Goal: Task Accomplishment & Management: Manage account settings

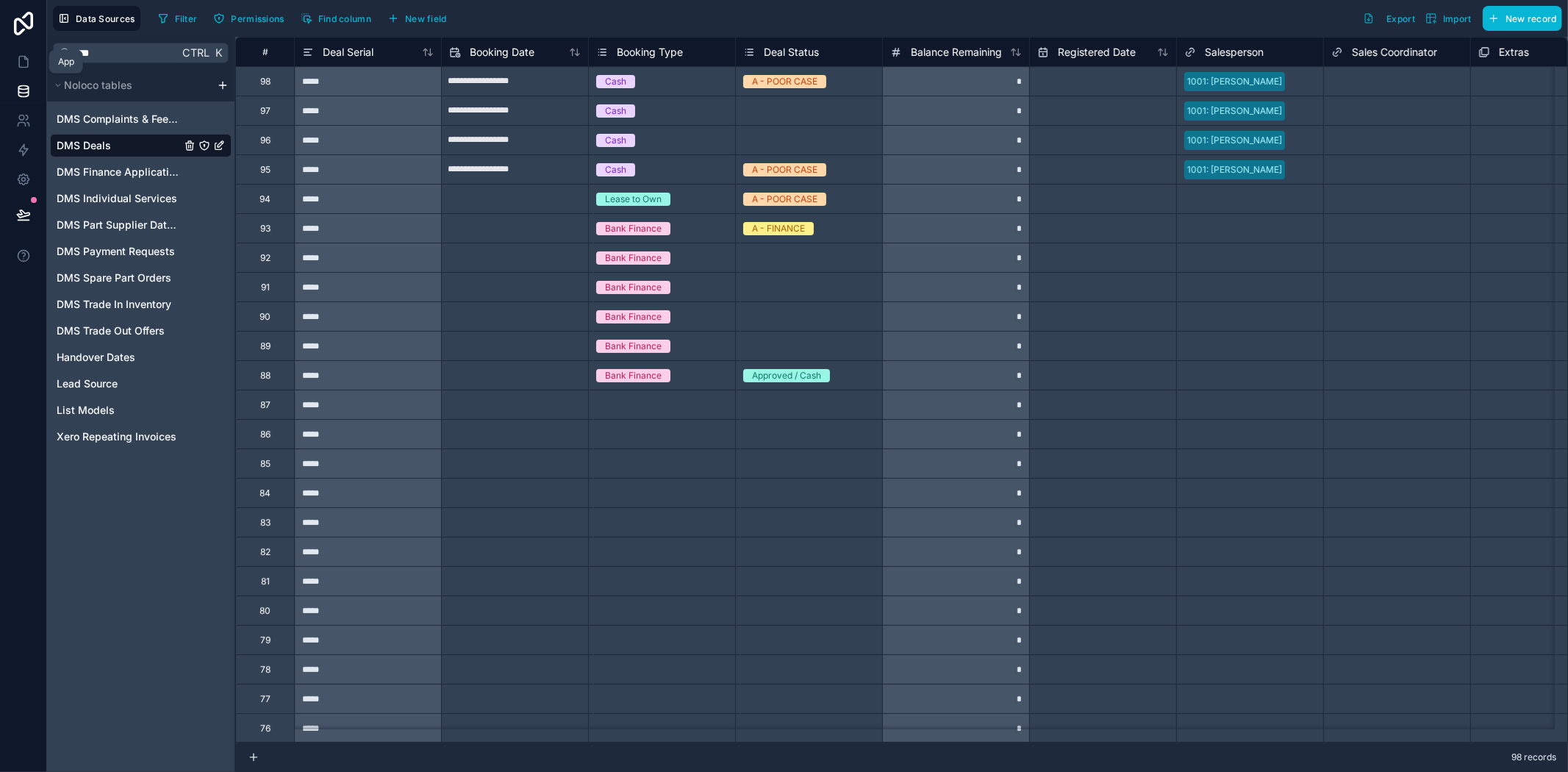
drag, startPoint x: 20, startPoint y: 63, endPoint x: 18, endPoint y: 81, distance: 18.1
click at [20, 63] on icon at bounding box center [23, 62] width 15 height 15
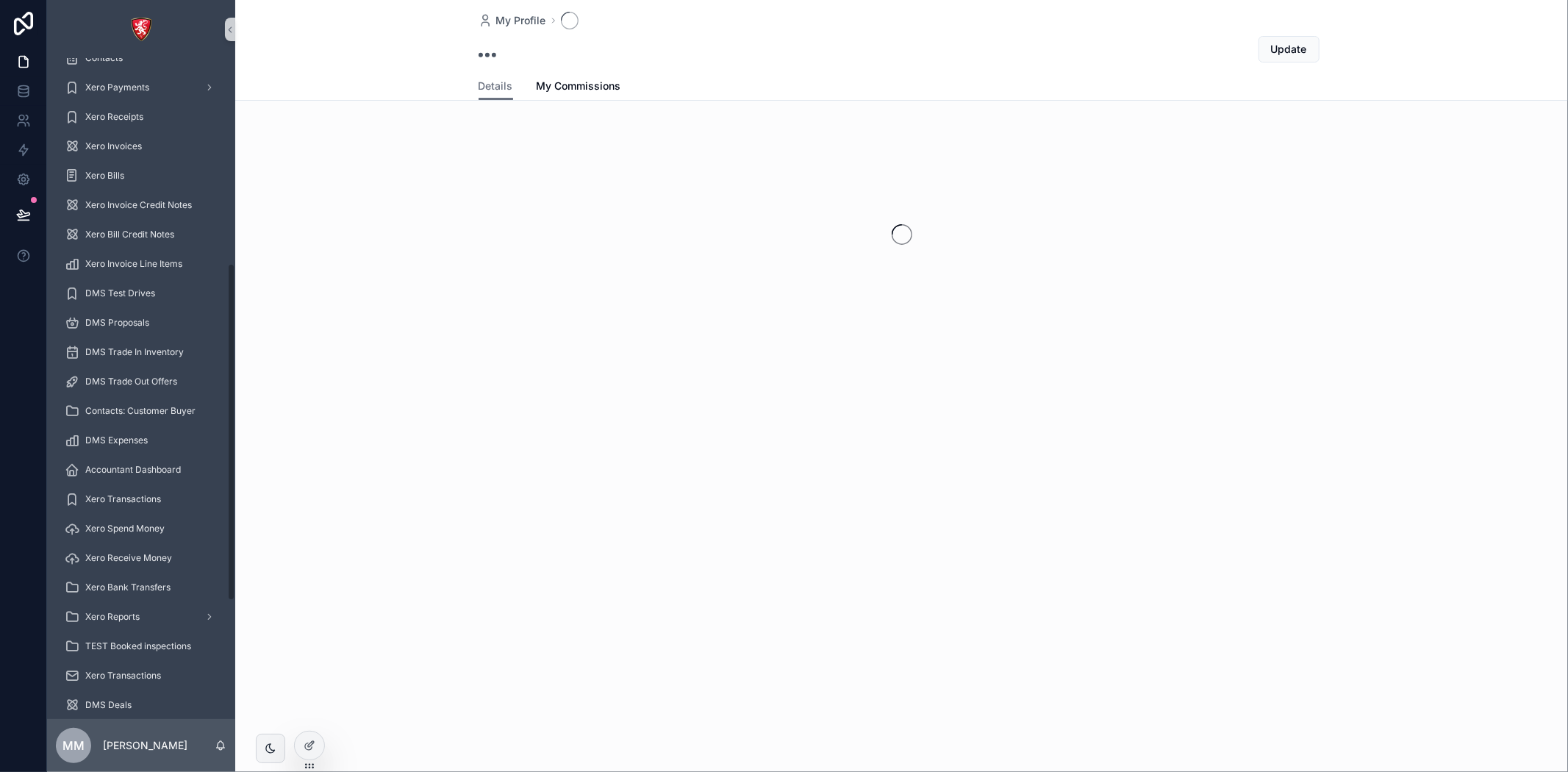
scroll to position [490, 0]
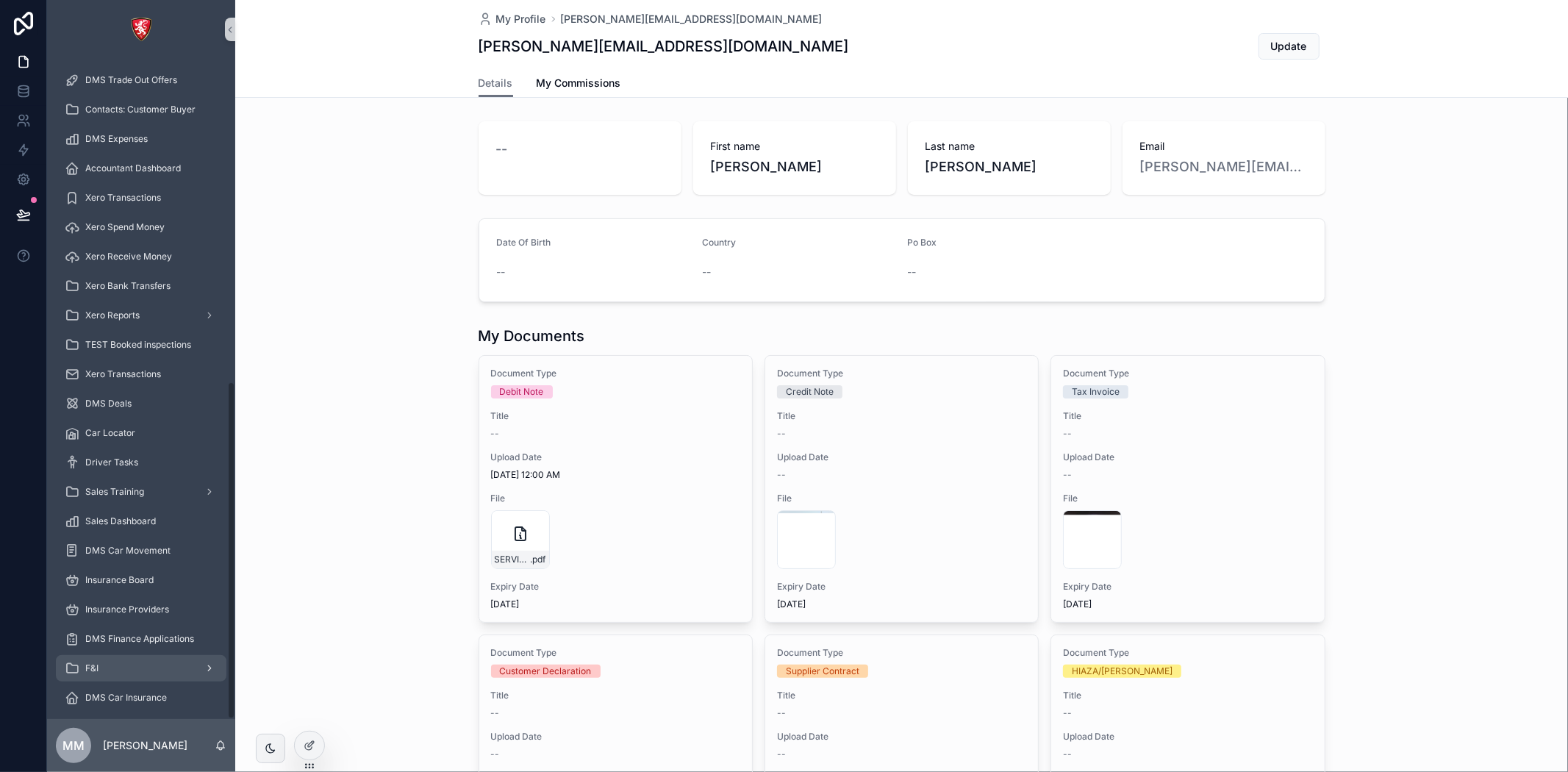
scroll to position [630, 0]
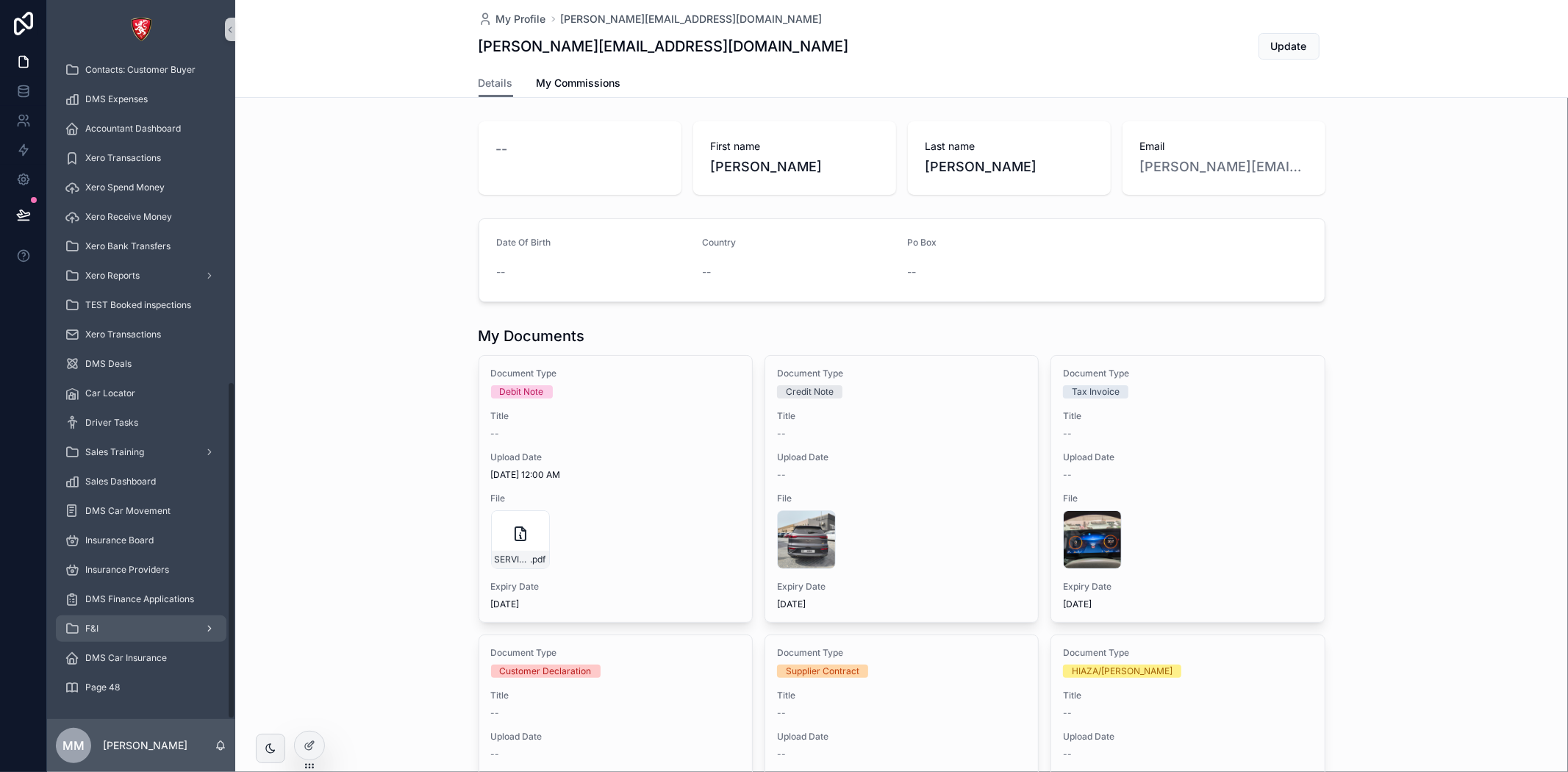
drag, startPoint x: 126, startPoint y: 628, endPoint x: 122, endPoint y: 638, distance: 10.8
click at [127, 628] on div "F&I" at bounding box center [141, 628] width 153 height 23
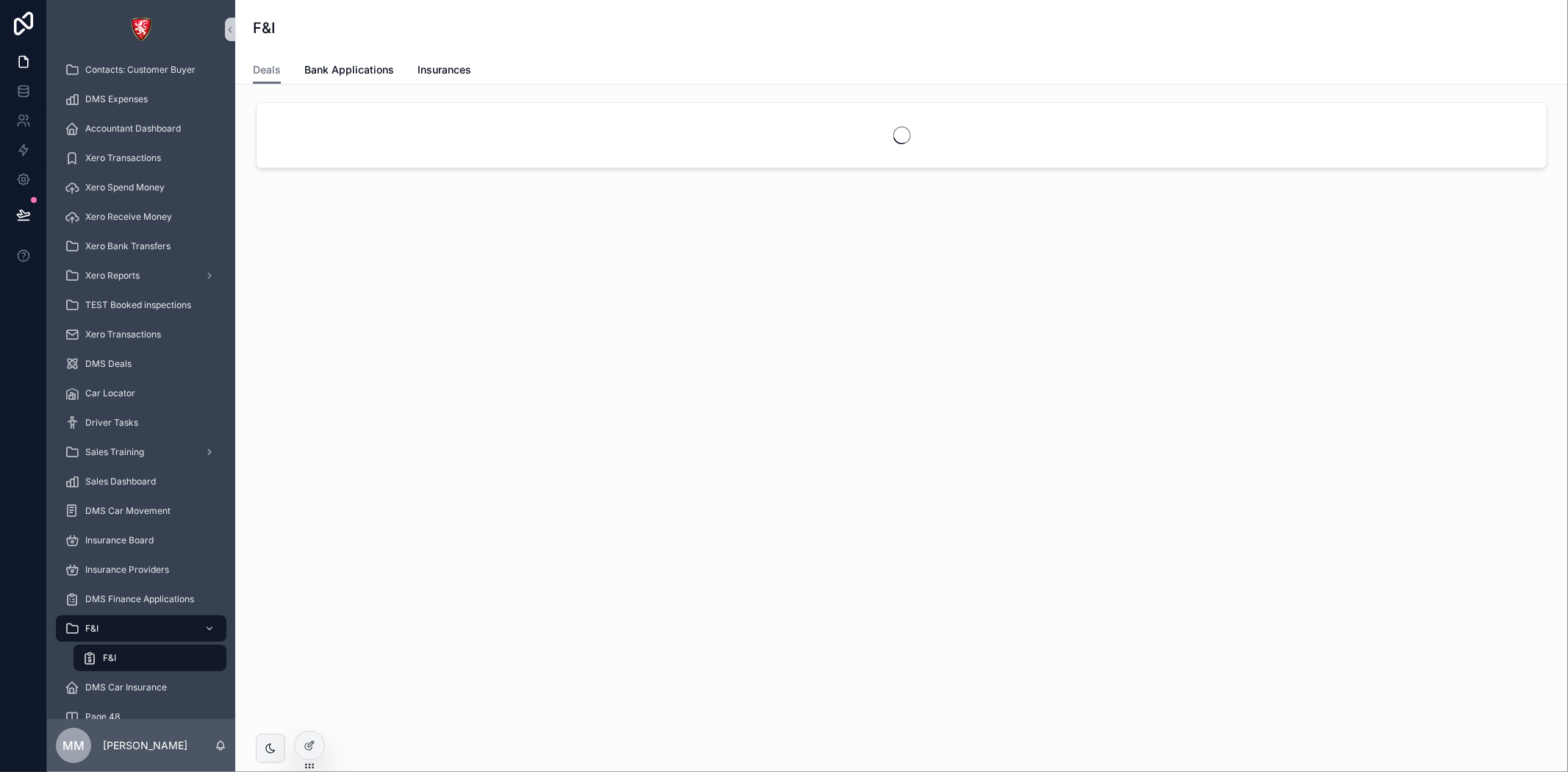
click at [126, 660] on div "F&I" at bounding box center [149, 658] width 135 height 23
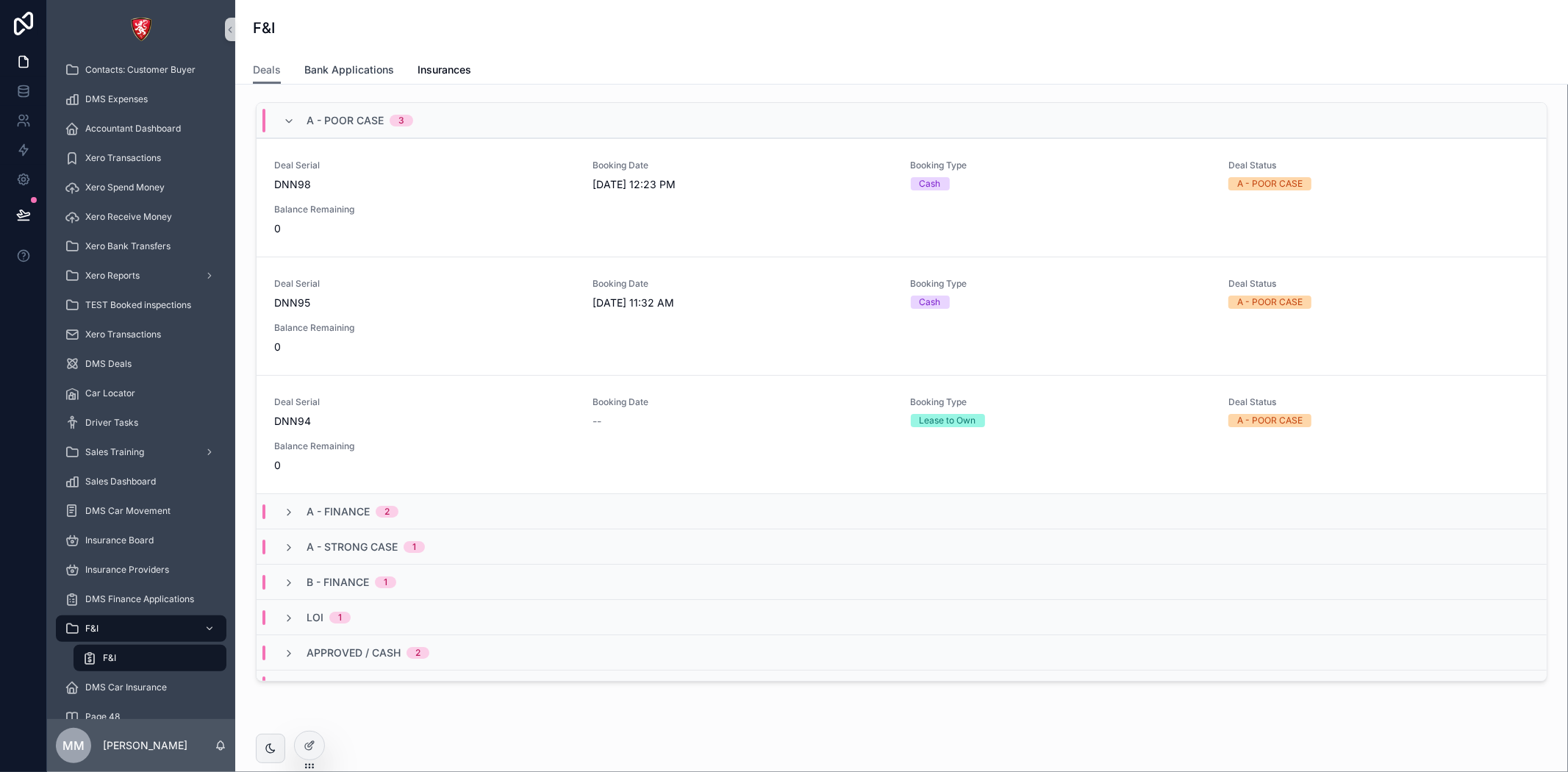
click at [369, 78] on link "Bank Applications" at bounding box center [349, 71] width 90 height 30
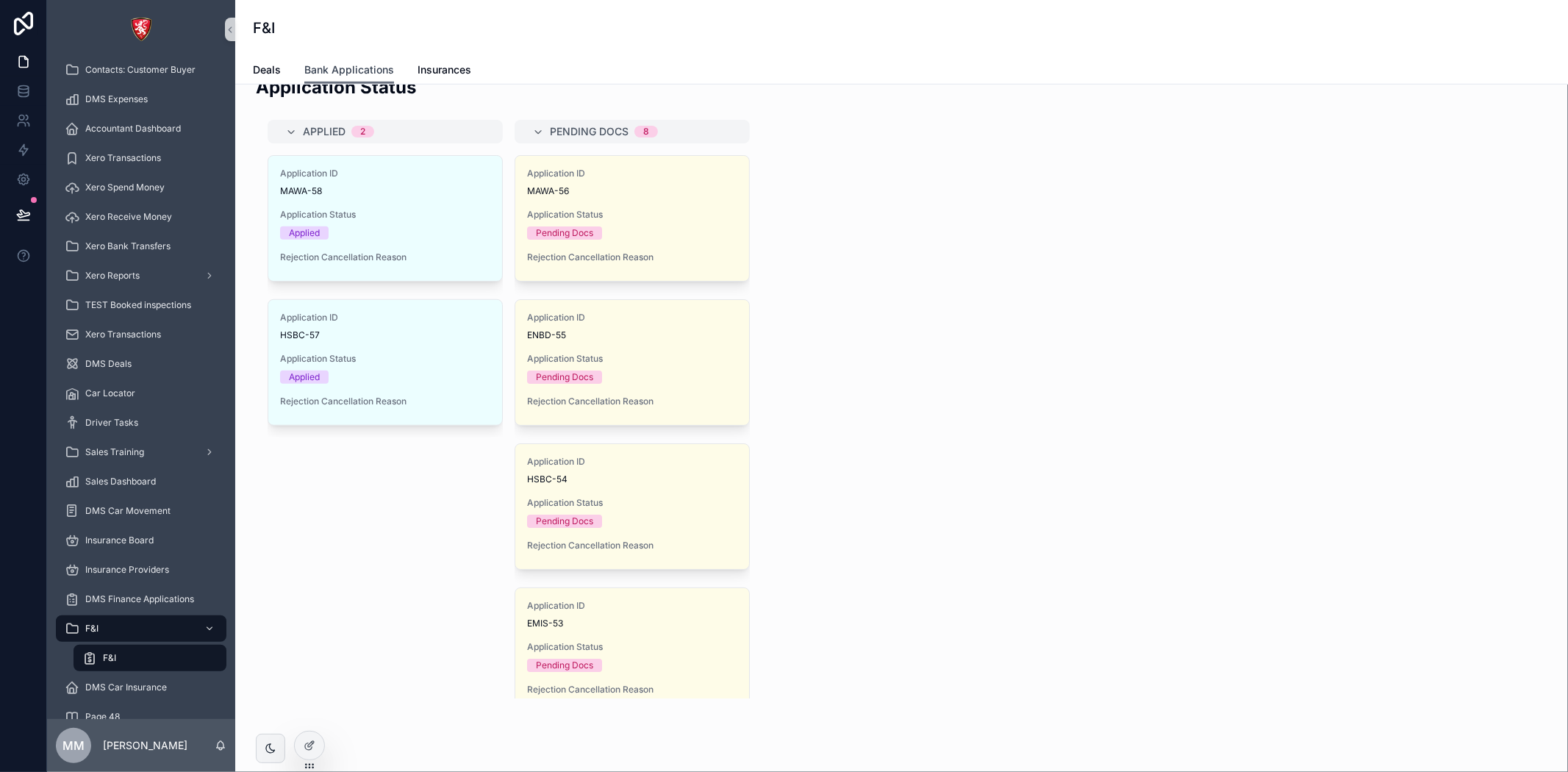
scroll to position [163, 0]
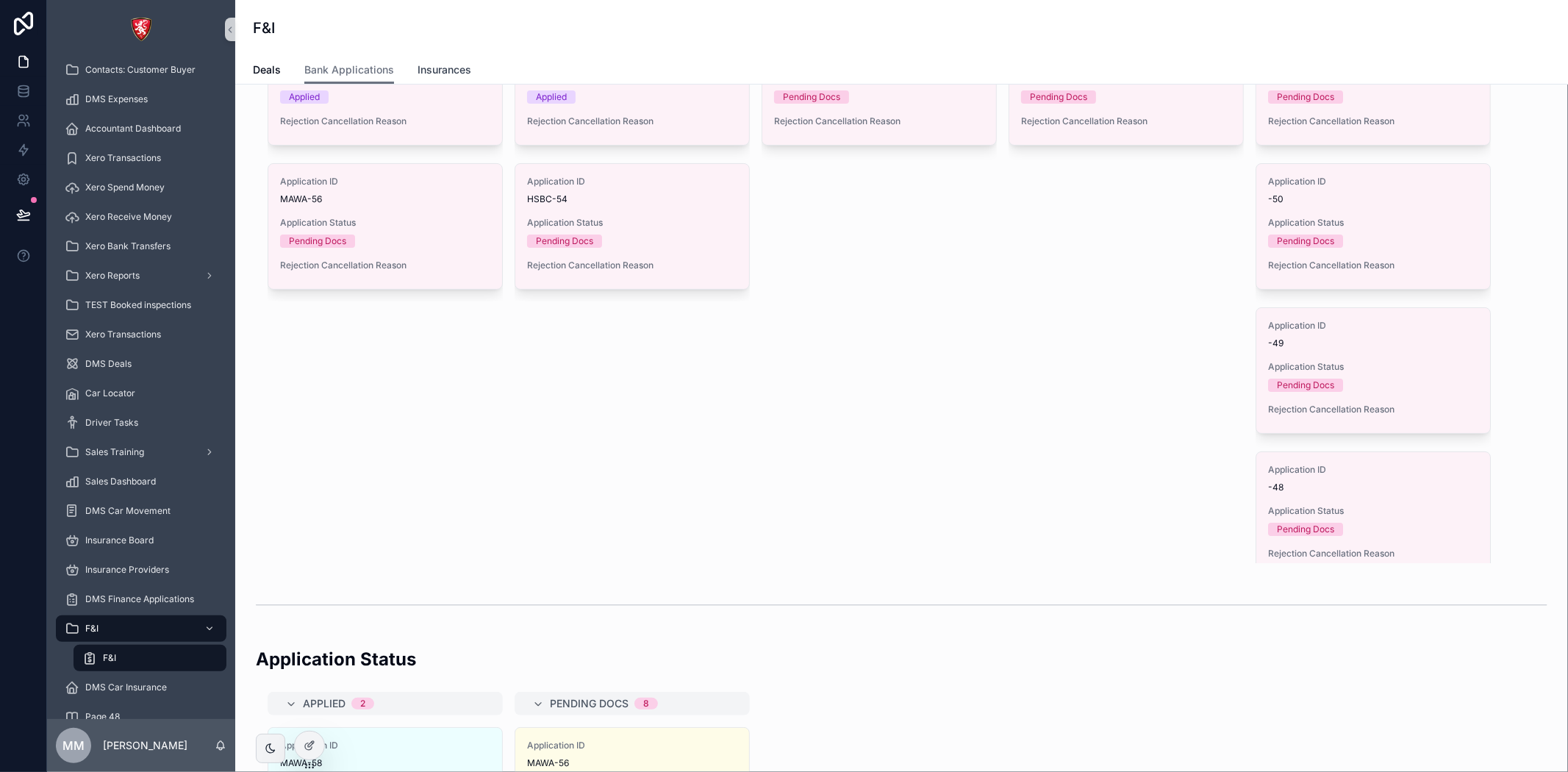
click at [432, 59] on link "Insurances" at bounding box center [444, 71] width 54 height 30
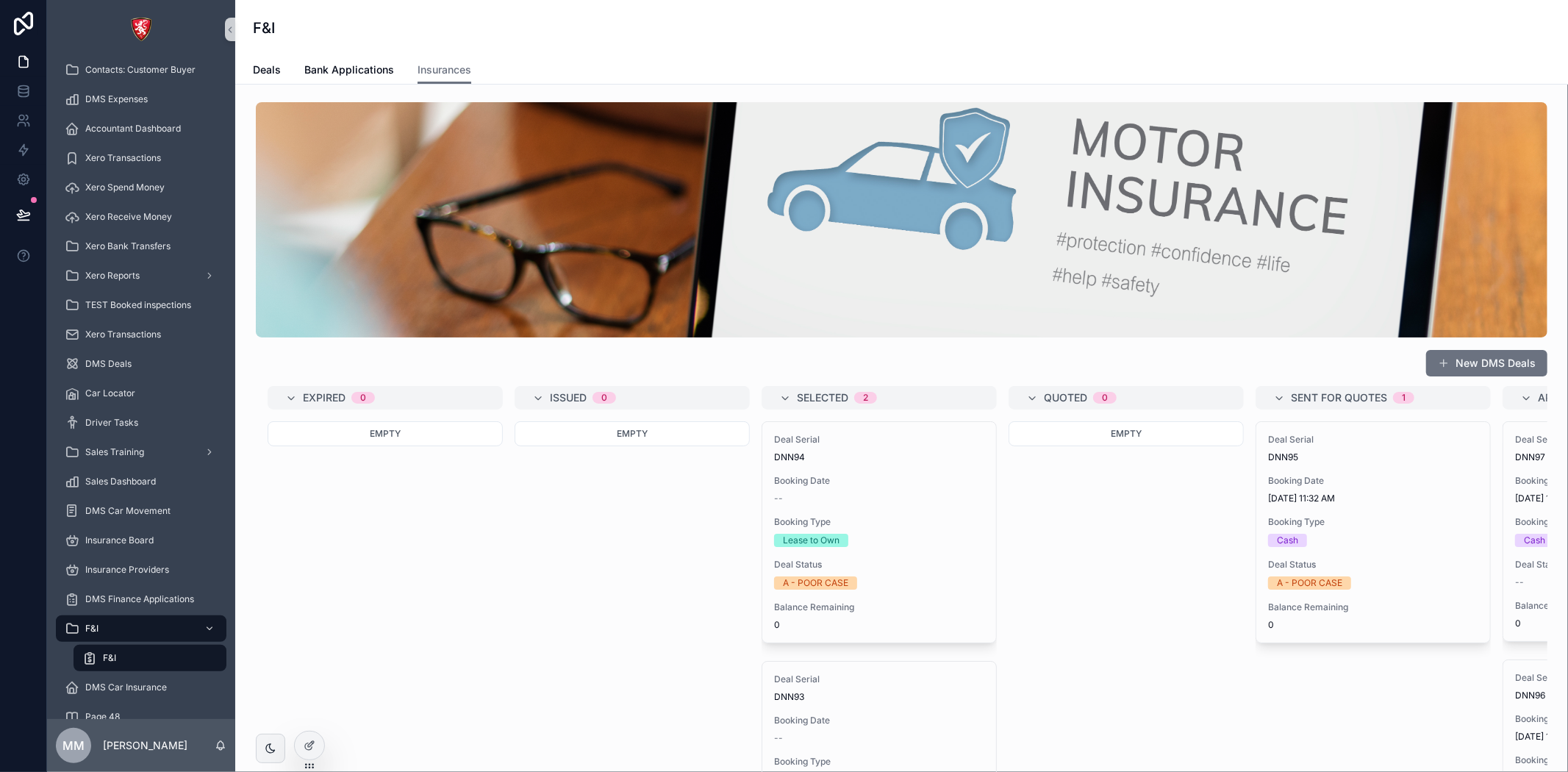
click at [1391, 367] on div "New DMS Deals" at bounding box center [901, 357] width 1291 height 40
click at [313, 735] on div at bounding box center [309, 745] width 30 height 28
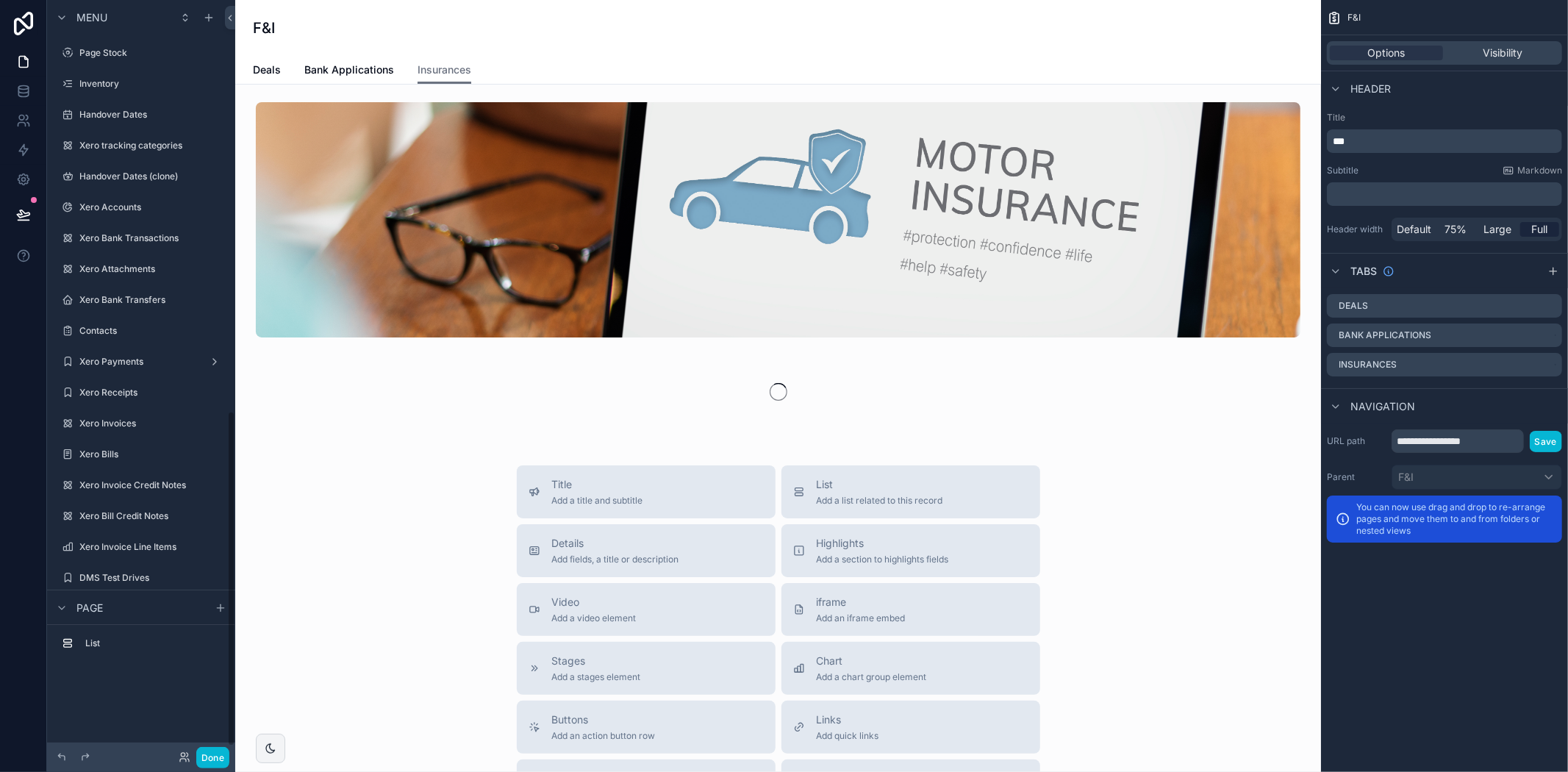
scroll to position [924, 0]
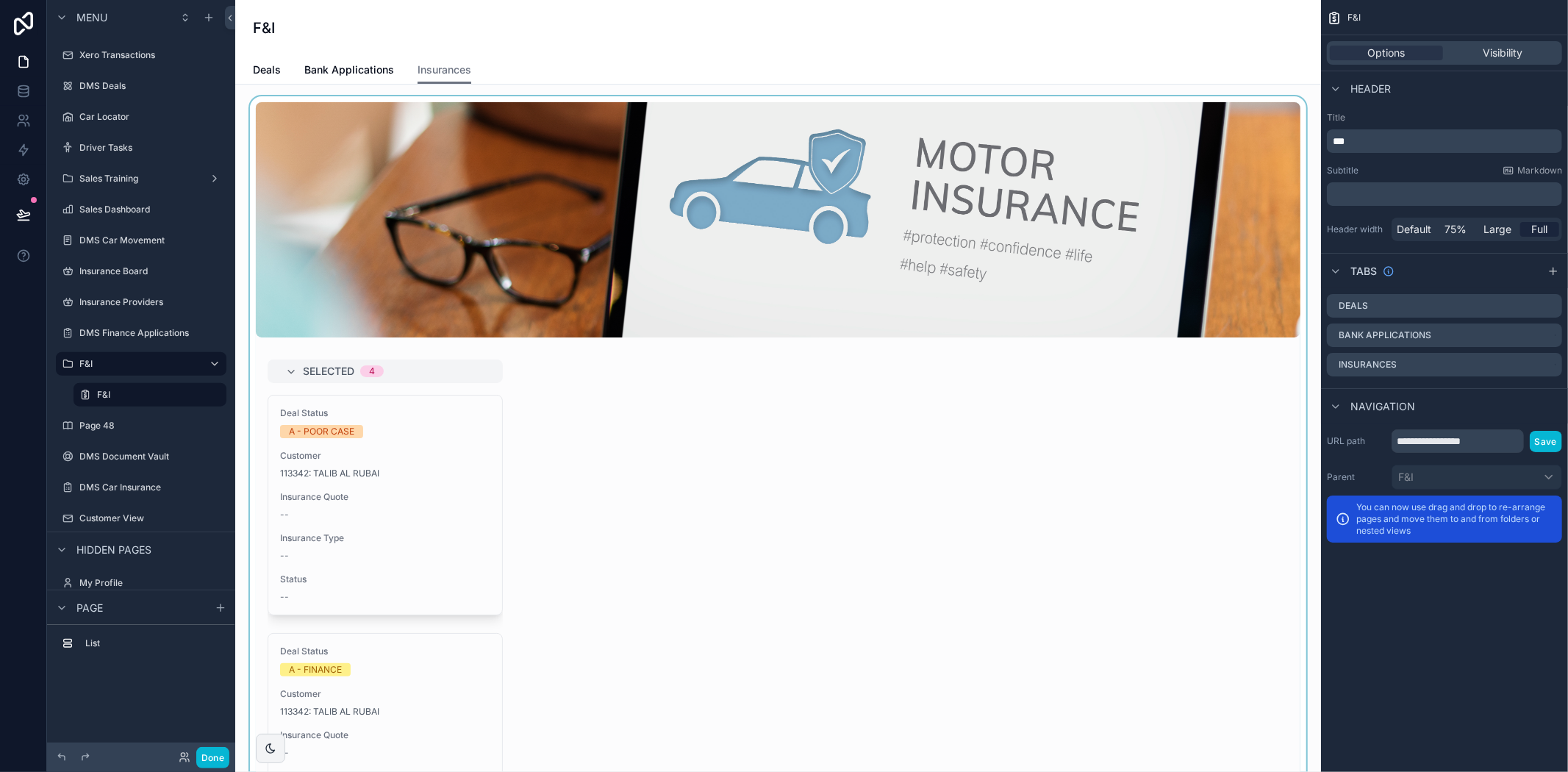
click at [809, 391] on div "scrollable content" at bounding box center [778, 520] width 1063 height 849
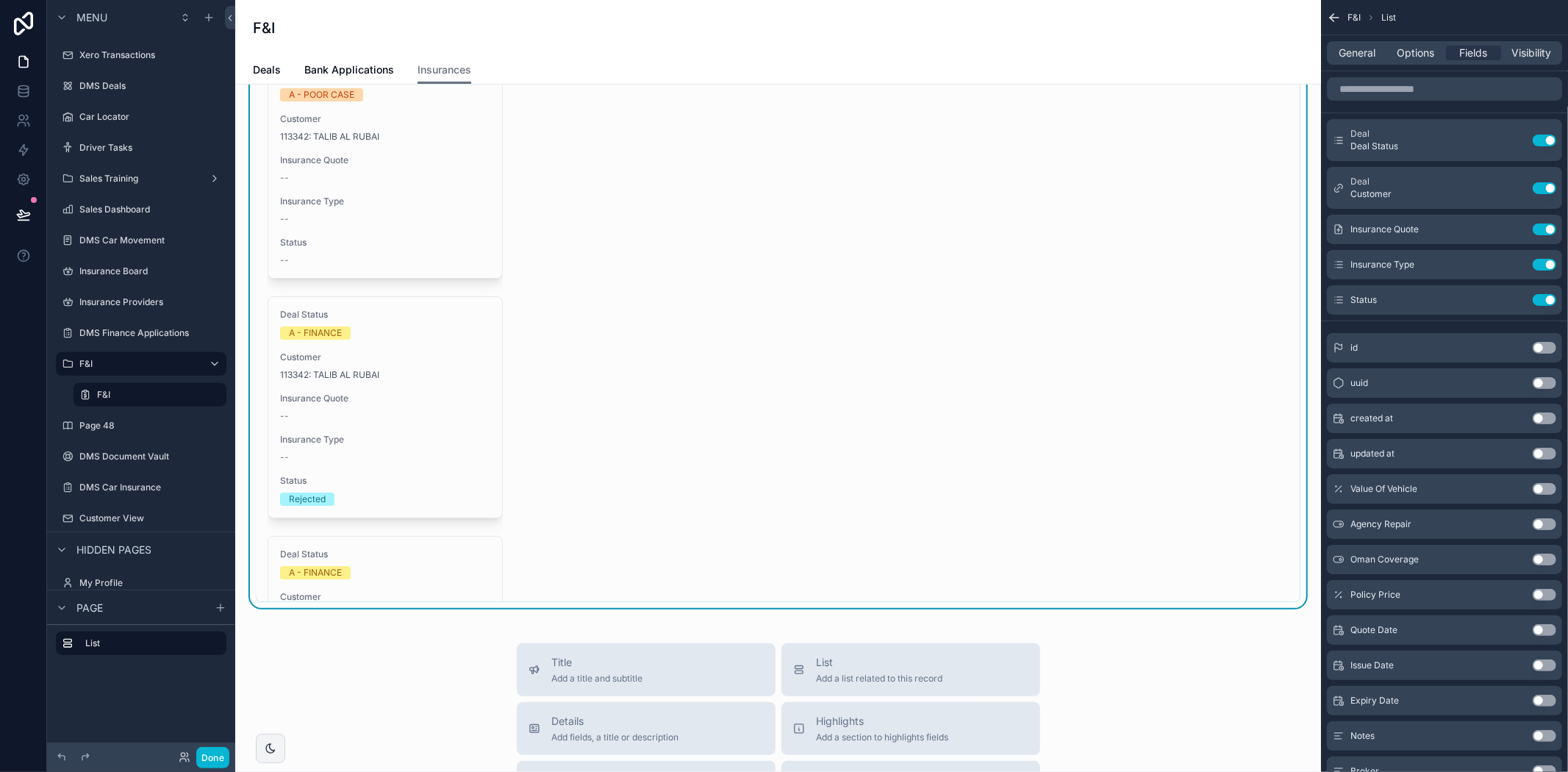
scroll to position [408, 0]
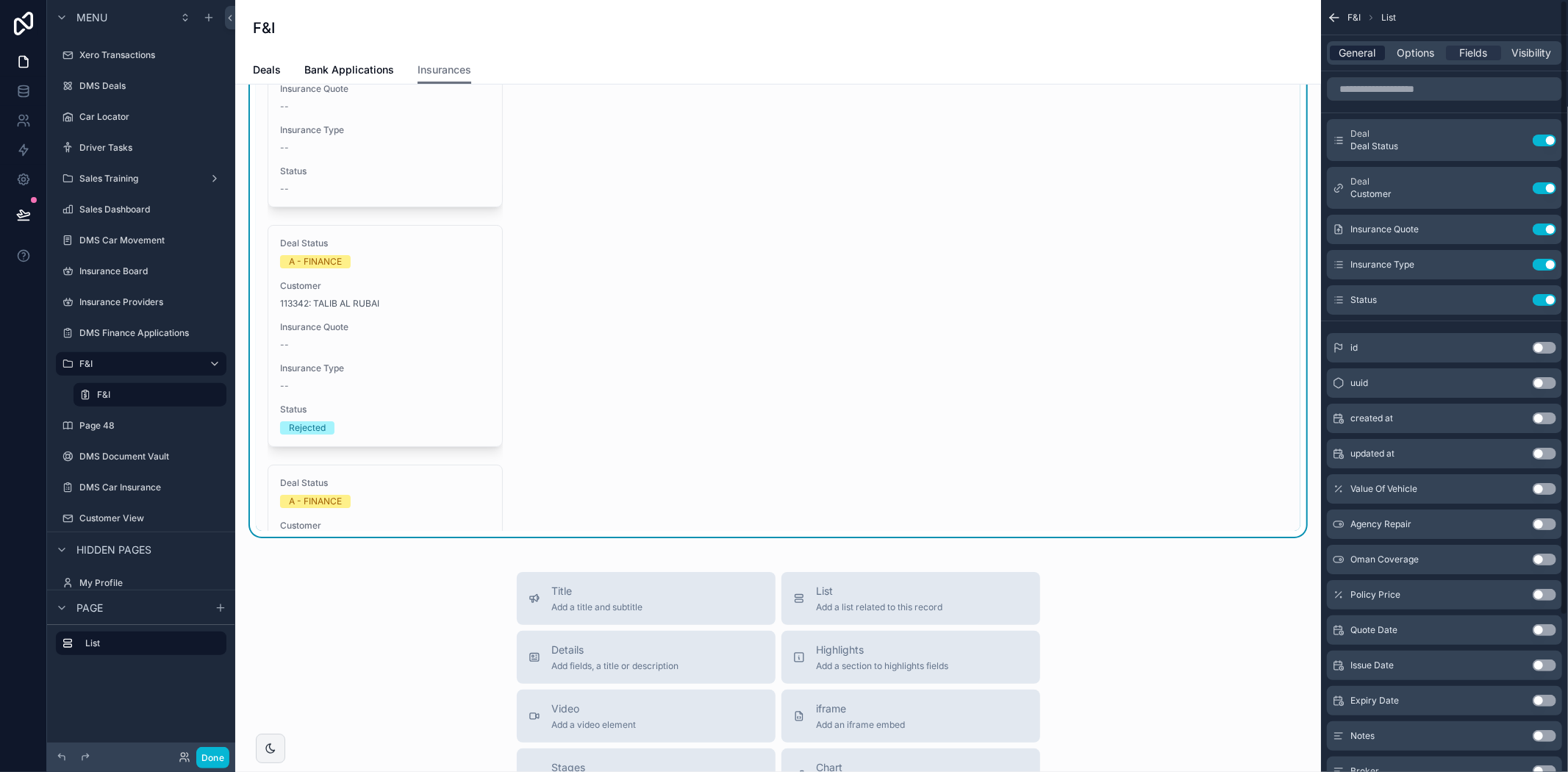
click at [1354, 45] on span "General" at bounding box center [1357, 52] width 37 height 15
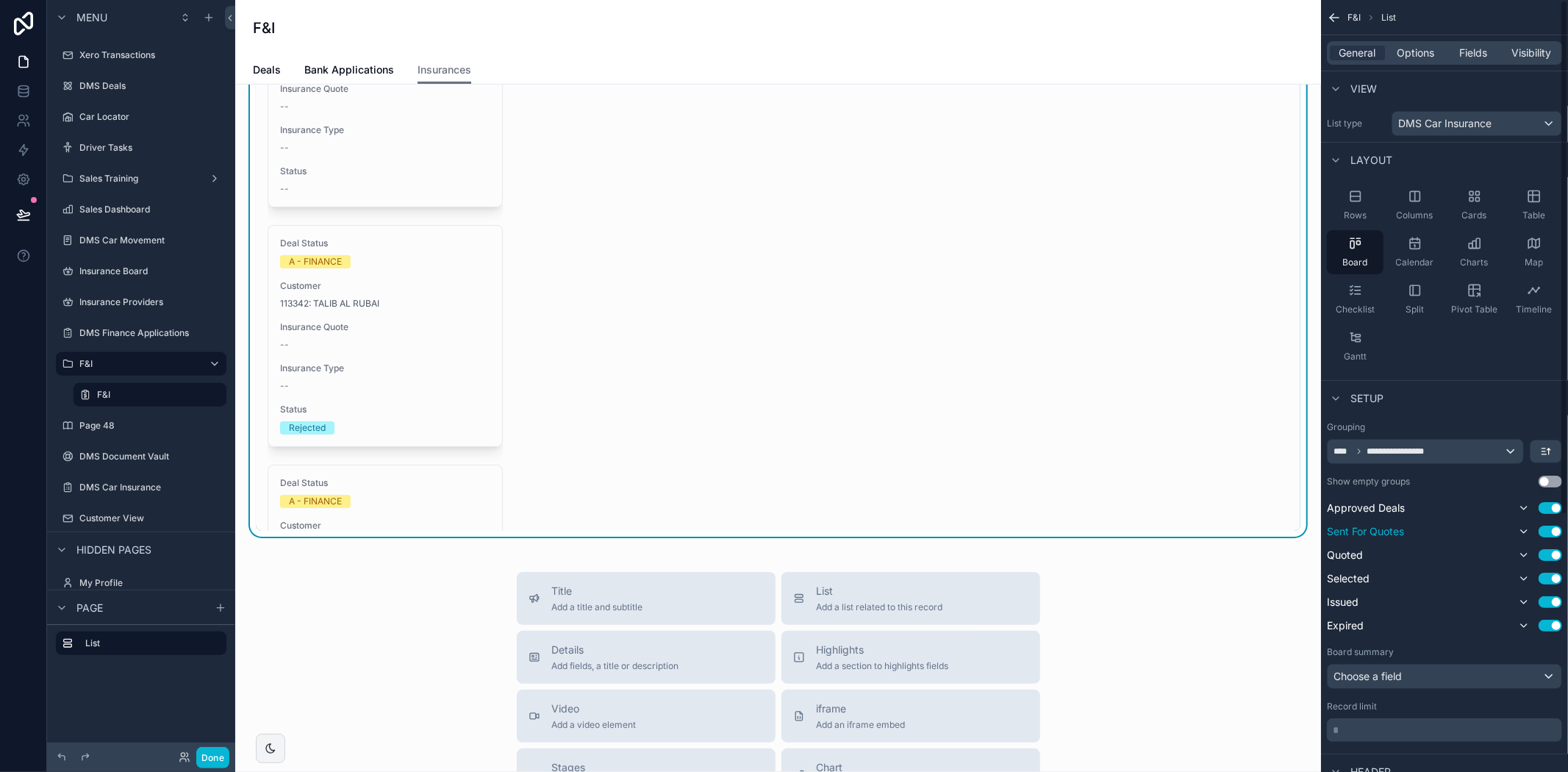
scroll to position [0, 0]
click at [1405, 53] on span "Options" at bounding box center [1416, 52] width 38 height 15
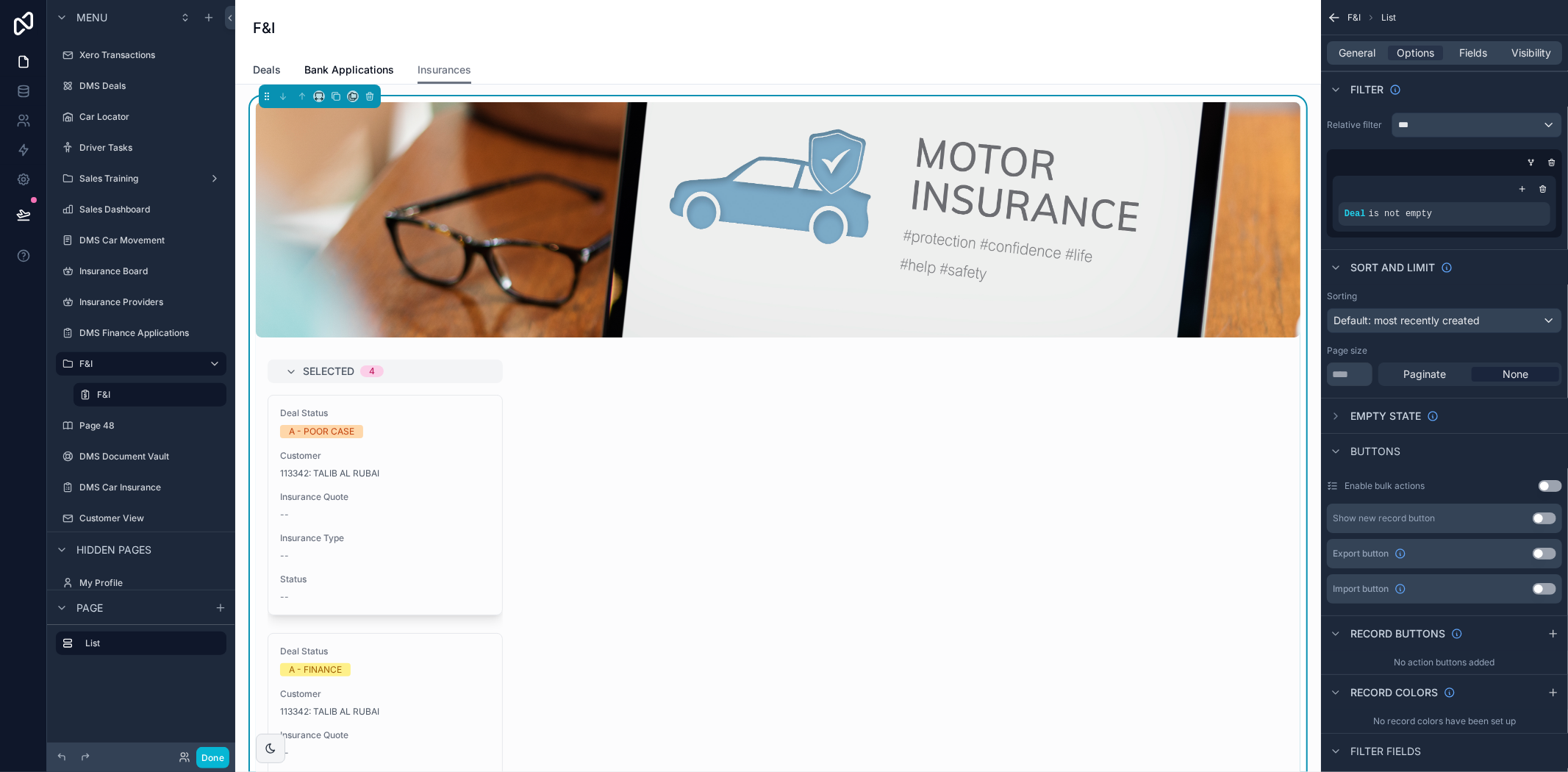
drag, startPoint x: 270, startPoint y: 61, endPoint x: 280, endPoint y: 56, distance: 11.2
click at [270, 61] on link "Deals" at bounding box center [267, 71] width 28 height 30
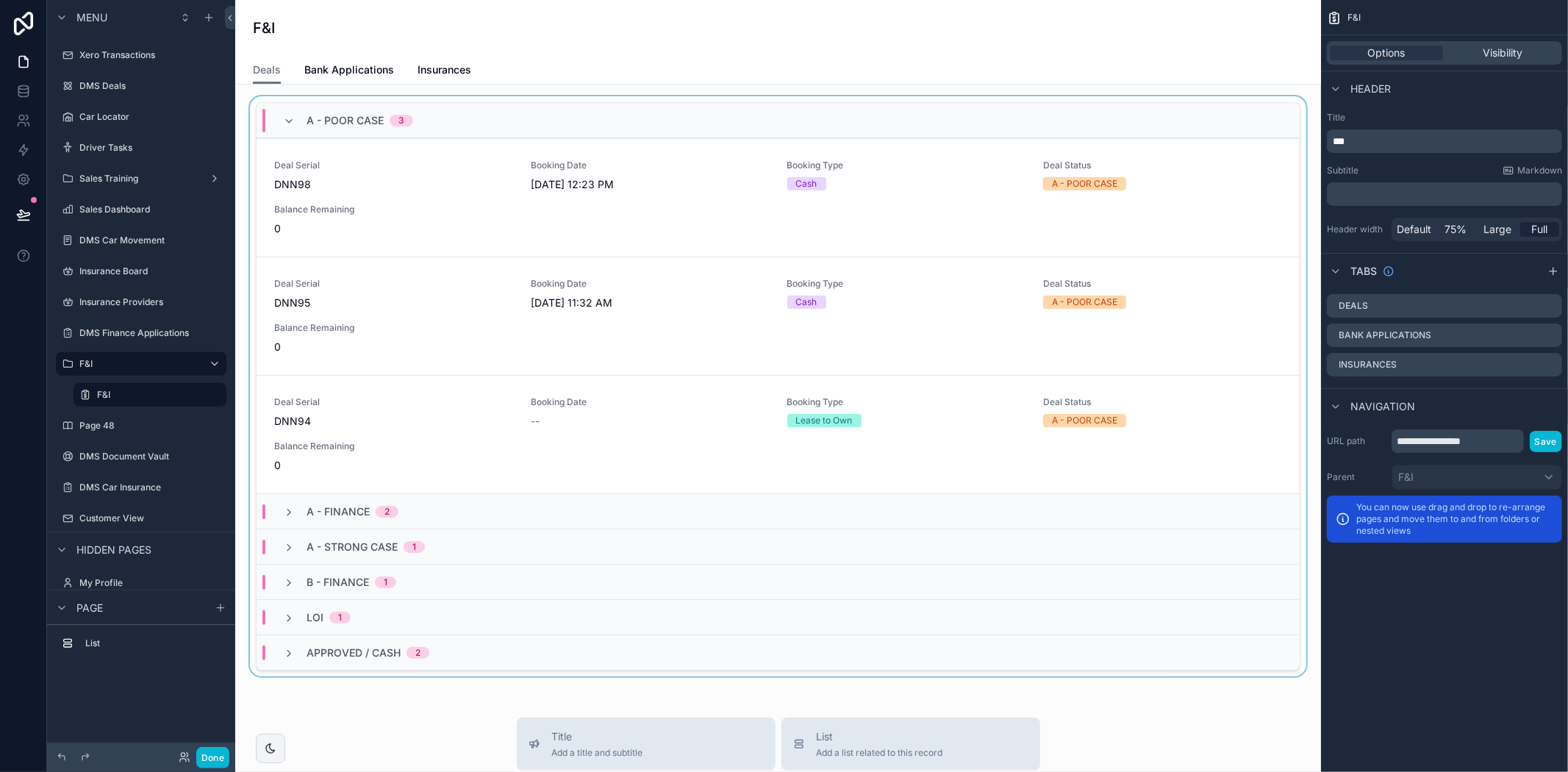
click at [615, 217] on div "scrollable content" at bounding box center [778, 389] width 1063 height 586
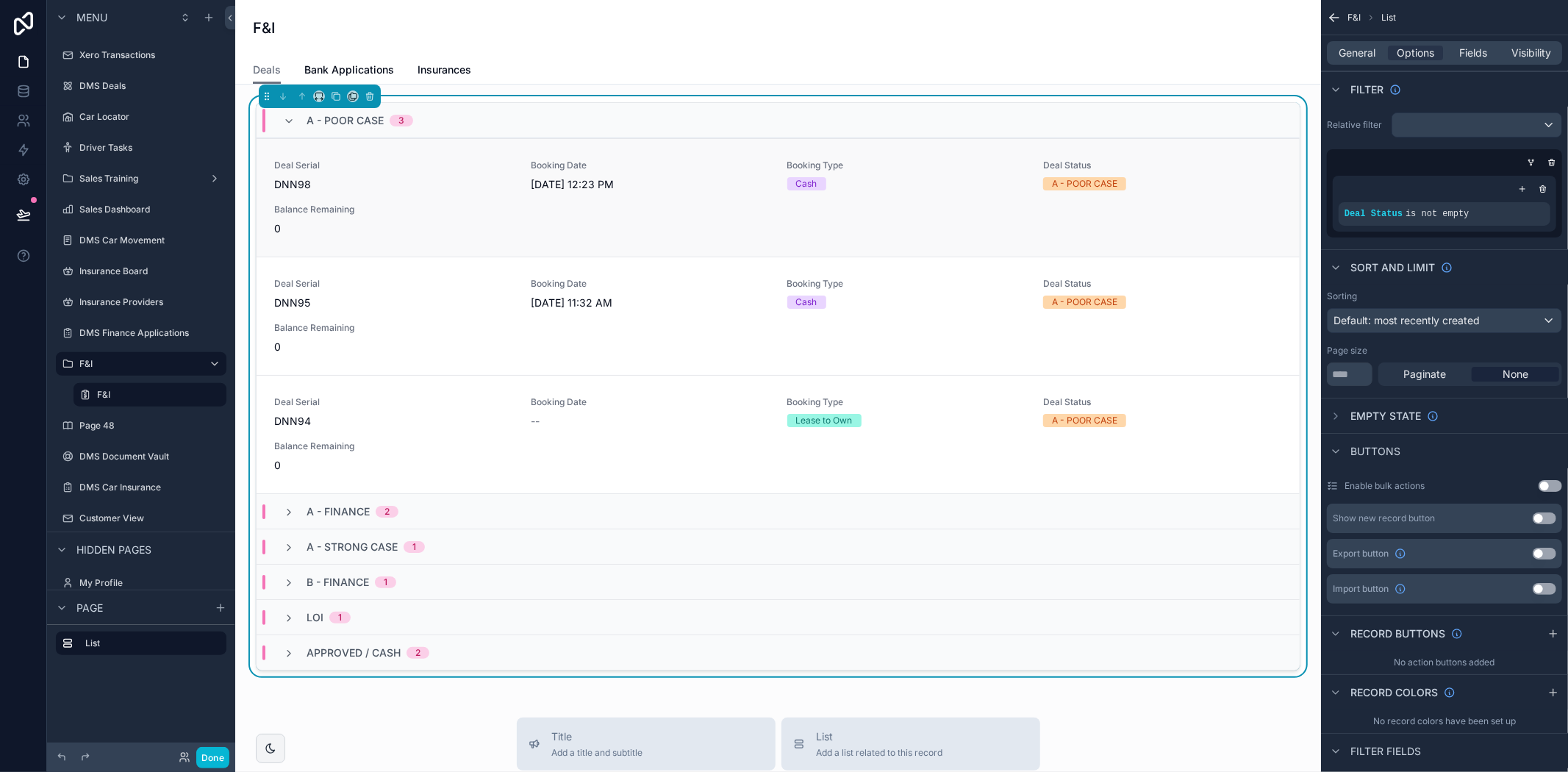
click at [627, 215] on div "Deal Serial DNN98 Booking Date 9/1/2025 12:23 PM Booking Type Cash Deal Status …" at bounding box center [778, 198] width 1008 height 77
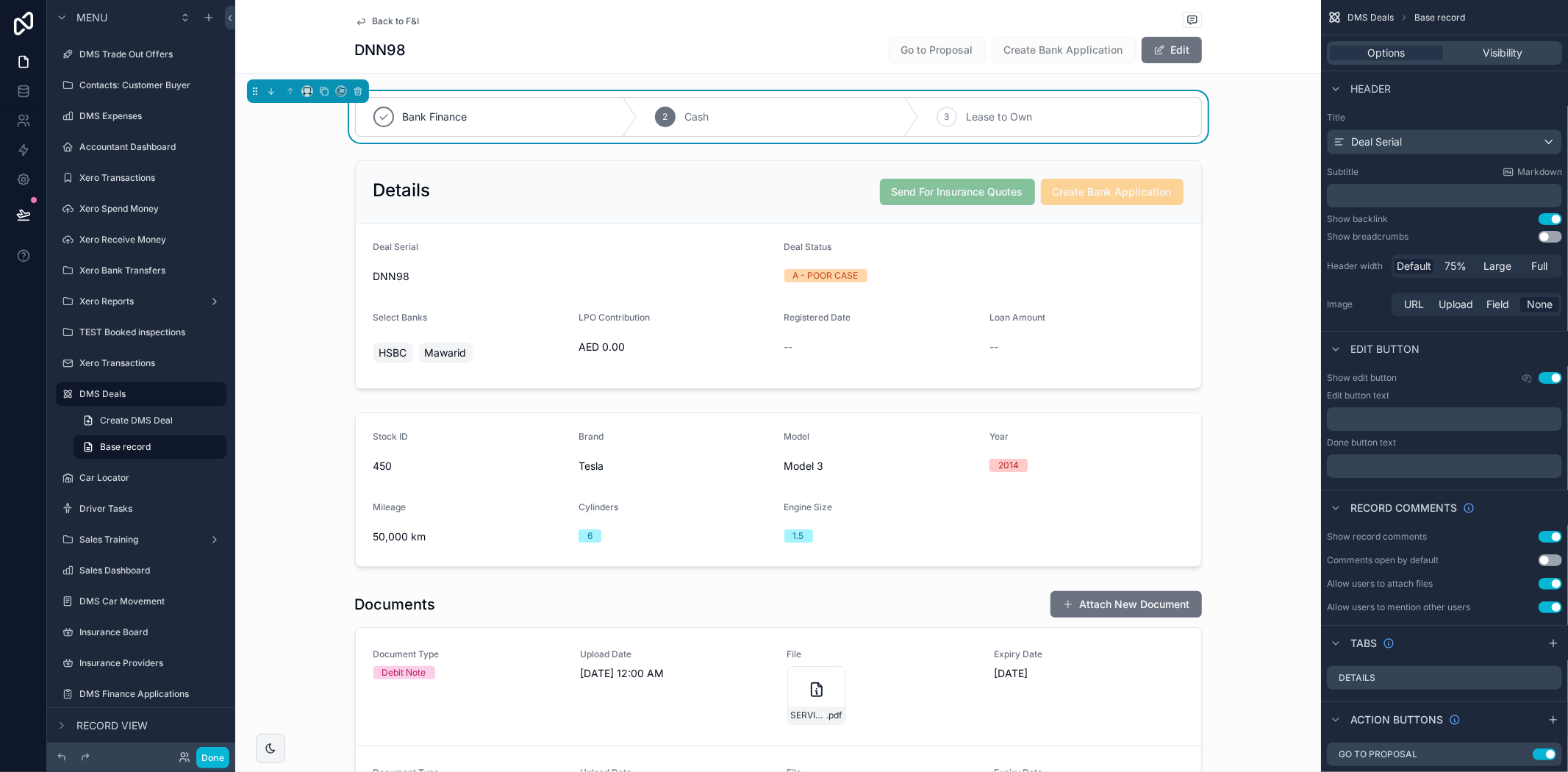
click at [405, 23] on span "Back to F&I" at bounding box center [396, 21] width 47 height 12
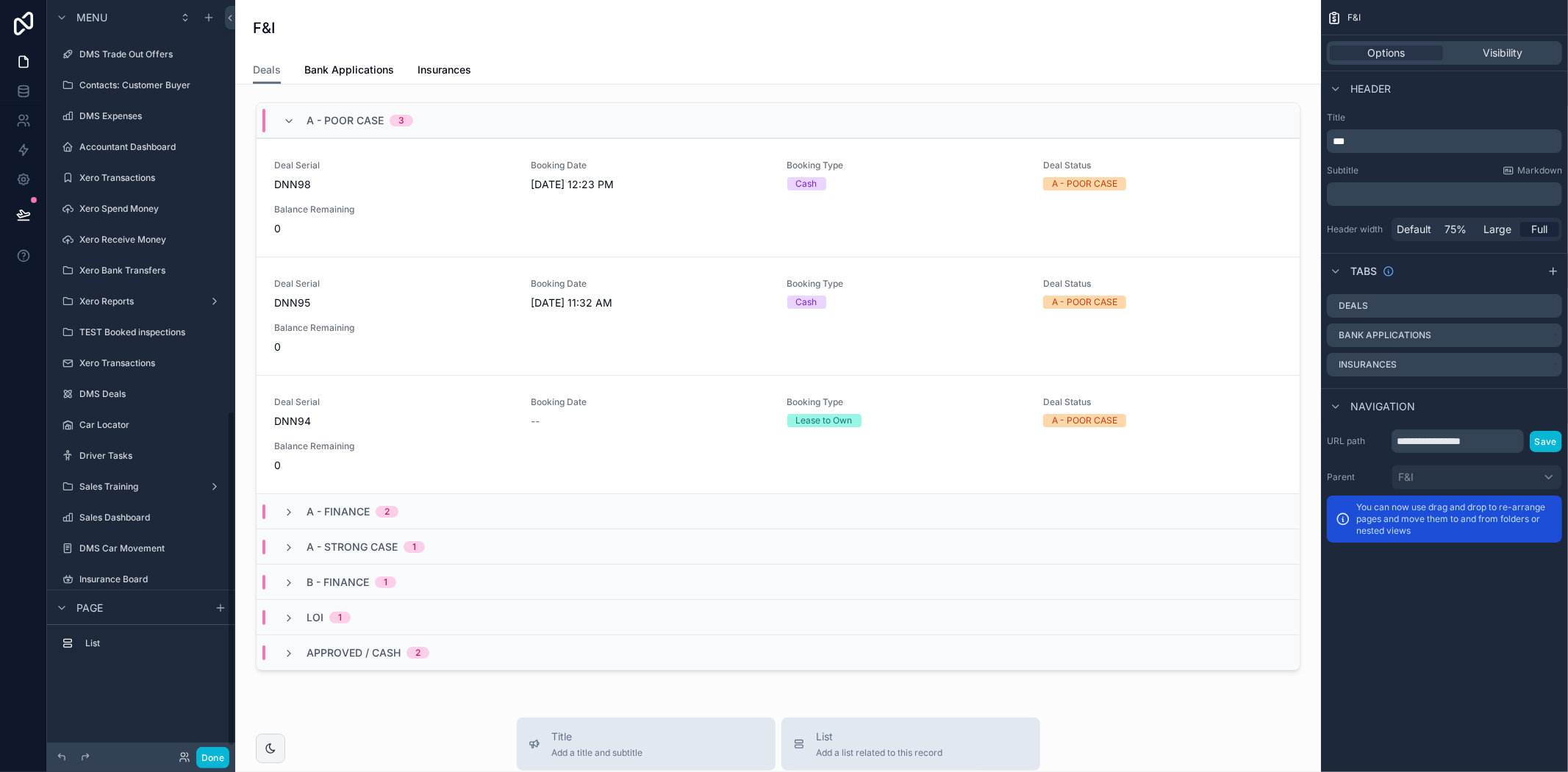
scroll to position [924, 0]
click at [364, 70] on span "Bank Applications" at bounding box center [349, 70] width 90 height 15
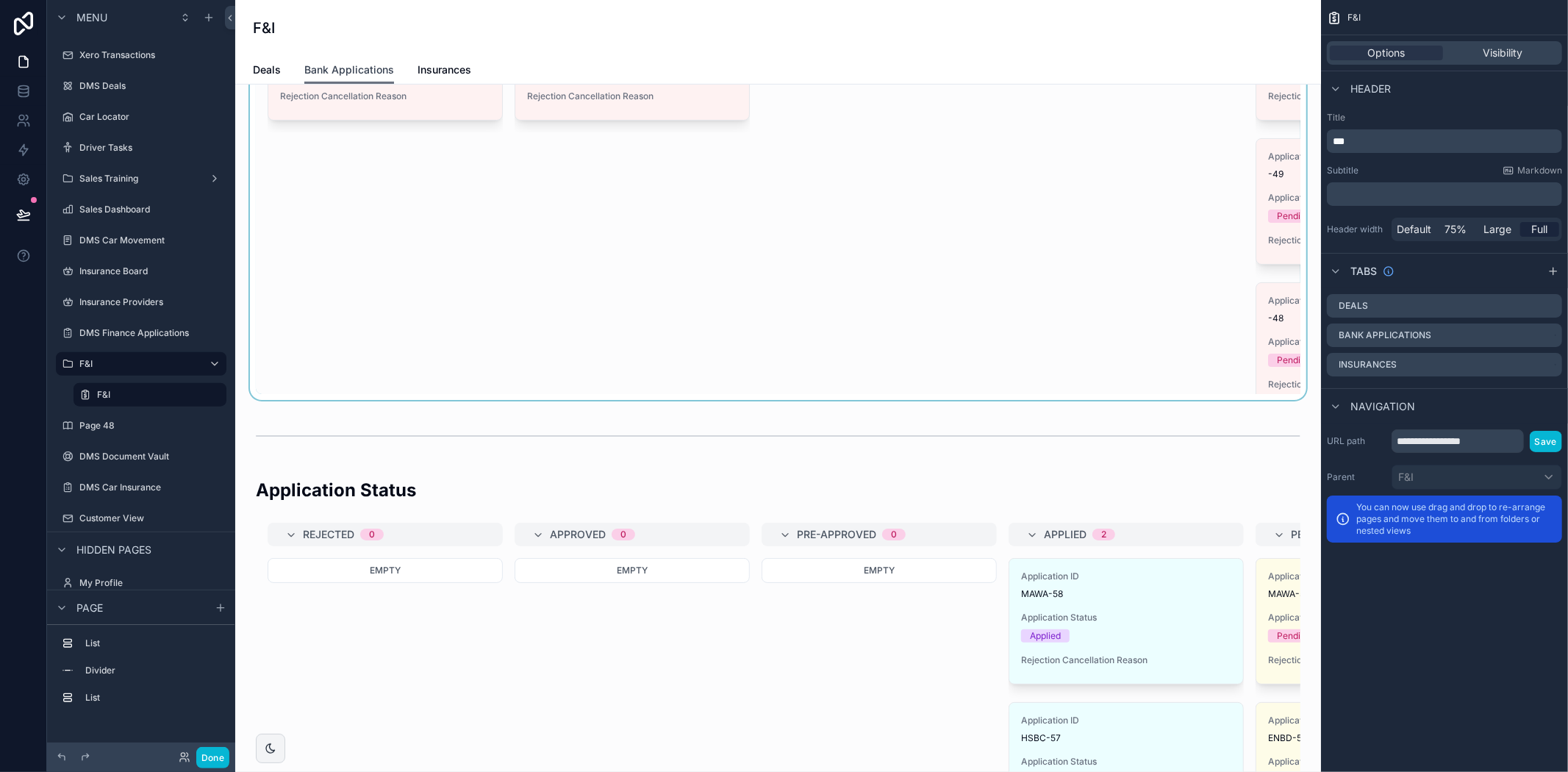
scroll to position [81, 0]
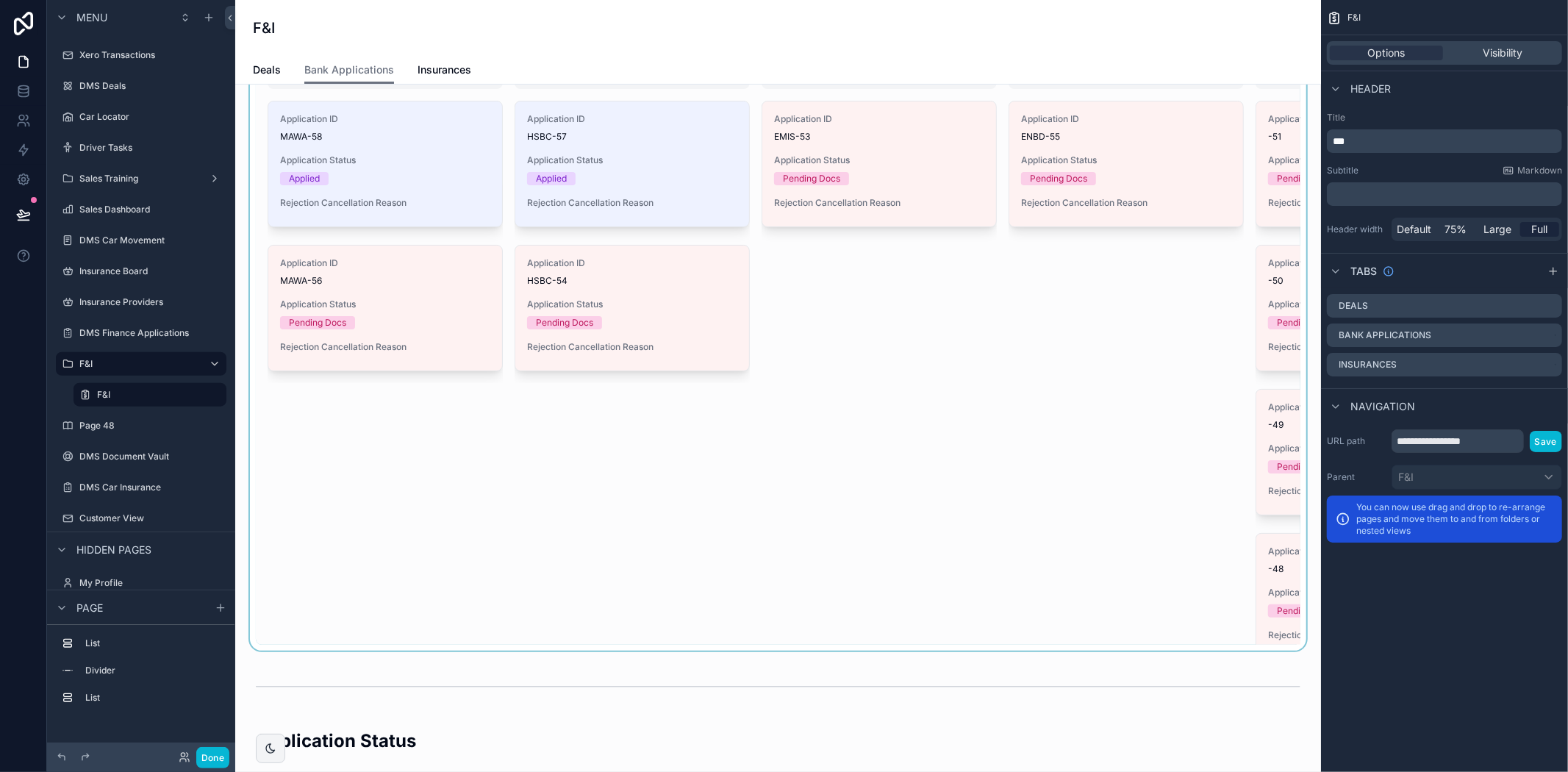
click at [510, 409] on div "scrollable content" at bounding box center [778, 333] width 1063 height 636
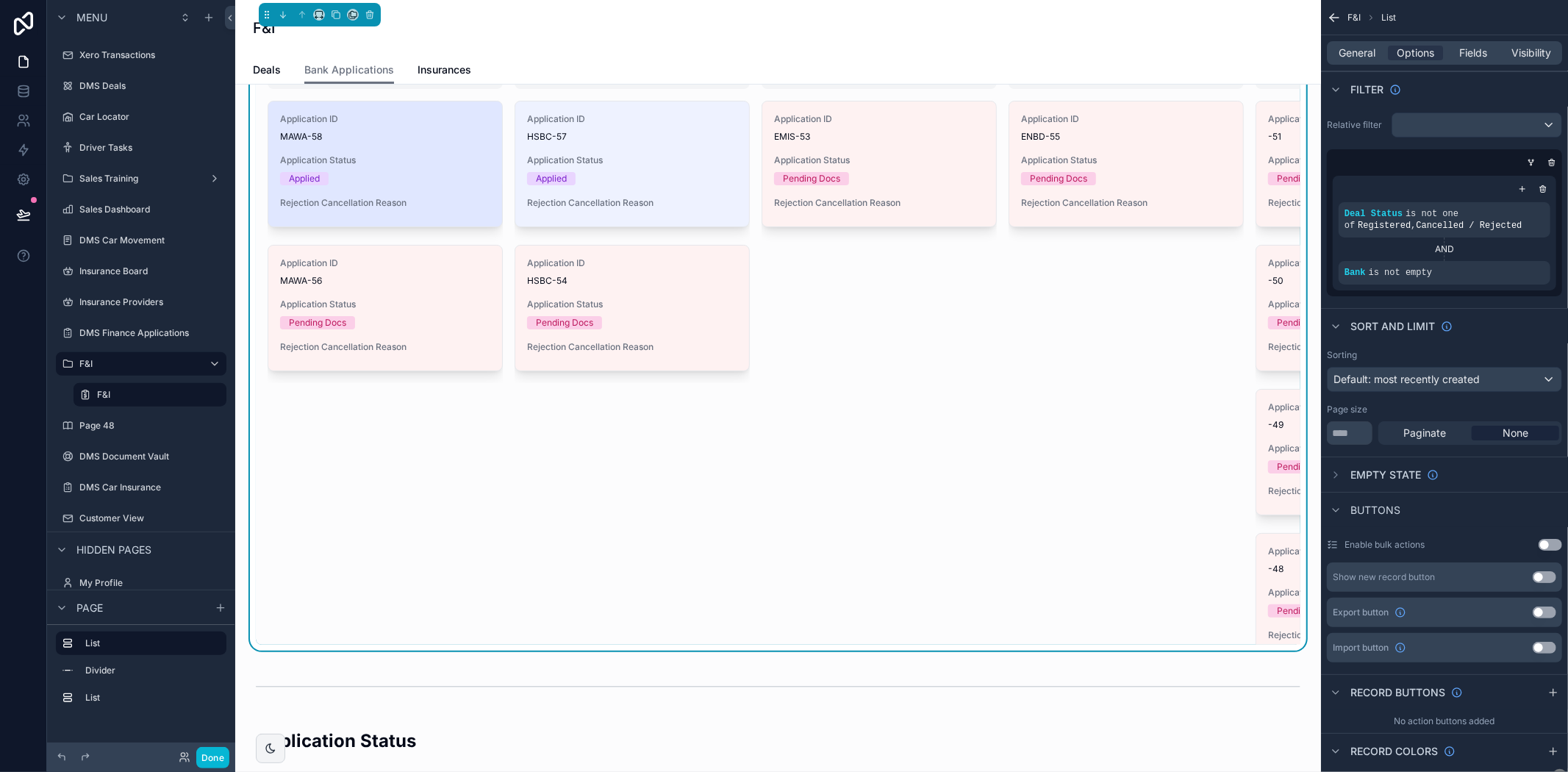
click at [370, 143] on div "Application ID MAWA-58 Application Status Applied Rejection Cancellation Reason" at bounding box center [384, 164] width 234 height 125
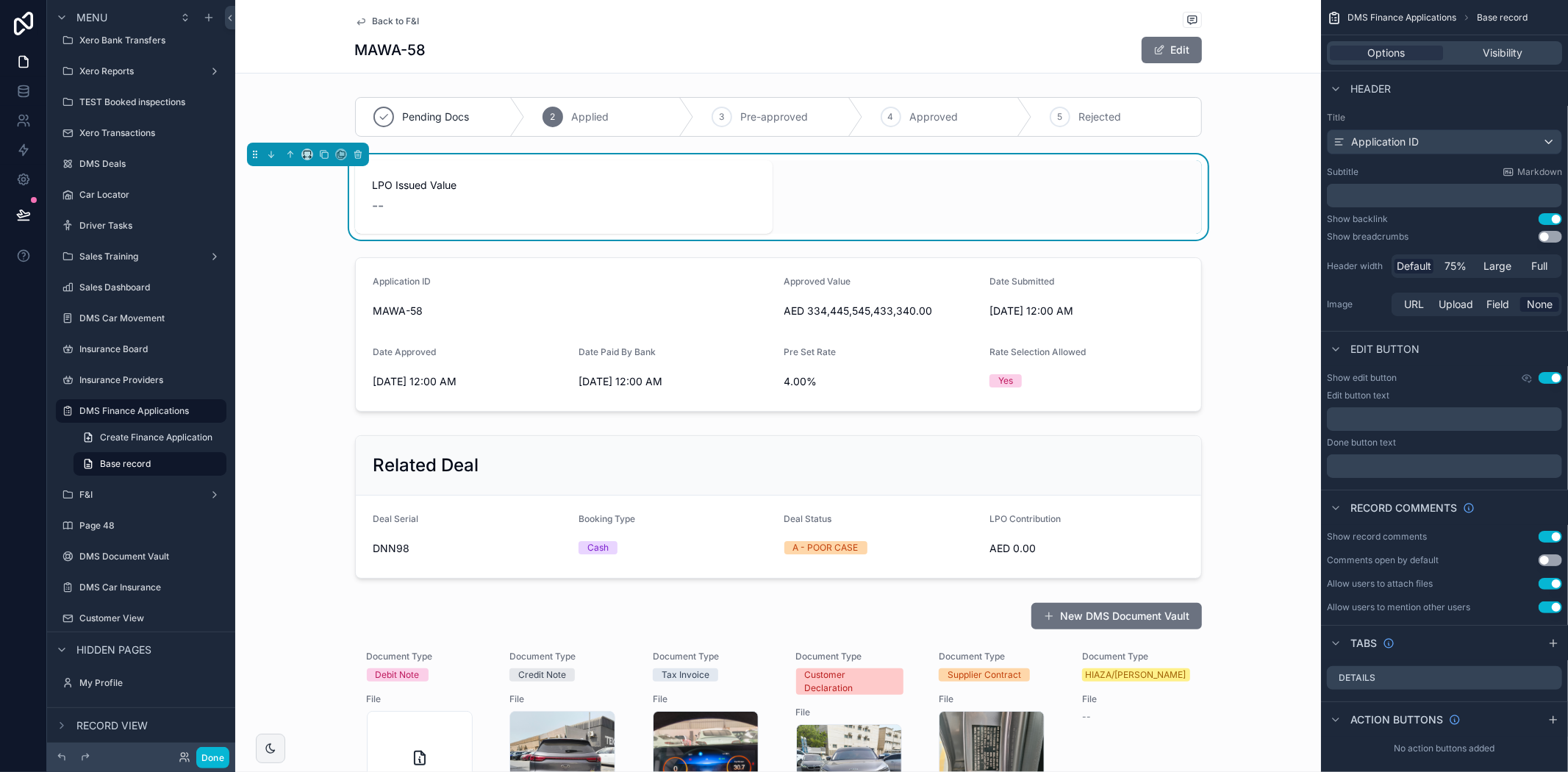
click at [375, 20] on span "Back to F&I" at bounding box center [396, 21] width 47 height 12
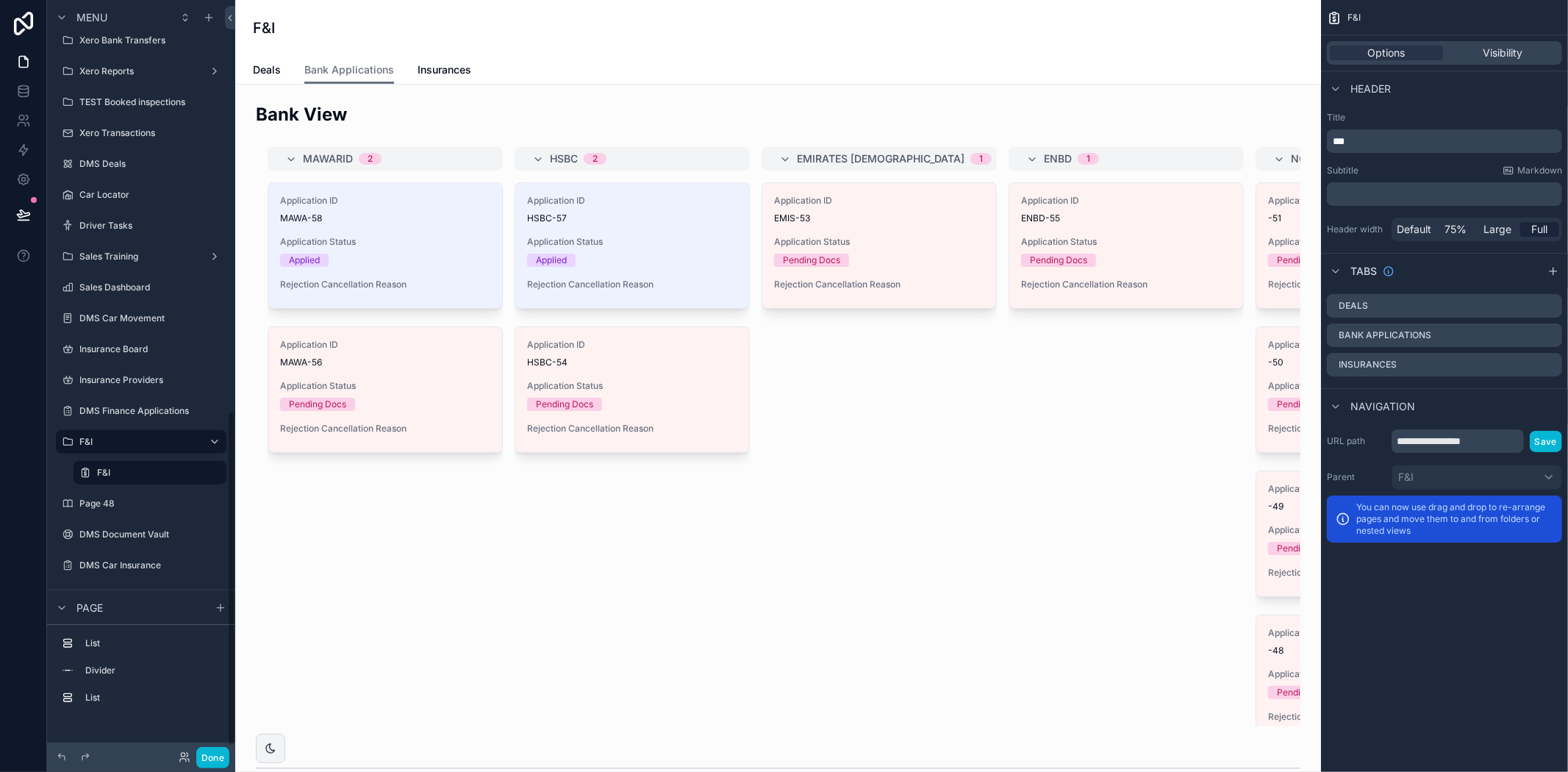
scroll to position [924, 0]
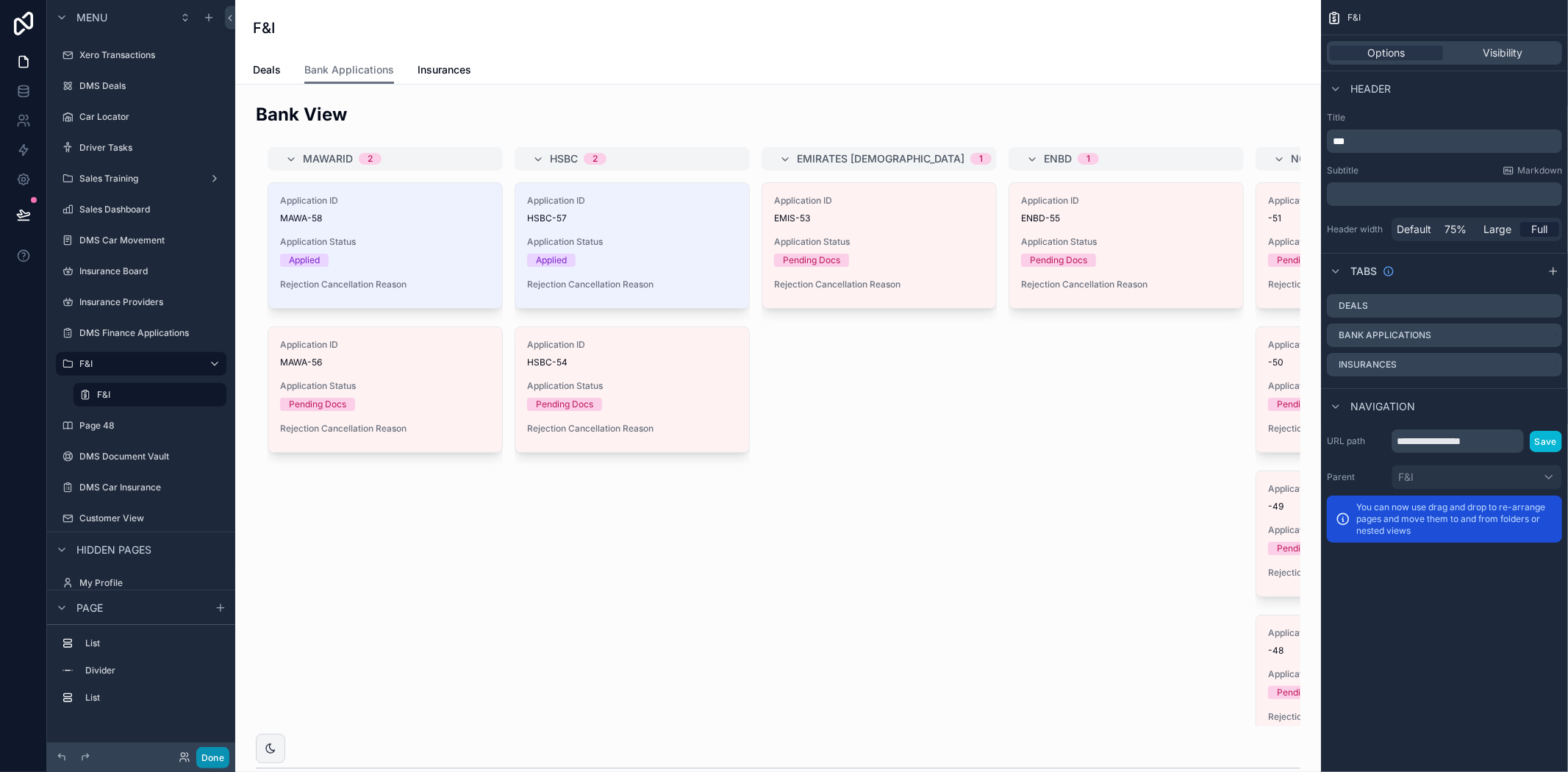
click at [216, 752] on button "Done" at bounding box center [213, 757] width 33 height 21
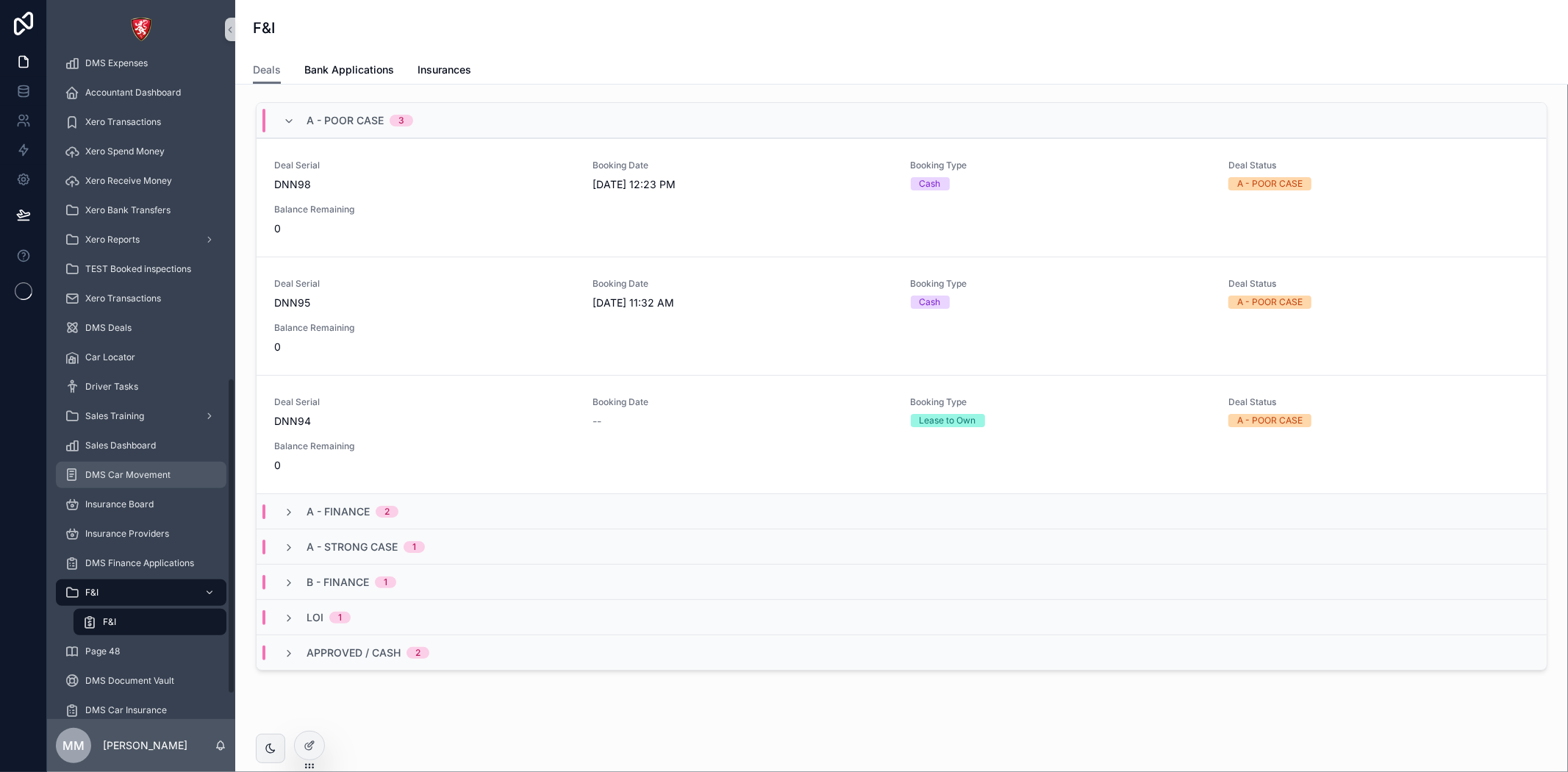
scroll to position [718, 0]
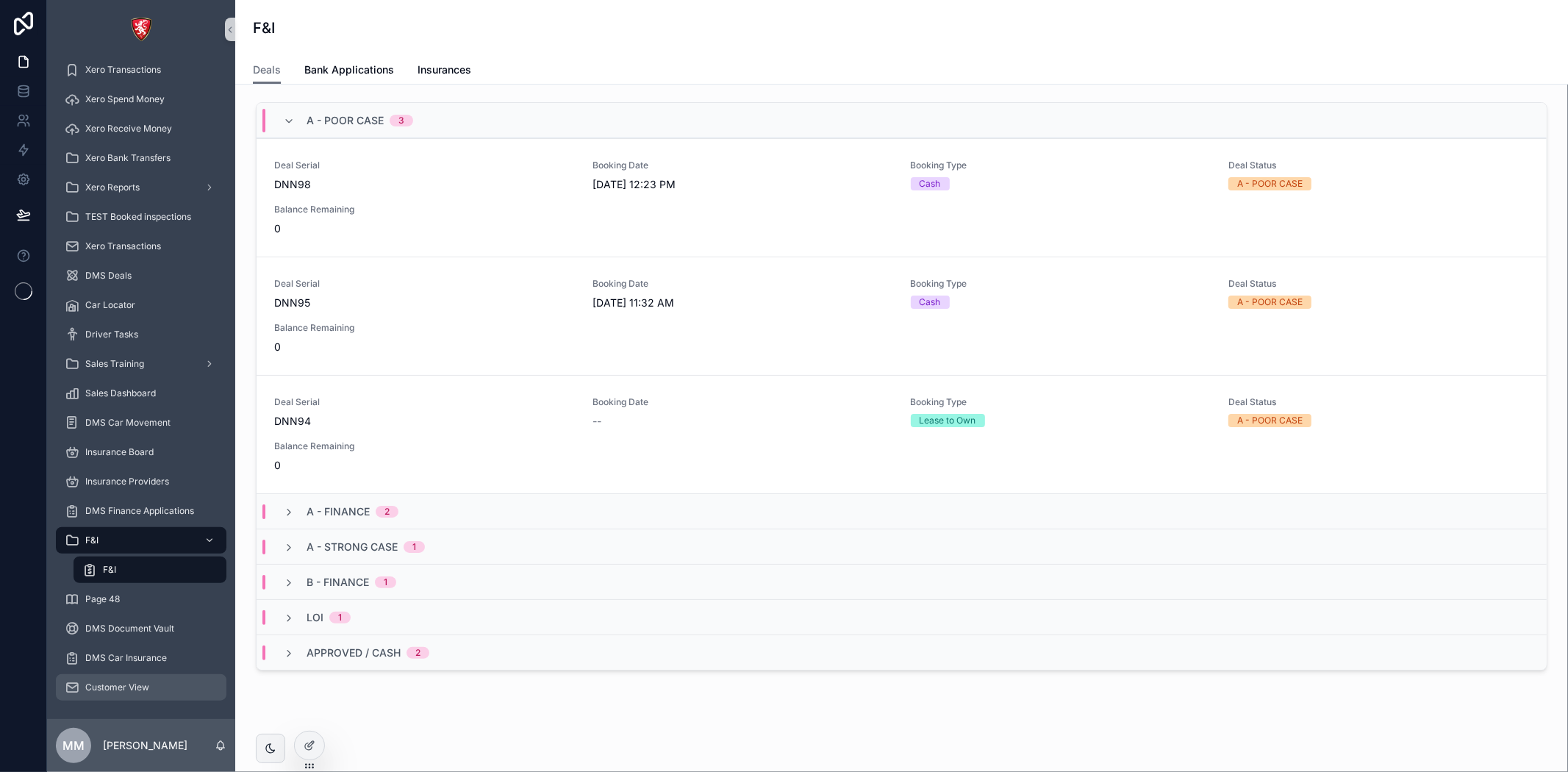
click at [138, 692] on span "Customer View" at bounding box center [117, 687] width 64 height 12
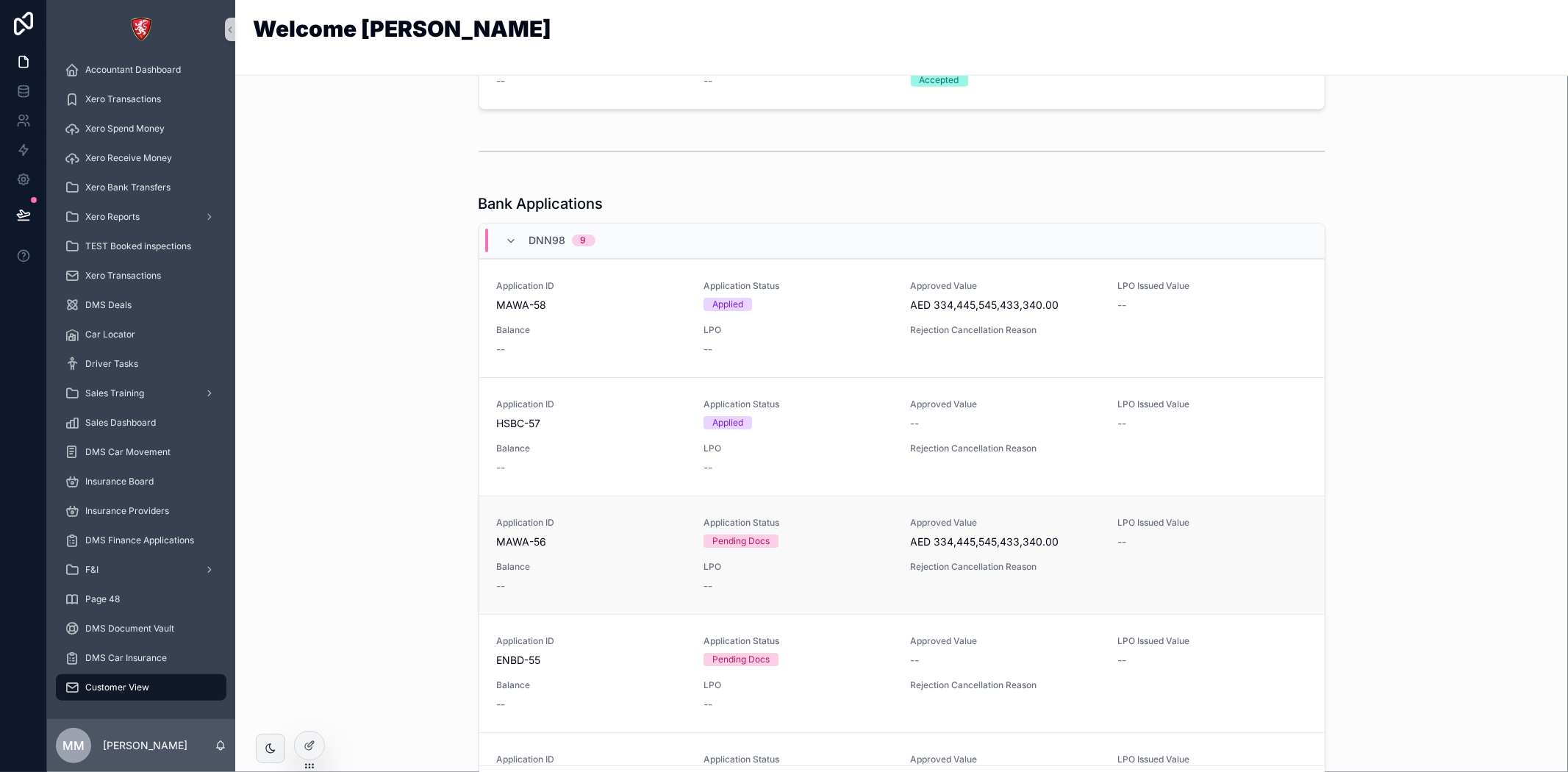
scroll to position [991, 0]
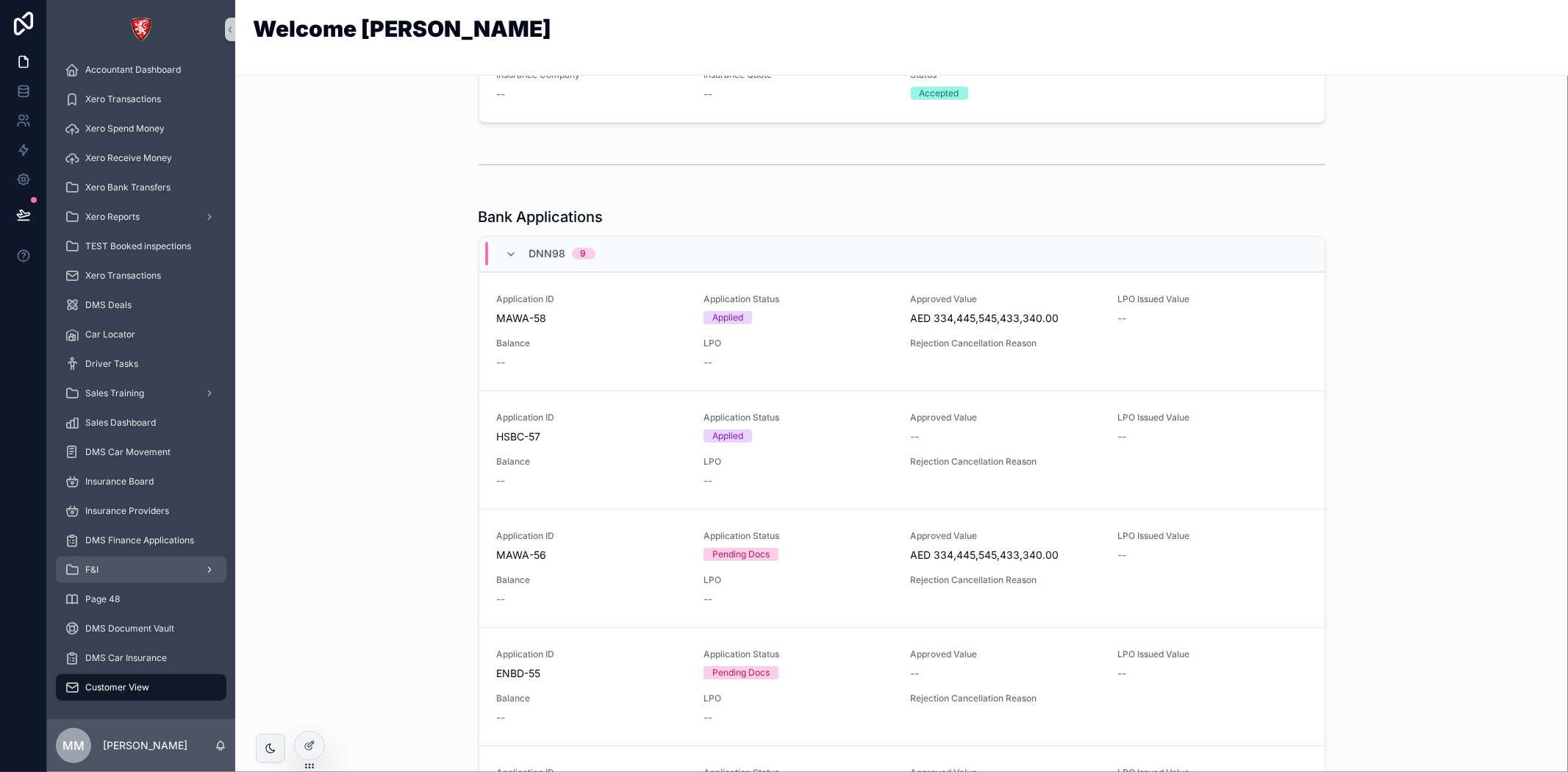
click at [148, 563] on div "F&I" at bounding box center [141, 570] width 153 height 23
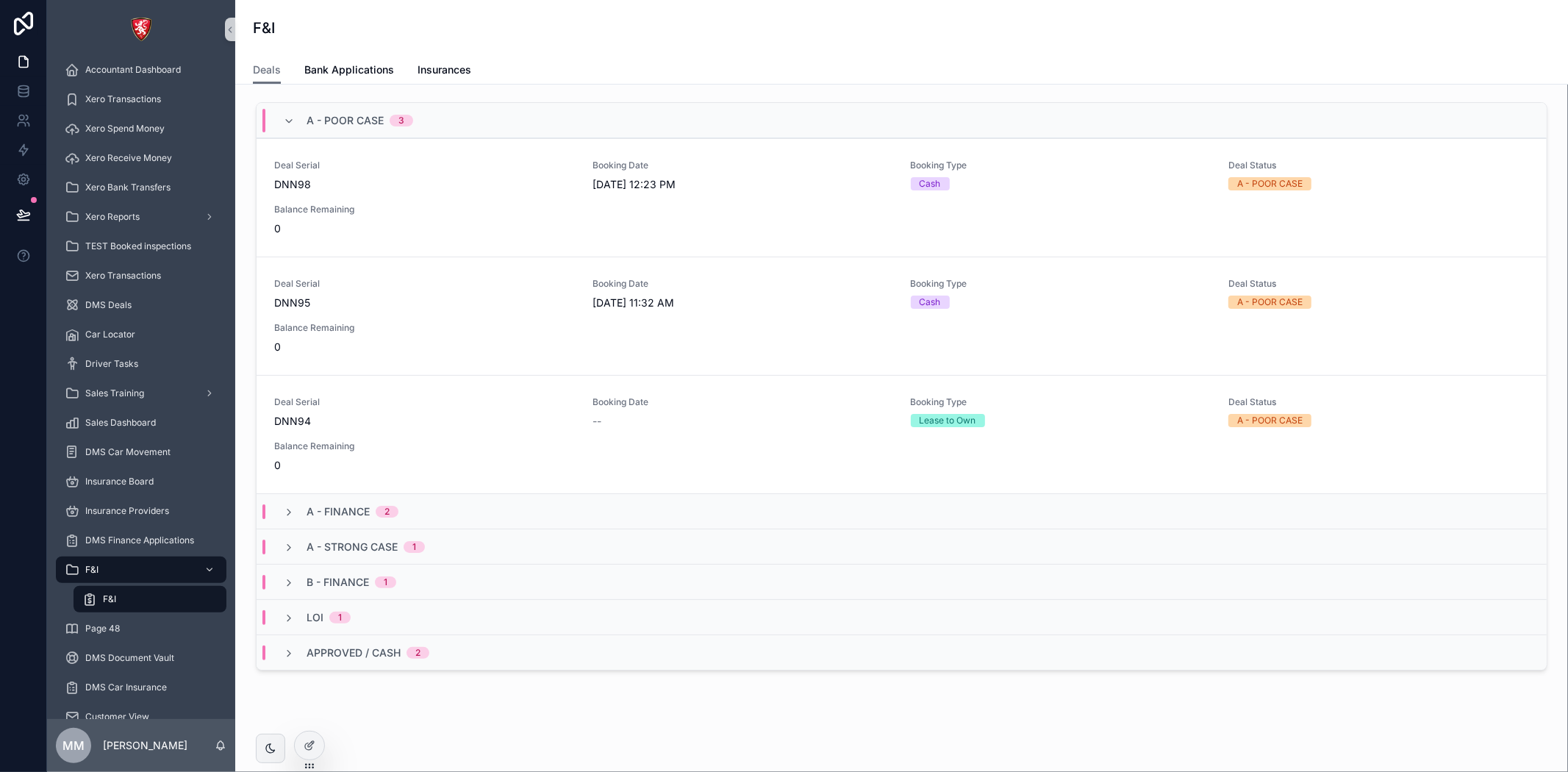
click at [134, 592] on div "F&I" at bounding box center [149, 599] width 135 height 23
click at [627, 172] on div "Booking Date 9/1/2025 12:23 PM" at bounding box center [742, 175] width 301 height 32
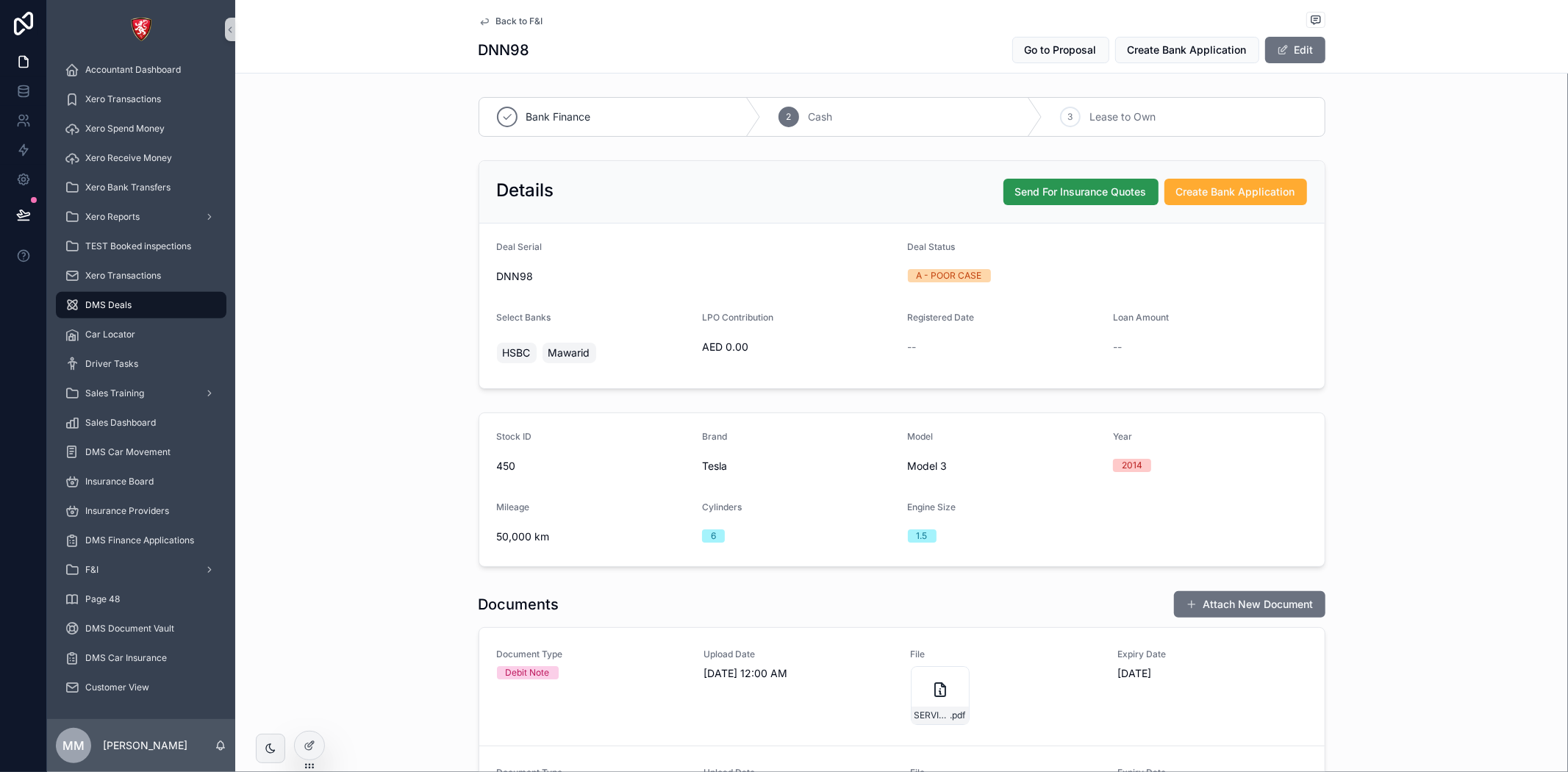
click at [1122, 188] on span "Send For Insurance Quotes" at bounding box center [1080, 191] width 131 height 15
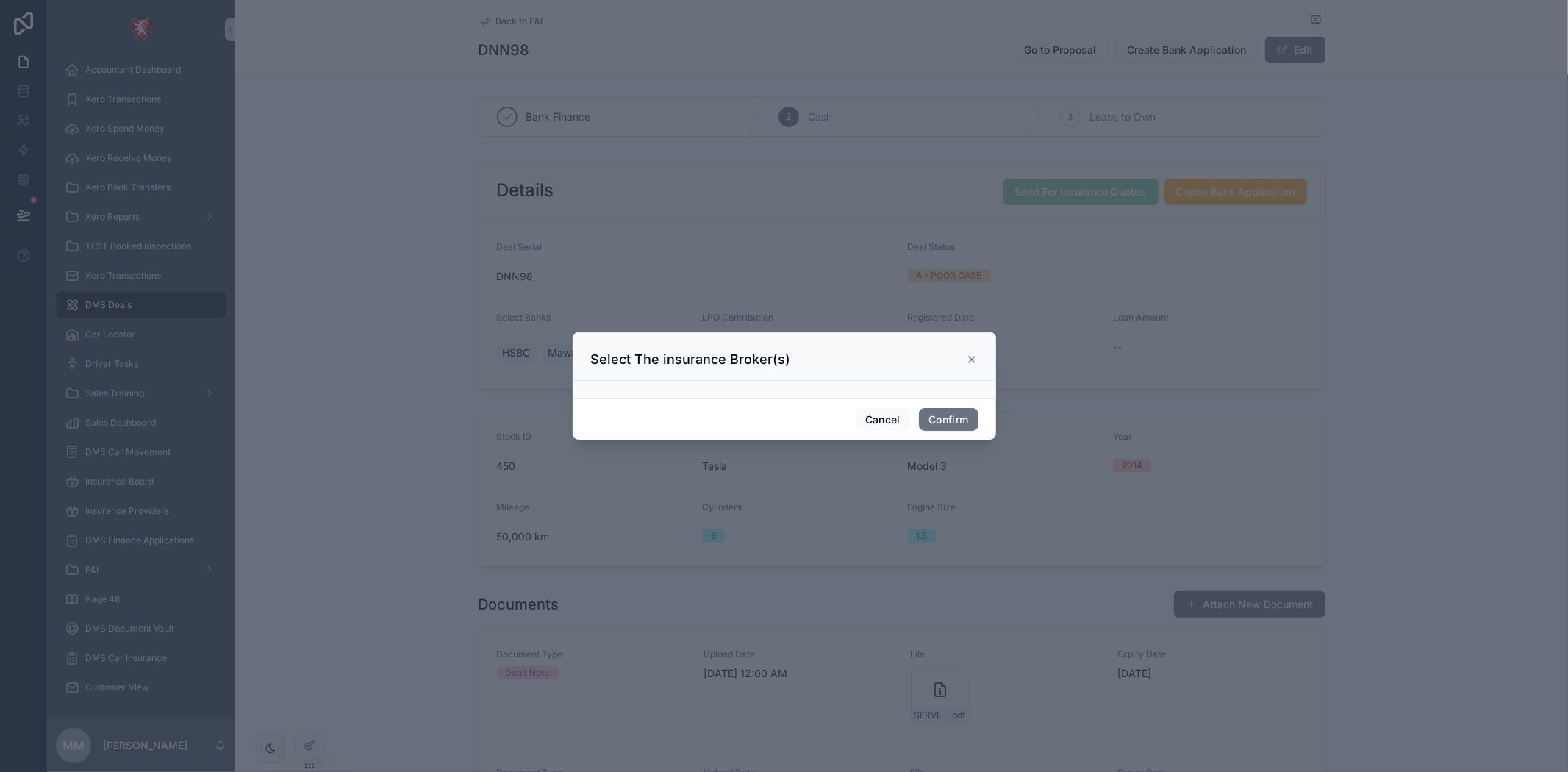
click at [763, 391] on div at bounding box center [784, 389] width 423 height 18
click at [763, 391] on div at bounding box center [784, 389] width 423 height 18
click at [968, 355] on icon at bounding box center [971, 359] width 12 height 12
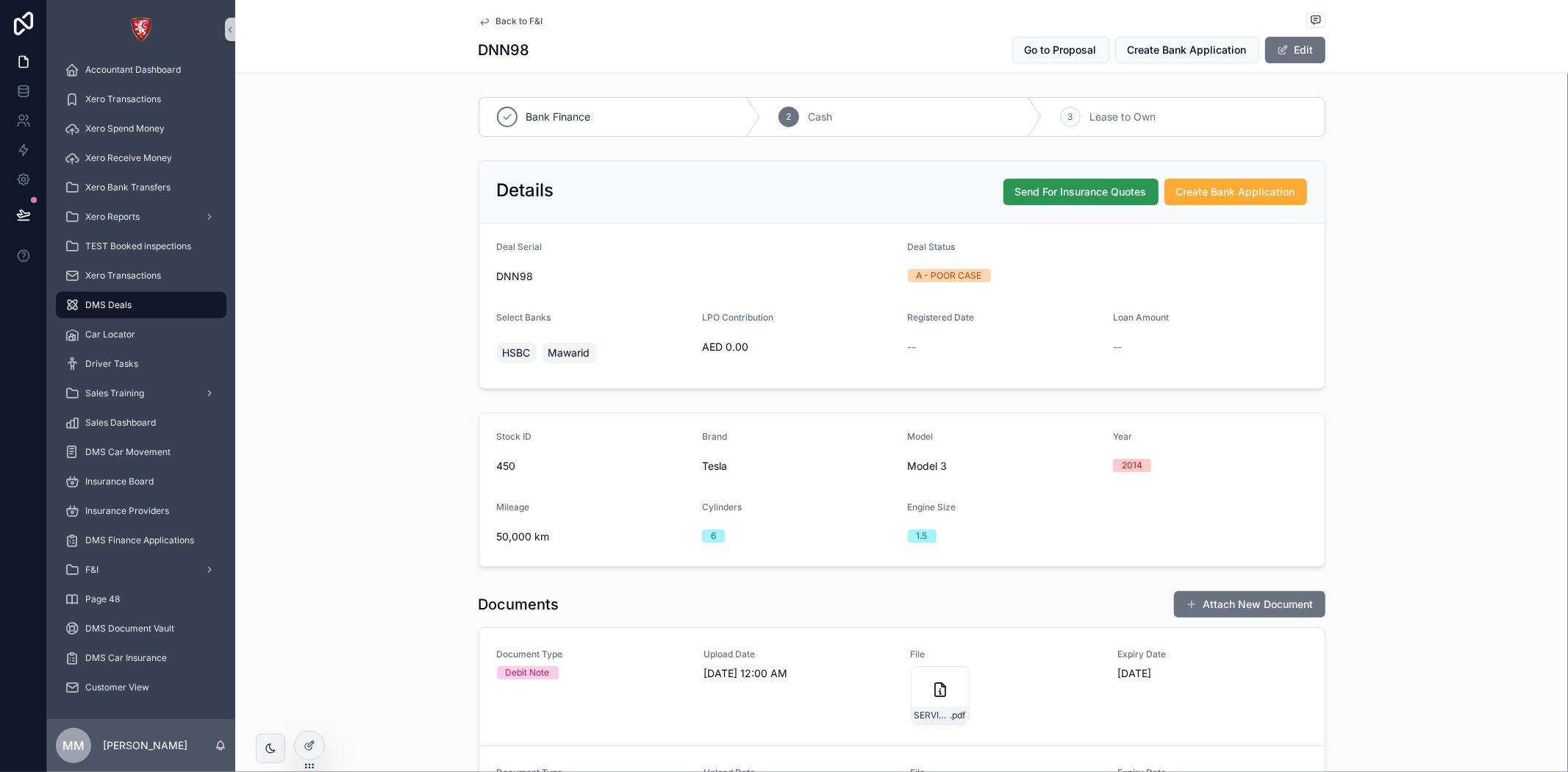
click at [1067, 192] on span "Send For Insurance Quotes" at bounding box center [1080, 191] width 131 height 15
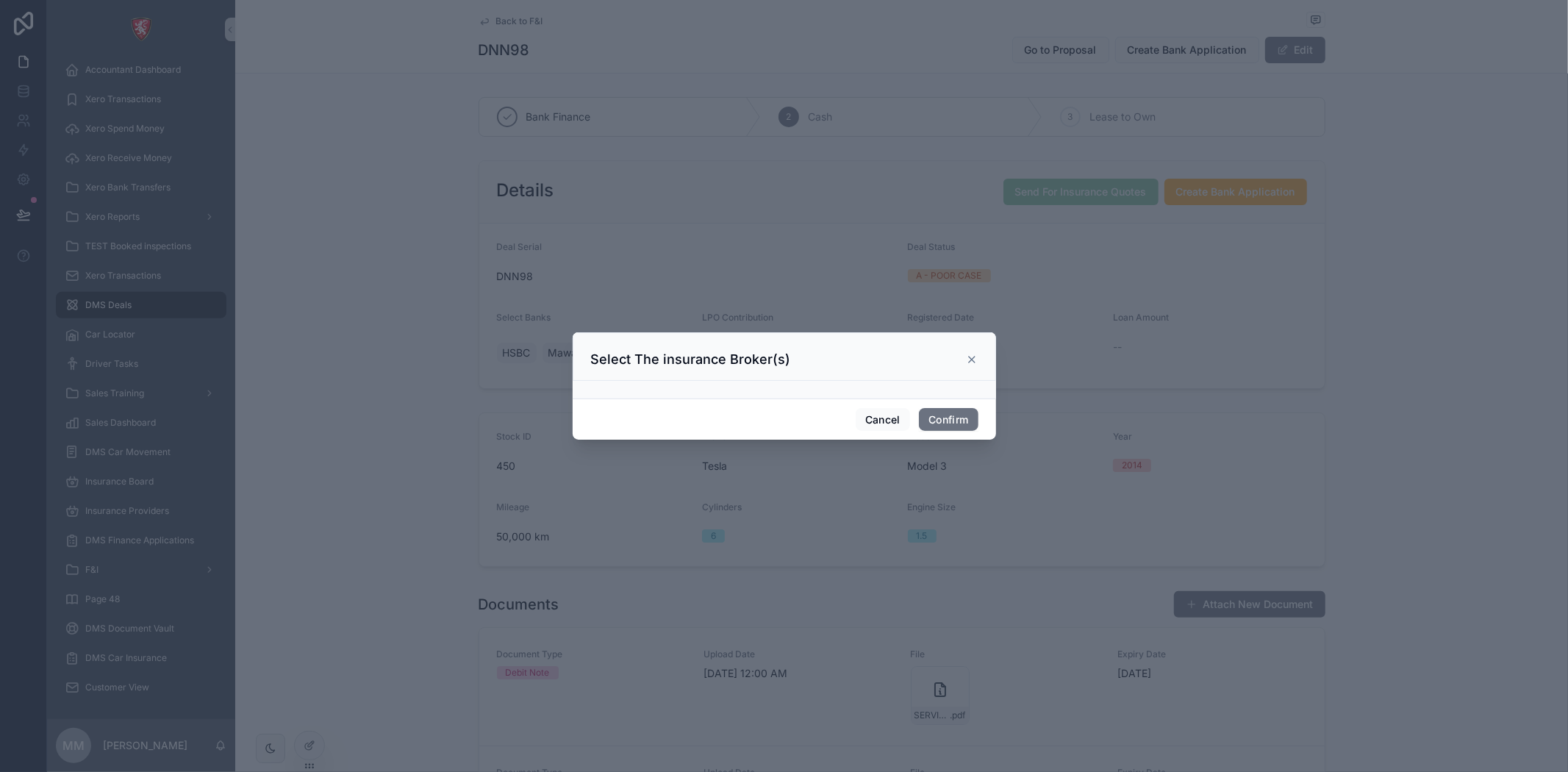
click at [983, 366] on div "Select The insurance Broker(s)" at bounding box center [784, 356] width 423 height 48
click at [966, 359] on icon at bounding box center [971, 359] width 12 height 12
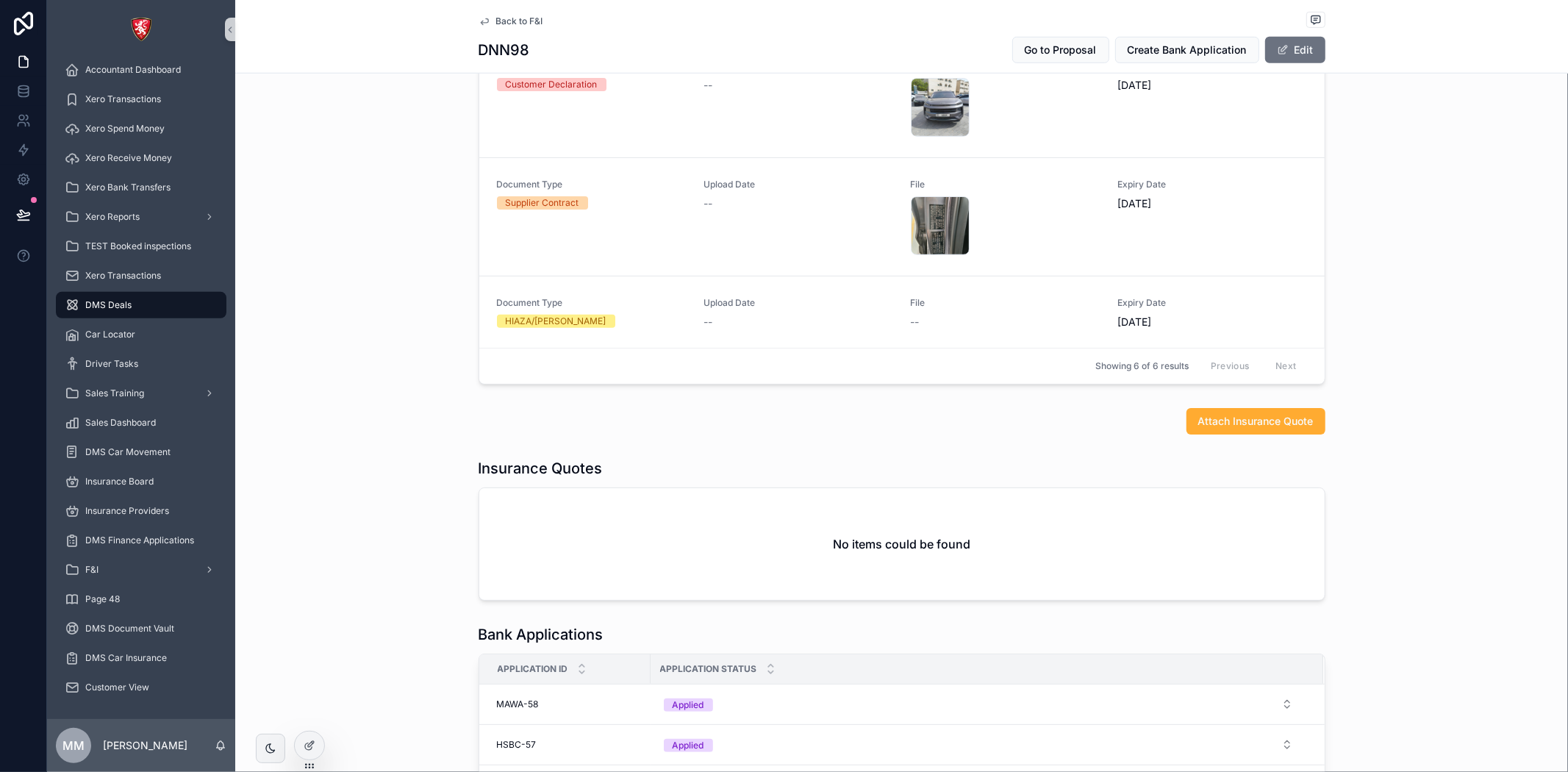
scroll to position [652, 0]
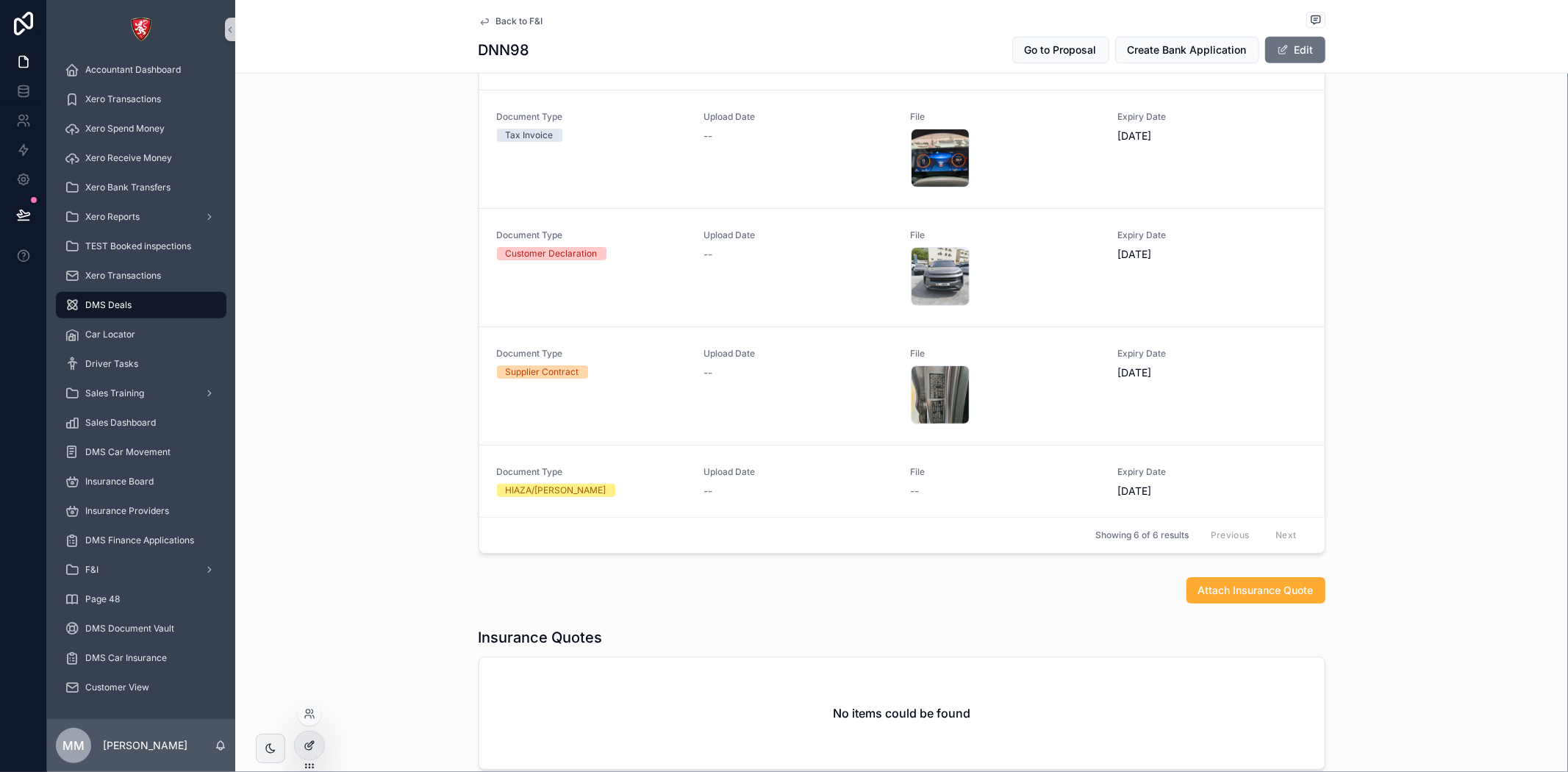
click at [310, 754] on div at bounding box center [309, 745] width 30 height 28
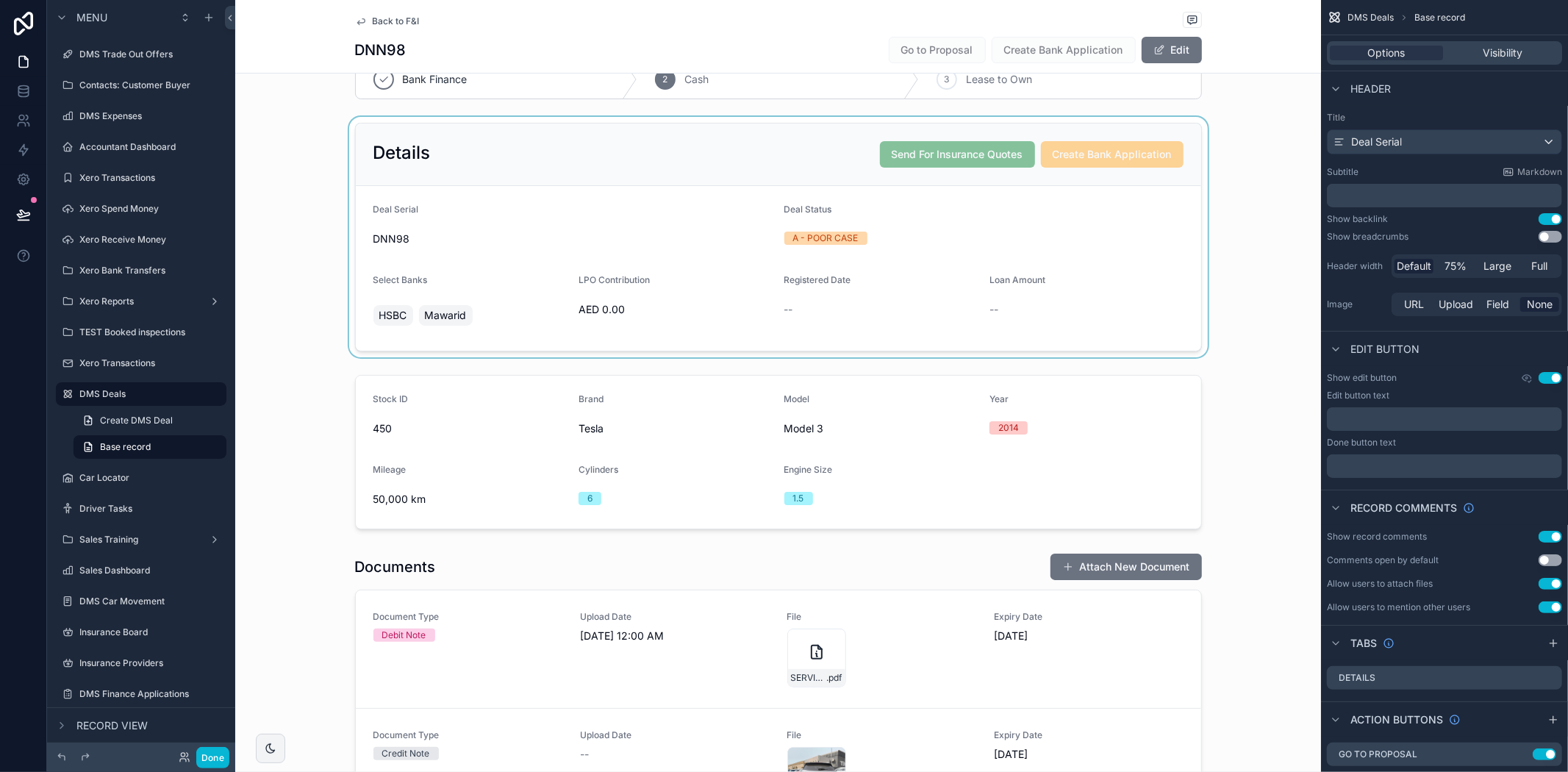
scroll to position [0, 0]
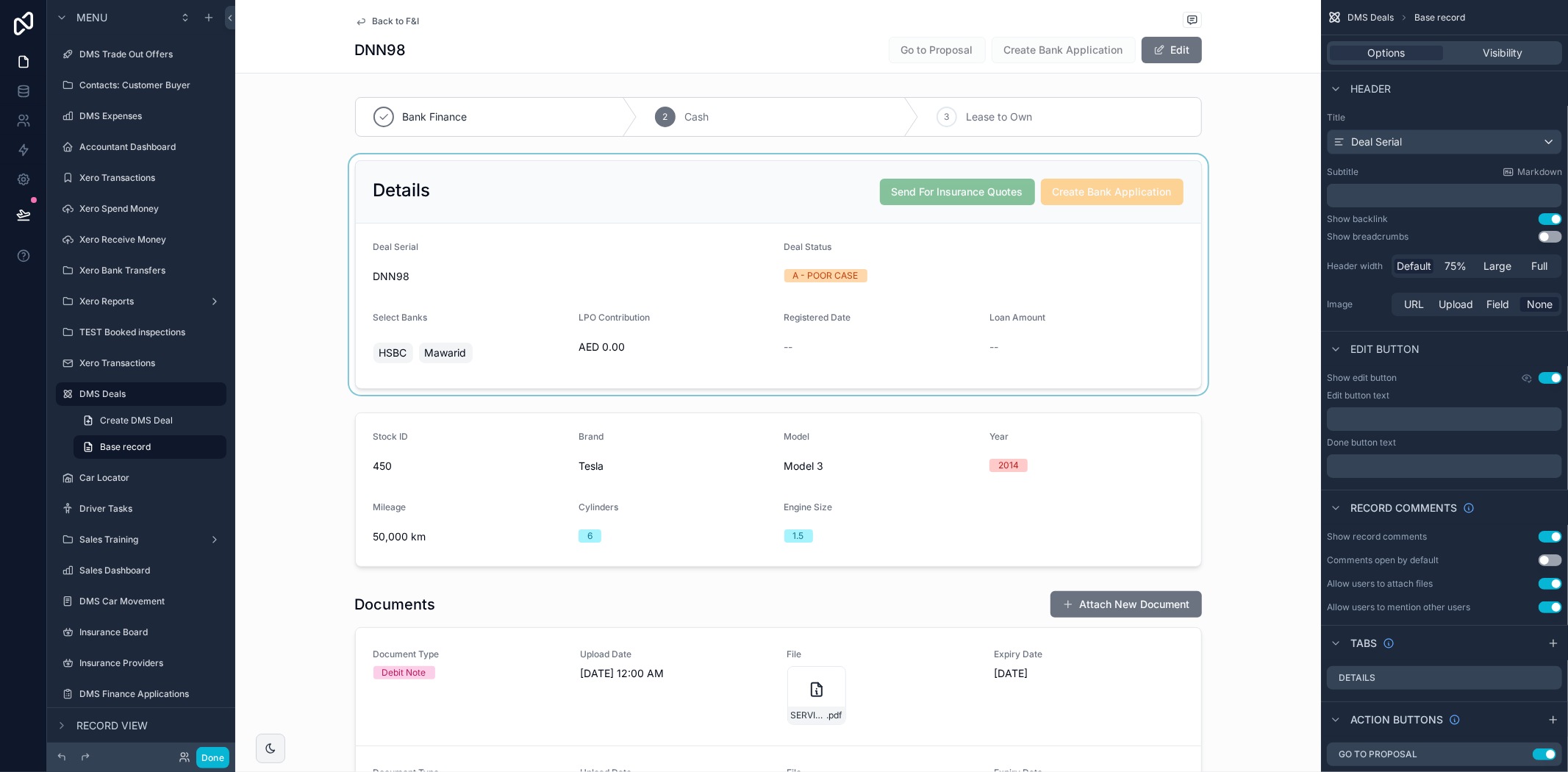
click at [1111, 208] on div "scrollable content" at bounding box center [778, 275] width 1086 height 241
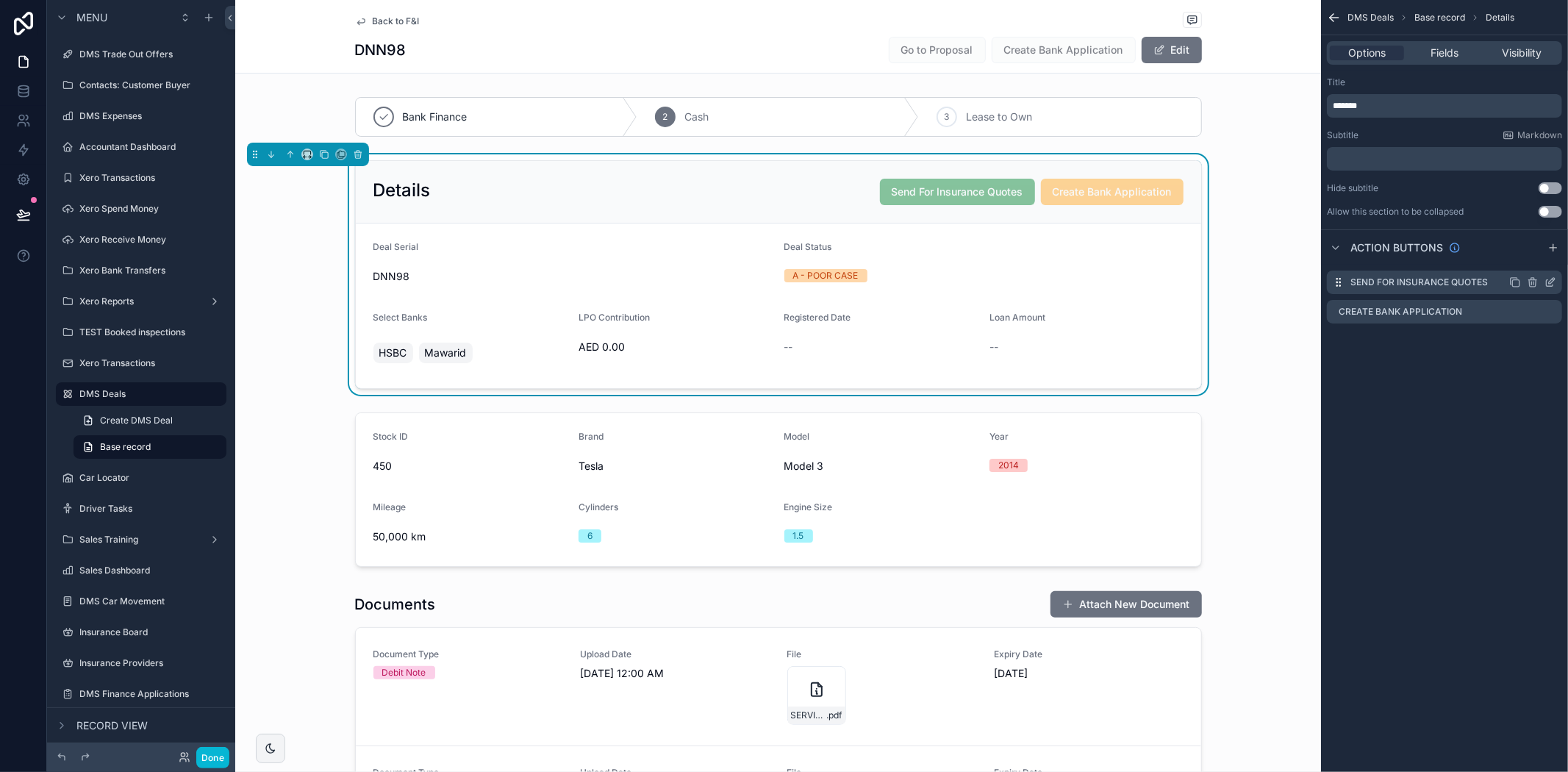
click at [1534, 281] on icon "scrollable content" at bounding box center [1532, 282] width 12 height 12
click at [1523, 254] on icon at bounding box center [1527, 259] width 12 height 12
click at [1329, 10] on icon "scrollable content" at bounding box center [1334, 17] width 15 height 15
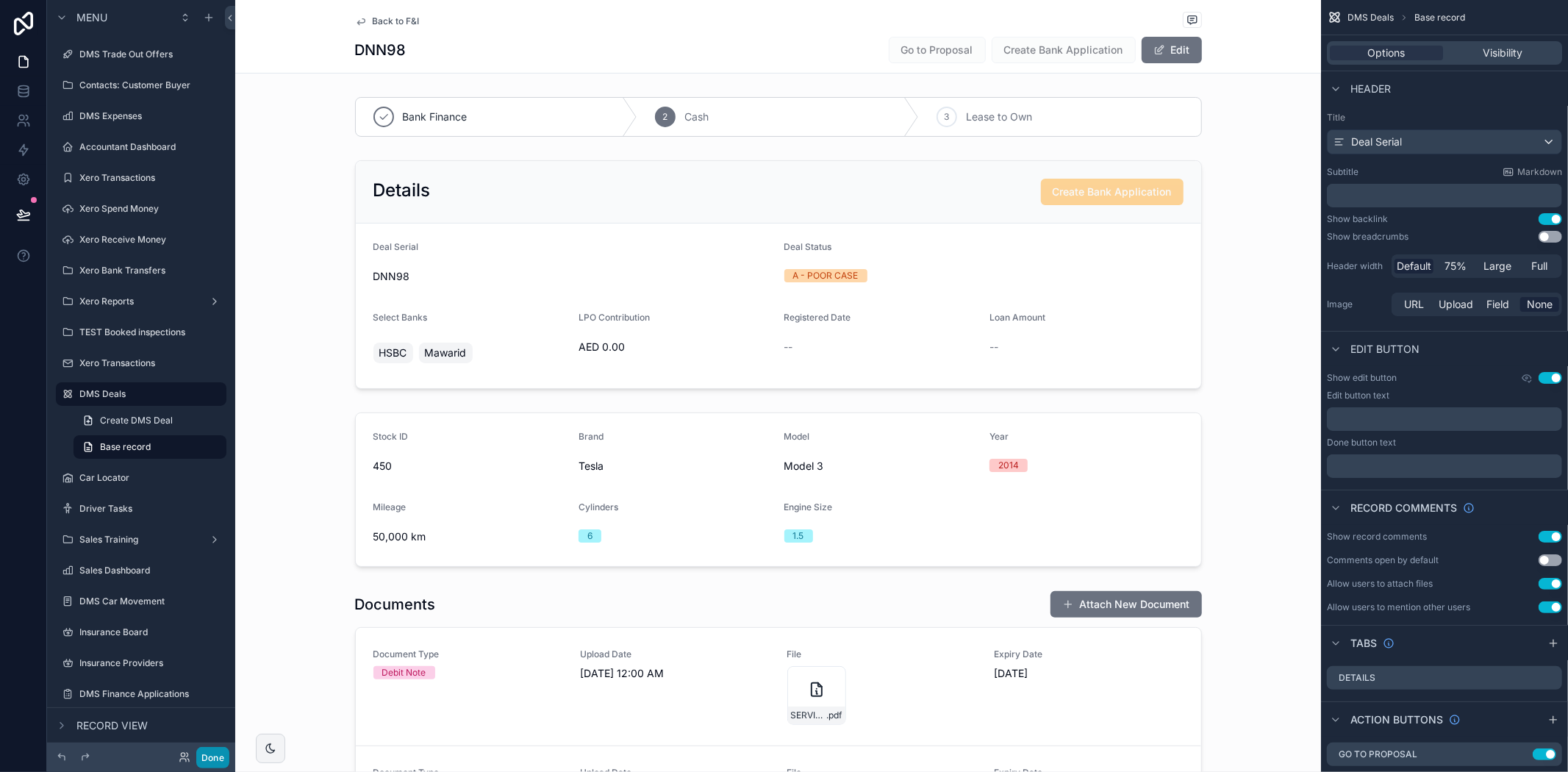
click at [220, 755] on button "Done" at bounding box center [213, 757] width 33 height 21
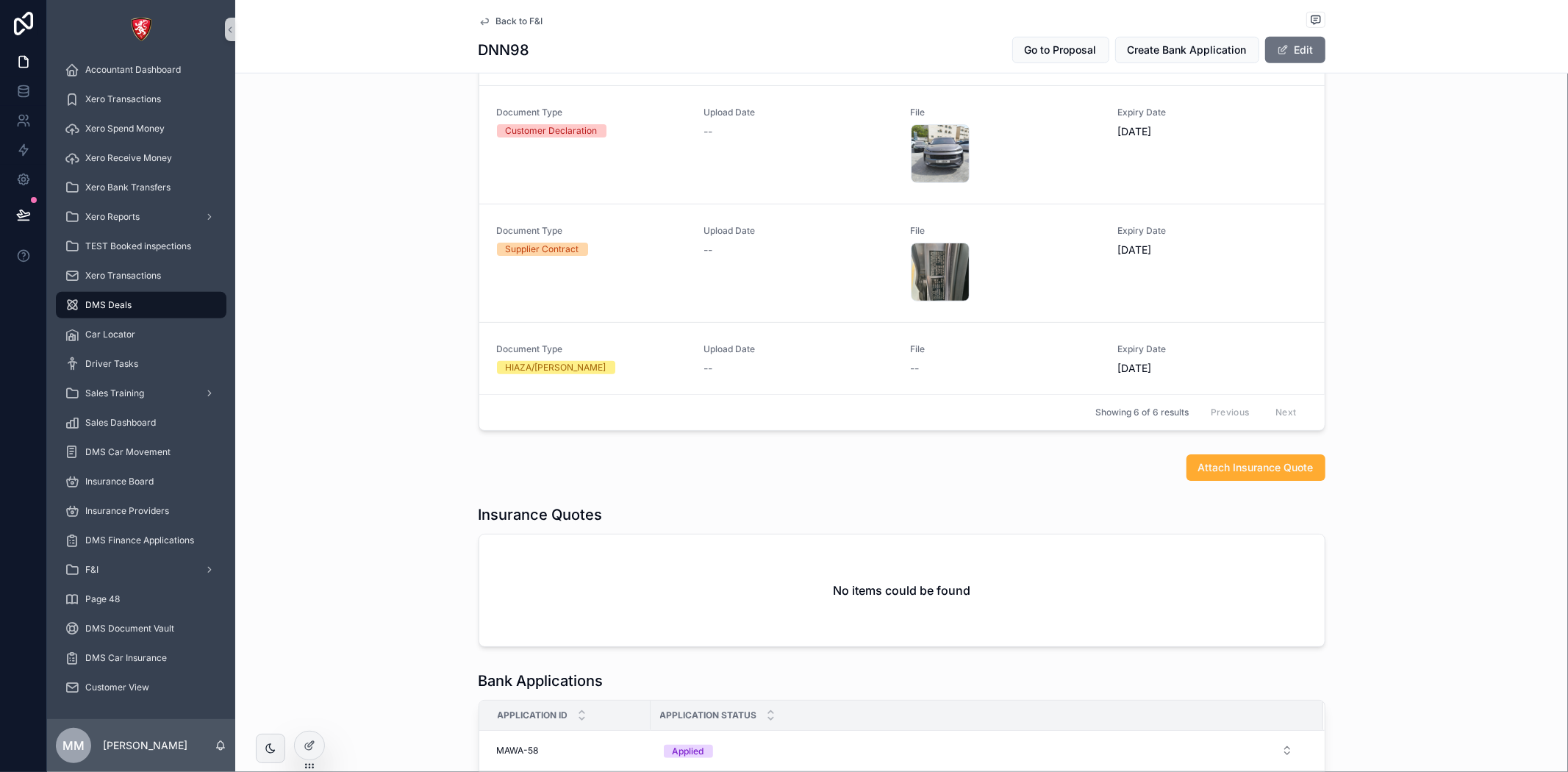
scroll to position [980, 0]
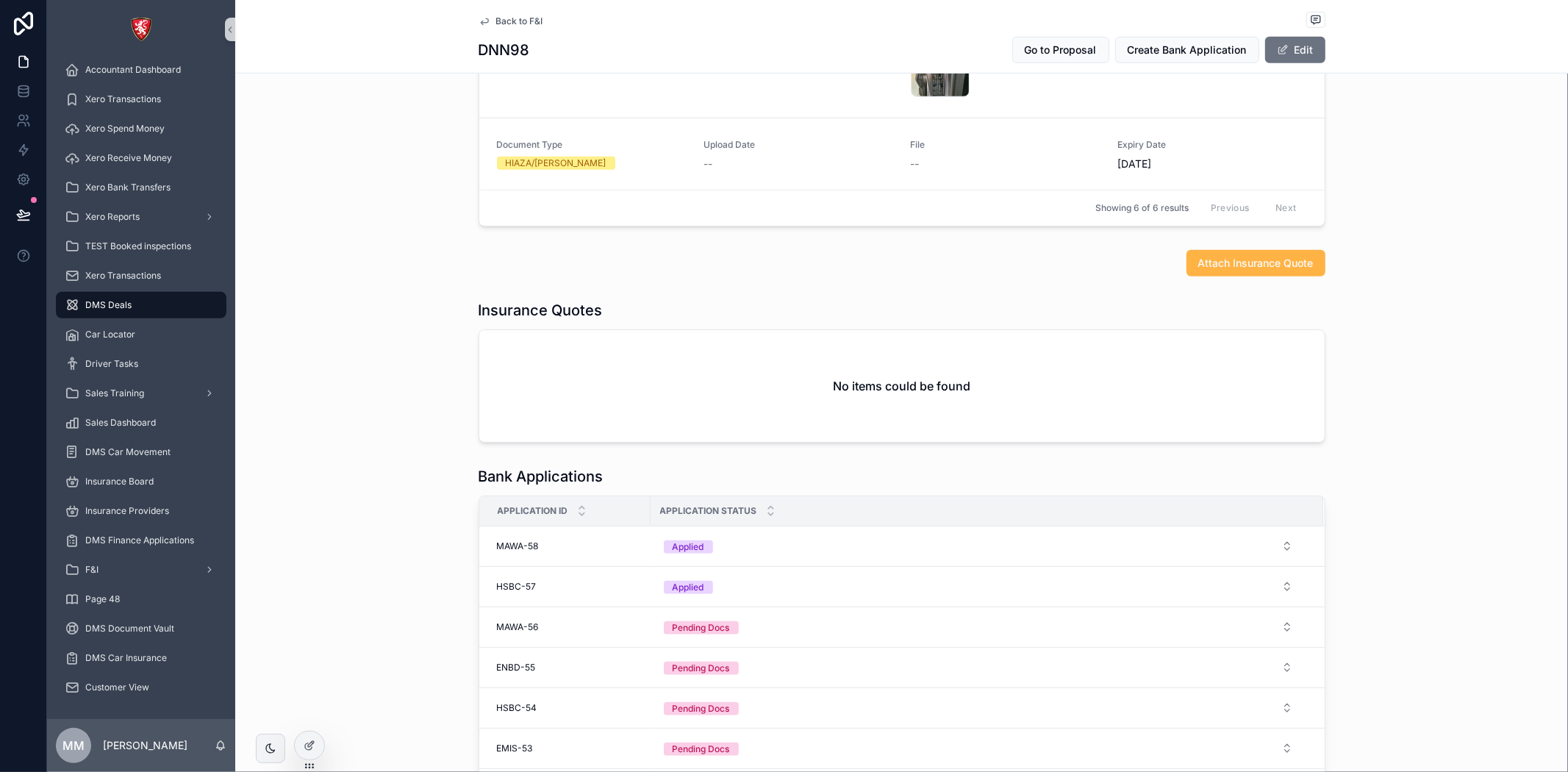
click at [1233, 274] on button "Attach Insurance Quote" at bounding box center [1256, 263] width 139 height 27
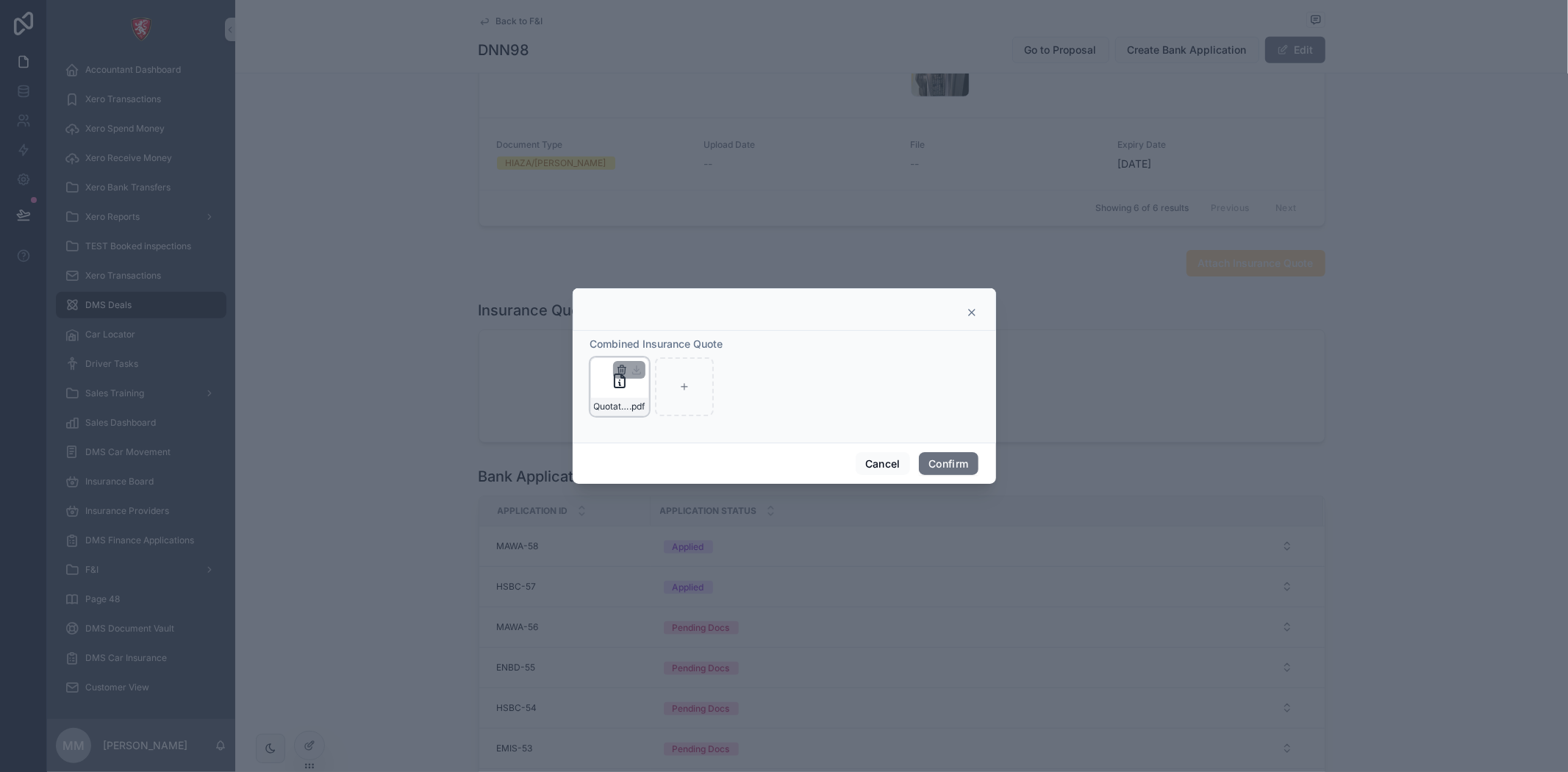
click at [619, 368] on icon "button" at bounding box center [621, 370] width 12 height 12
click at [652, 341] on icon "button" at bounding box center [652, 341] width 8 height 0
click at [604, 380] on div at bounding box center [620, 386] width 59 height 59
click at [600, 376] on div at bounding box center [620, 386] width 59 height 59
type input "**********"
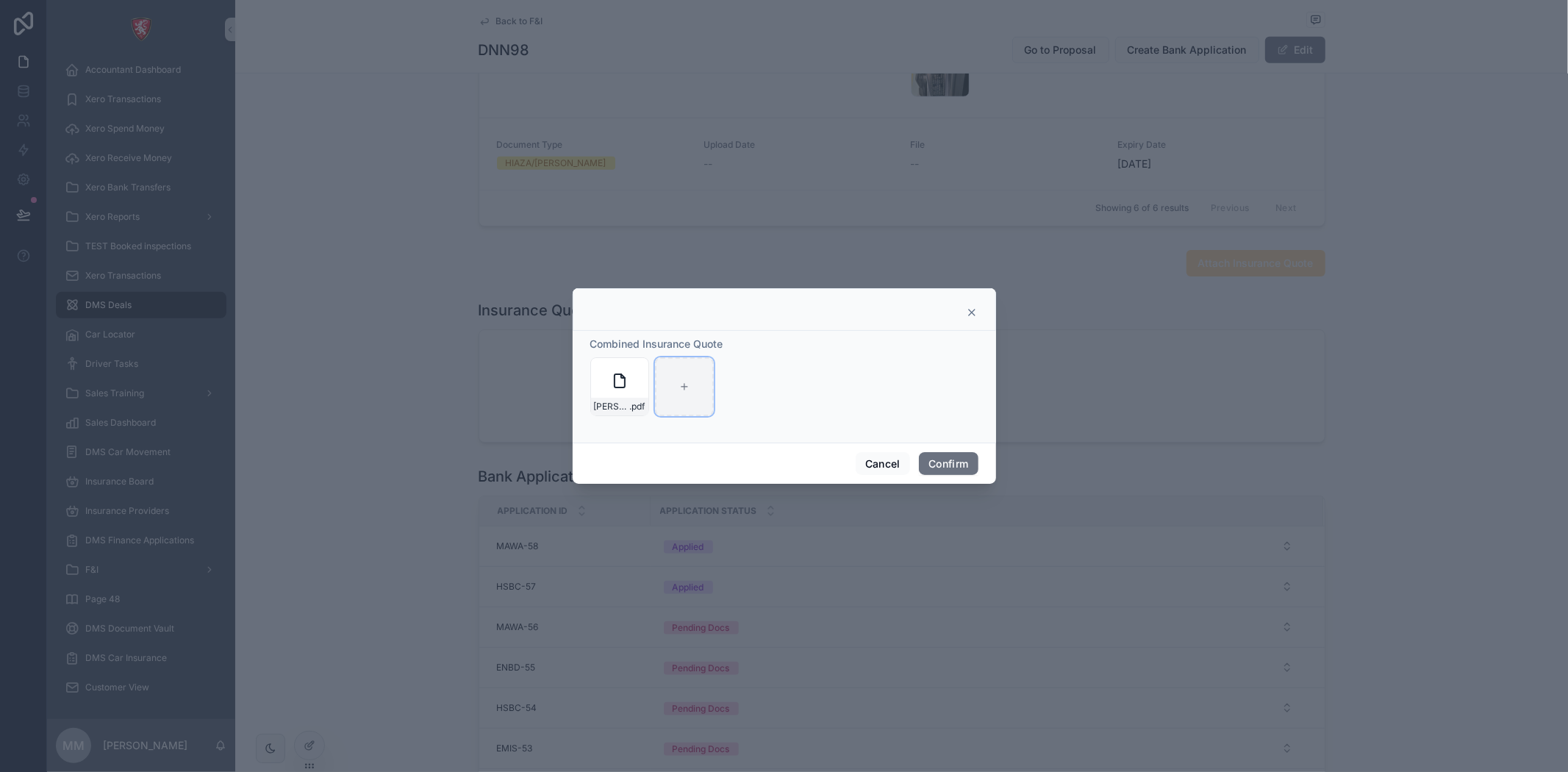
click at [688, 395] on div at bounding box center [684, 386] width 59 height 59
type input "**********"
click at [690, 366] on icon "button" at bounding box center [686, 366] width 8 height 0
click at [716, 343] on icon "button" at bounding box center [716, 343] width 12 height 12
click at [623, 383] on icon at bounding box center [620, 386] width 10 height 10
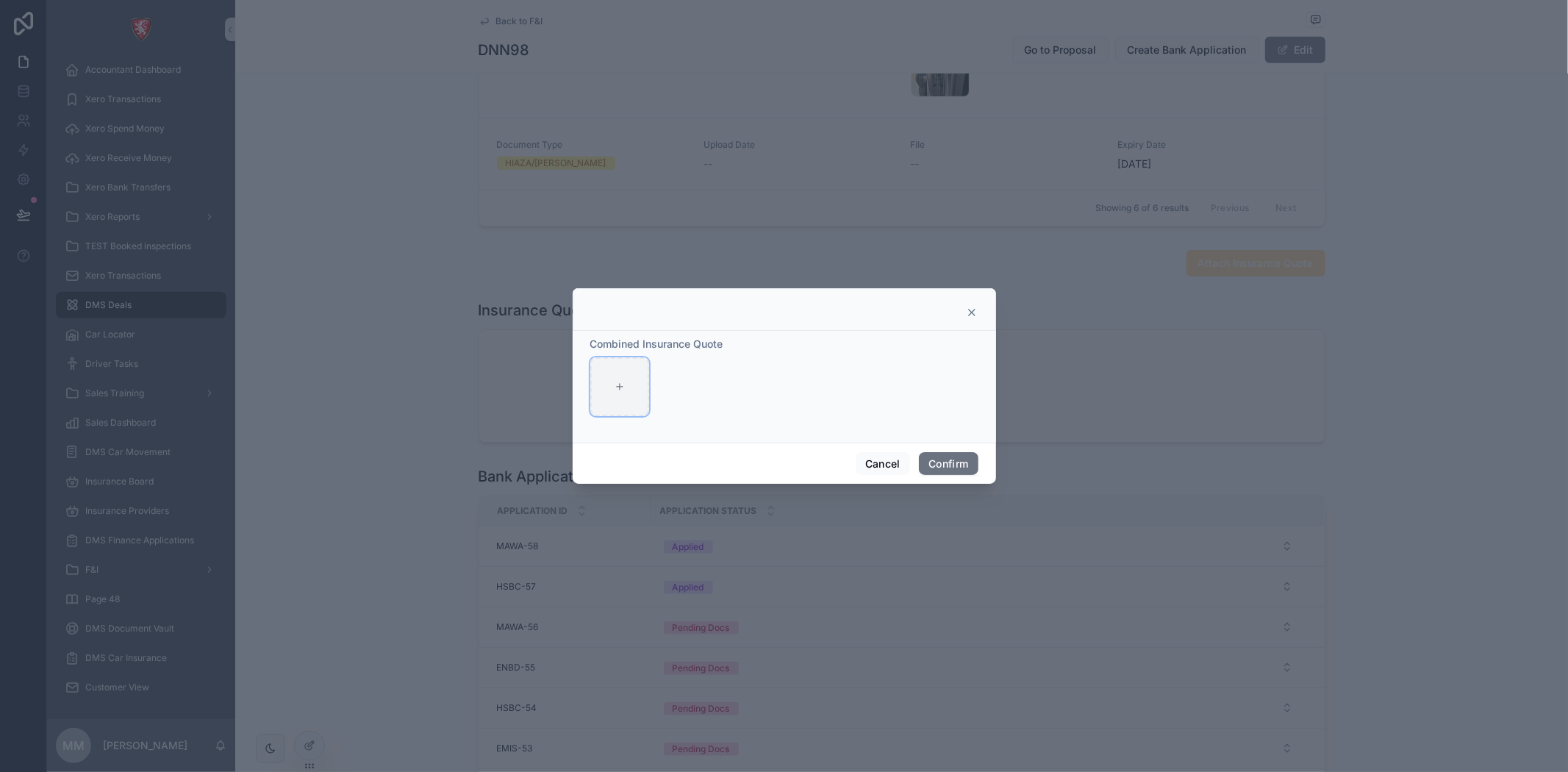
type input "**********"
click at [678, 378] on div at bounding box center [684, 386] width 59 height 59
type input "**********"
click at [948, 460] on button "Confirm" at bounding box center [948, 464] width 59 height 23
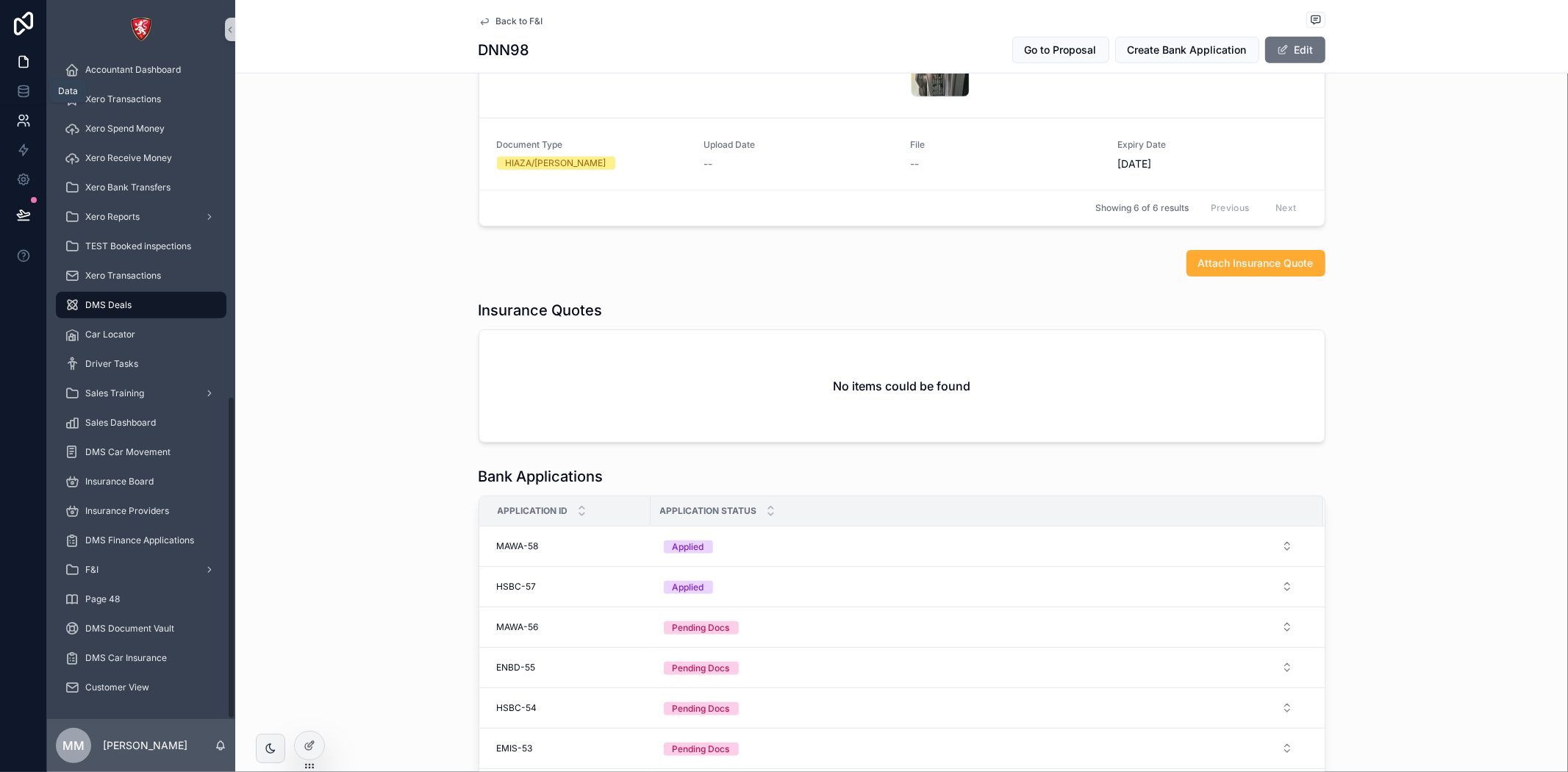
drag, startPoint x: 15, startPoint y: 99, endPoint x: 12, endPoint y: 110, distance: 11.4
click at [15, 99] on link at bounding box center [23, 91] width 46 height 30
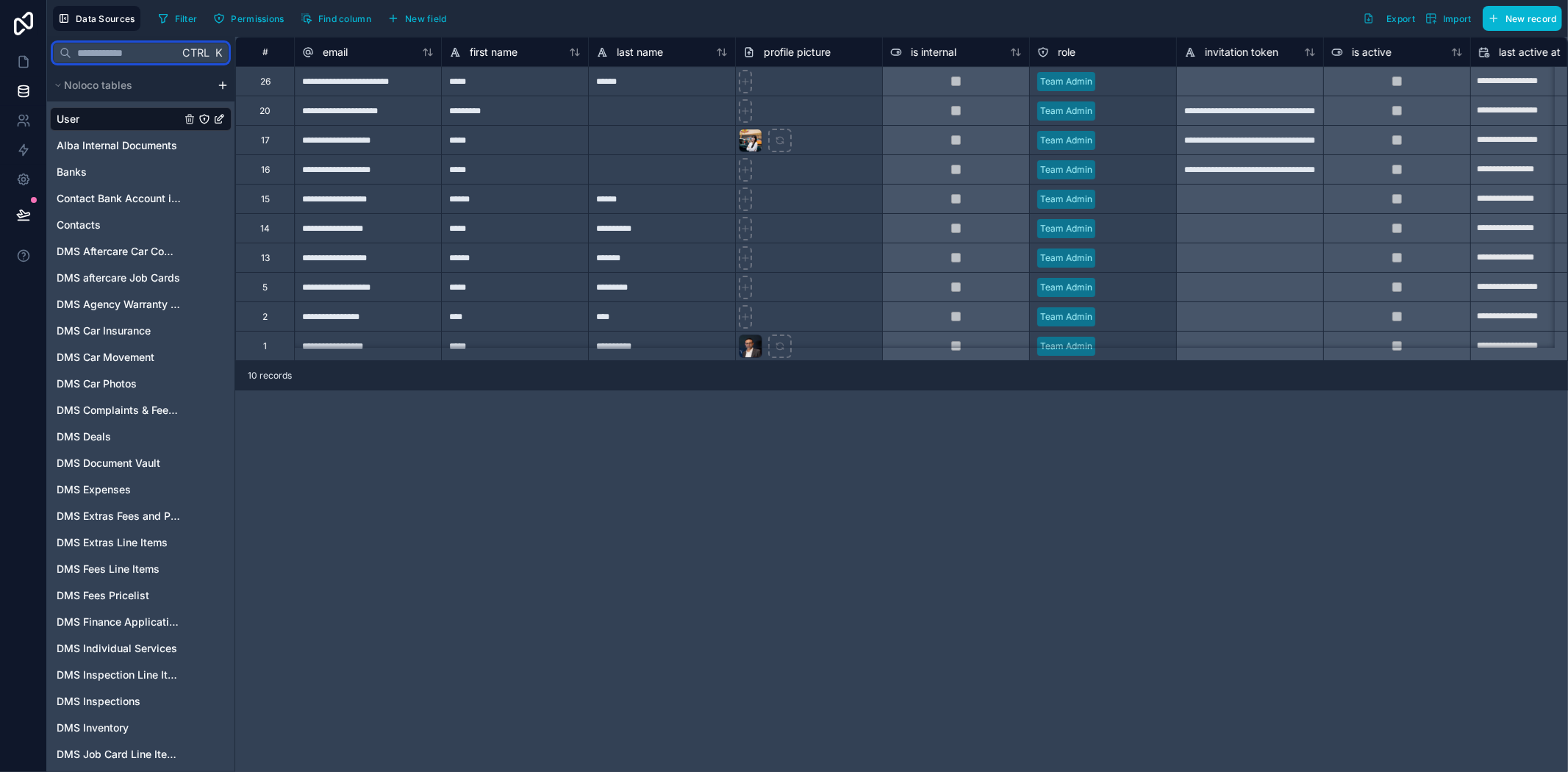
click at [94, 52] on input "text" at bounding box center [124, 53] width 107 height 27
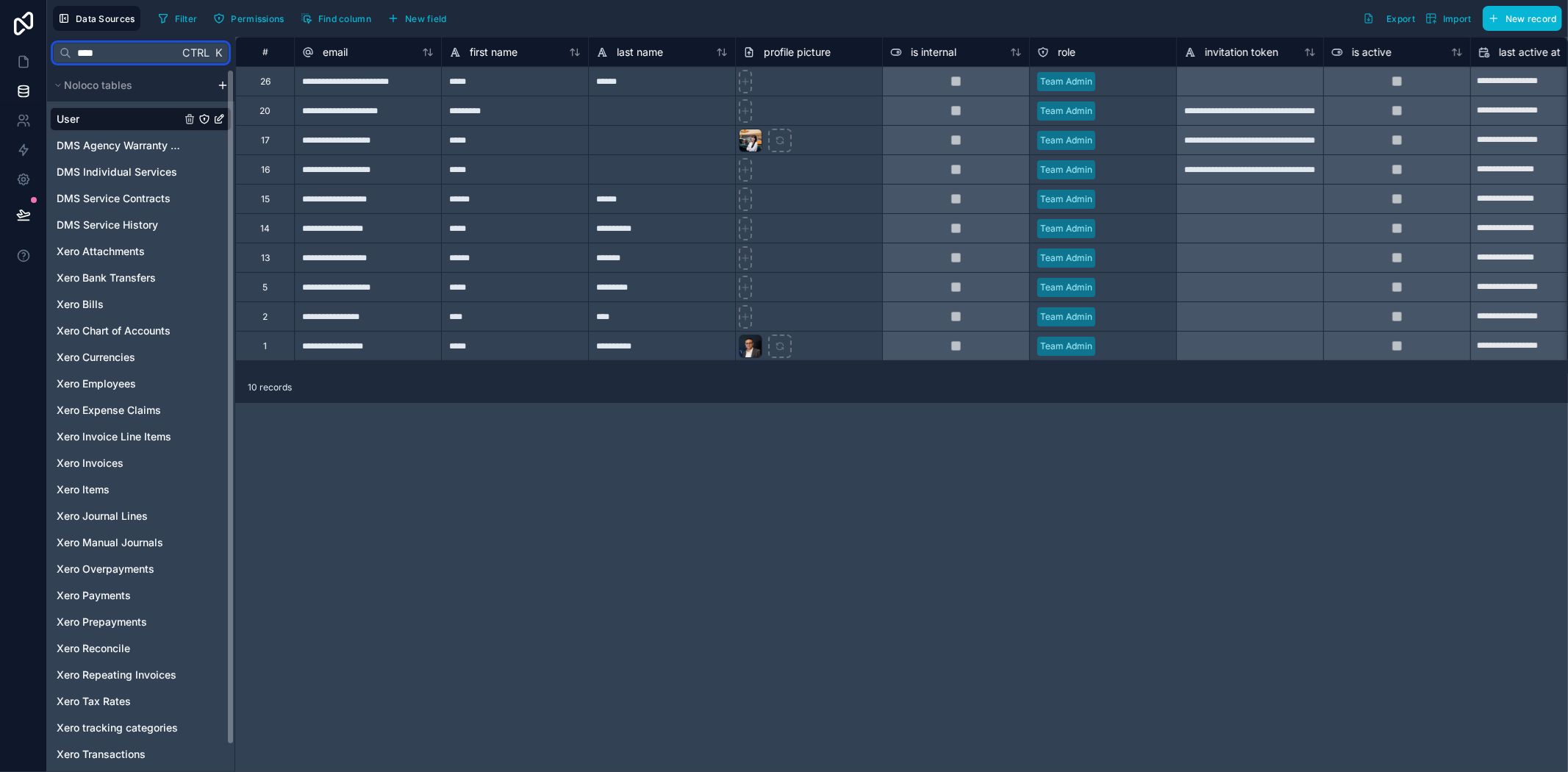
type input "****"
click at [94, 112] on link "User" at bounding box center [118, 119] width 124 height 15
drag, startPoint x: 102, startPoint y: 55, endPoint x: 27, endPoint y: 40, distance: 76.5
click at [27, 40] on div "**********" at bounding box center [784, 386] width 1568 height 772
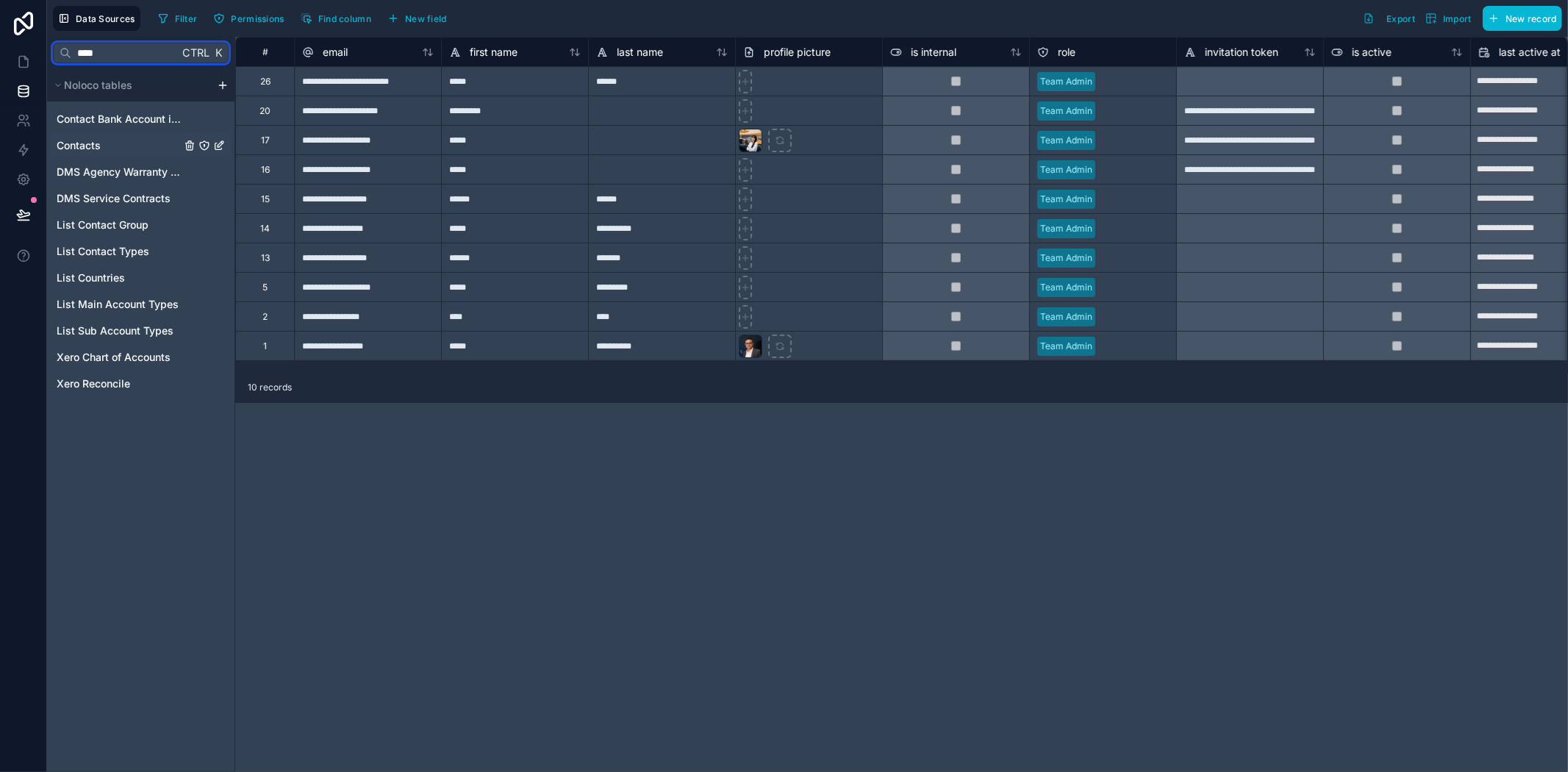
type input "****"
click at [72, 152] on span "Contacts" at bounding box center [78, 145] width 44 height 15
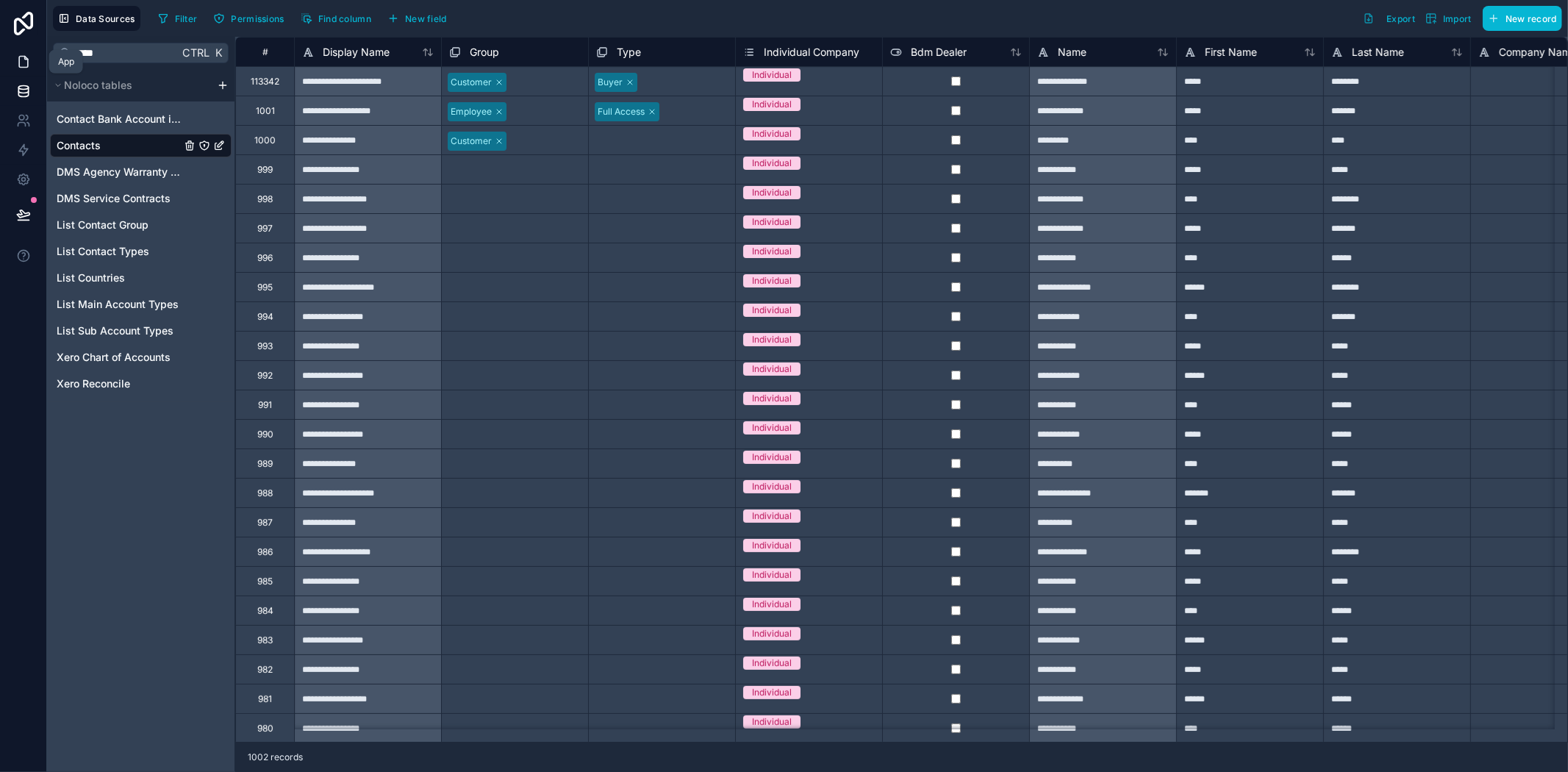
click at [25, 57] on icon at bounding box center [23, 62] width 9 height 11
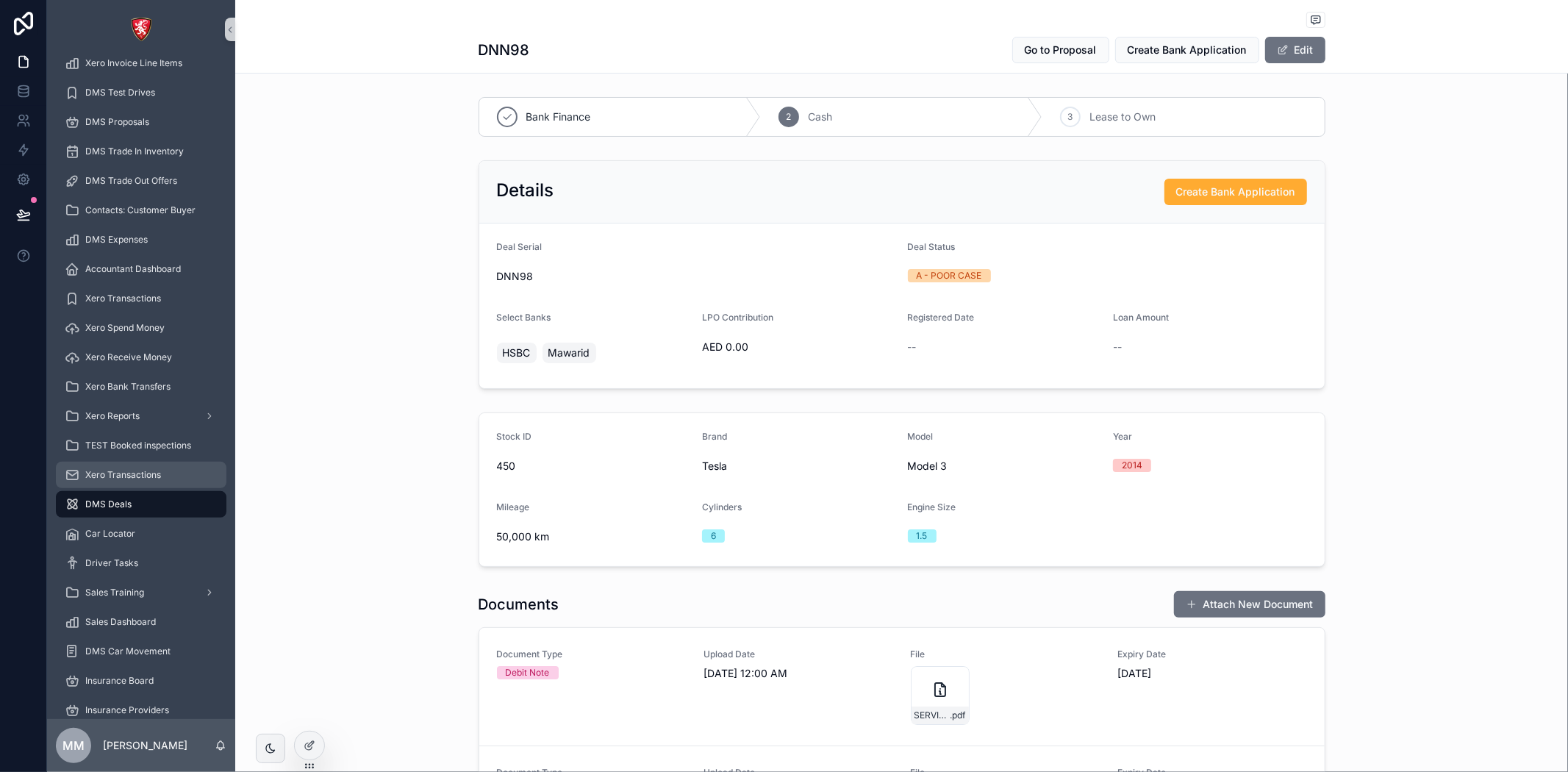
scroll to position [689, 0]
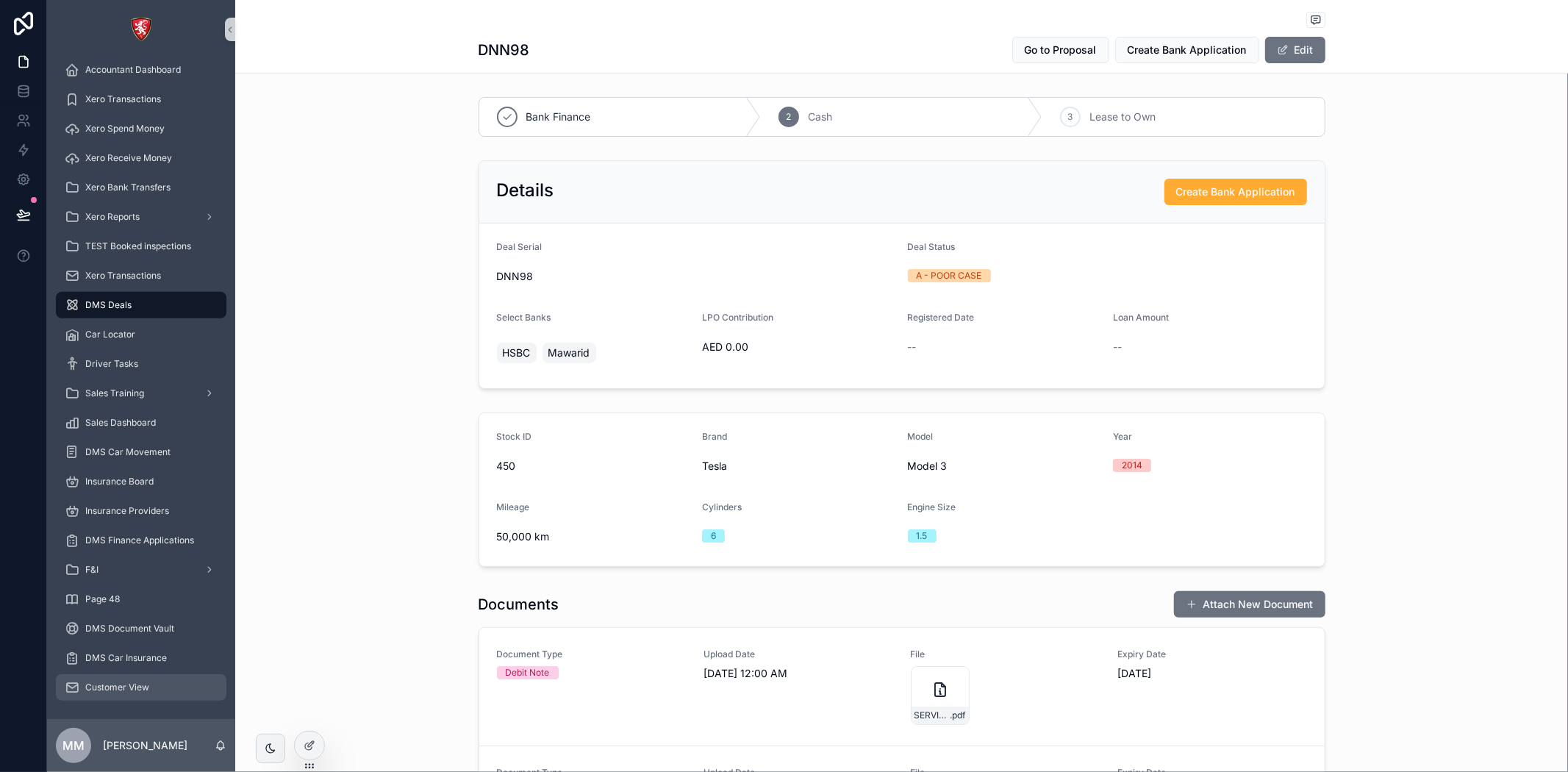
click at [118, 689] on span "Customer View" at bounding box center [117, 687] width 64 height 12
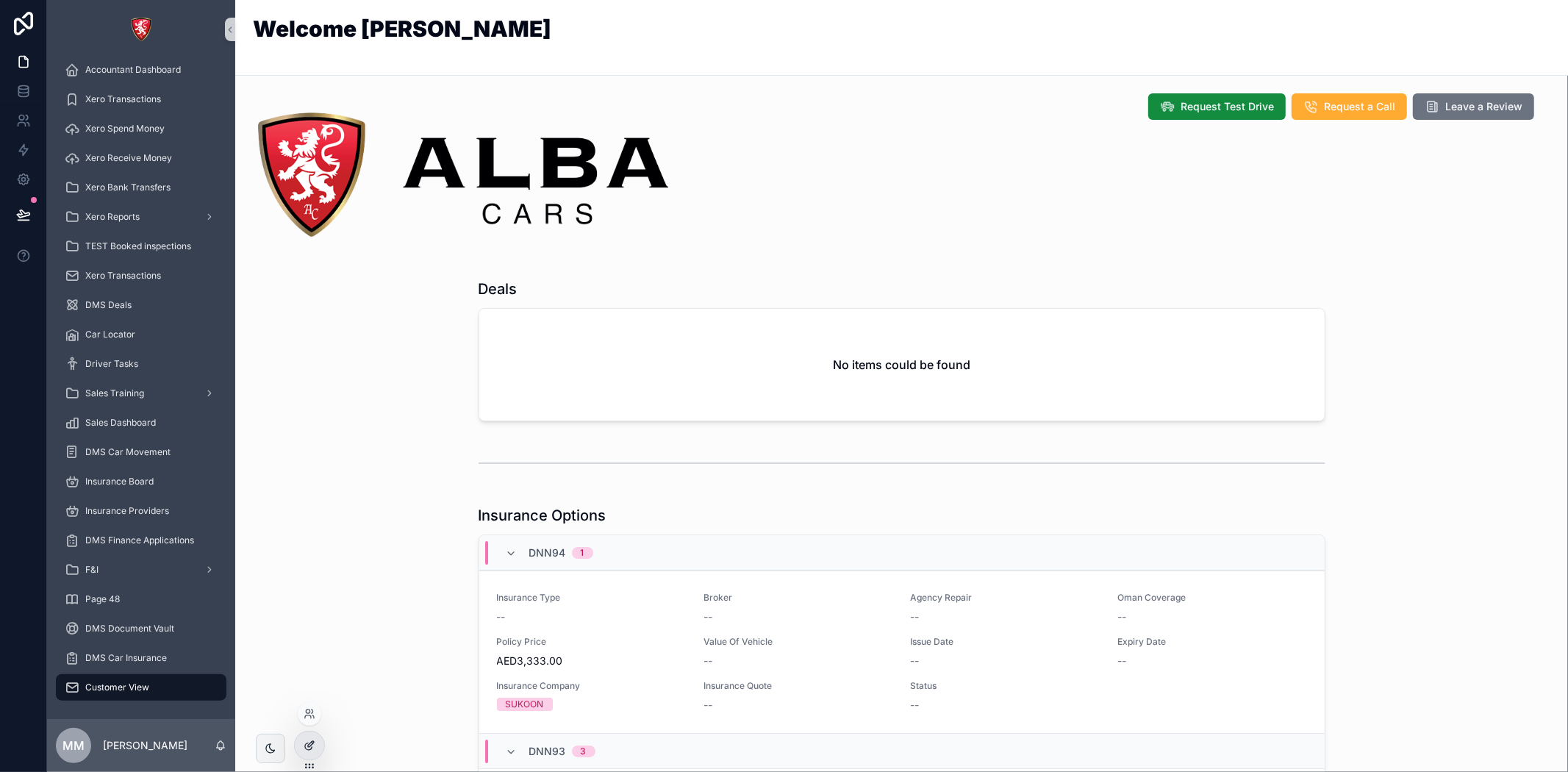
click at [299, 749] on div at bounding box center [309, 745] width 30 height 28
click at [391, 40] on h1 "Welcome [PERSON_NAME]" at bounding box center [402, 29] width 298 height 22
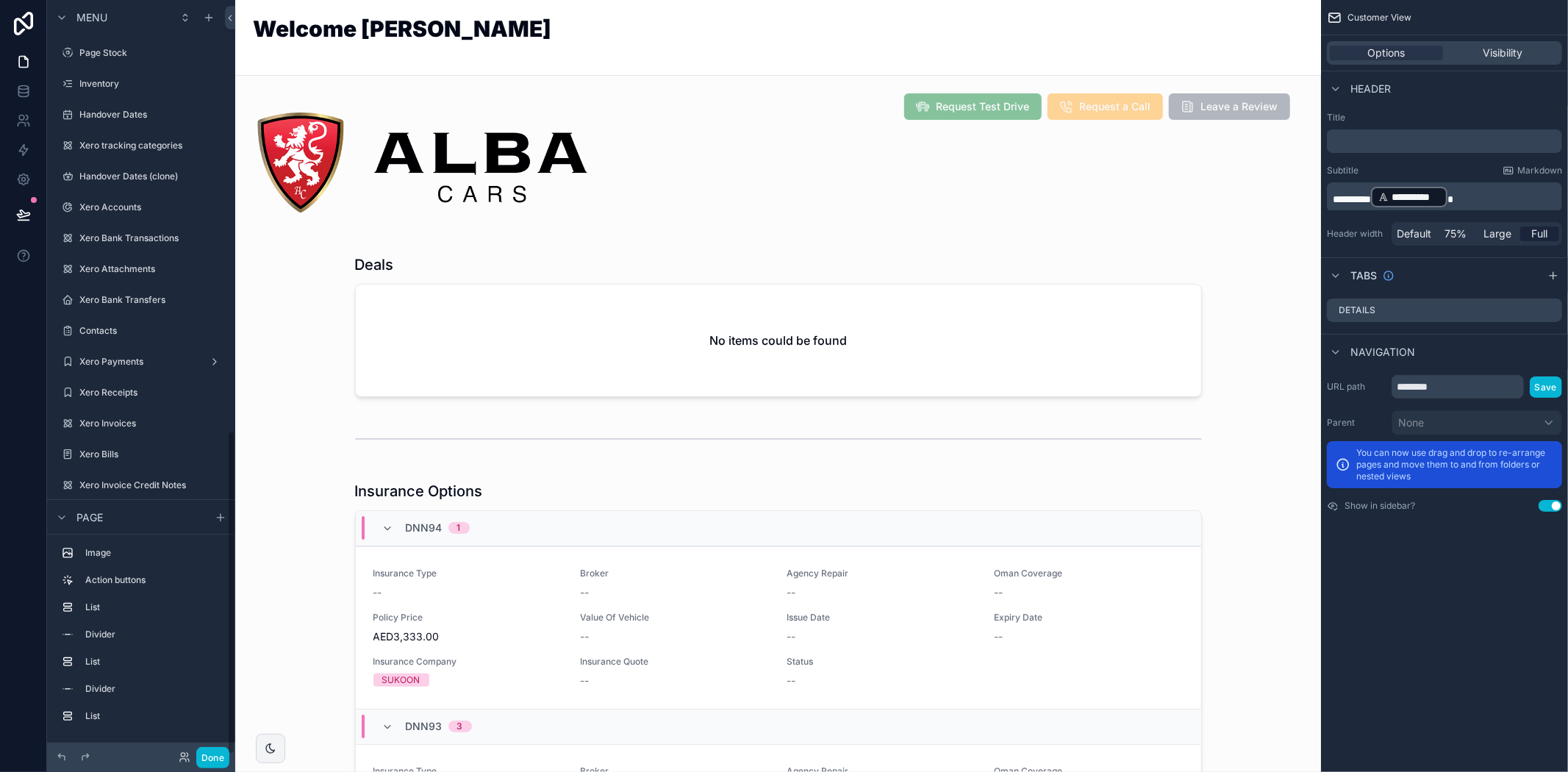
scroll to position [1001, 0]
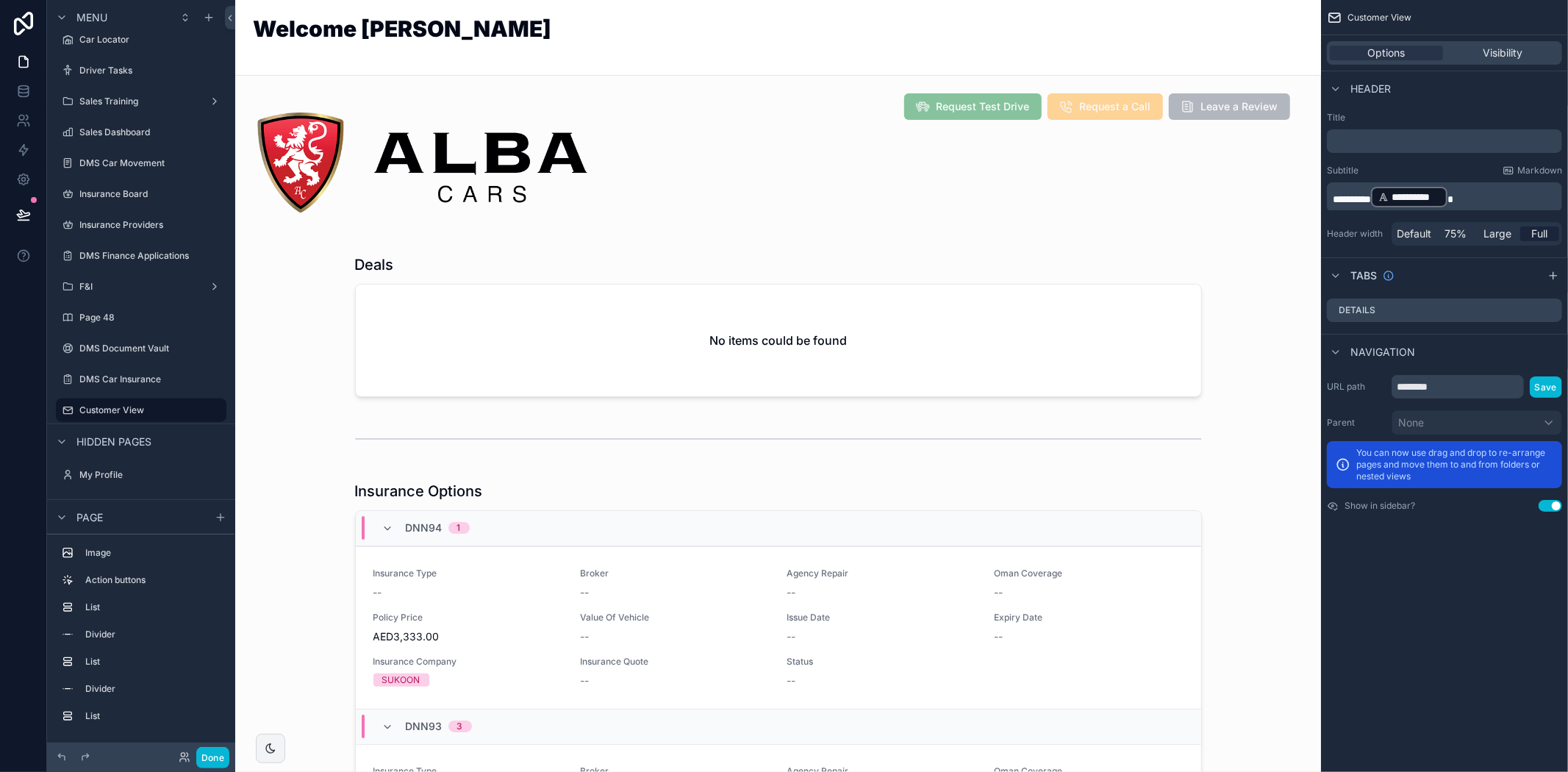
click at [486, 50] on div "Welcome [PERSON_NAME]" at bounding box center [778, 38] width 1050 height 40
click at [482, 49] on div "Welcome [PERSON_NAME]" at bounding box center [778, 38] width 1050 height 40
click at [677, 344] on div "scrollable content" at bounding box center [778, 326] width 1063 height 155
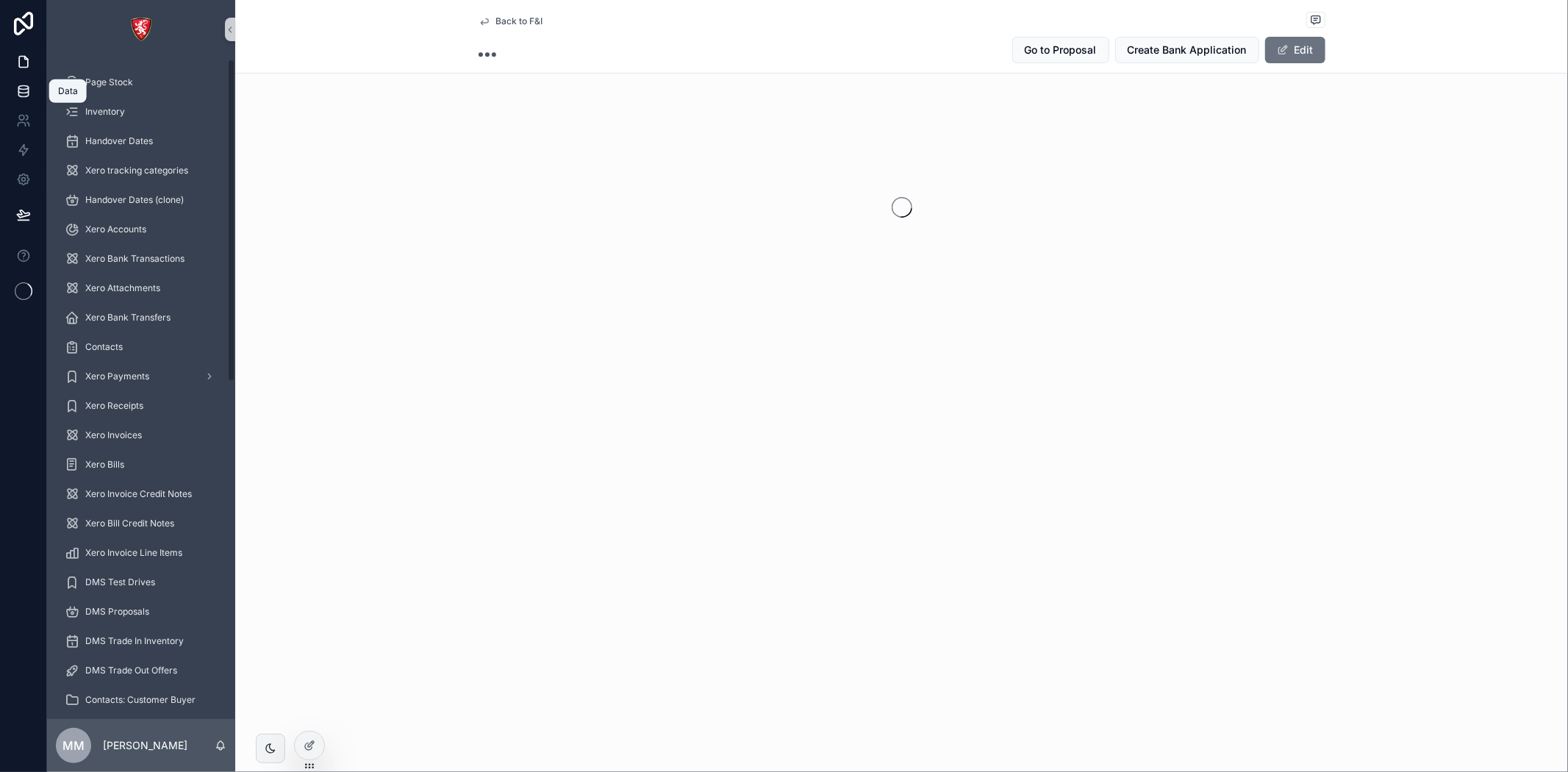
click at [20, 92] on icon at bounding box center [23, 91] width 9 height 6
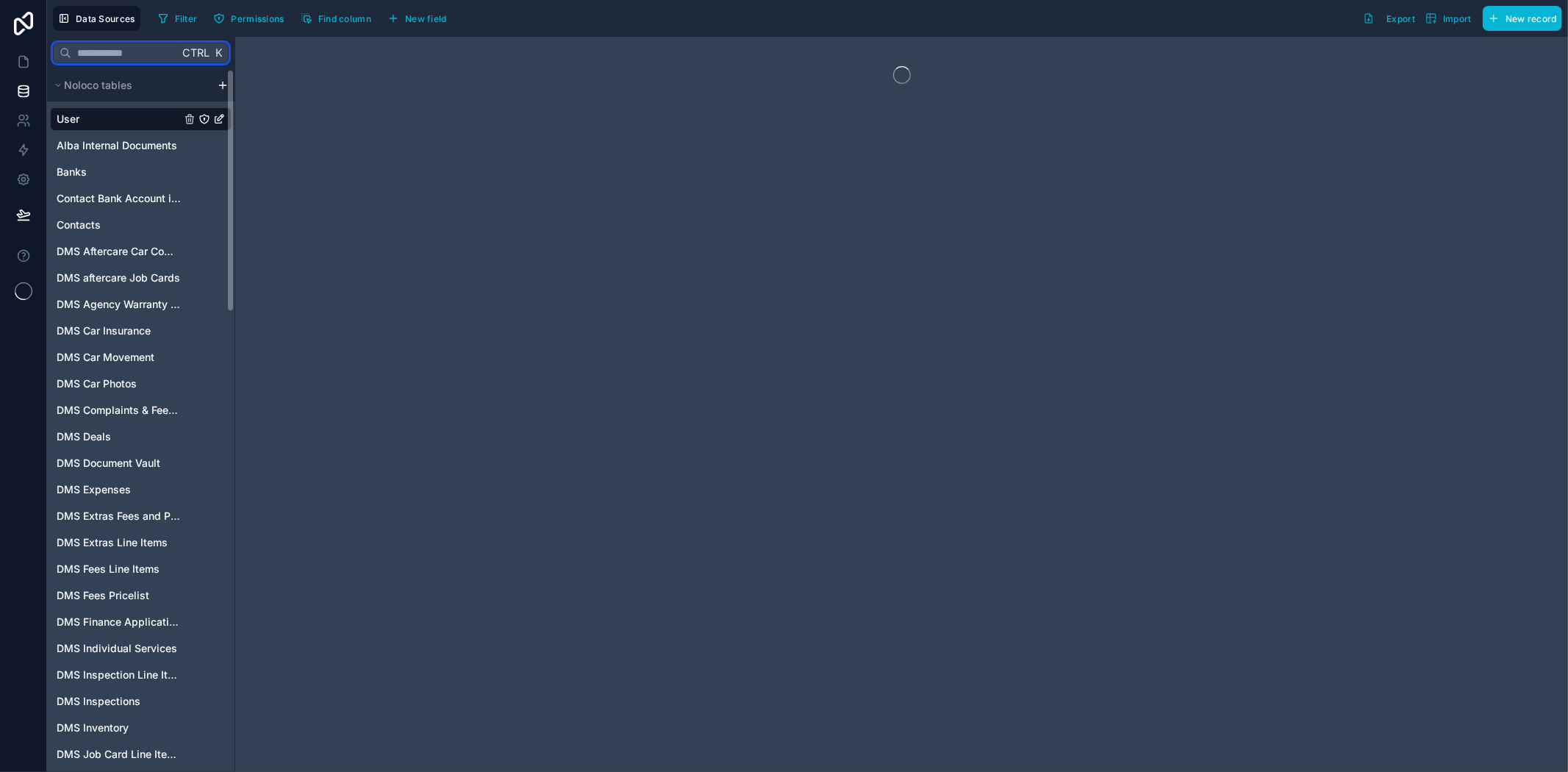
click at [135, 56] on input "text" at bounding box center [124, 53] width 107 height 27
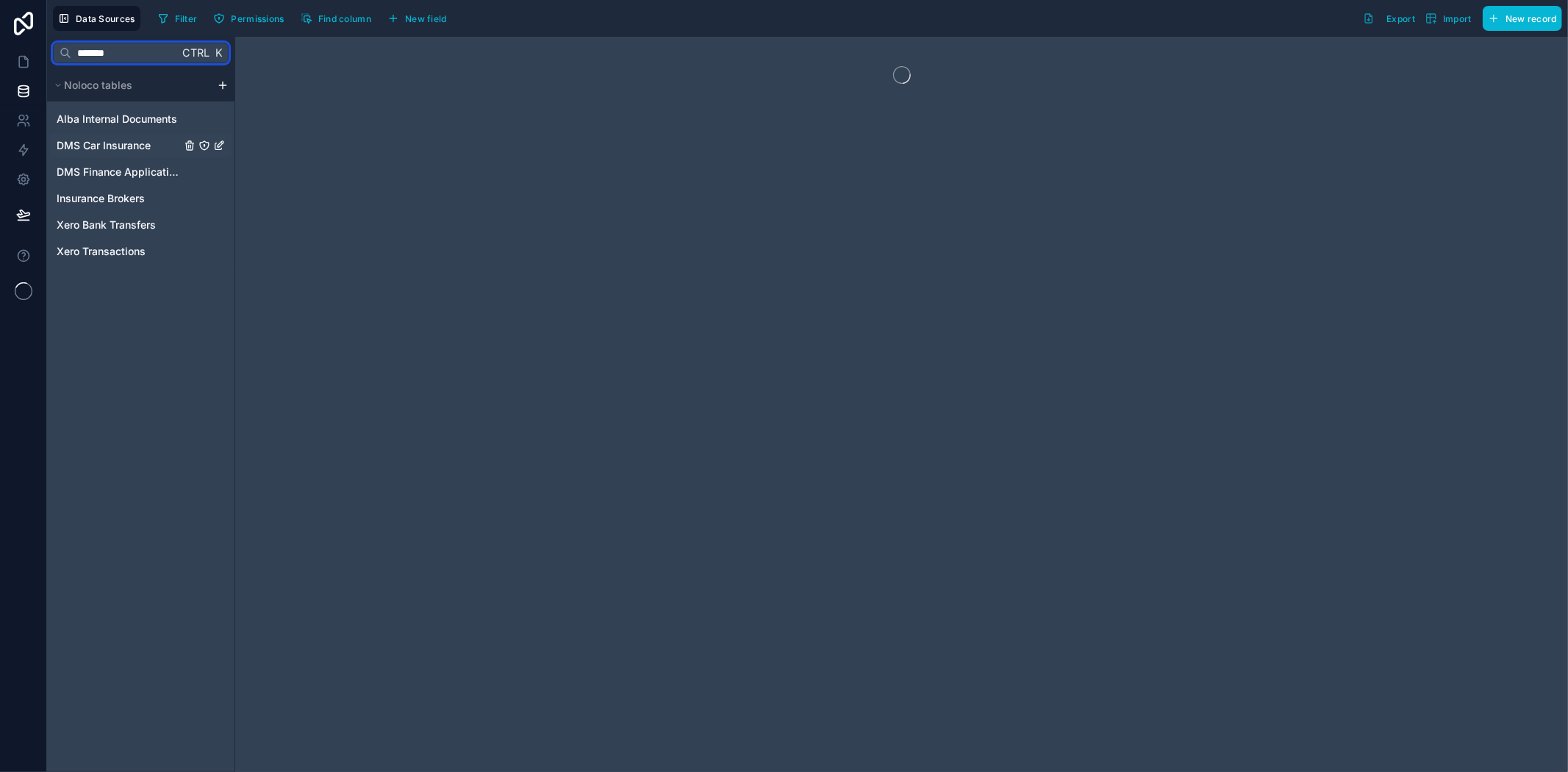
type input "*******"
click at [132, 143] on span "DMS Car Insurance" at bounding box center [103, 145] width 94 height 15
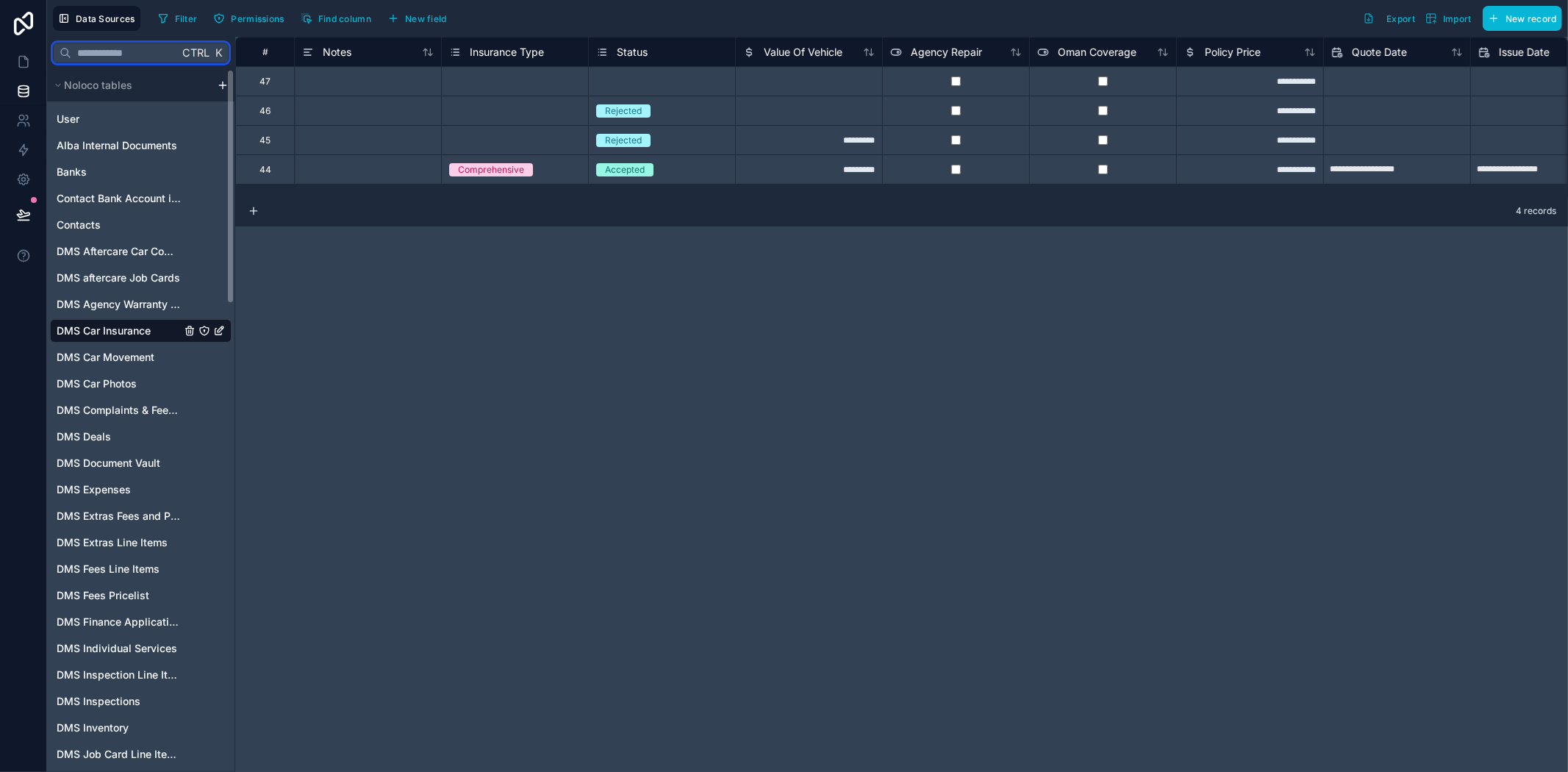
click at [105, 50] on input "text" at bounding box center [124, 53] width 107 height 27
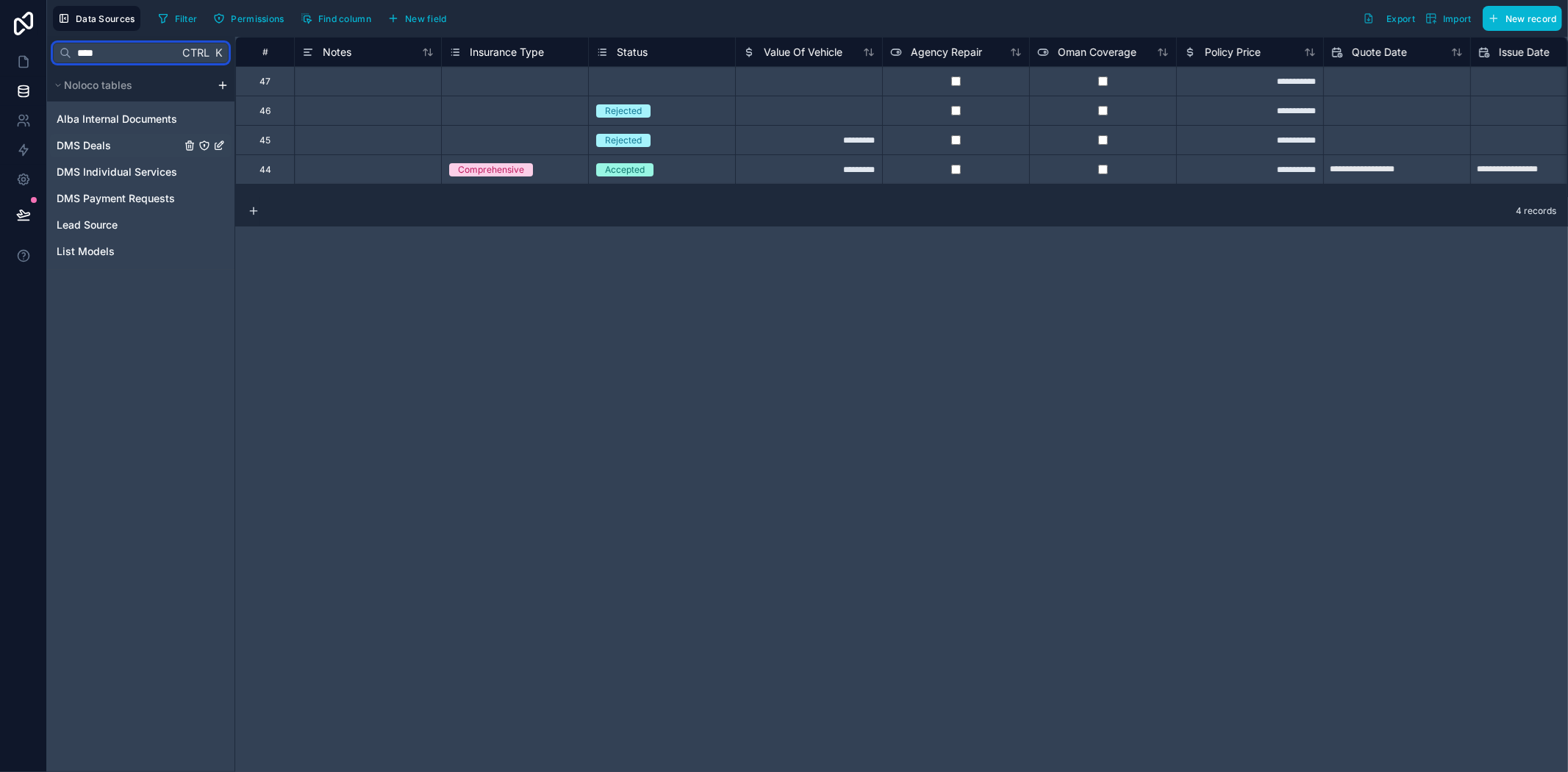
type input "****"
click at [130, 138] on link "DMS Deals" at bounding box center [118, 145] width 124 height 15
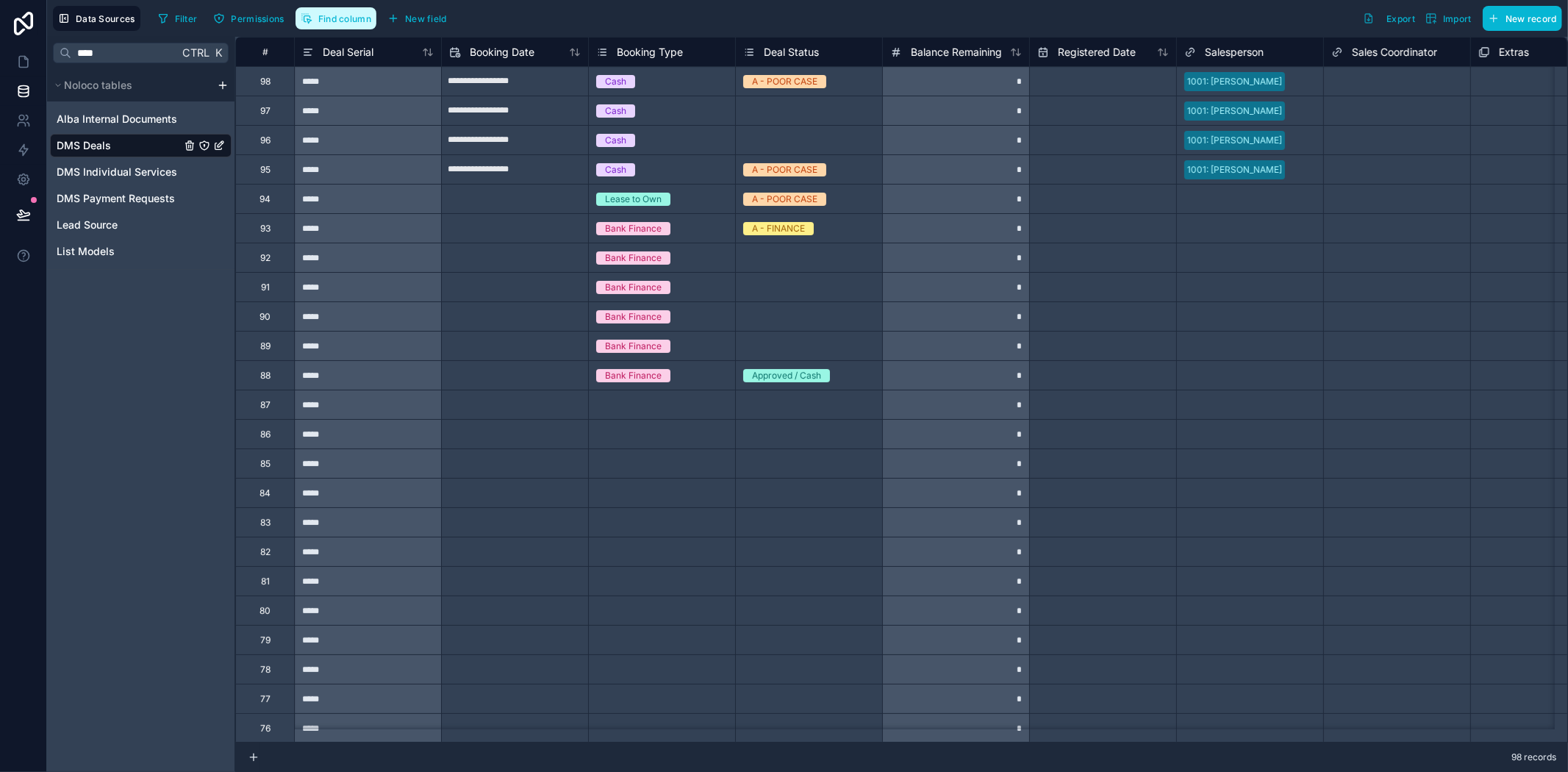
click at [341, 11] on button "Find column" at bounding box center [335, 18] width 80 height 22
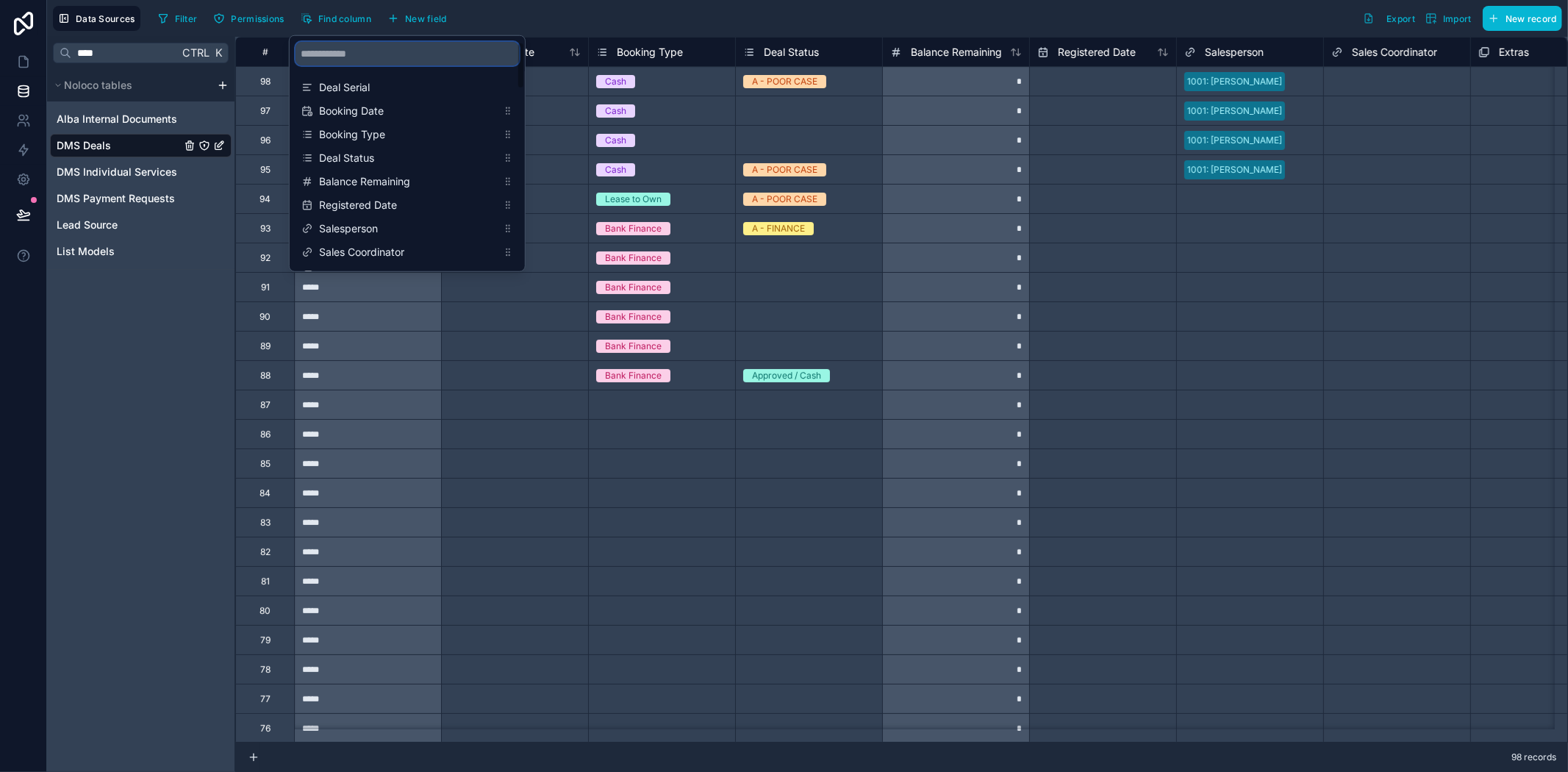
click at [342, 55] on input "scrollable content" at bounding box center [407, 54] width 223 height 23
click at [431, 422] on div "*****" at bounding box center [367, 434] width 147 height 30
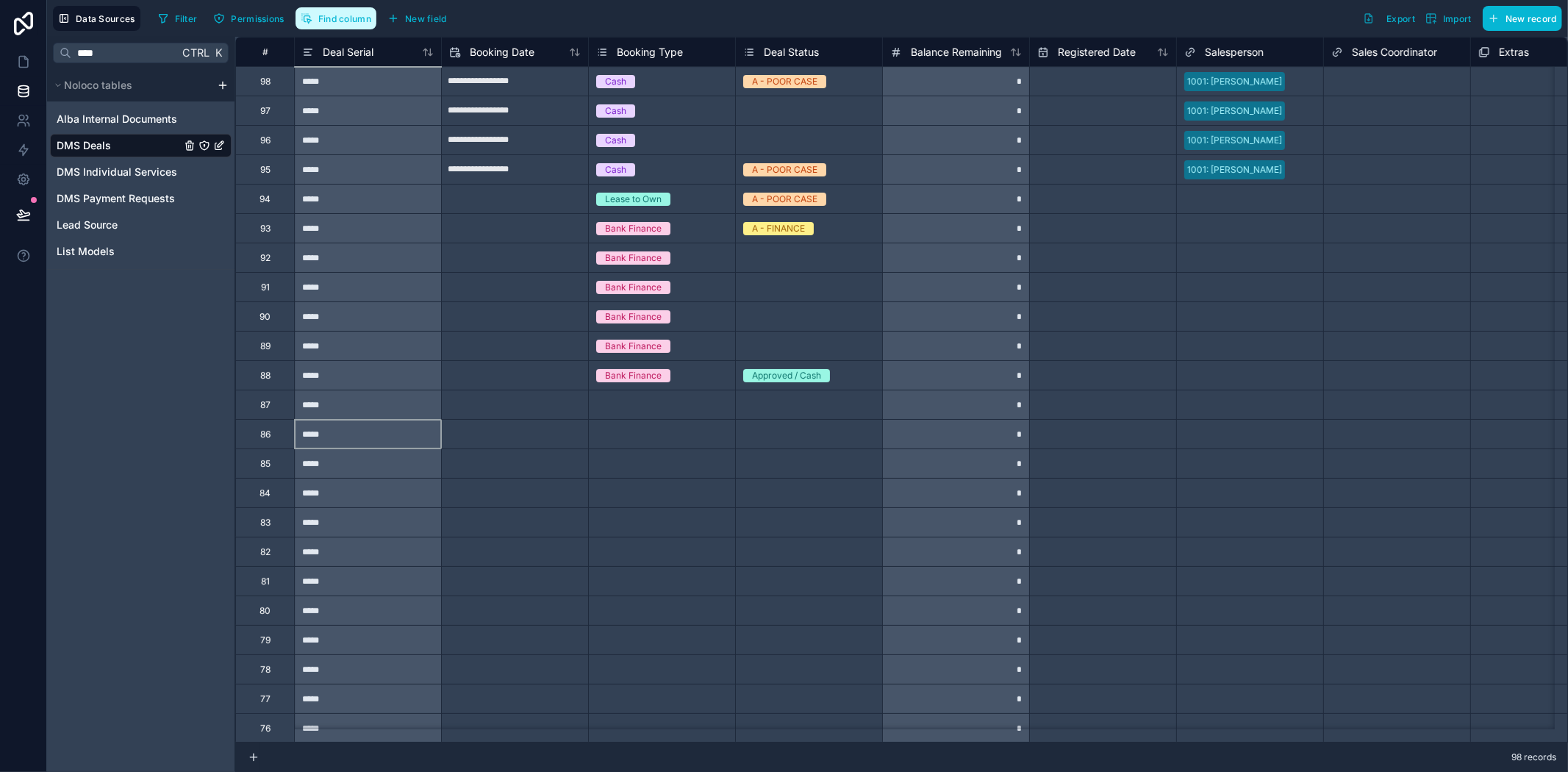
click at [341, 26] on button "Find column" at bounding box center [335, 18] width 80 height 22
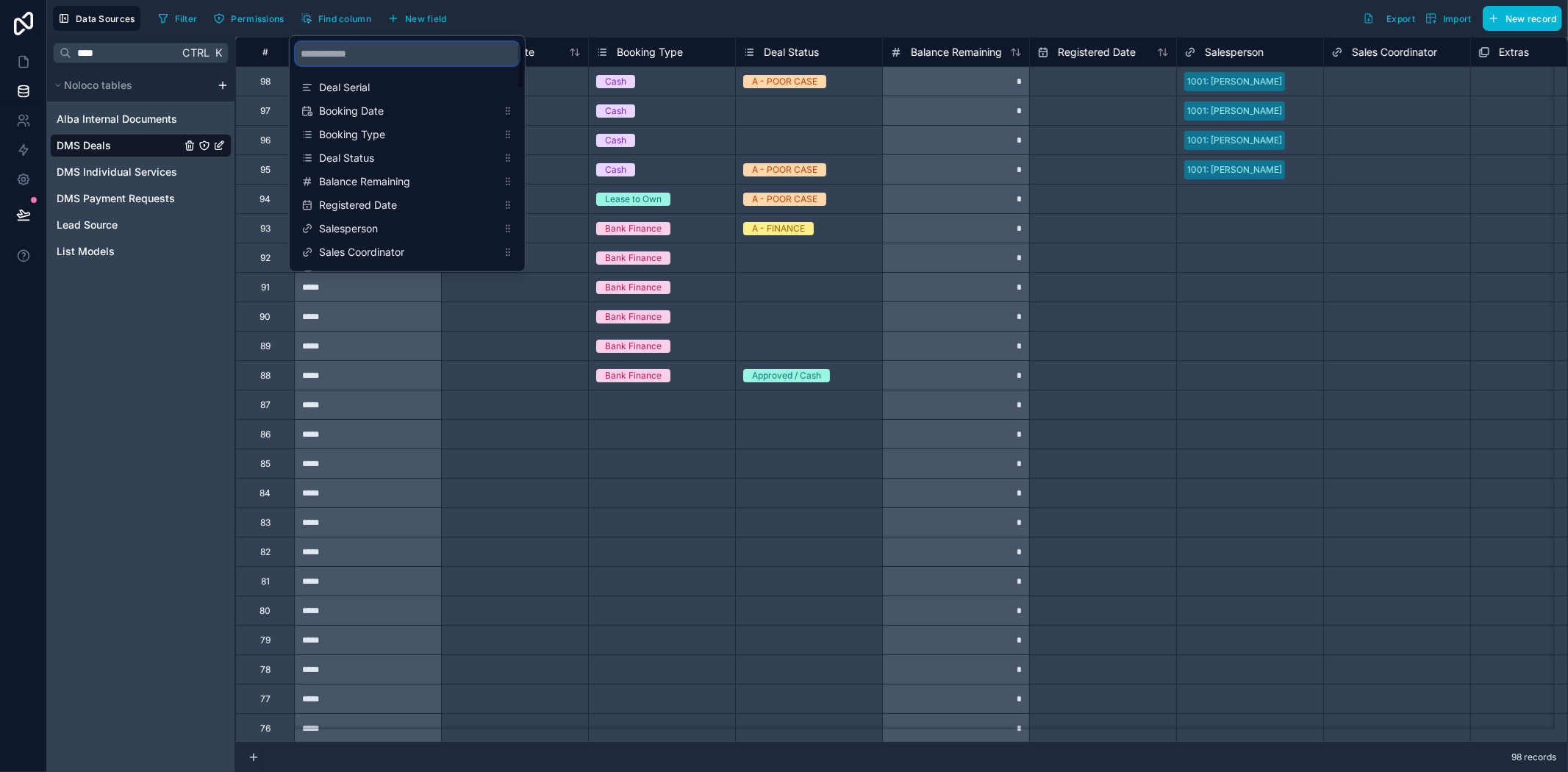
click at [341, 61] on input "scrollable content" at bounding box center [407, 54] width 223 height 23
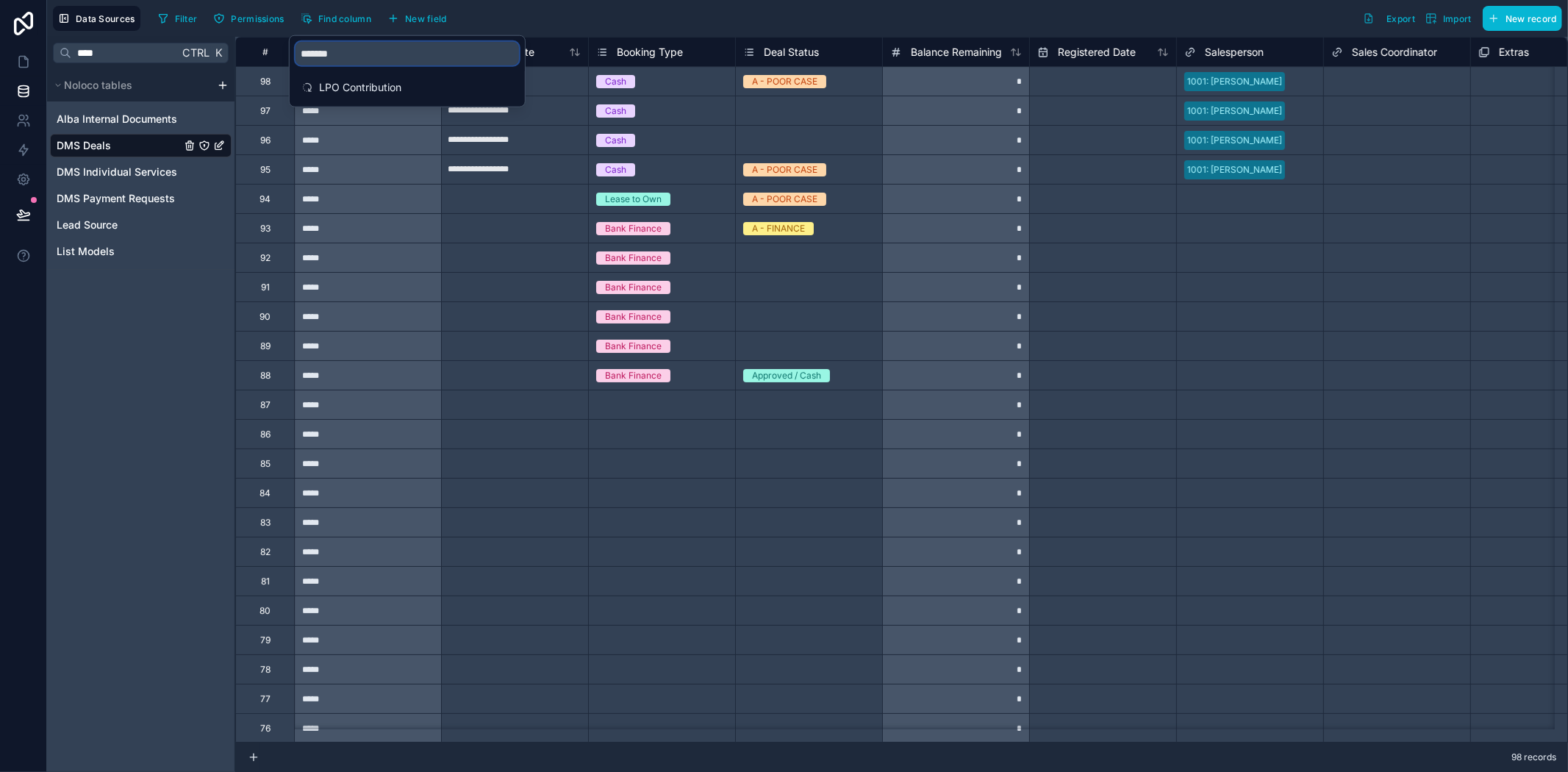
click at [364, 45] on input "*******" at bounding box center [407, 54] width 223 height 23
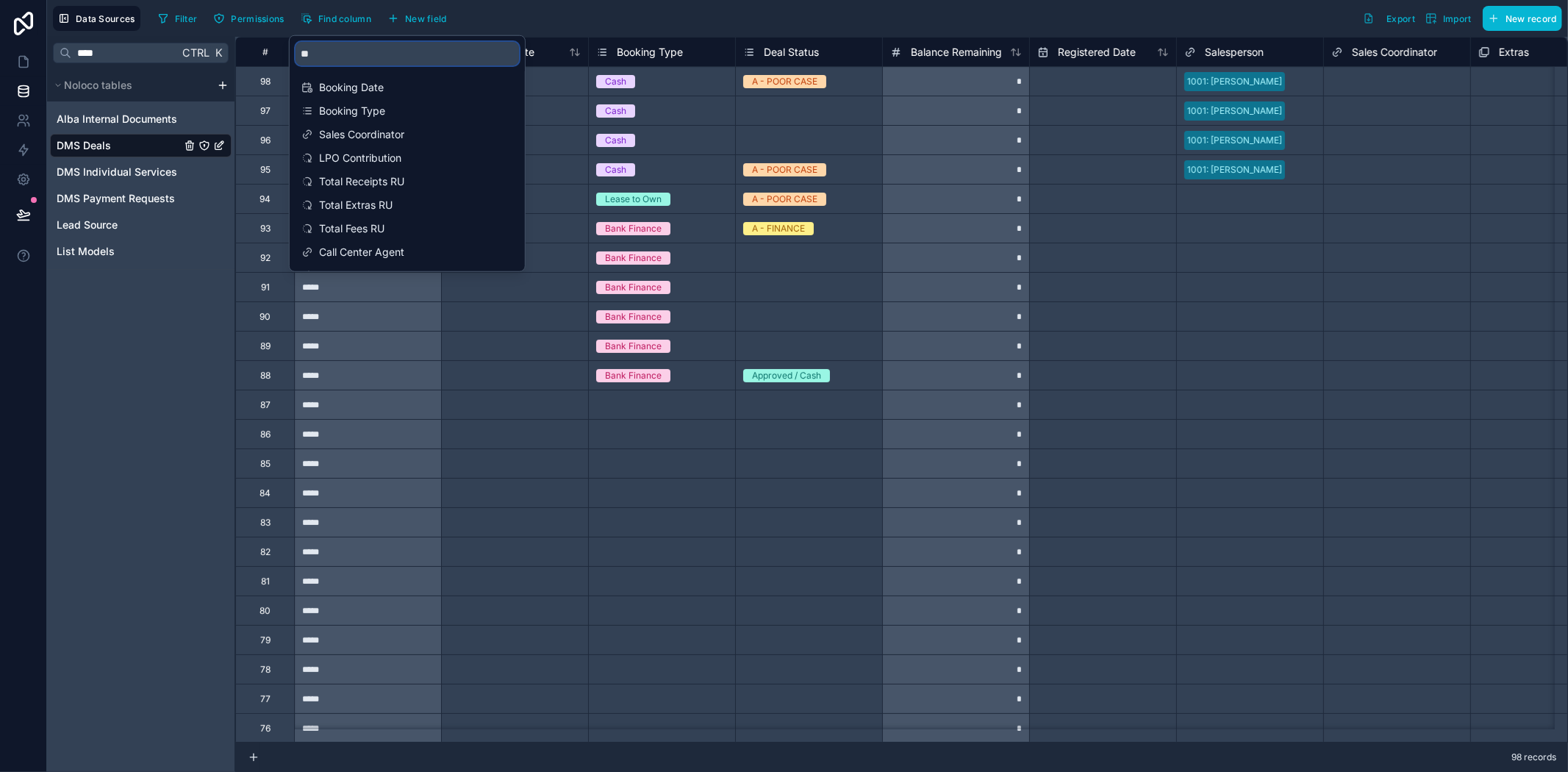
type input "*"
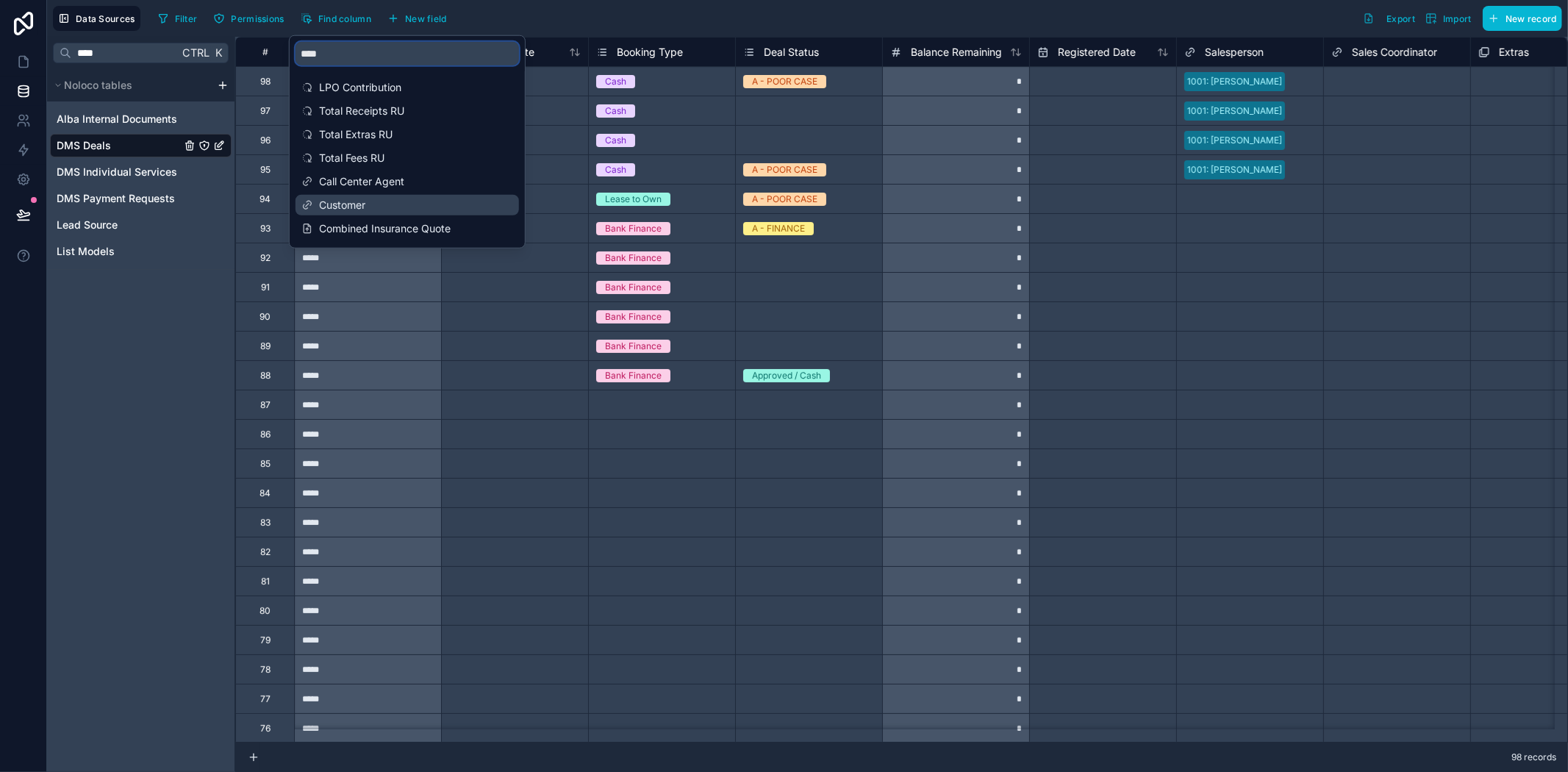
type input "****"
click at [354, 202] on span "Customer" at bounding box center [408, 205] width 178 height 15
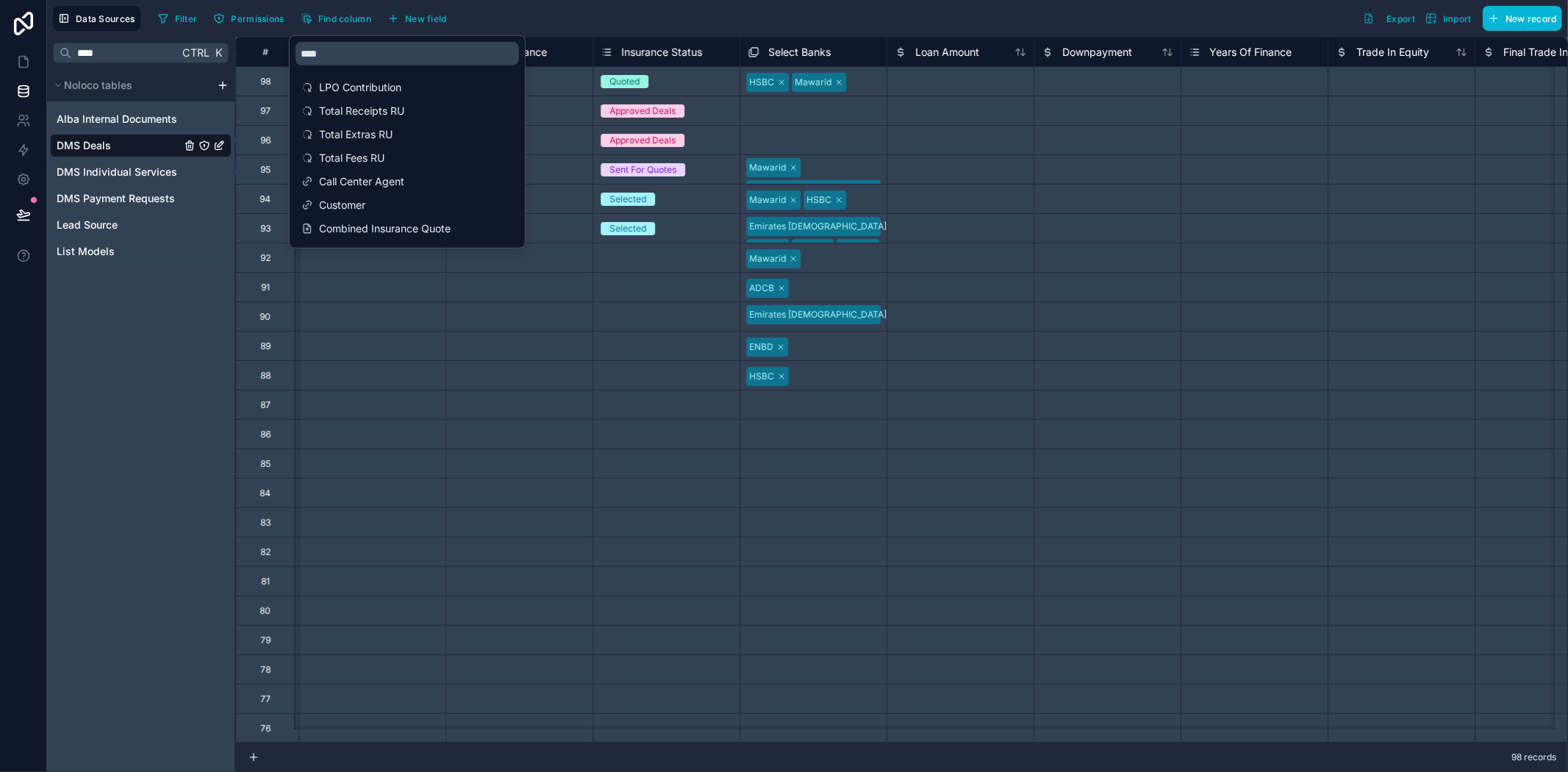
scroll to position [0, 3528]
click at [648, 6] on div "Filter Permissions Find column New field Export Import New record" at bounding box center [857, 19] width 1410 height 25
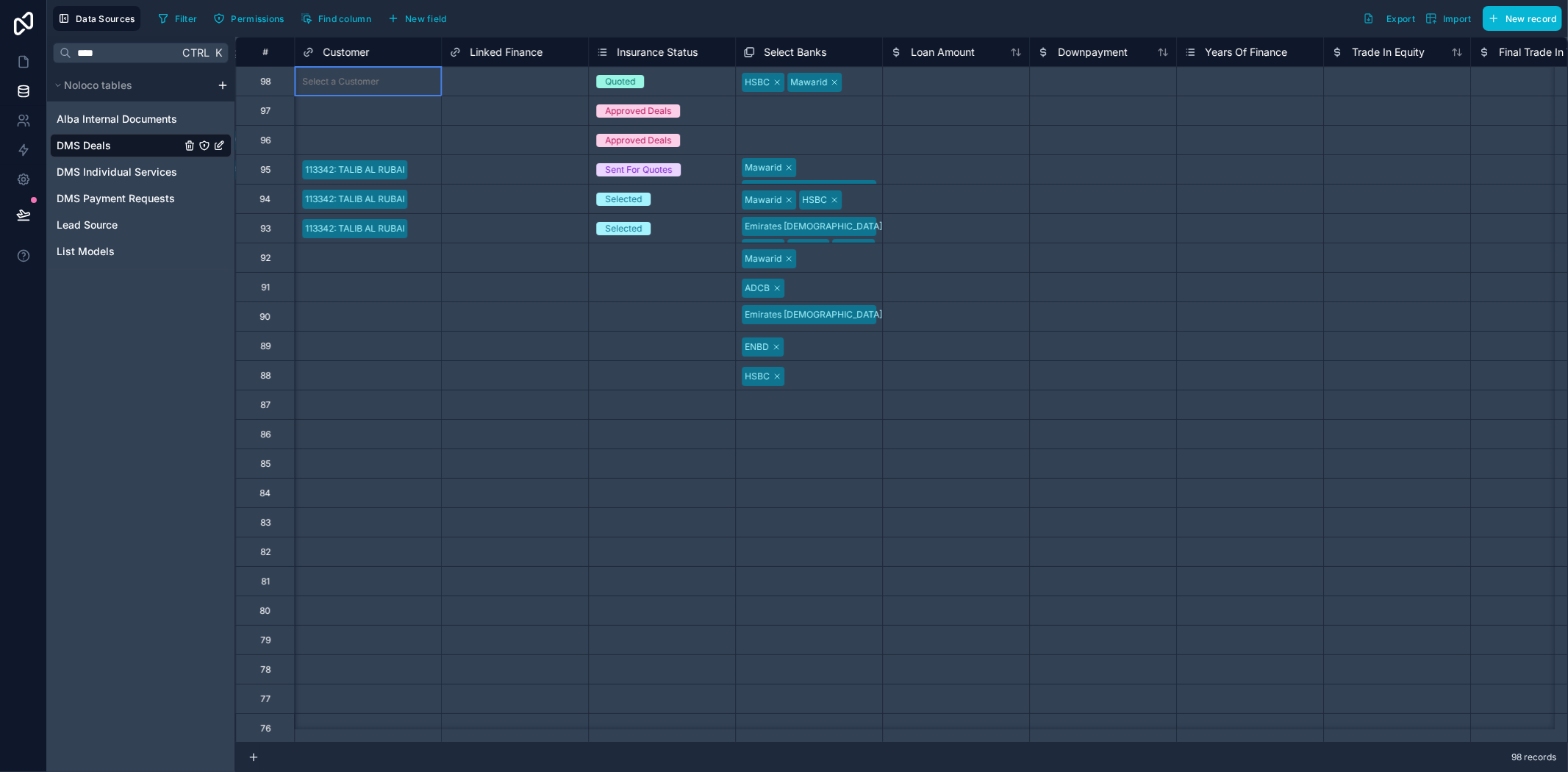
click at [354, 78] on div "Select a Customer" at bounding box center [341, 81] width 77 height 12
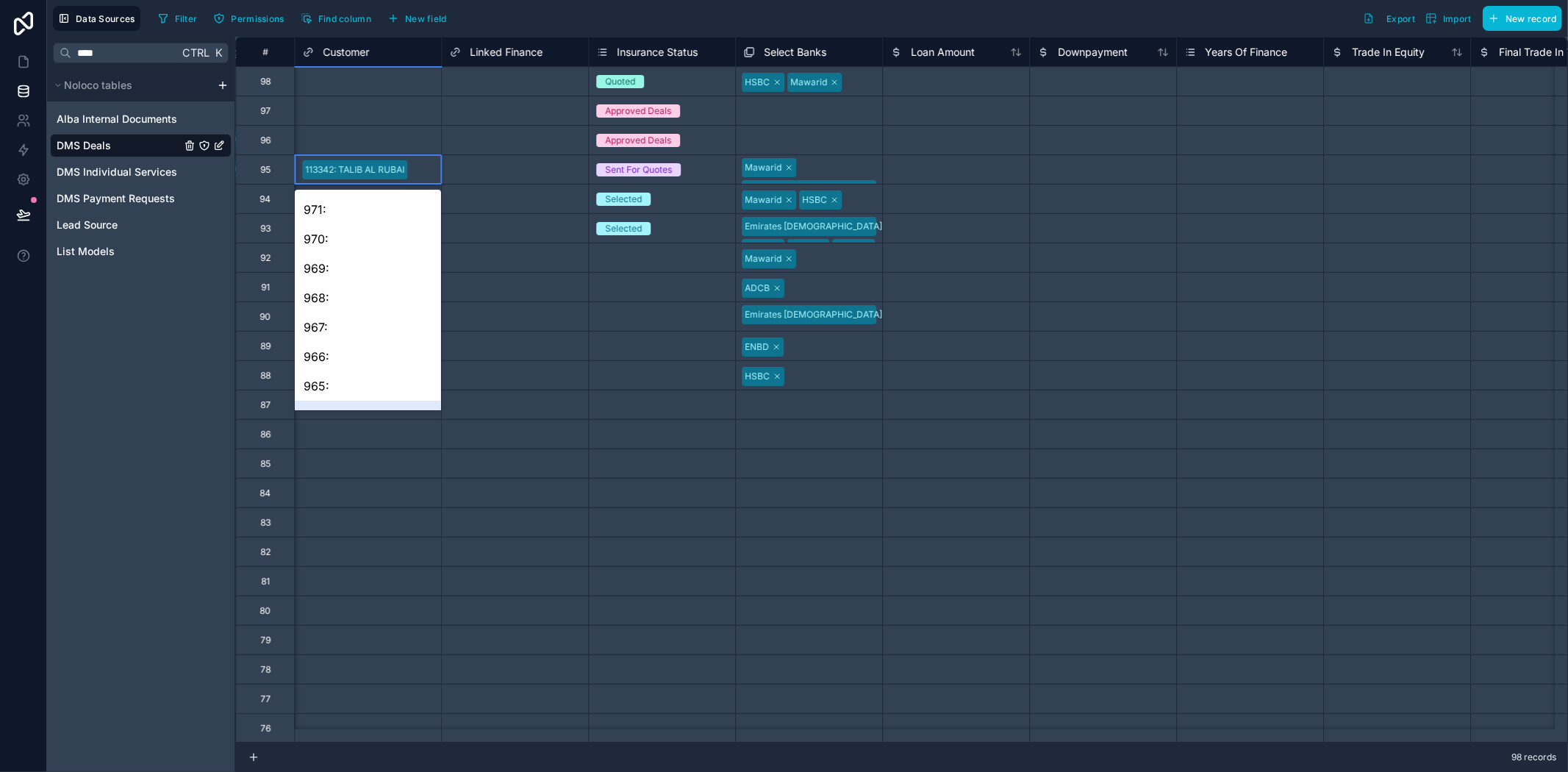
scroll to position [1307, 0]
click at [424, 160] on div "113342: TALIB AL RUBAI" at bounding box center [367, 170] width 146 height 22
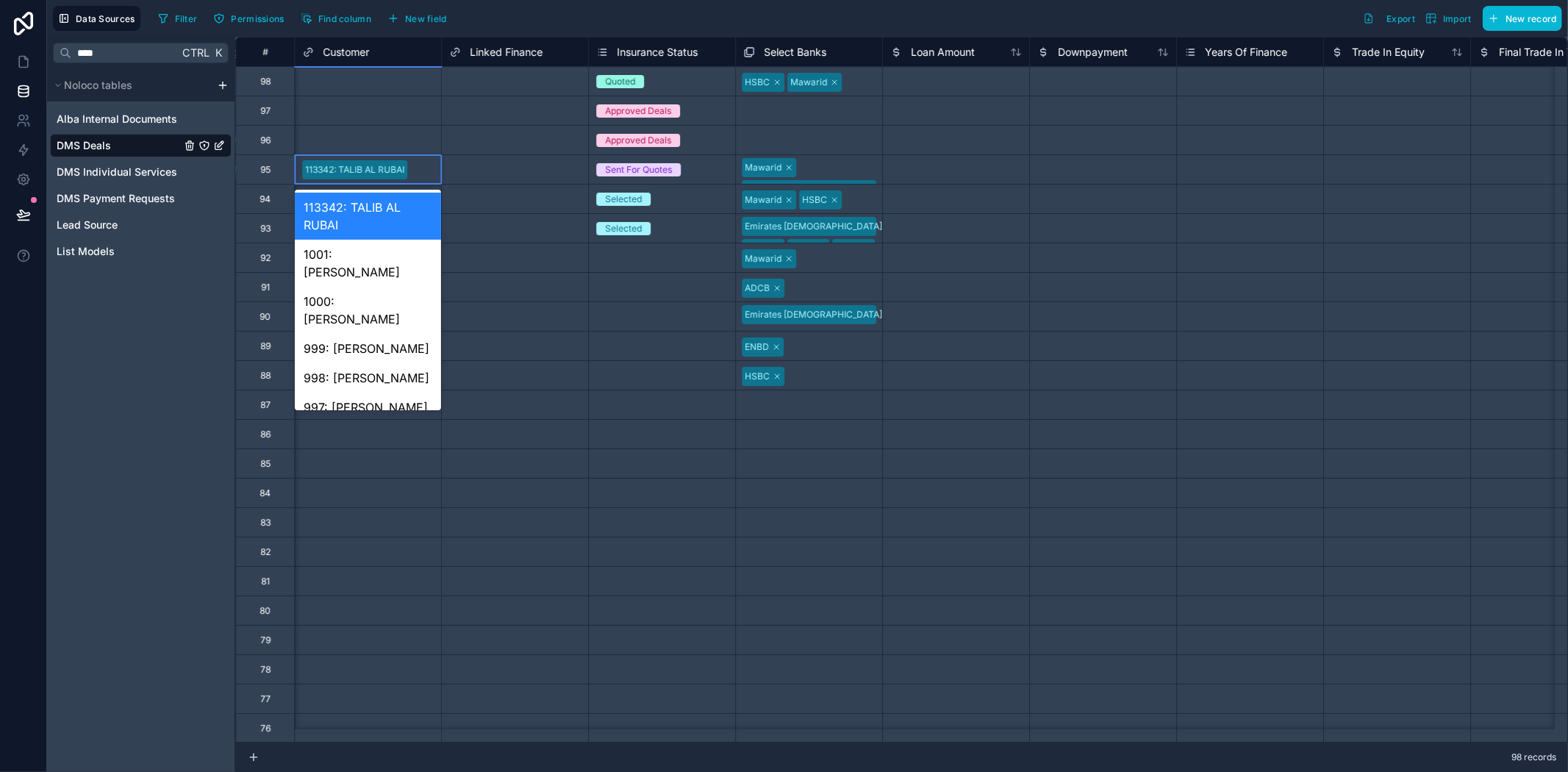
click at [424, 160] on div "113342: TALIB AL RUBAI" at bounding box center [367, 170] width 146 height 22
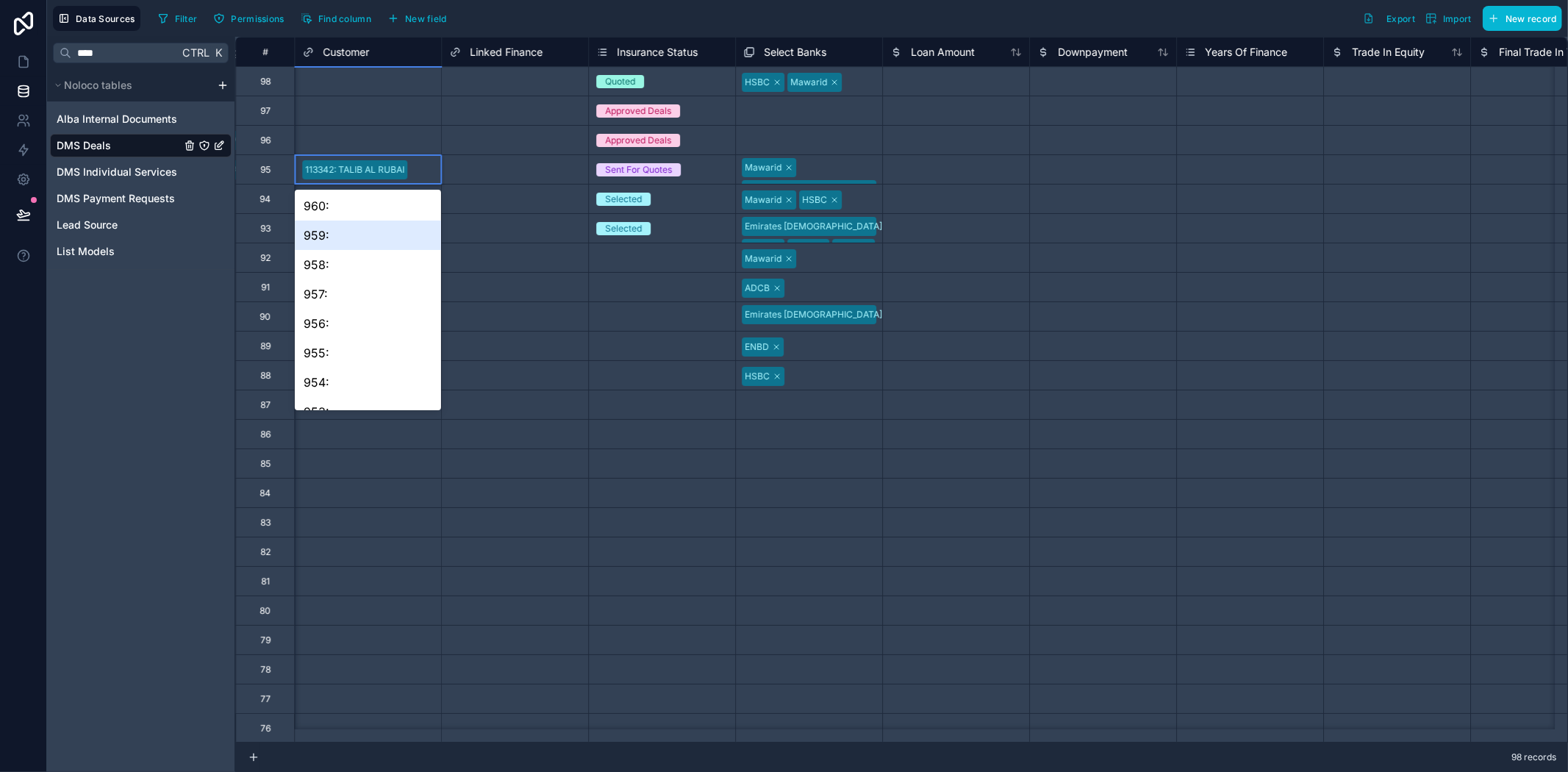
click at [415, 165] on input "text" at bounding box center [414, 170] width 2 height 12
click at [144, 59] on input "****" at bounding box center [124, 53] width 107 height 27
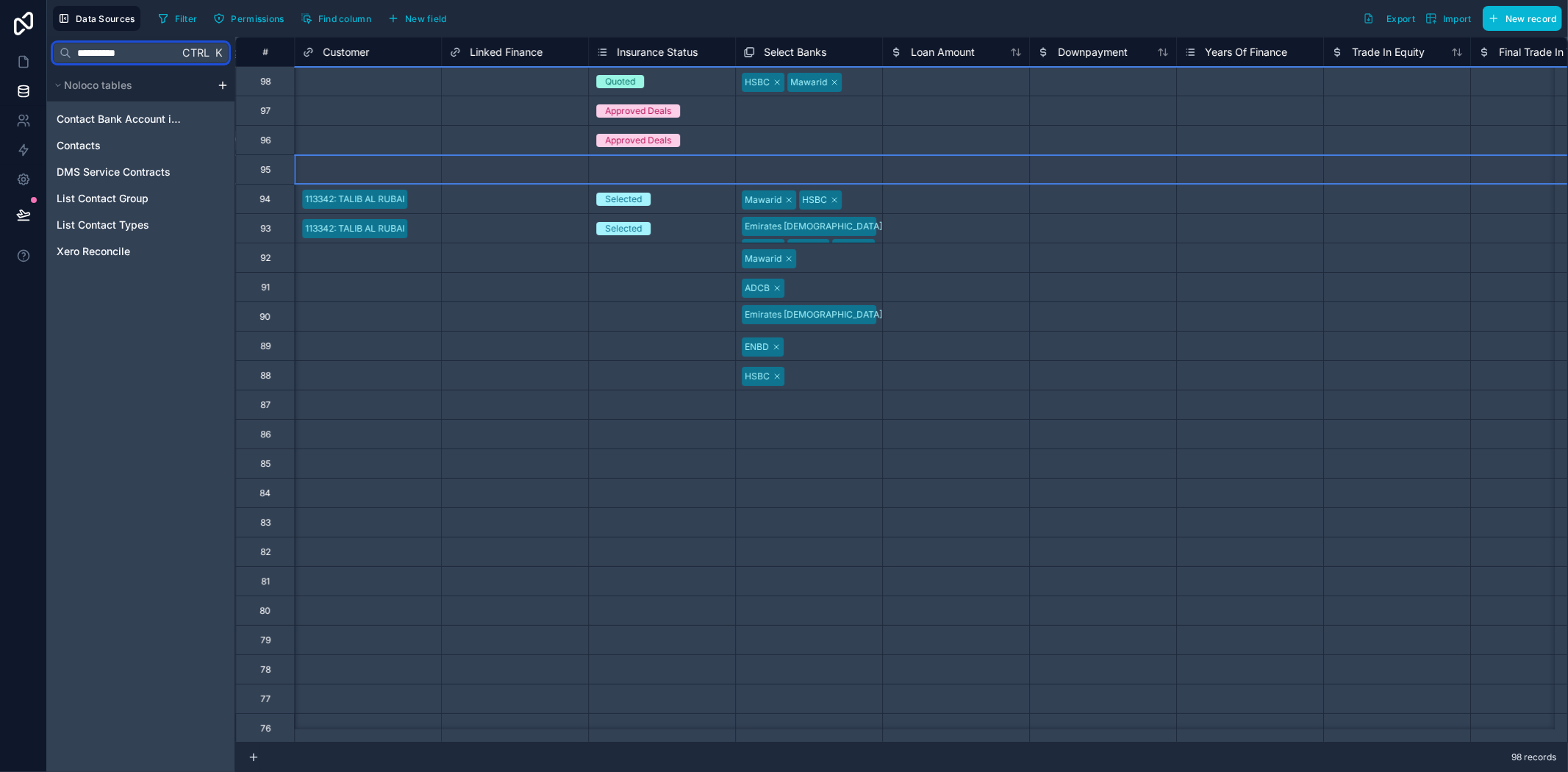
type input "**********"
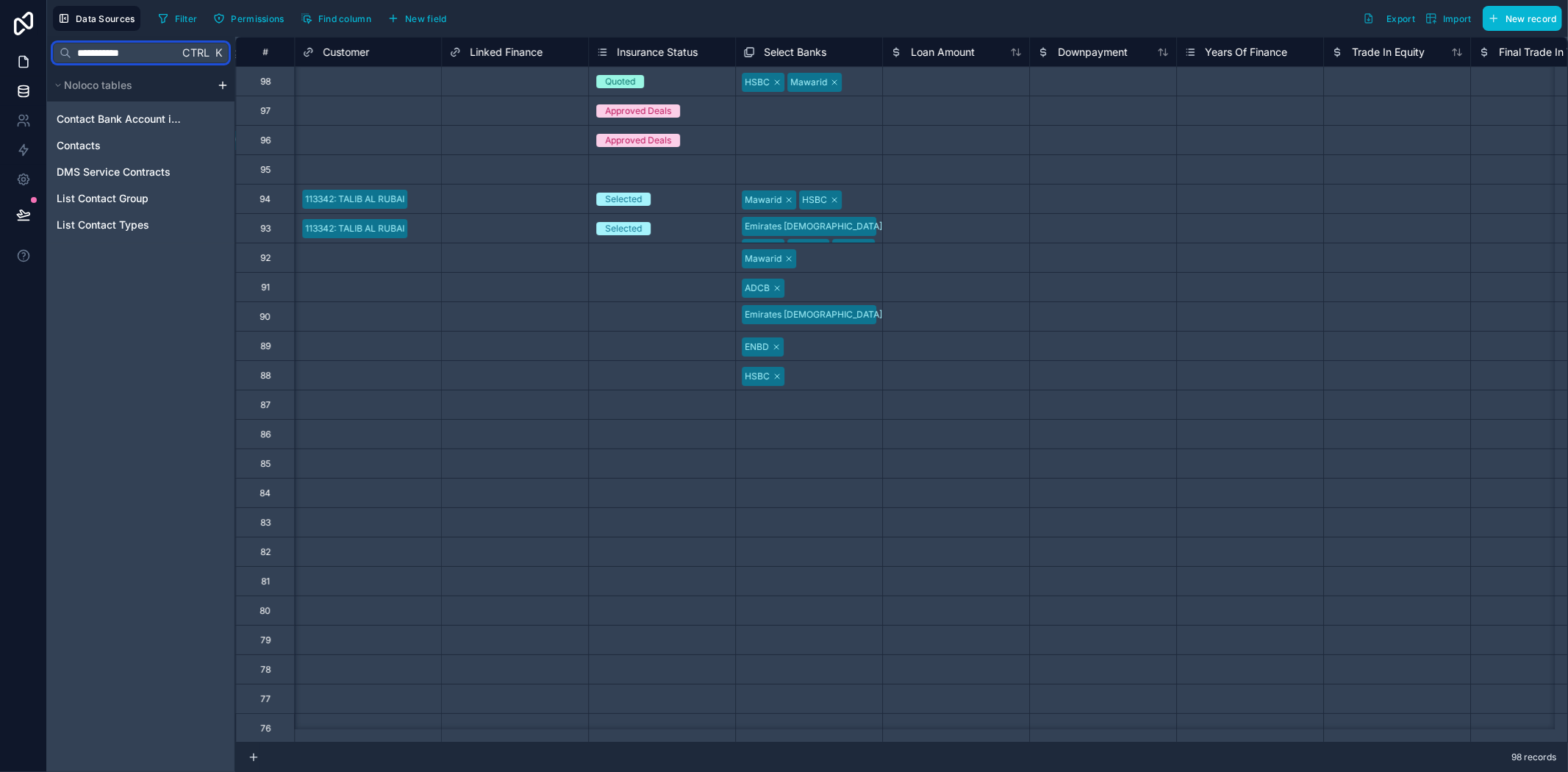
drag, startPoint x: 145, startPoint y: 52, endPoint x: 0, endPoint y: 49, distance: 145.0
click at [0, 49] on div "**********" at bounding box center [784, 386] width 1568 height 772
type input "*******"
click at [98, 141] on span "Contacts" at bounding box center [78, 145] width 44 height 15
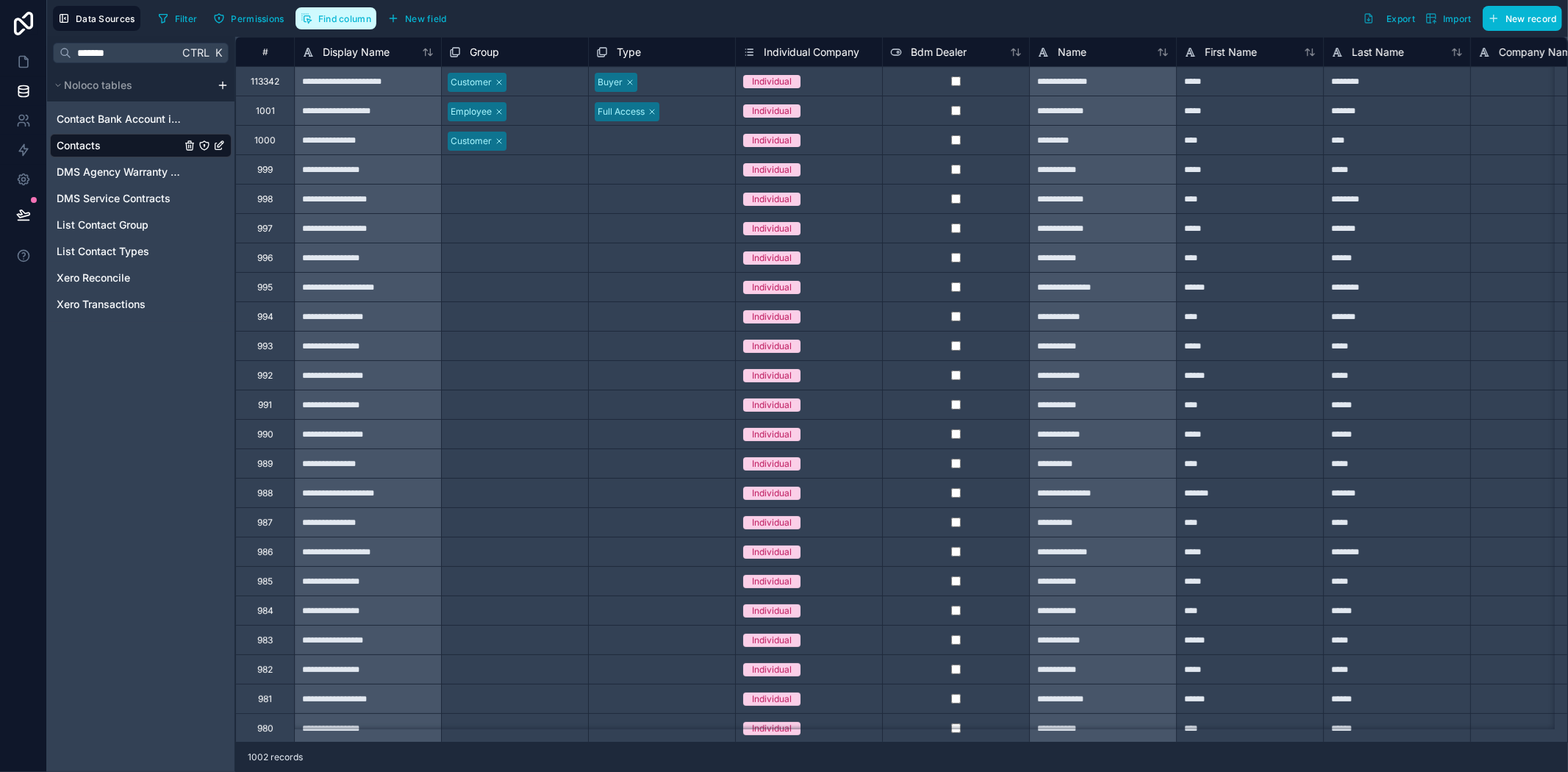
click at [327, 13] on span "Find column" at bounding box center [345, 19] width 53 height 11
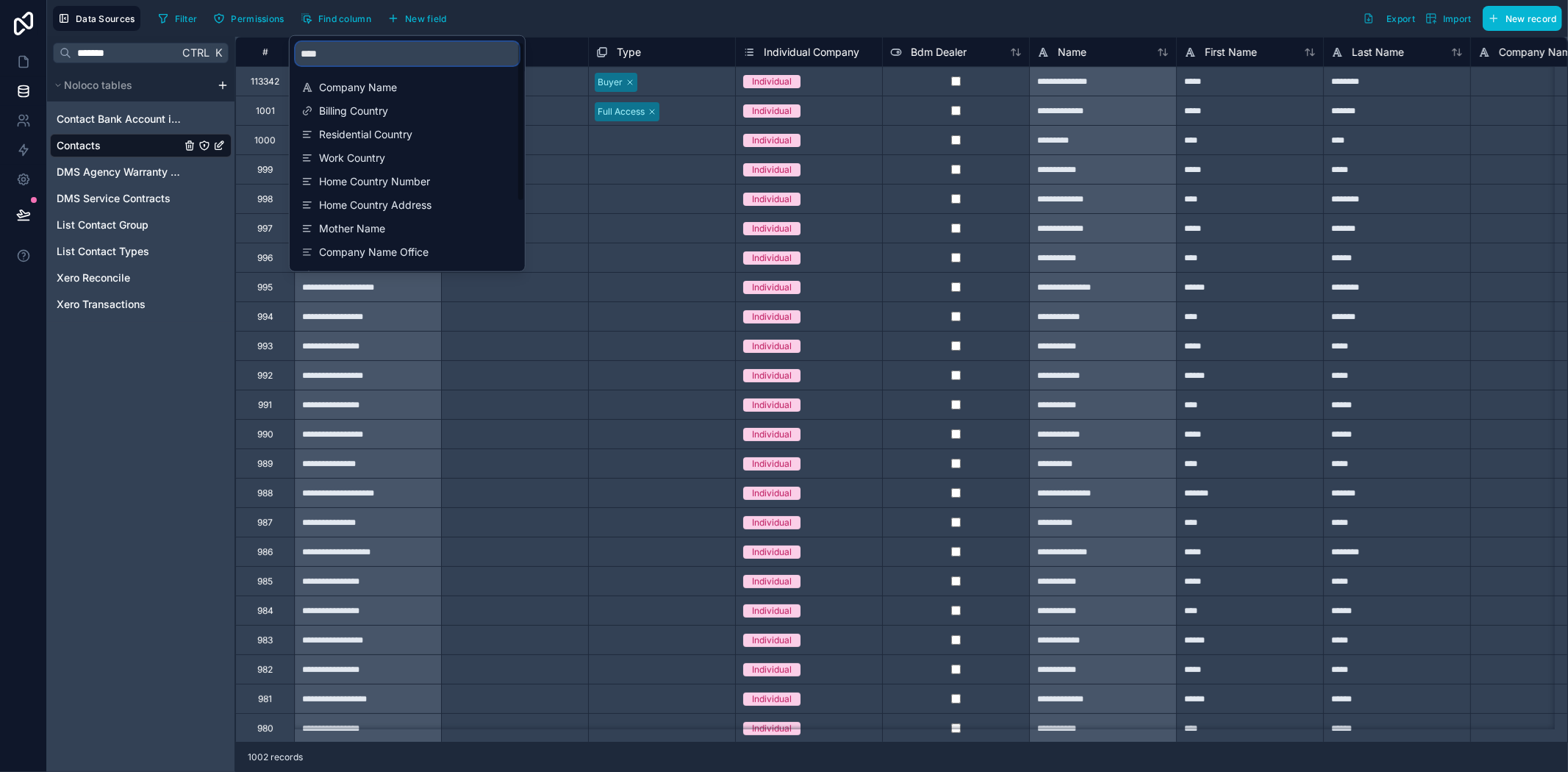
click at [348, 55] on input "****" at bounding box center [407, 54] width 223 height 23
drag, startPoint x: 295, startPoint y: 60, endPoint x: 287, endPoint y: 61, distance: 8.1
click at [290, 61] on div "****" at bounding box center [407, 53] width 235 height 35
type input "****"
click at [335, 152] on span "user" at bounding box center [408, 158] width 178 height 15
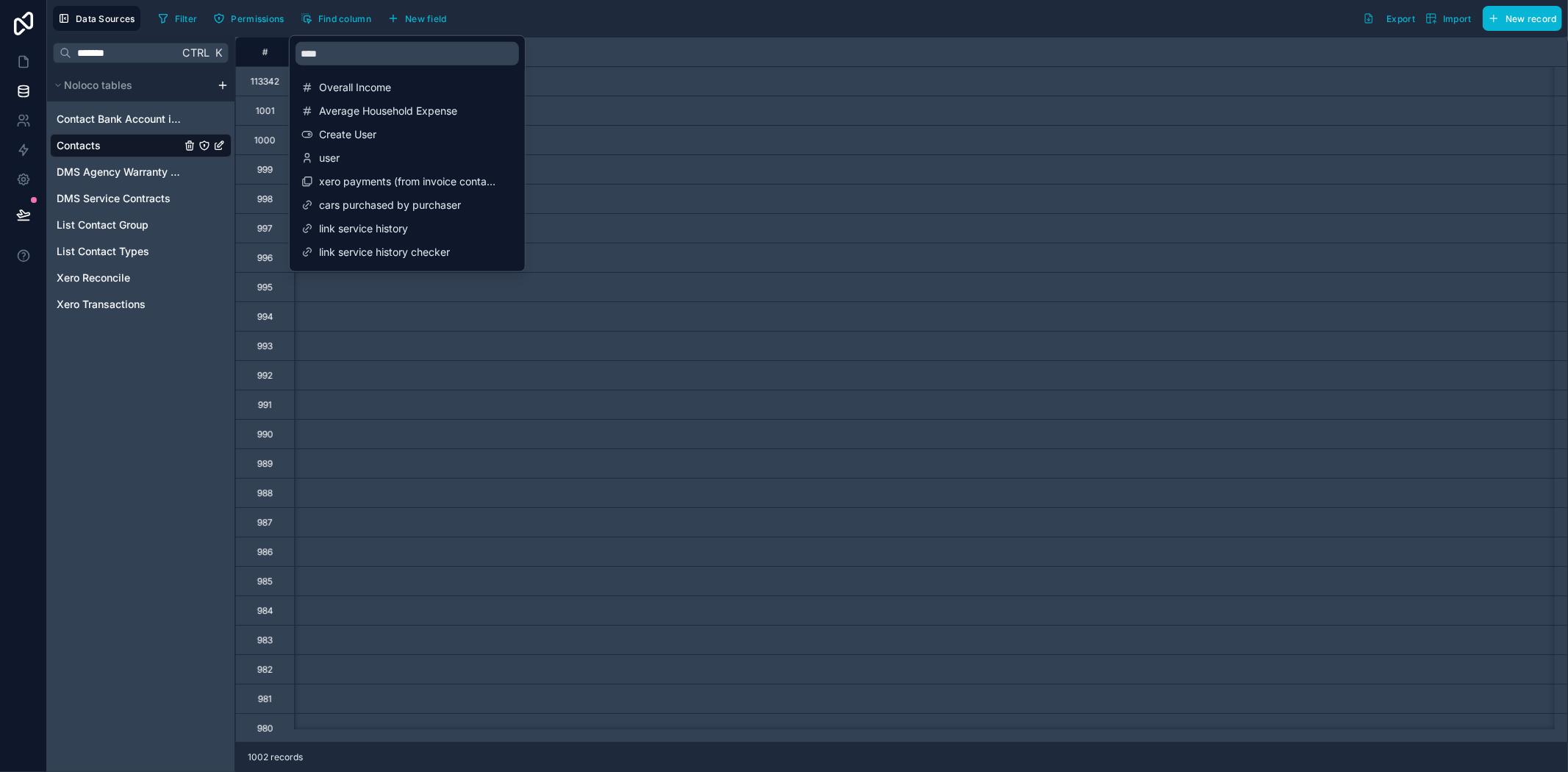
click at [744, 28] on div "Filter Permissions Find column New field Export Import New record" at bounding box center [857, 19] width 1410 height 25
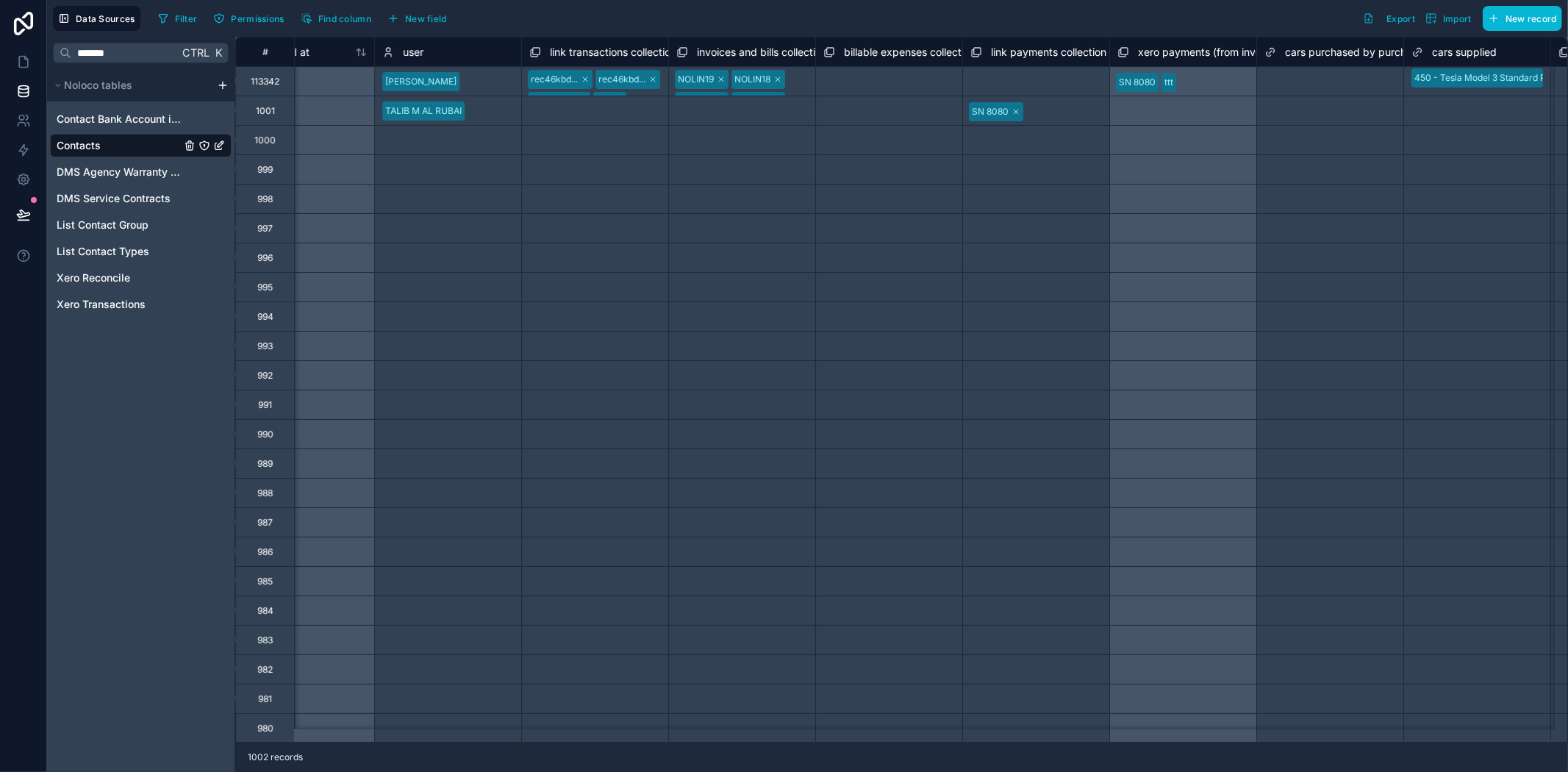
scroll to position [0, 8820]
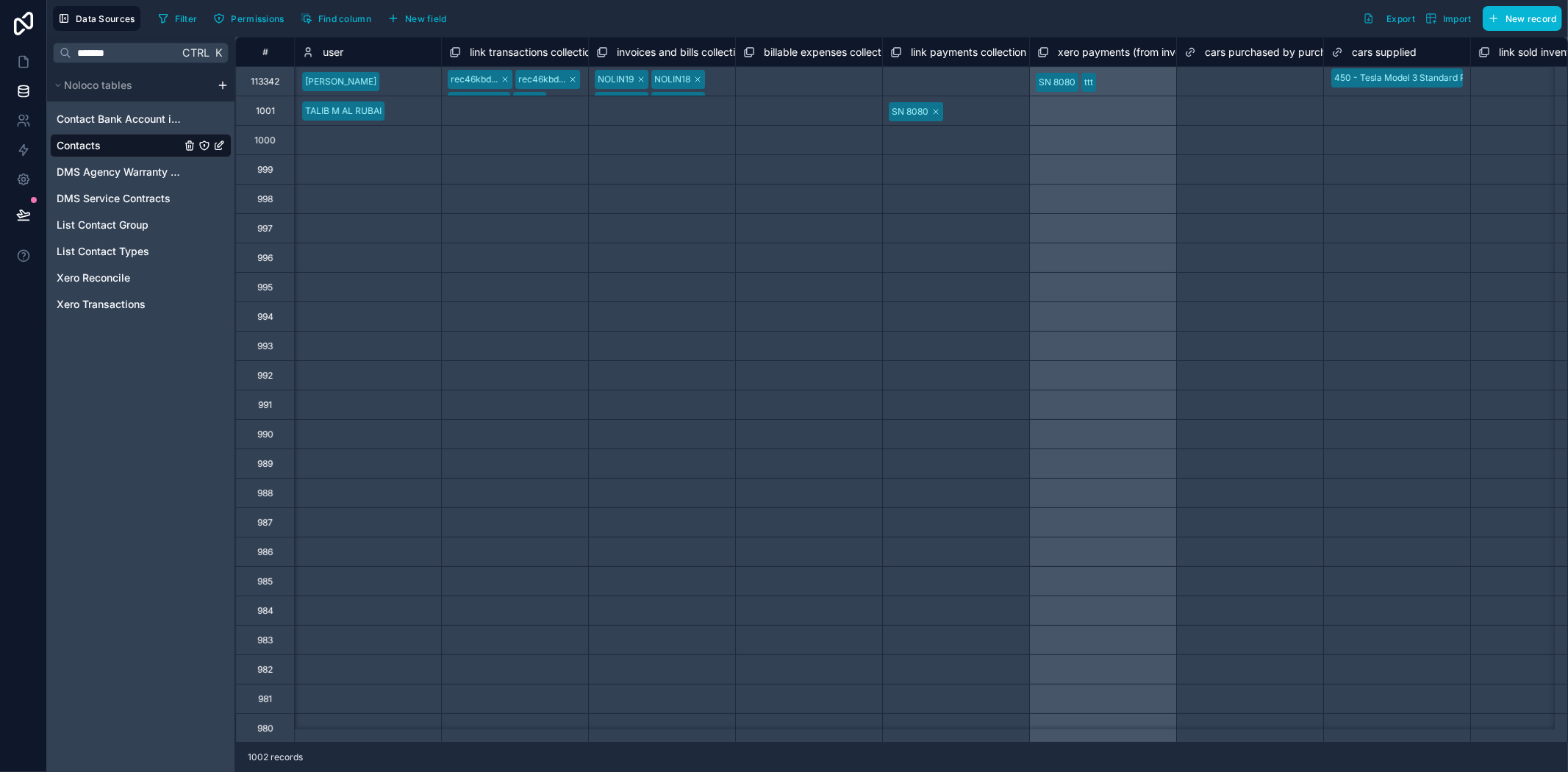
click at [413, 108] on div at bounding box center [413, 111] width 44 height 15
click at [366, 148] on div "Select a user" at bounding box center [367, 141] width 146 height 20
click at [365, 148] on div "Select a user" at bounding box center [367, 141] width 146 height 20
click at [358, 141] on div "Select a user" at bounding box center [367, 141] width 146 height 20
click at [357, 141] on div "Select a user" at bounding box center [367, 141] width 146 height 20
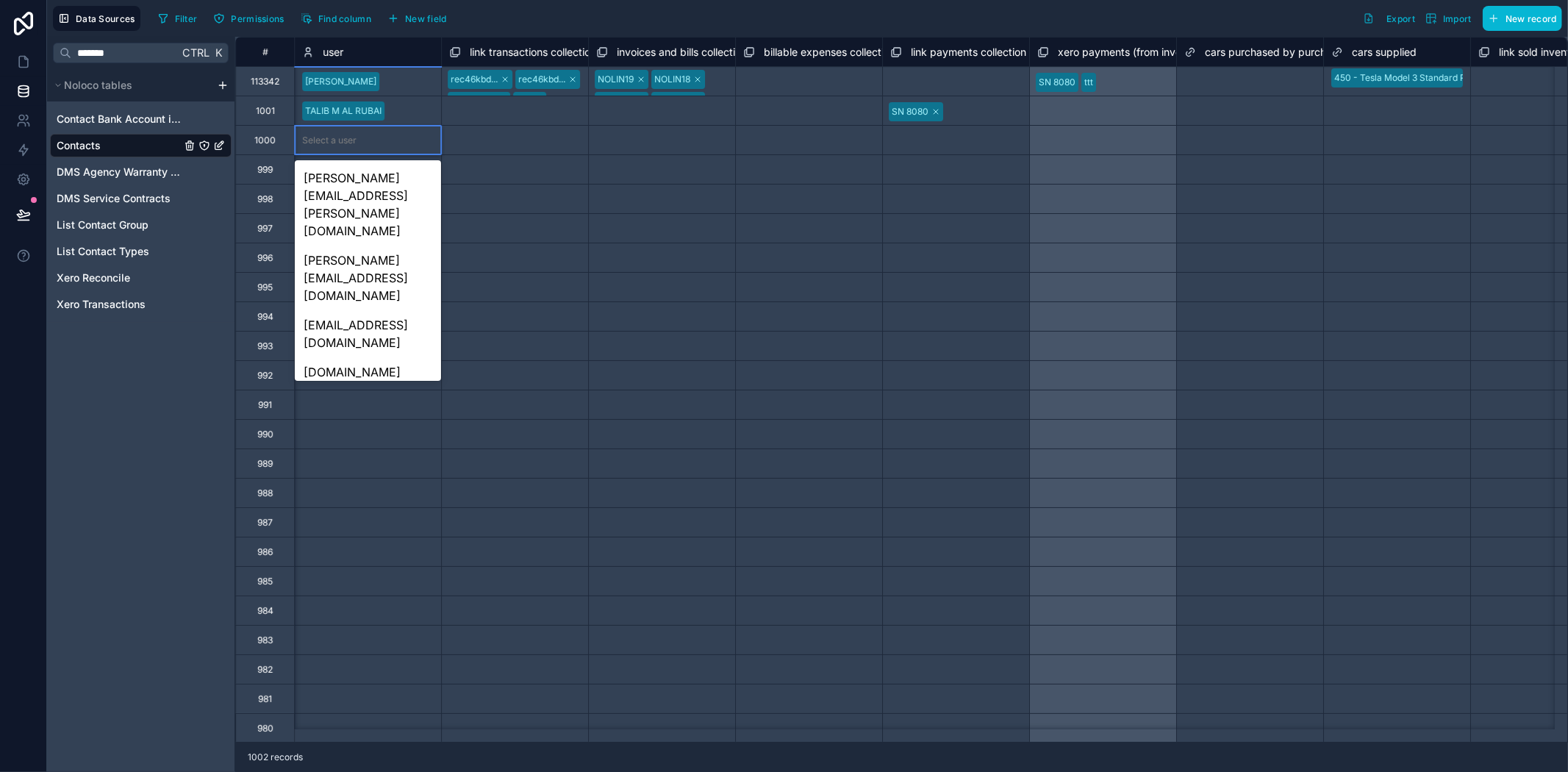
click at [386, 487] on div "[PERSON_NAME][EMAIL_ADDRESS][DOMAIN_NAME]" at bounding box center [367, 519] width 146 height 65
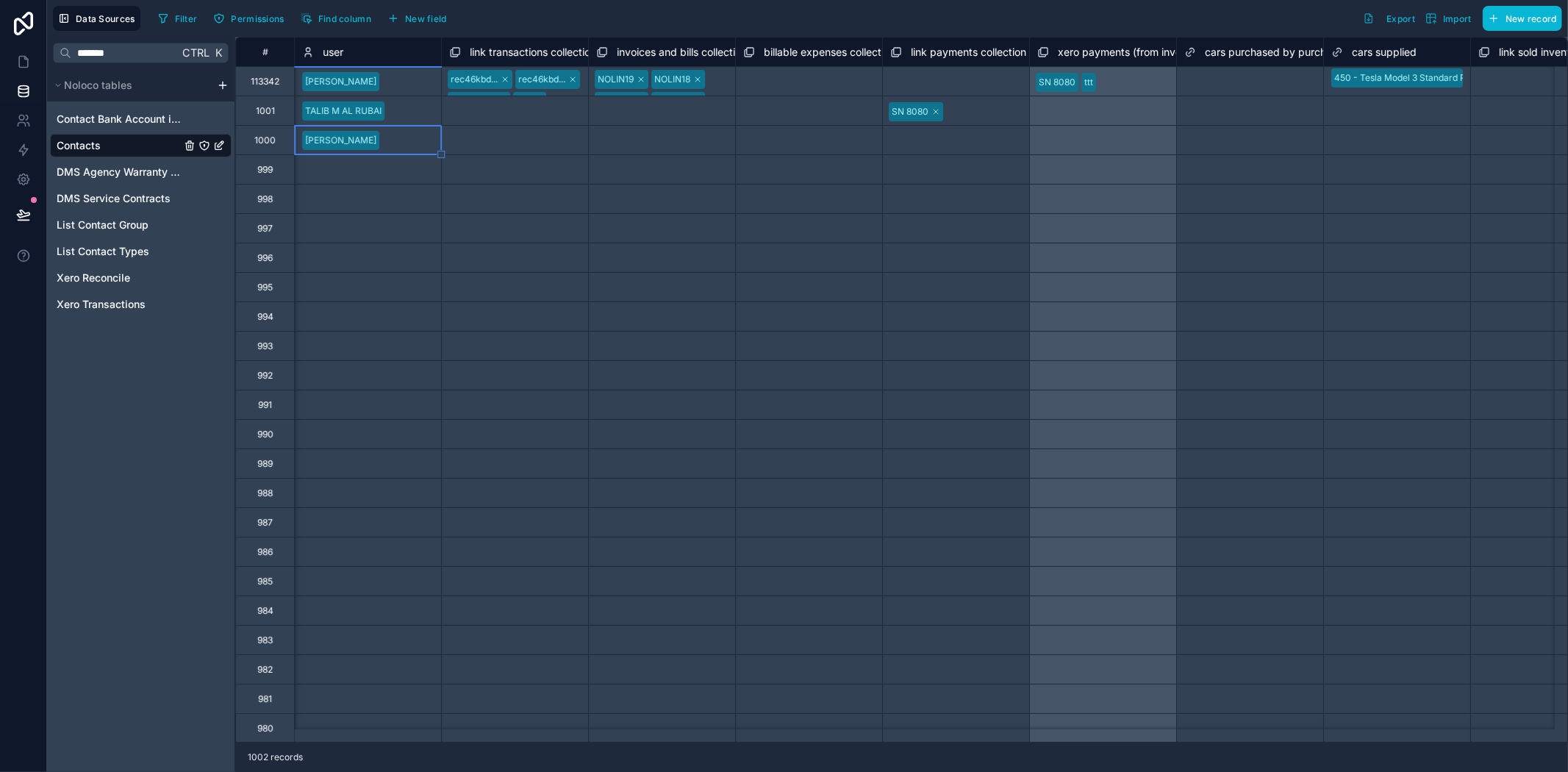
click at [663, 316] on div "Select a invoices and bills collection" at bounding box center [662, 316] width 131 height 23
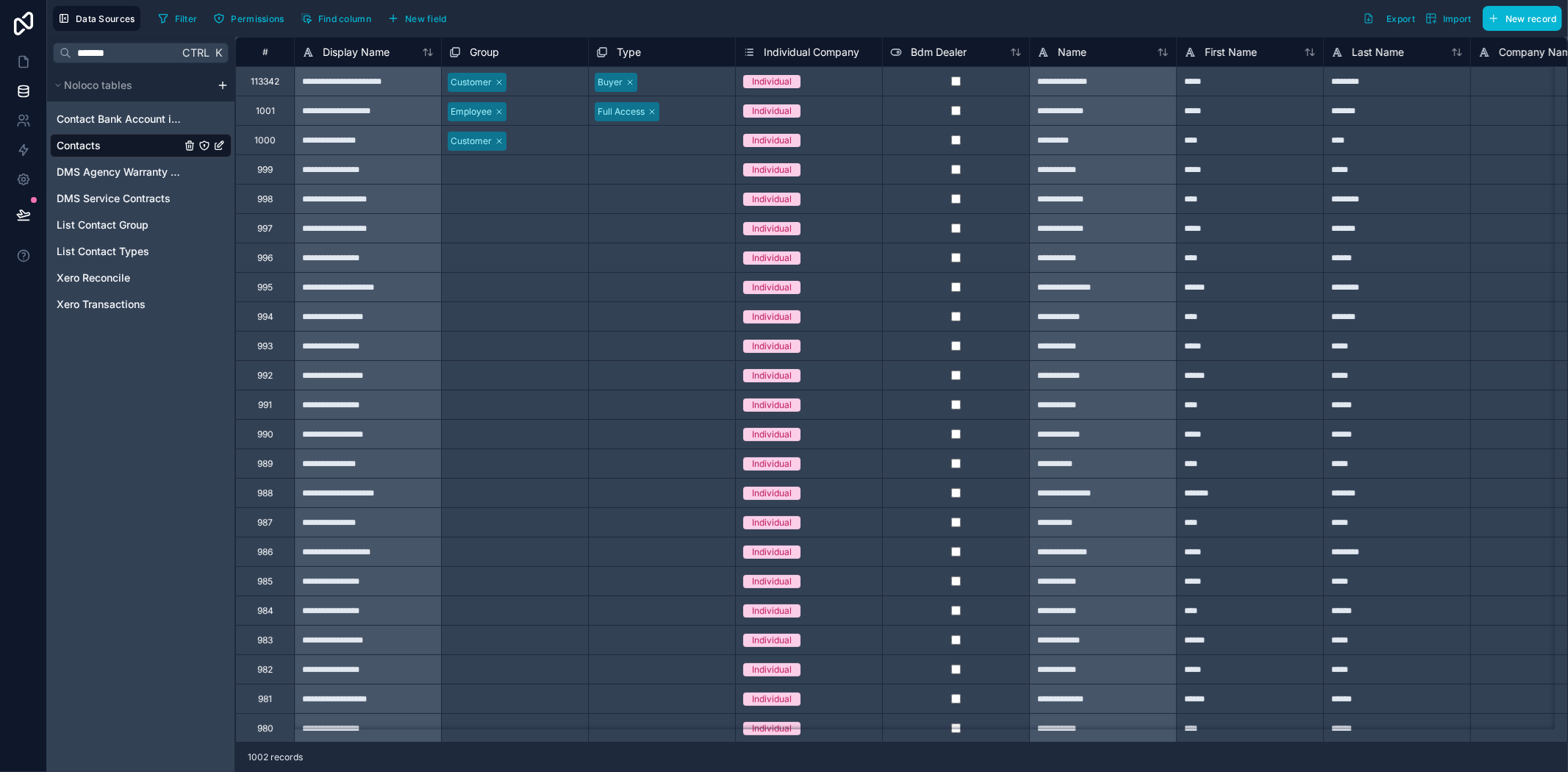
click at [535, 281] on div at bounding box center [548, 288] width 64 height 15
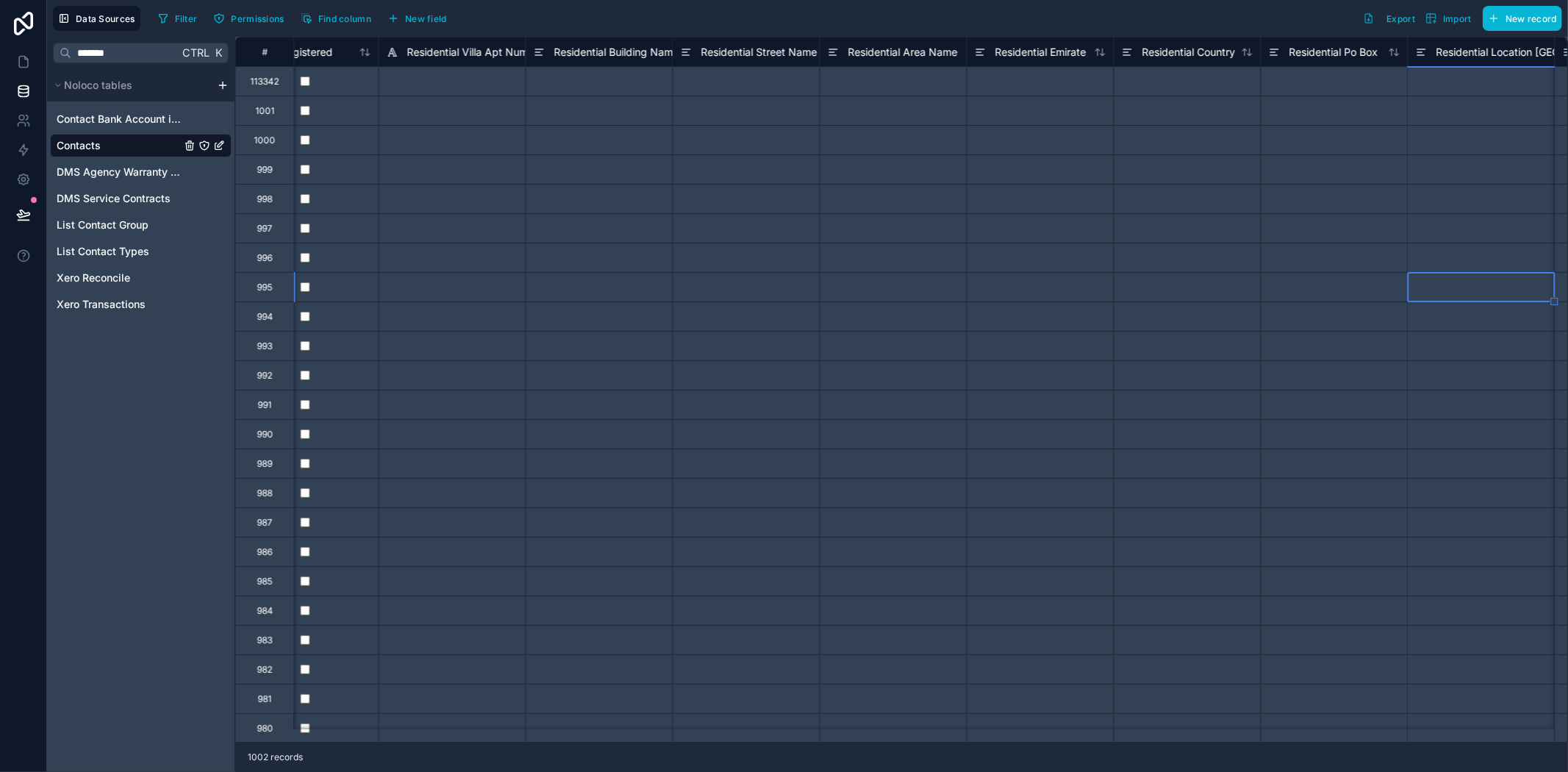
scroll to position [0, 2709]
click at [359, 5] on div "Data Sources Filter Permissions Find column New field Export Import New record" at bounding box center [807, 18] width 1521 height 37
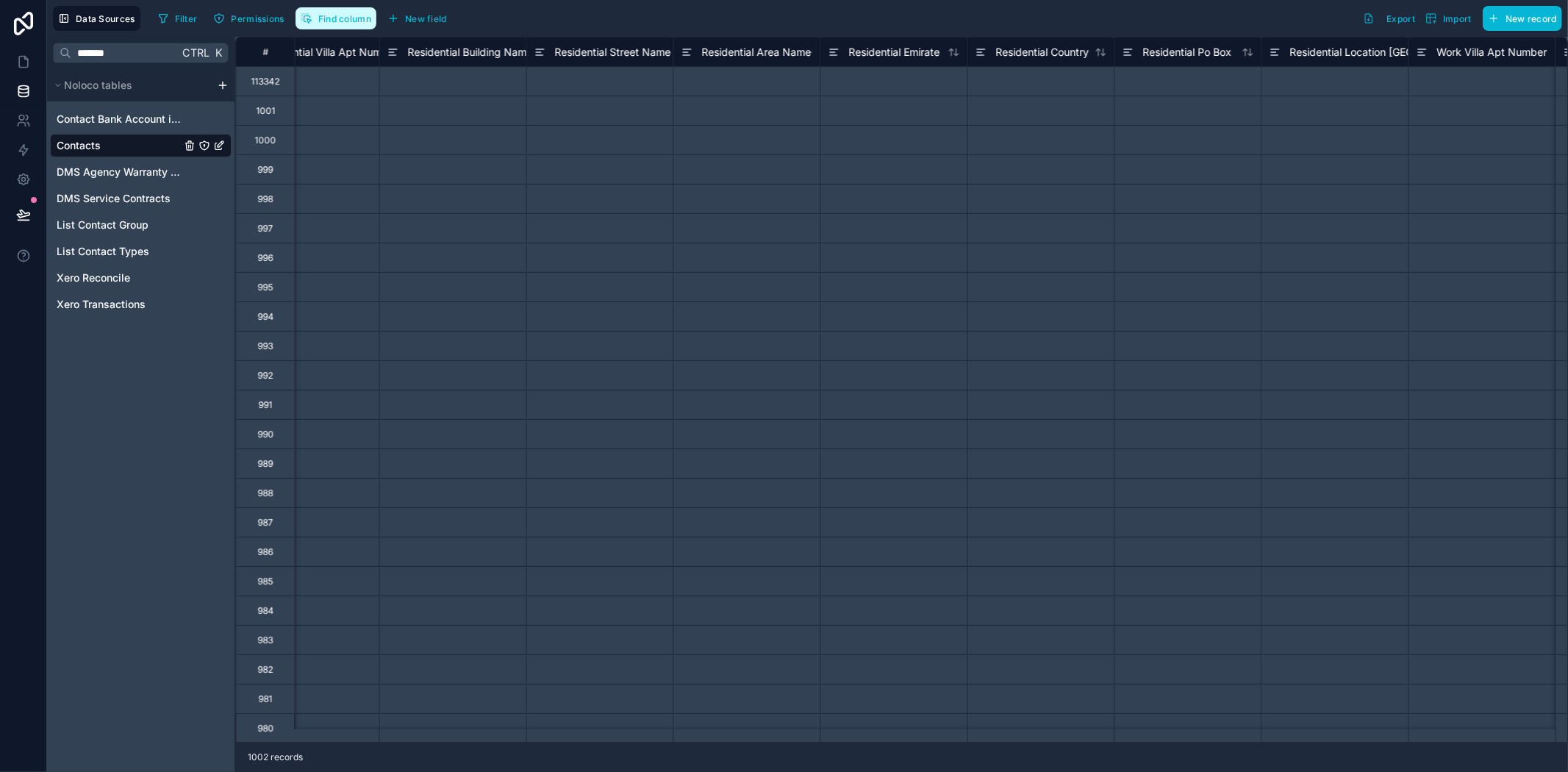
click at [365, 19] on span "Find column" at bounding box center [345, 19] width 53 height 11
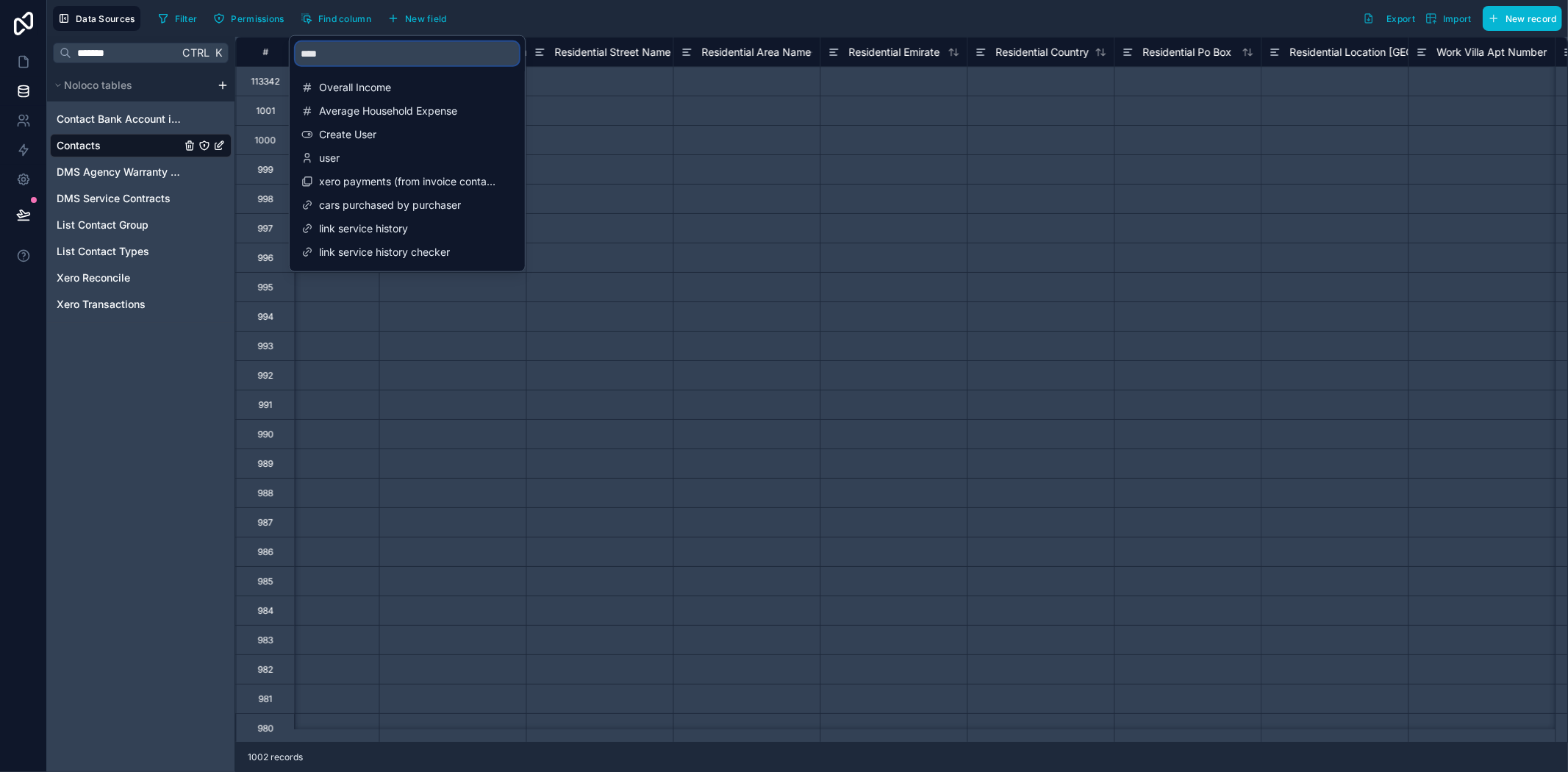
click at [344, 62] on input "****" at bounding box center [407, 54] width 223 height 23
click at [348, 159] on span "user" at bounding box center [408, 158] width 178 height 15
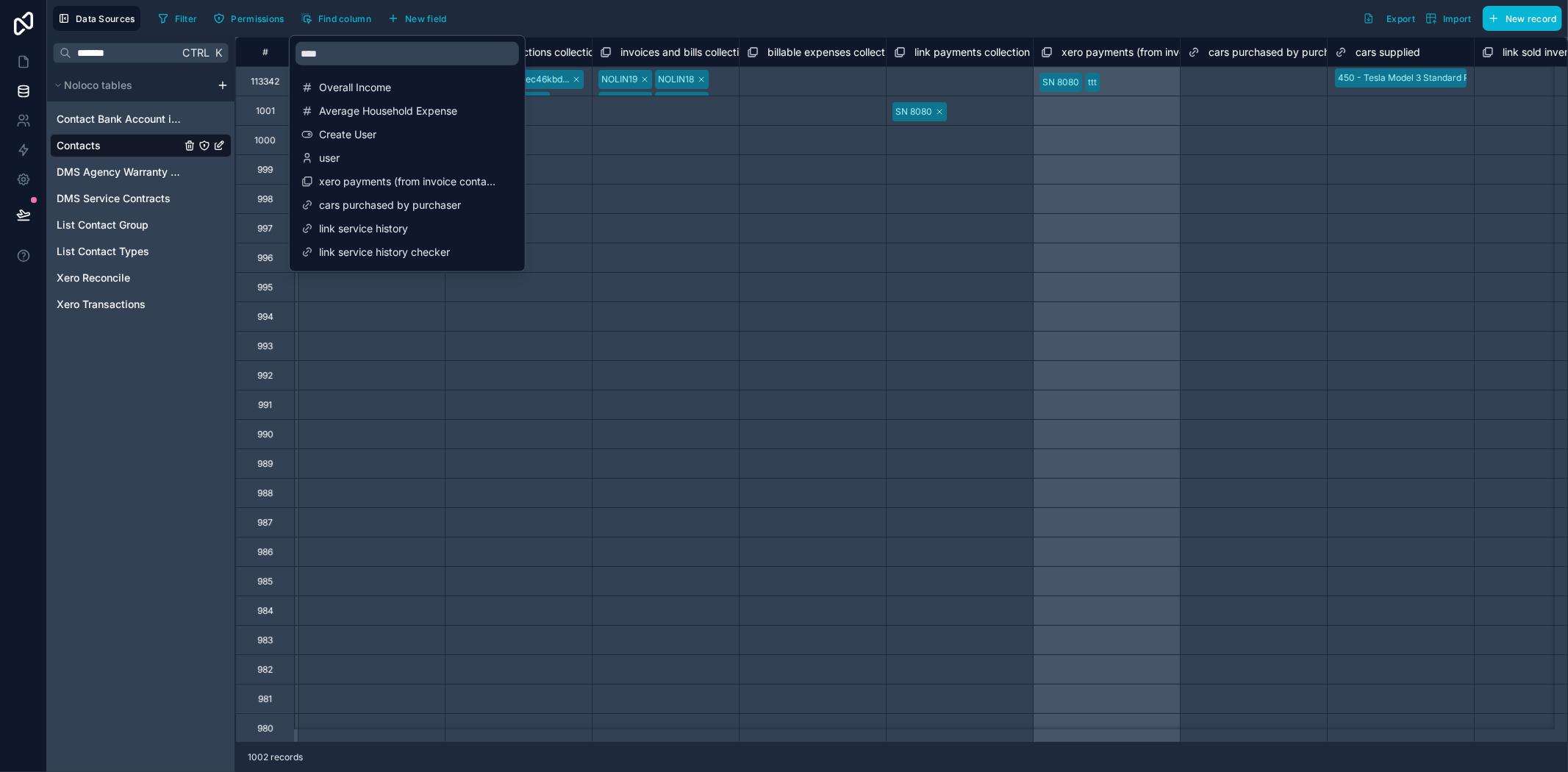
click at [544, 19] on div "Filter Permissions Find column New field Export Import New record" at bounding box center [857, 19] width 1410 height 25
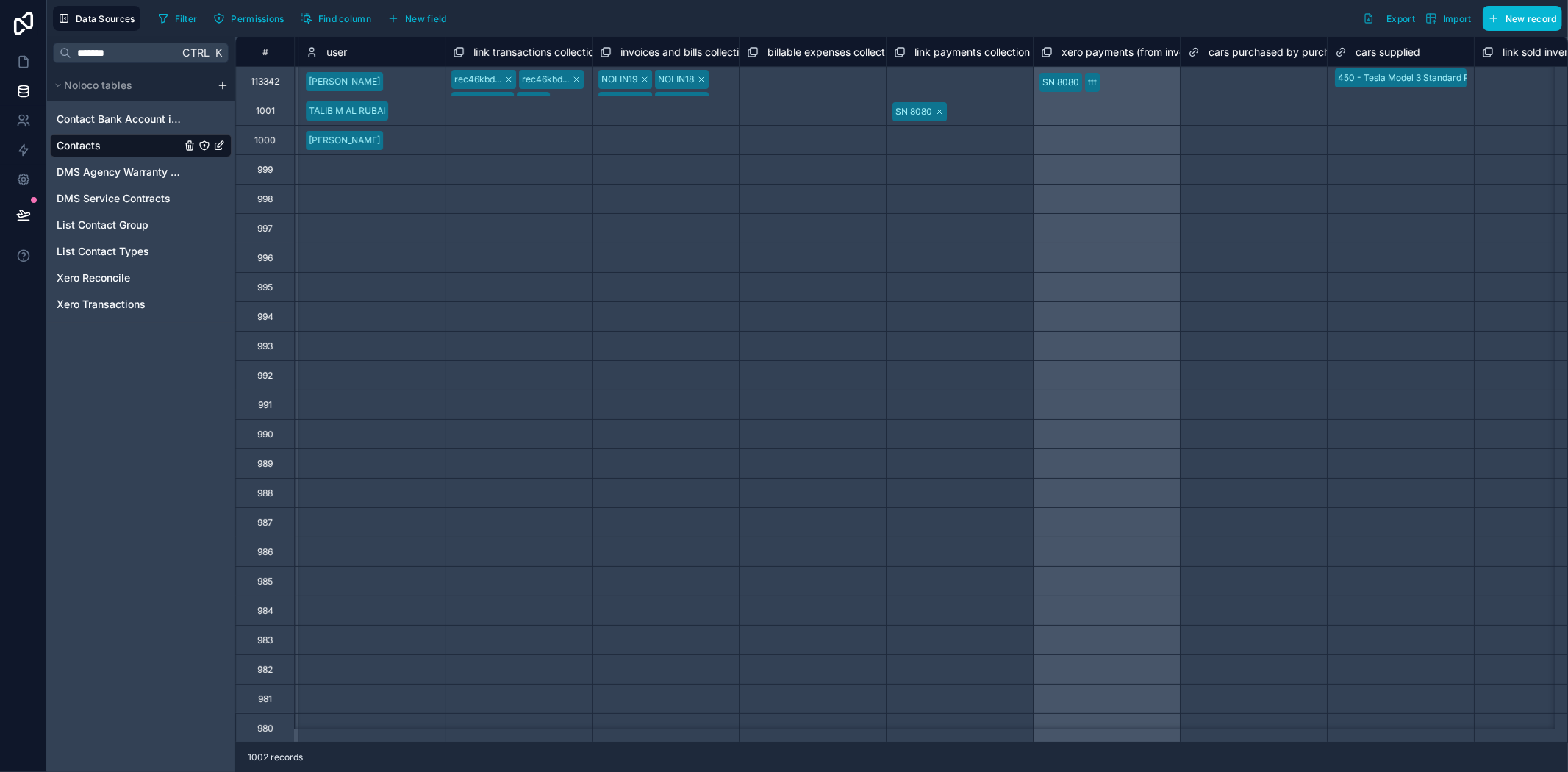
scroll to position [0, 8820]
click at [334, 299] on div "Select a user" at bounding box center [367, 287] width 146 height 29
click at [334, 290] on div "Select a user" at bounding box center [330, 287] width 55 height 12
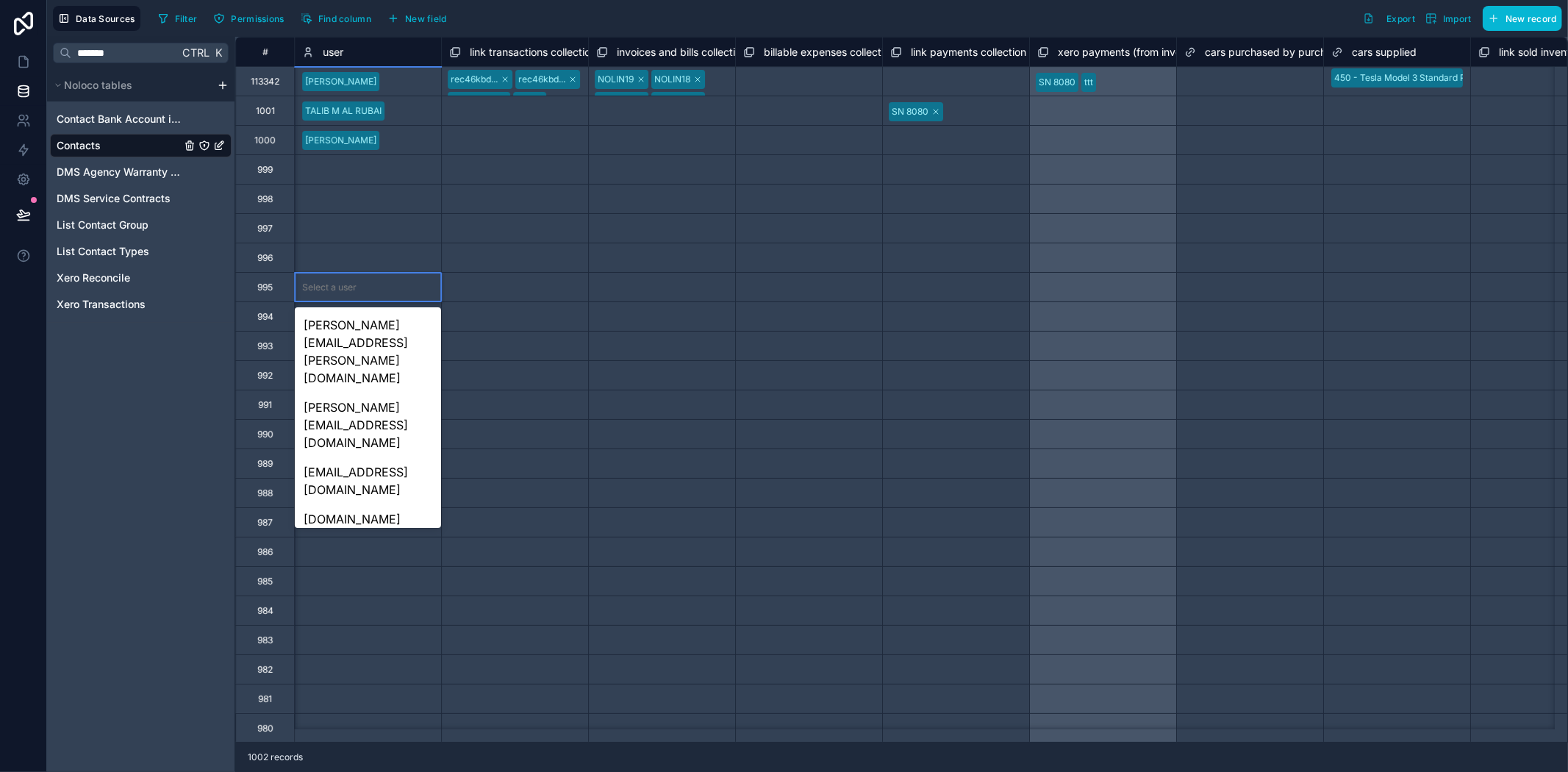
drag, startPoint x: 354, startPoint y: 460, endPoint x: 355, endPoint y: 359, distance: 101.0
click at [354, 634] on div "[PERSON_NAME][EMAIL_ADDRESS][DOMAIN_NAME]" at bounding box center [367, 666] width 146 height 65
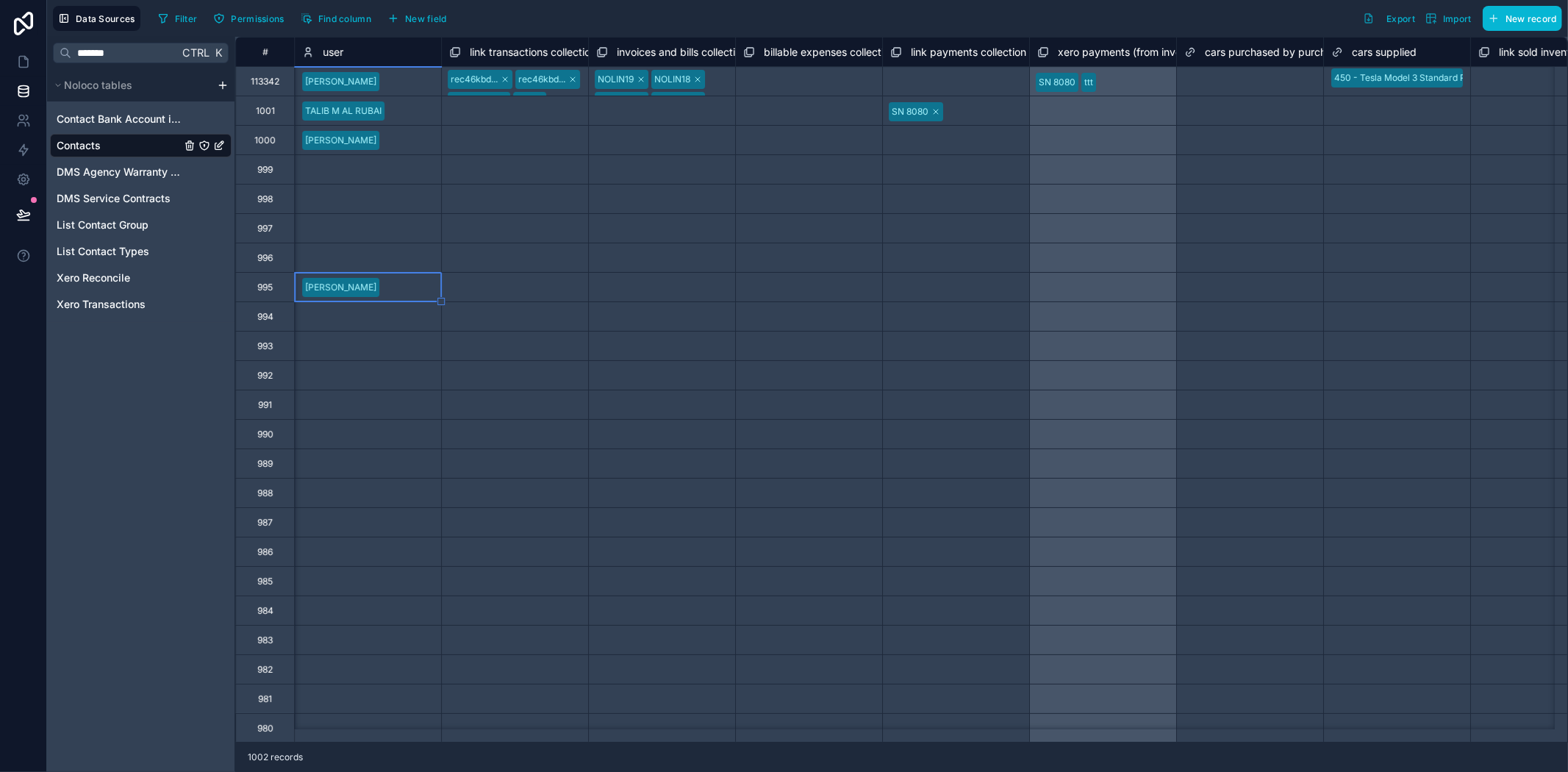
click at [627, 343] on div "Select a invoices and bills collection" at bounding box center [662, 346] width 131 height 23
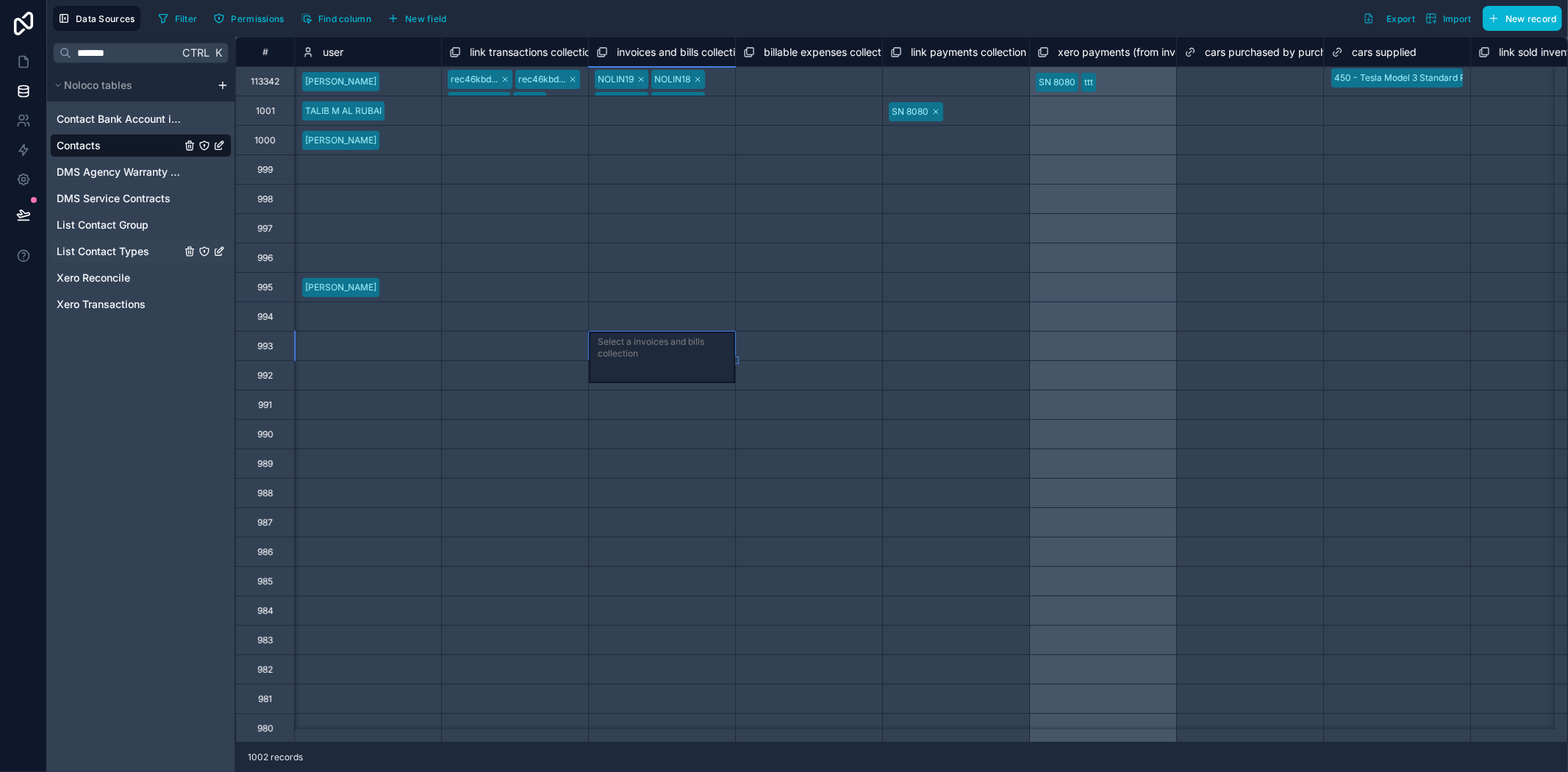
scroll to position [0, 0]
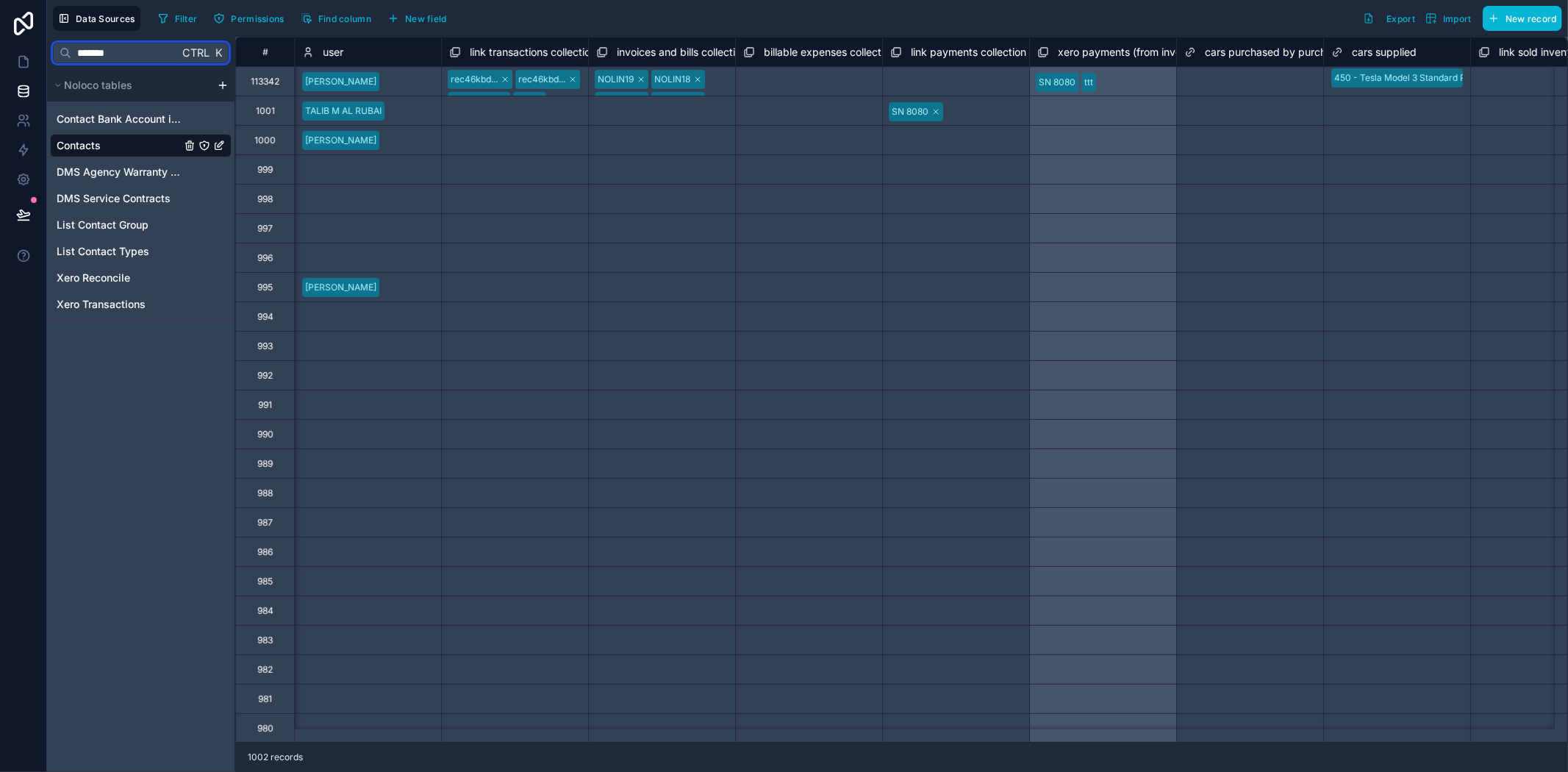
drag, startPoint x: 129, startPoint y: 48, endPoint x: 44, endPoint y: 45, distance: 85.1
click at [44, 45] on div "**********" at bounding box center [784, 386] width 1568 height 772
type input "****"
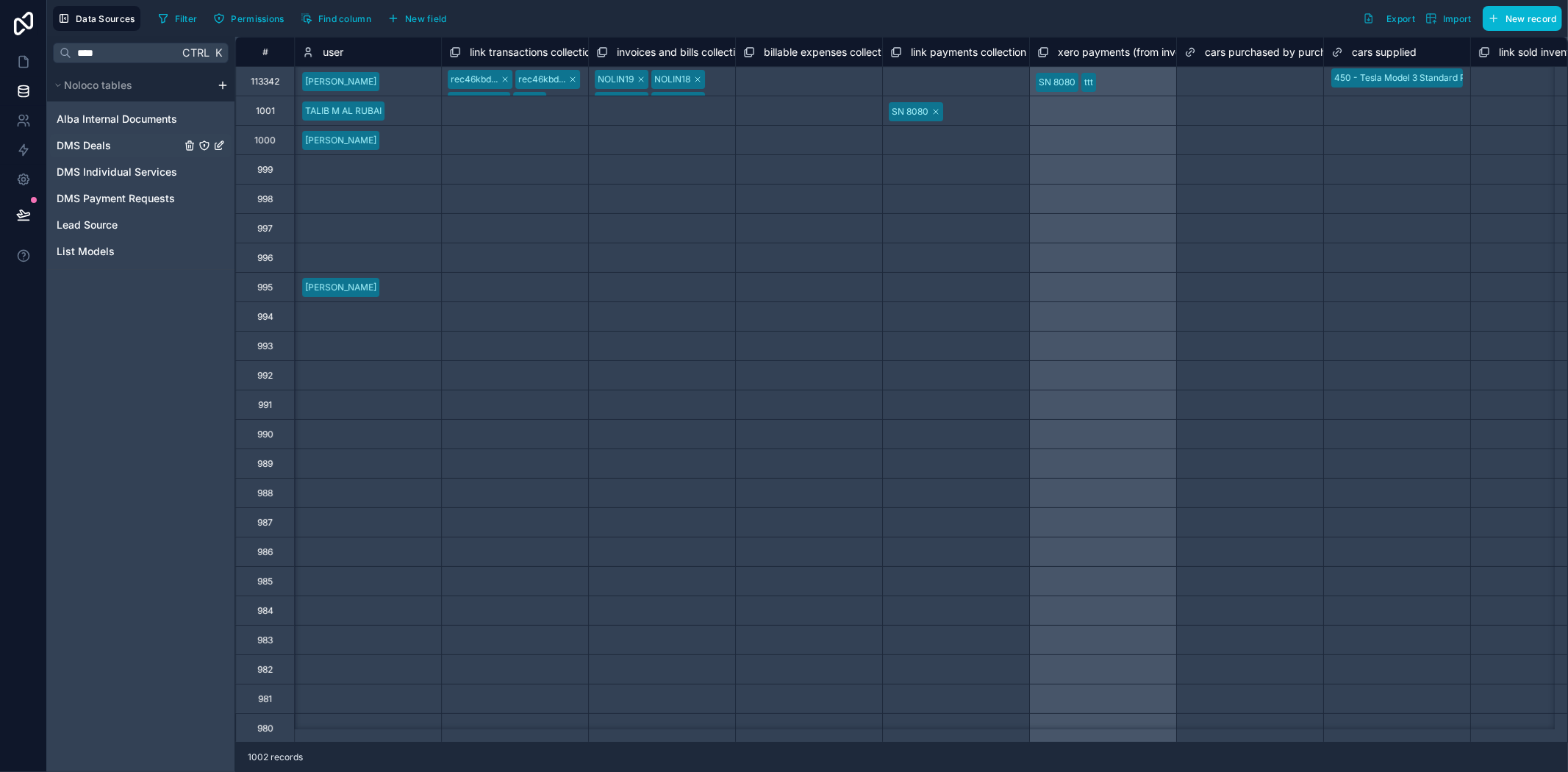
click at [129, 137] on div "DMS Deals" at bounding box center [141, 145] width 181 height 23
click at [98, 149] on span "DMS Deals" at bounding box center [84, 145] width 55 height 15
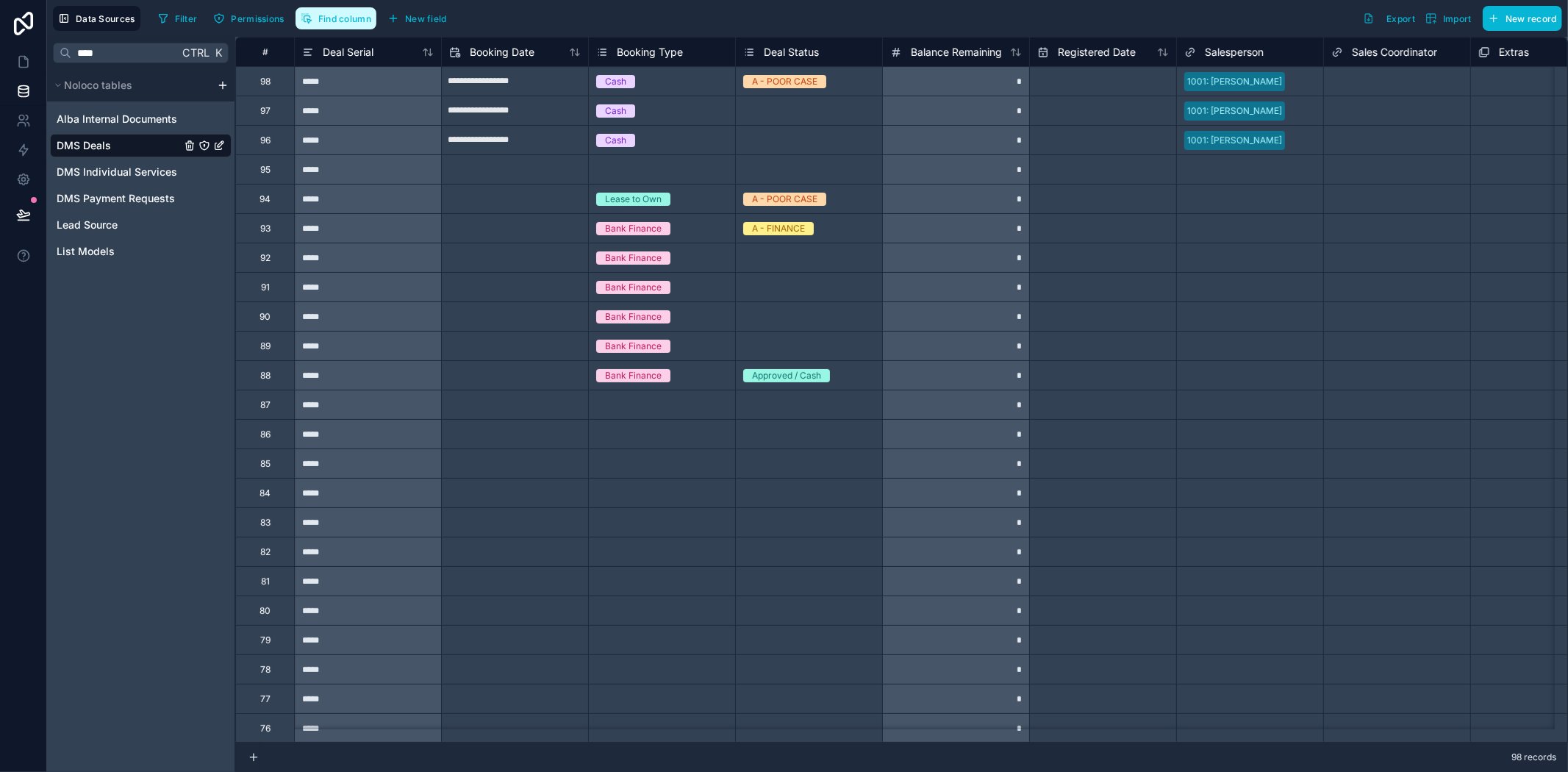
click at [332, 17] on span "Find column" at bounding box center [345, 19] width 53 height 11
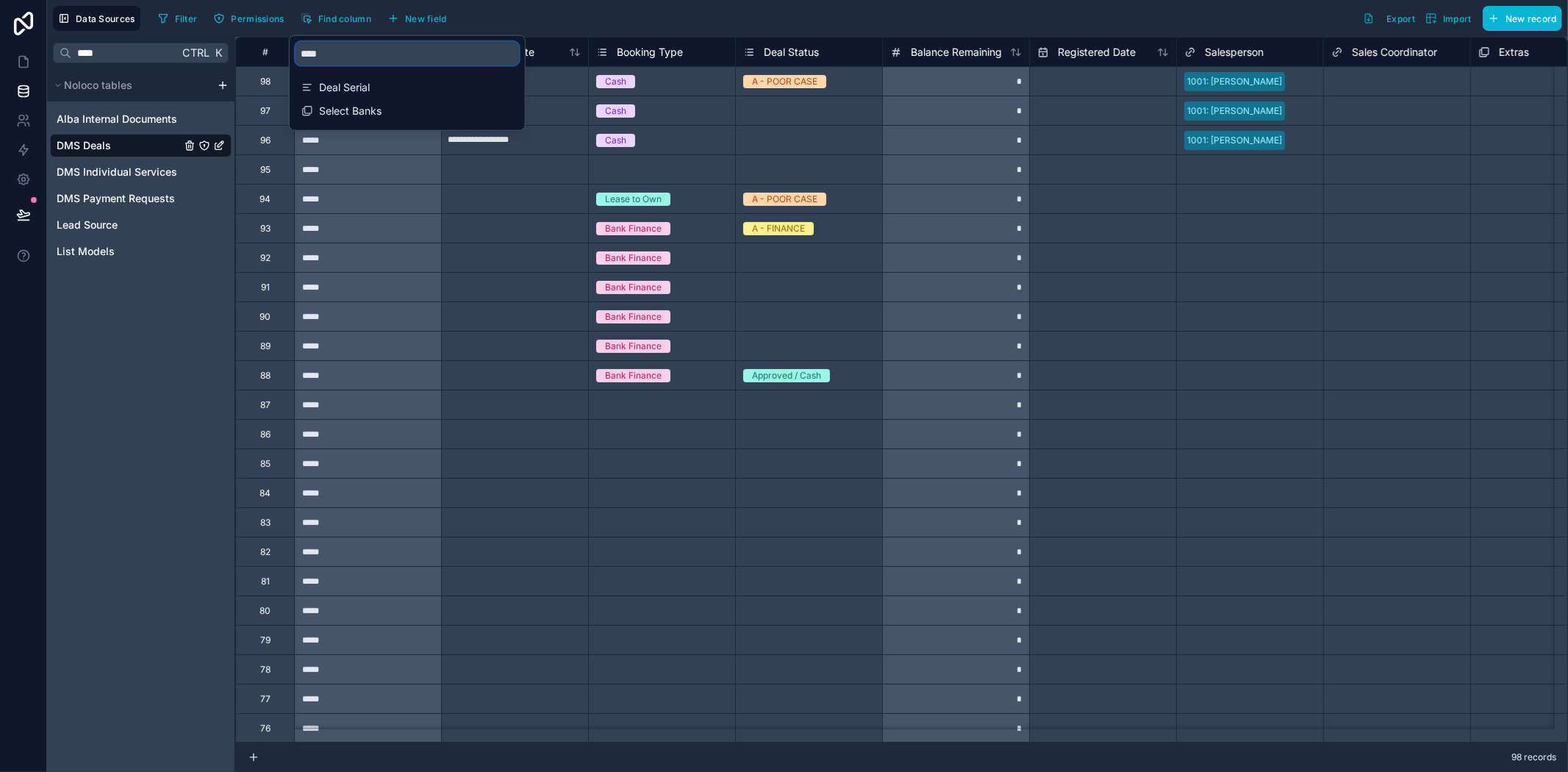
click at [354, 55] on input "****" at bounding box center [407, 54] width 223 height 23
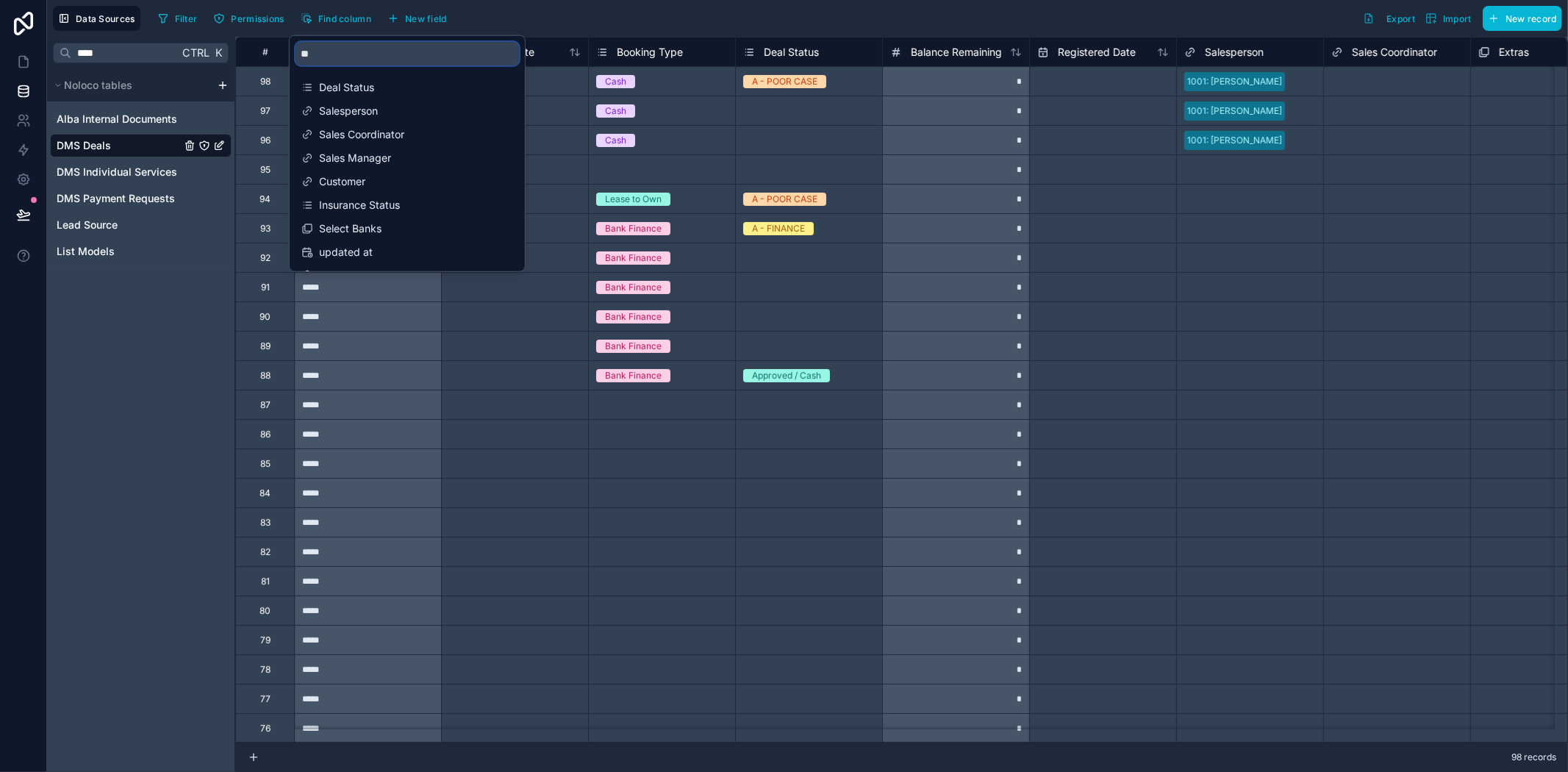
type input "*"
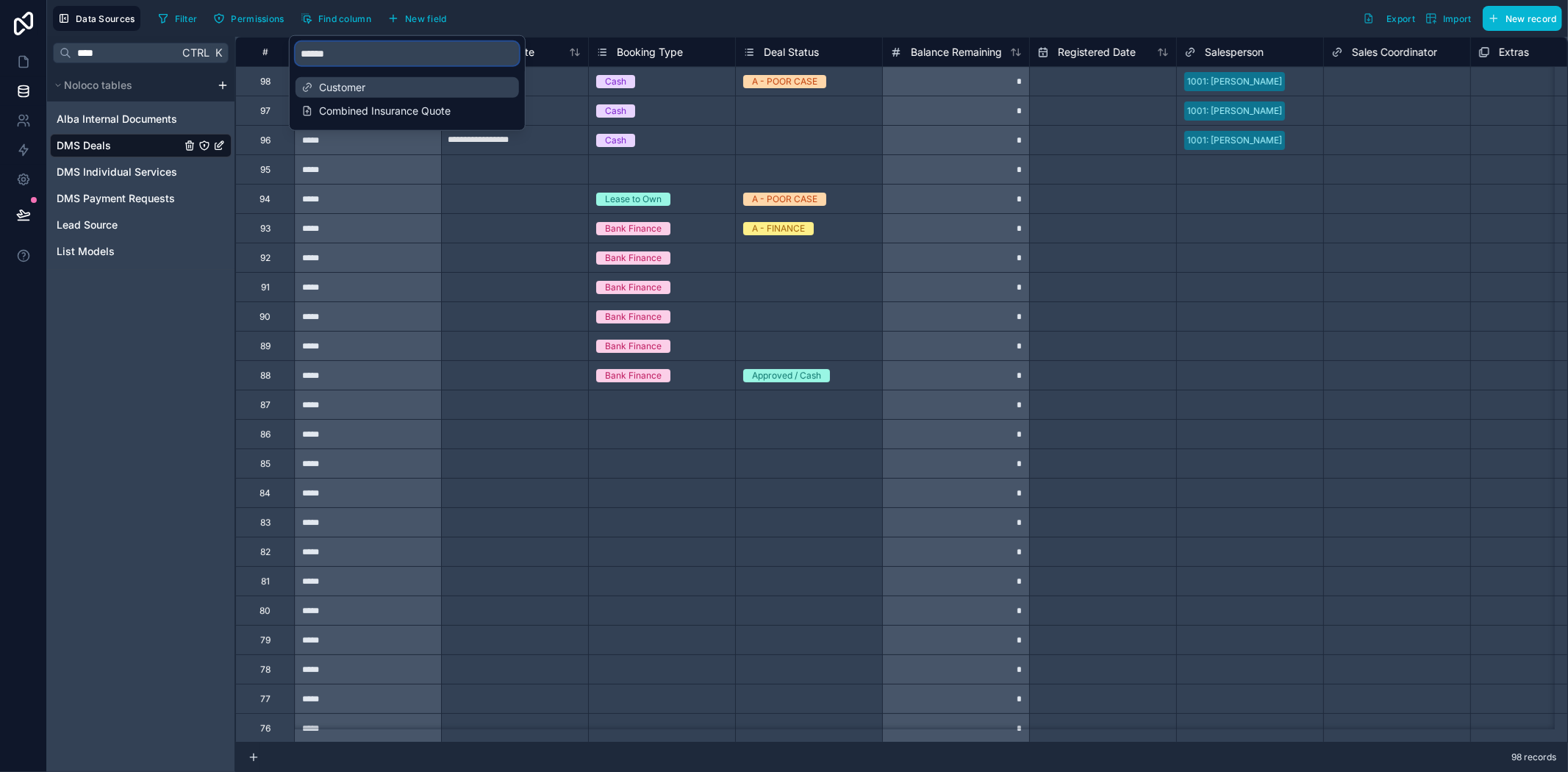
type input "******"
click at [354, 77] on div "Customer" at bounding box center [407, 88] width 223 height 20
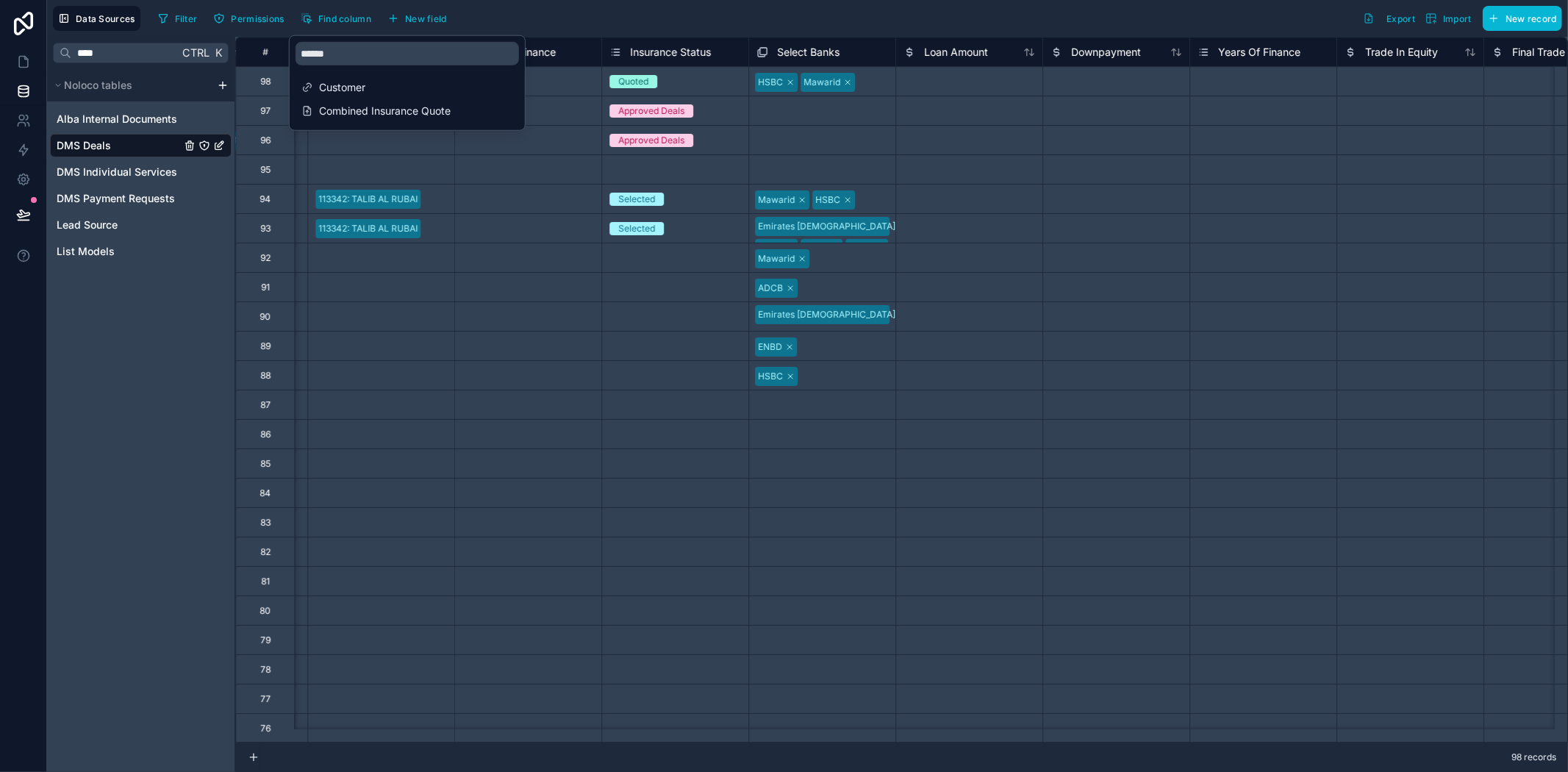
scroll to position [0, 3528]
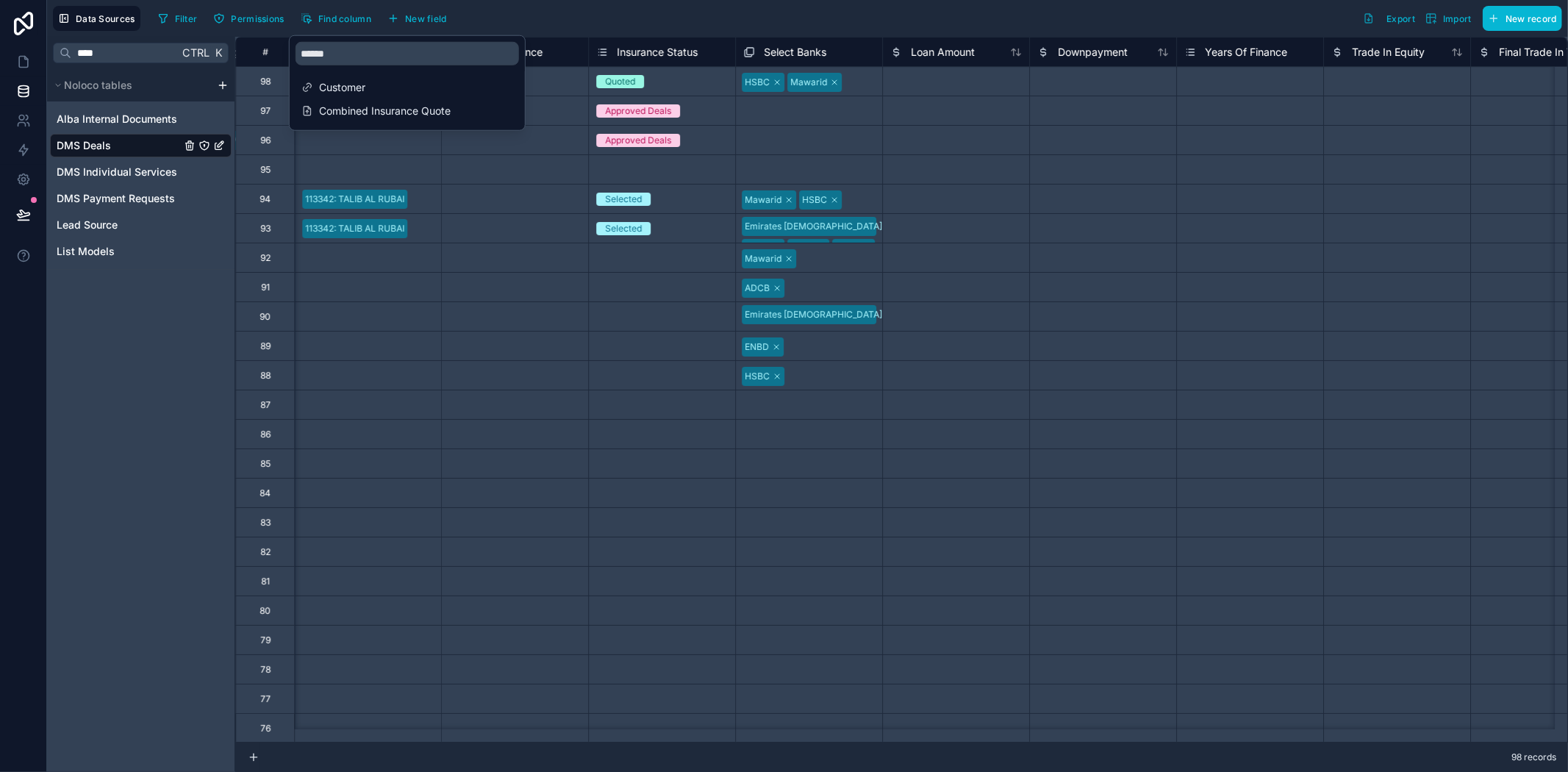
click at [620, 13] on div "Filter Permissions Find column New field Export Import New record" at bounding box center [857, 19] width 1410 height 25
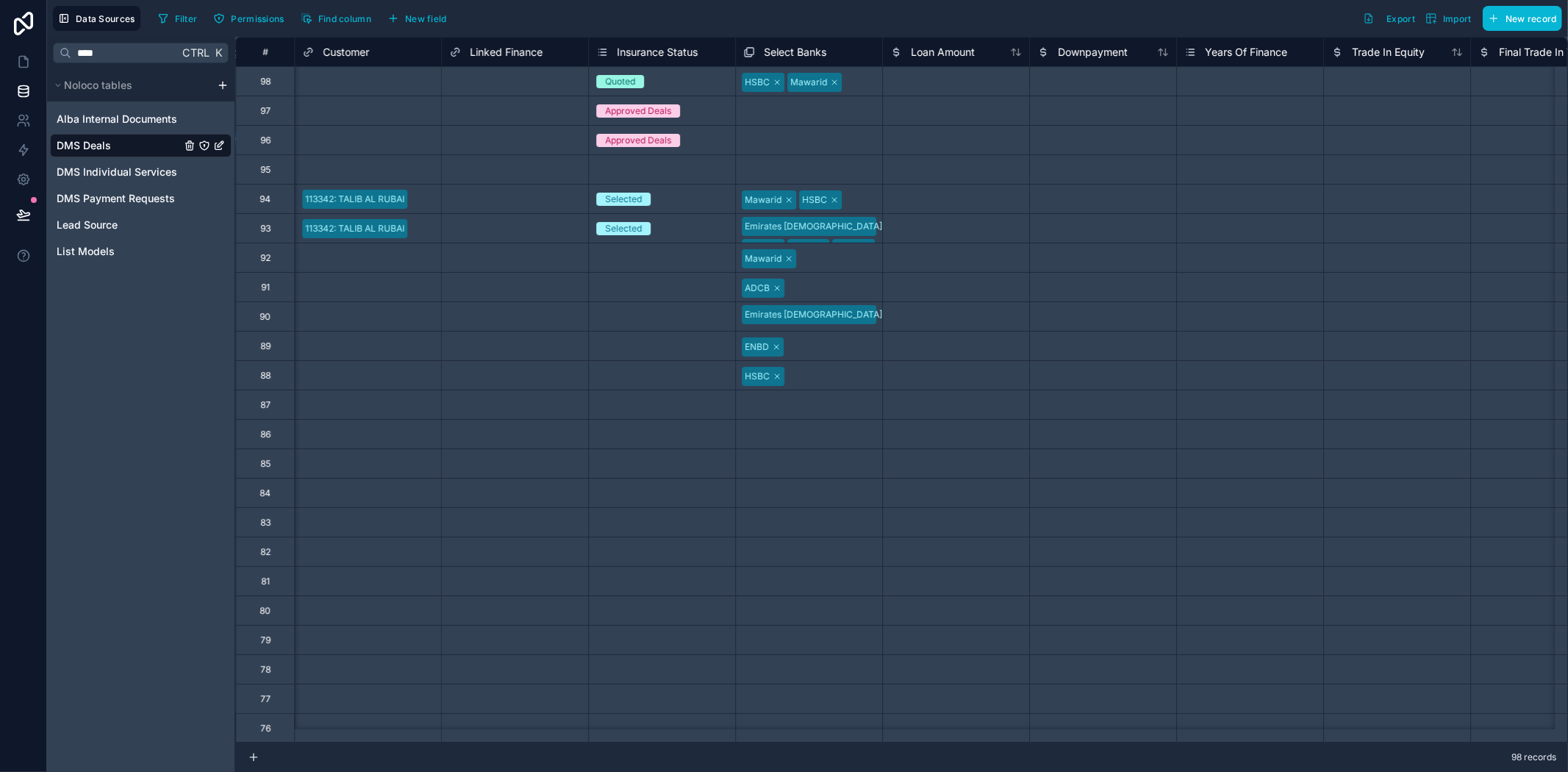
click at [320, 170] on div "Select a Customer" at bounding box center [341, 170] width 77 height 12
click at [319, 170] on div "Select a Customer" at bounding box center [341, 170] width 77 height 12
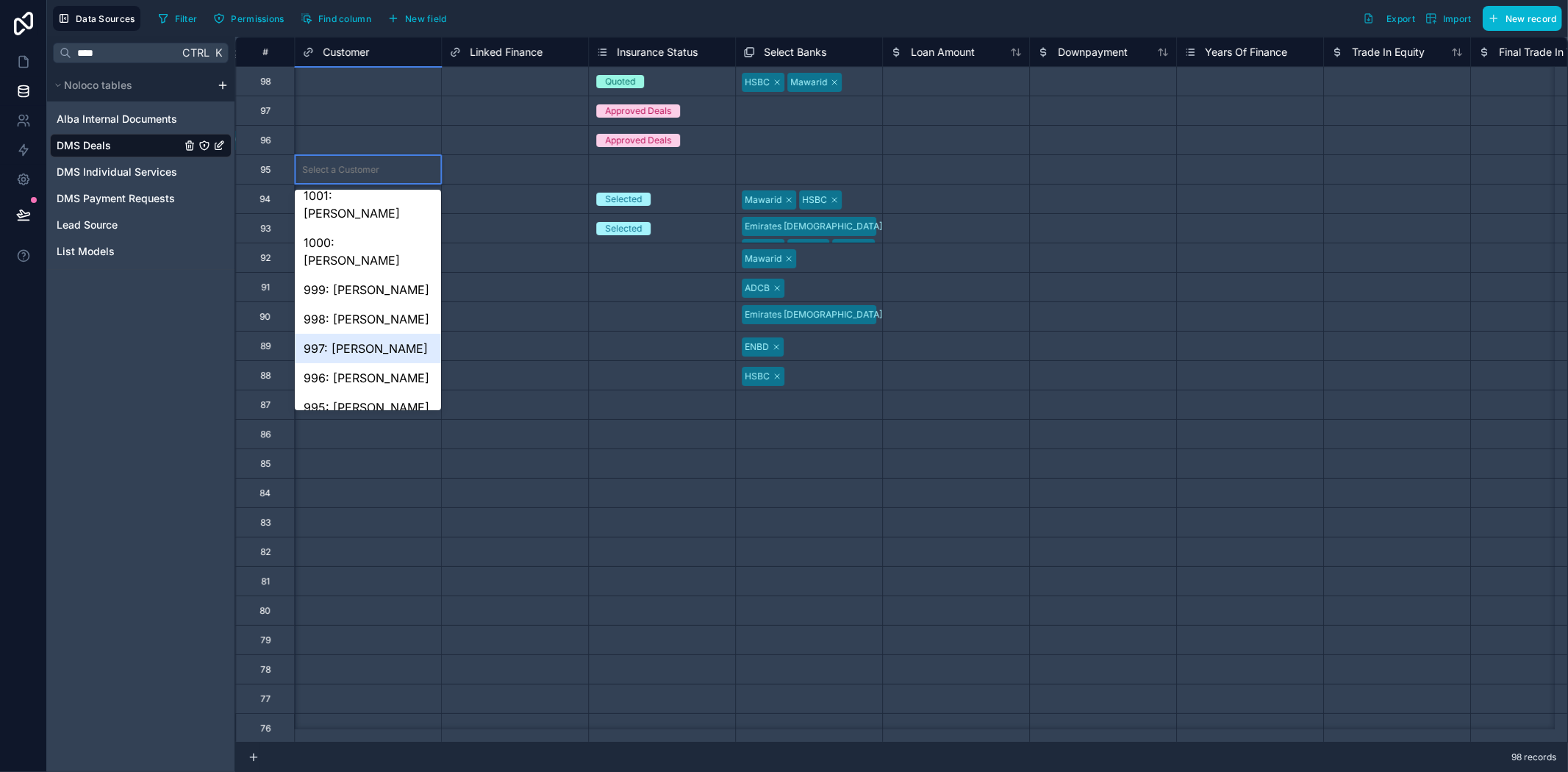
scroll to position [81, 0]
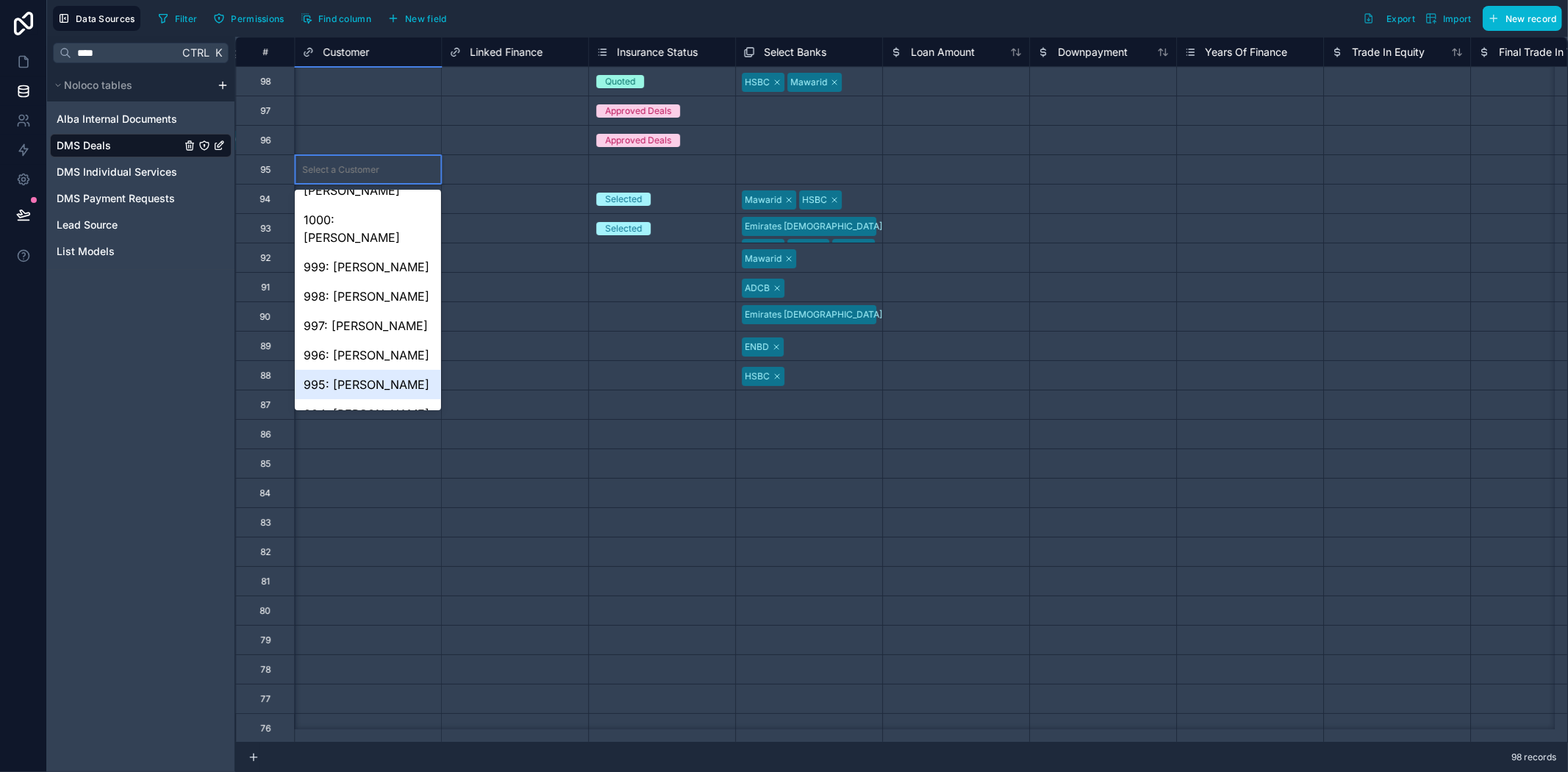
click at [366, 370] on div "995: Sophia Williams" at bounding box center [367, 384] width 146 height 30
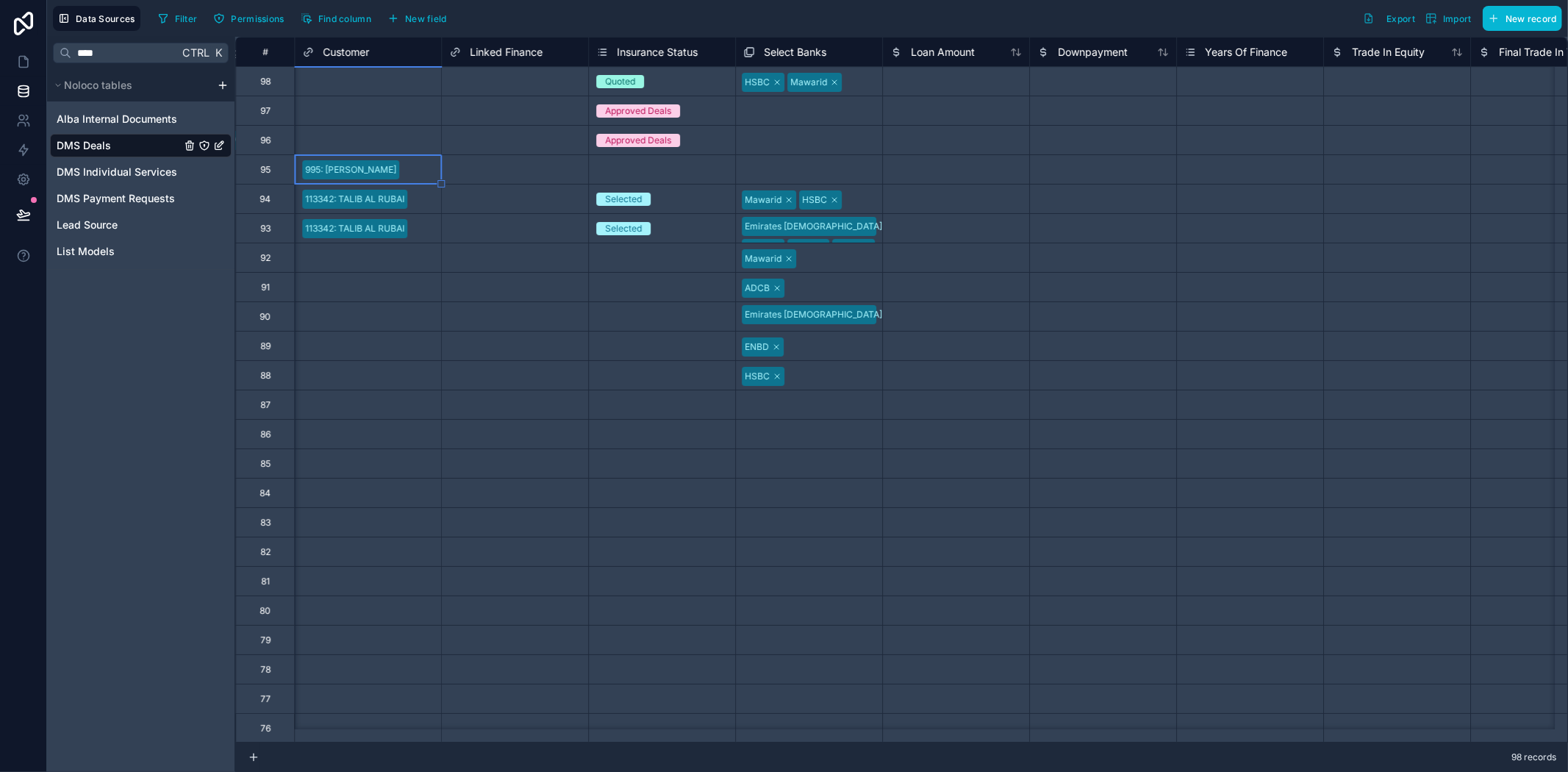
click at [627, 416] on div "Select a Insurance Status" at bounding box center [662, 405] width 146 height 29
click at [412, 438] on div at bounding box center [409, 434] width 48 height 15
drag, startPoint x: 788, startPoint y: 774, endPoint x: 820, endPoint y: 759, distance: 35.3
drag, startPoint x: 820, startPoint y: 759, endPoint x: 491, endPoint y: 524, distance: 404.3
click at [491, 524] on div "Select a Linked Finance" at bounding box center [498, 522] width 99 height 12
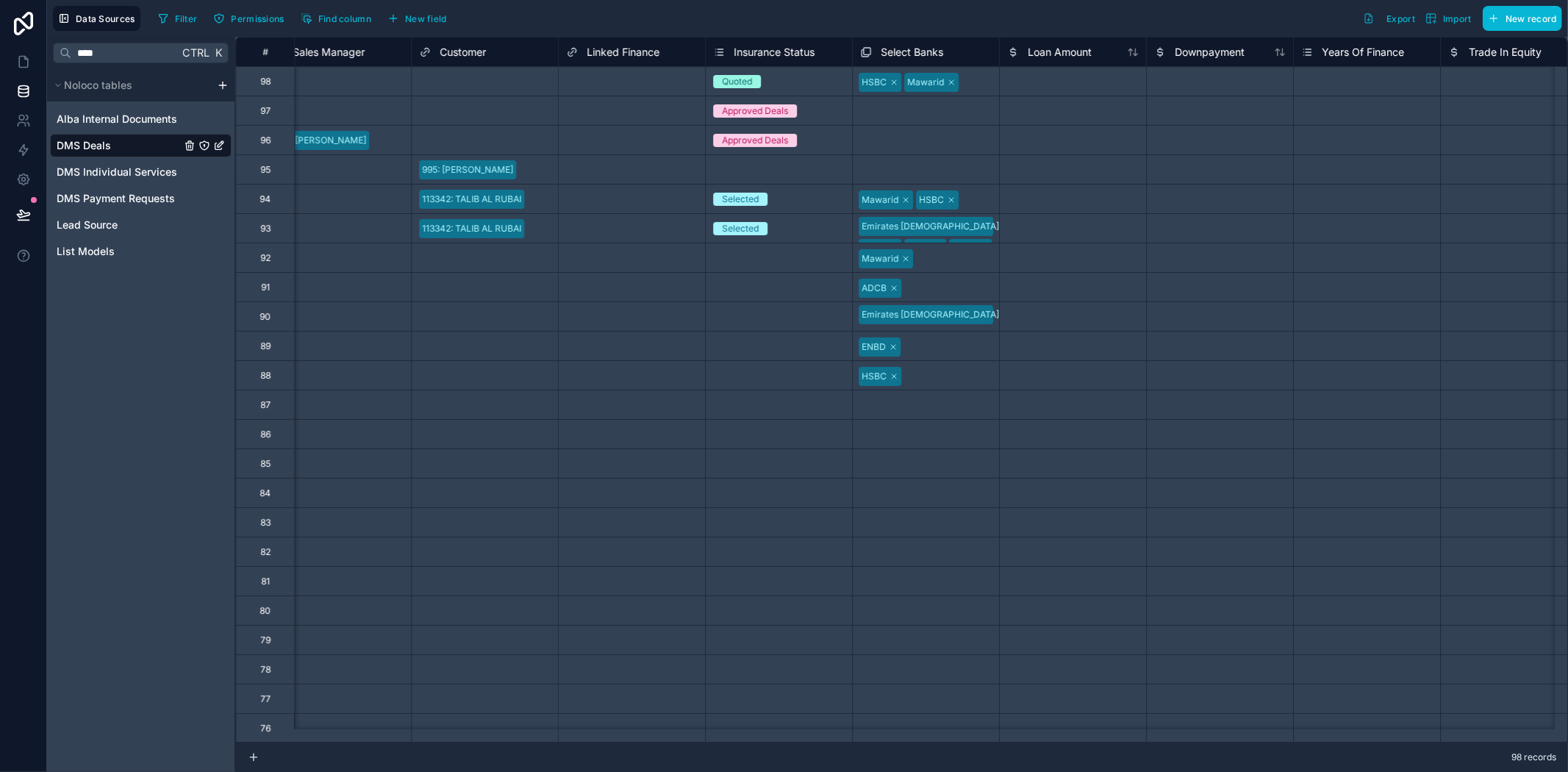
scroll to position [0, 3420]
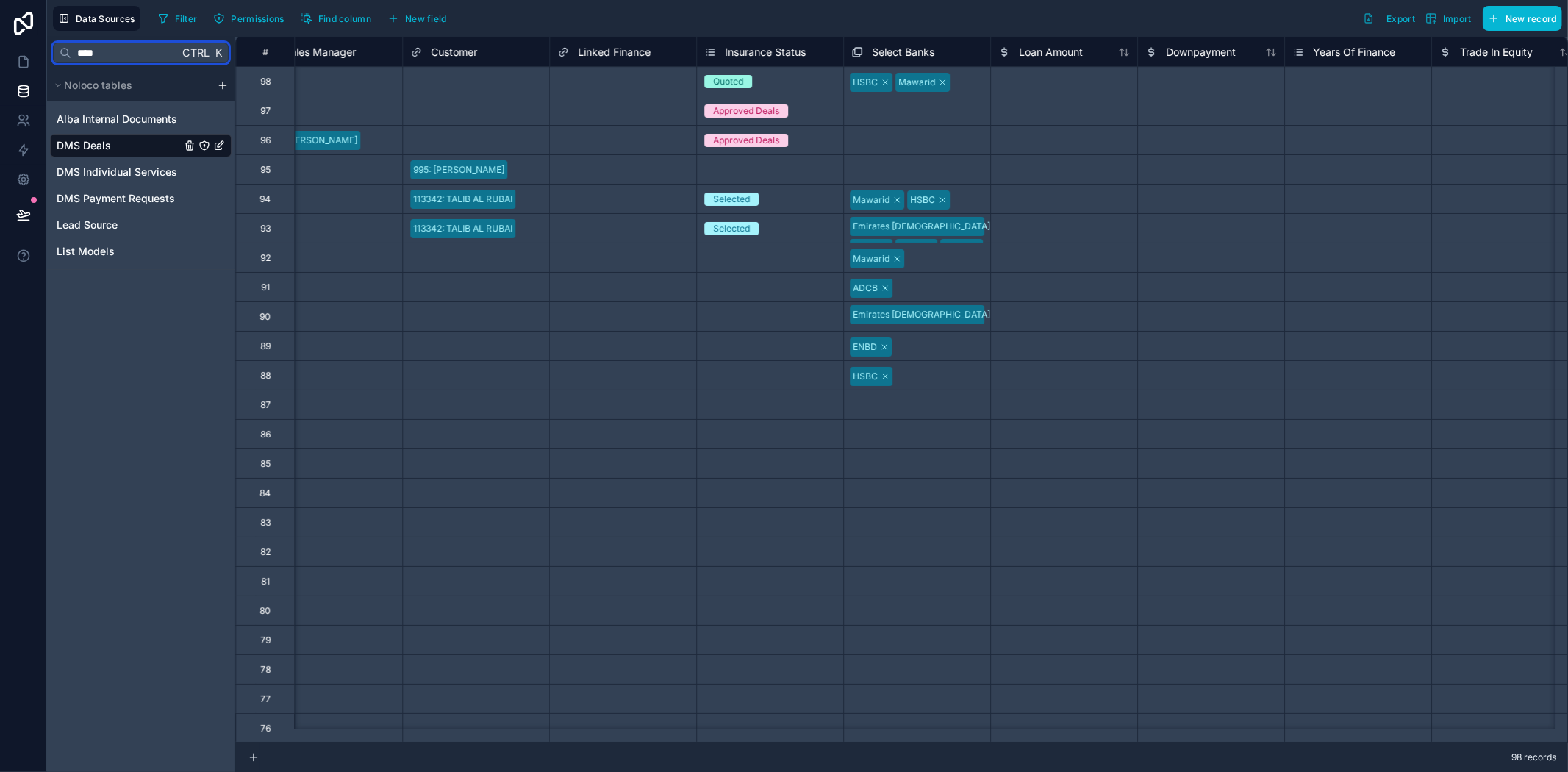
drag, startPoint x: 151, startPoint y: 54, endPoint x: 38, endPoint y: 42, distance: 113.6
click at [43, 34] on div "Data Sources Filter Permissions Find column New field Export Import New record …" at bounding box center [784, 386] width 1568 height 772
type input "****"
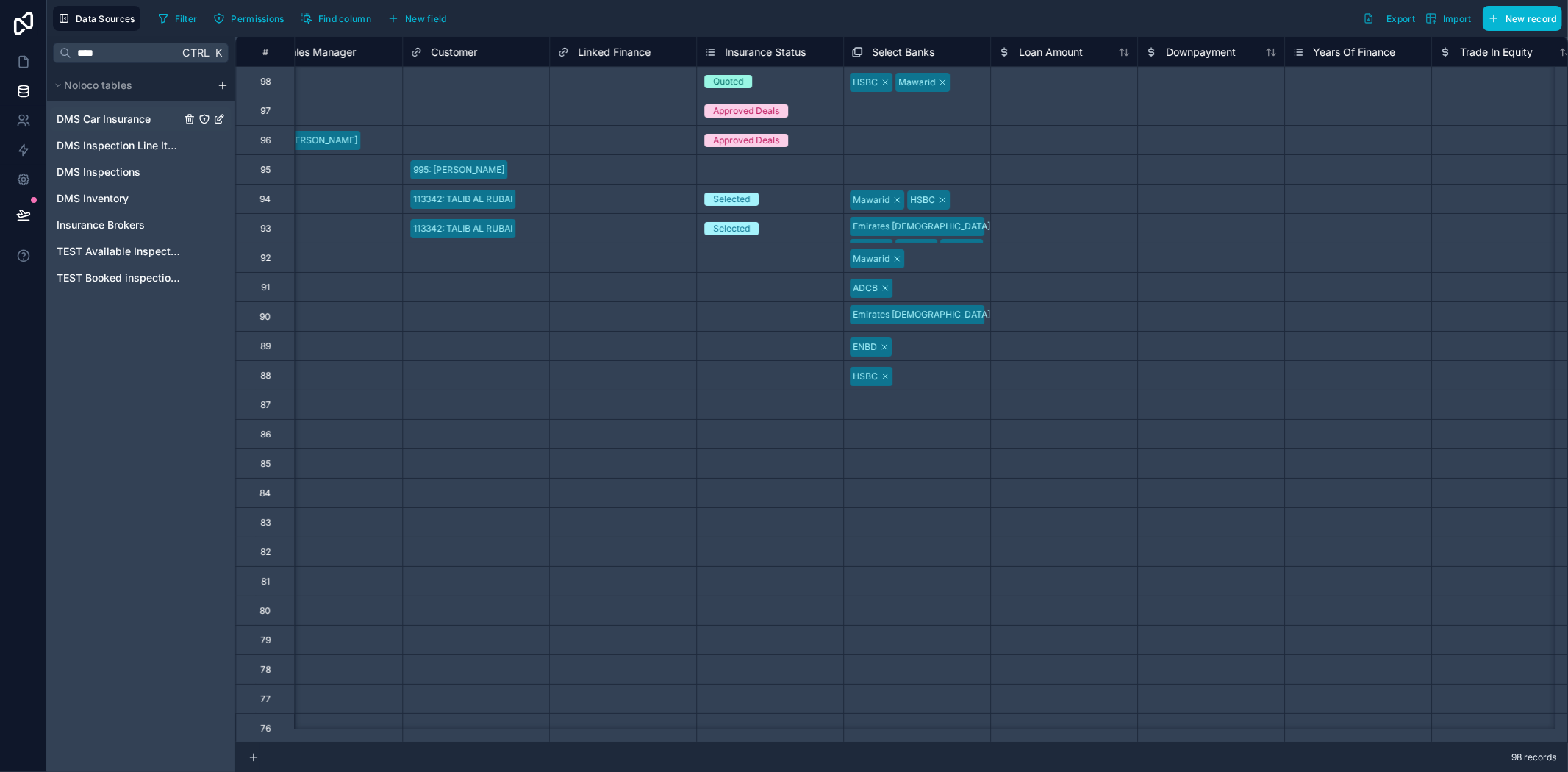
click at [84, 112] on span "DMS Car Insurance" at bounding box center [103, 119] width 94 height 15
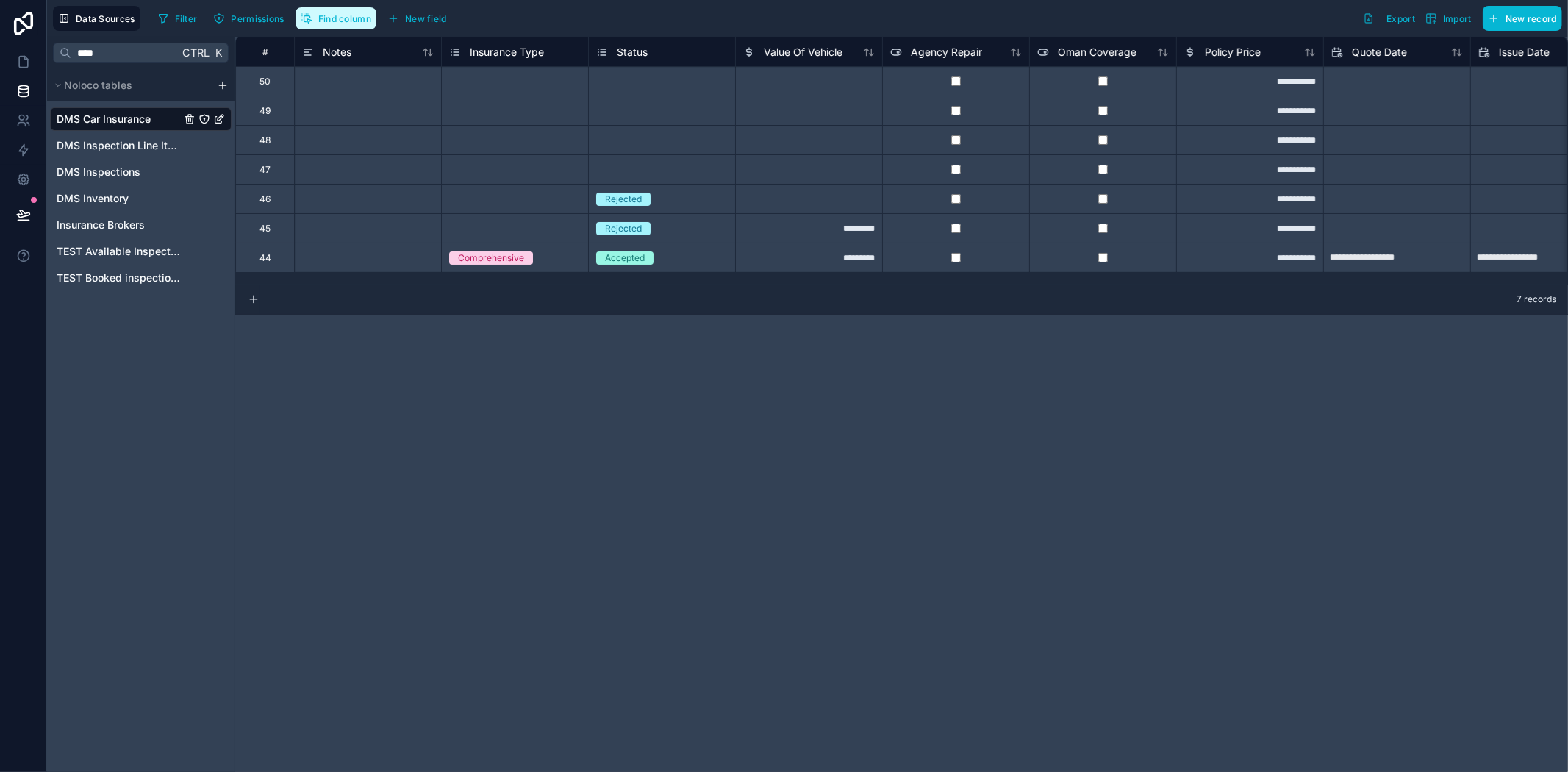
click at [333, 13] on span "Find column" at bounding box center [345, 19] width 53 height 11
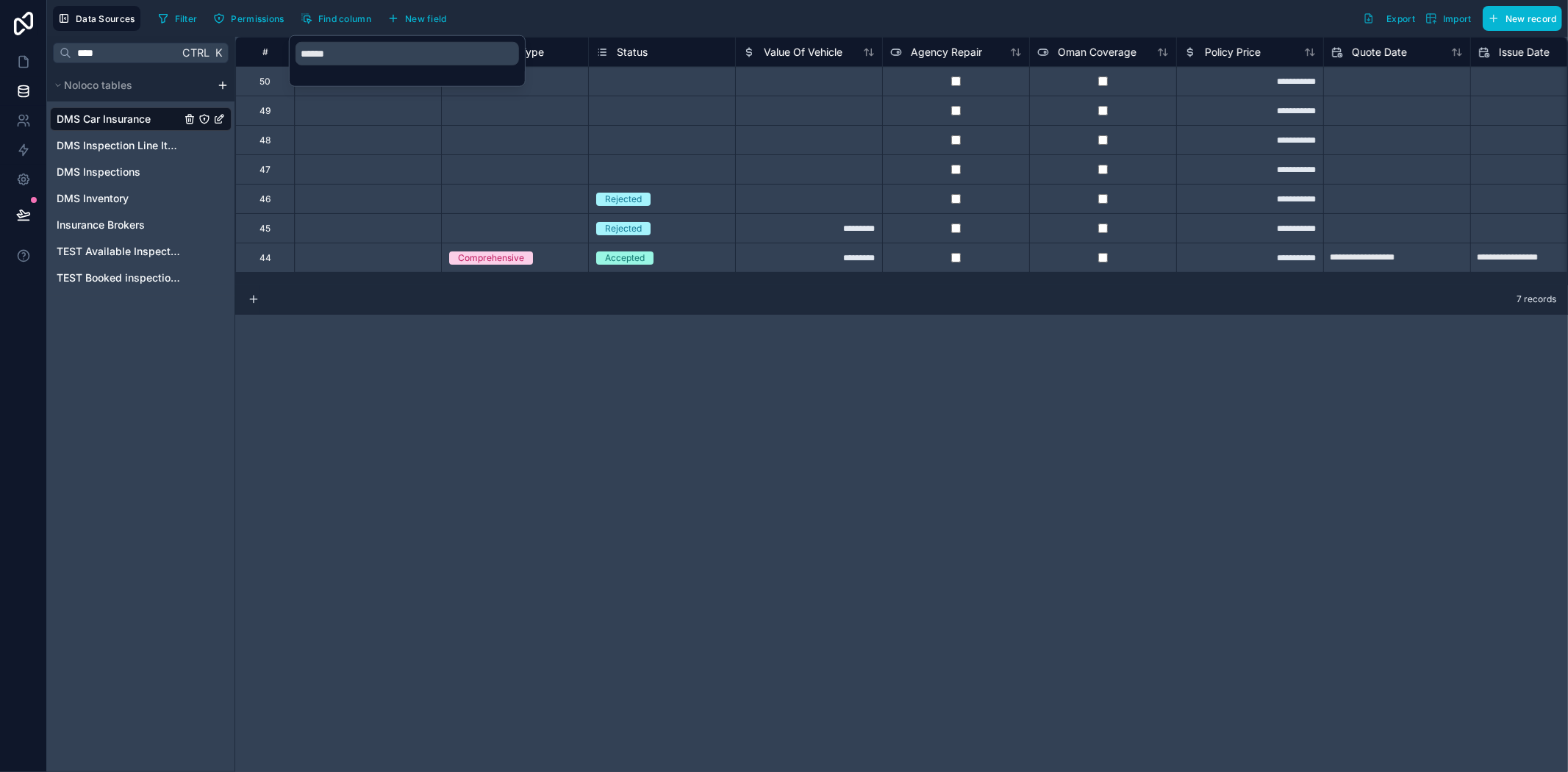
drag, startPoint x: 685, startPoint y: 562, endPoint x: 677, endPoint y: 559, distance: 8.5
click at [684, 555] on div "**********" at bounding box center [902, 404] width 1333 height 735
click at [1023, 528] on div "**********" at bounding box center [902, 404] width 1333 height 735
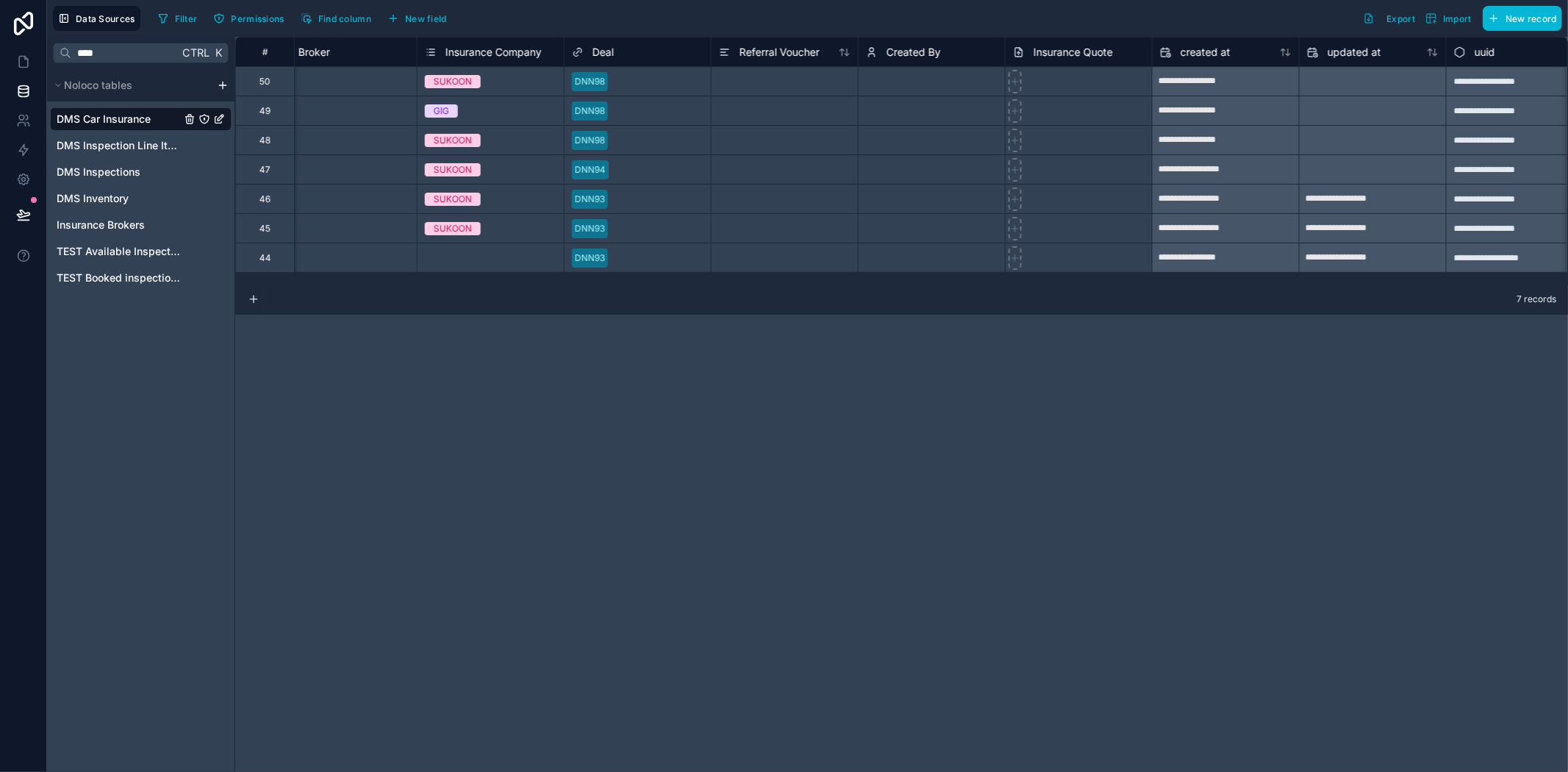
scroll to position [0, 1520]
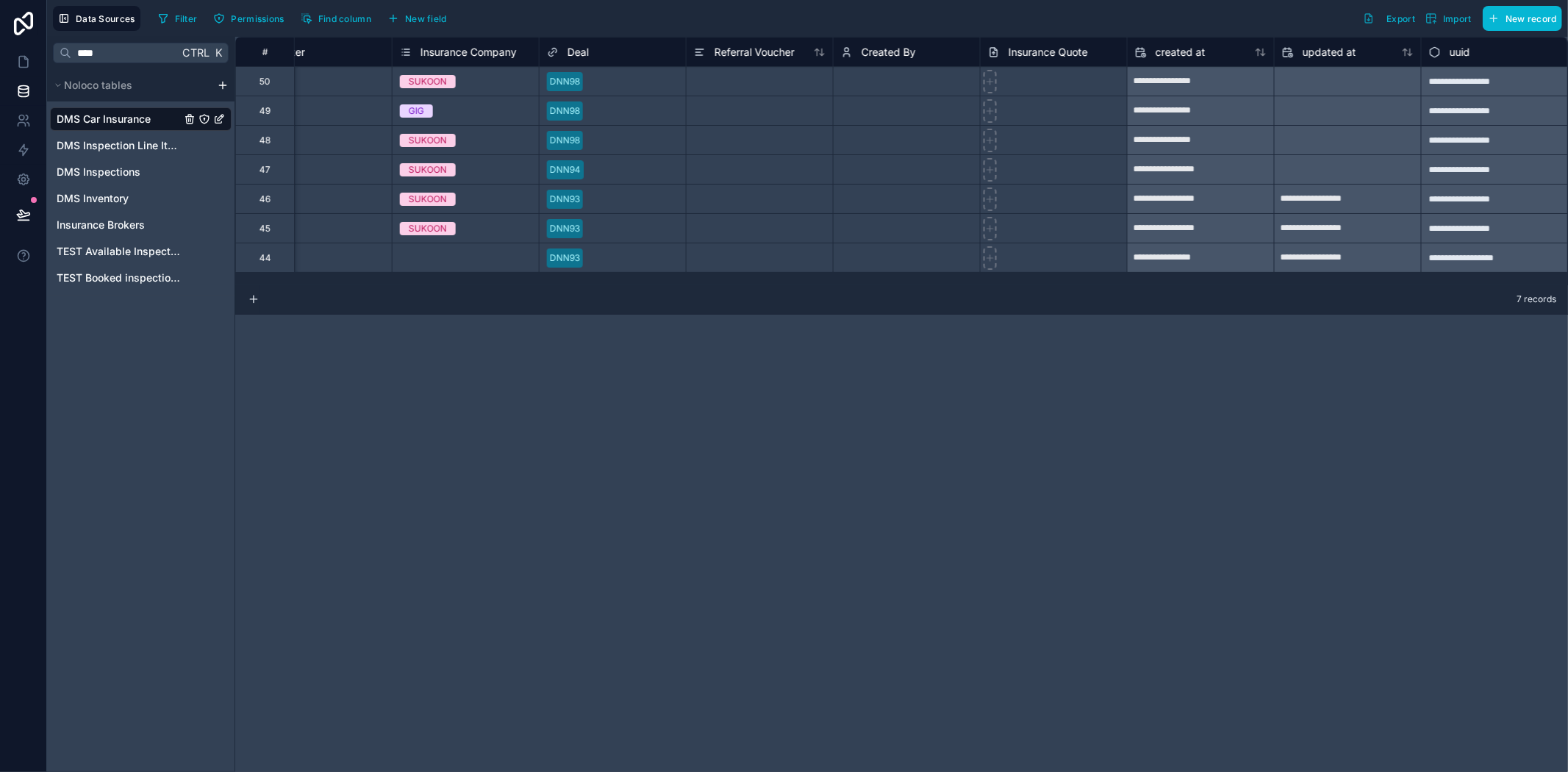
click at [1279, 526] on div "**********" at bounding box center [902, 404] width 1333 height 735
drag, startPoint x: 1270, startPoint y: 517, endPoint x: 1263, endPoint y: 519, distance: 7.3
click at [1270, 517] on div "**********" at bounding box center [902, 404] width 1333 height 735
drag, startPoint x: 1048, startPoint y: 285, endPoint x: 975, endPoint y: 284, distance: 73.0
click at [975, 284] on div "**********" at bounding box center [902, 404] width 1333 height 735
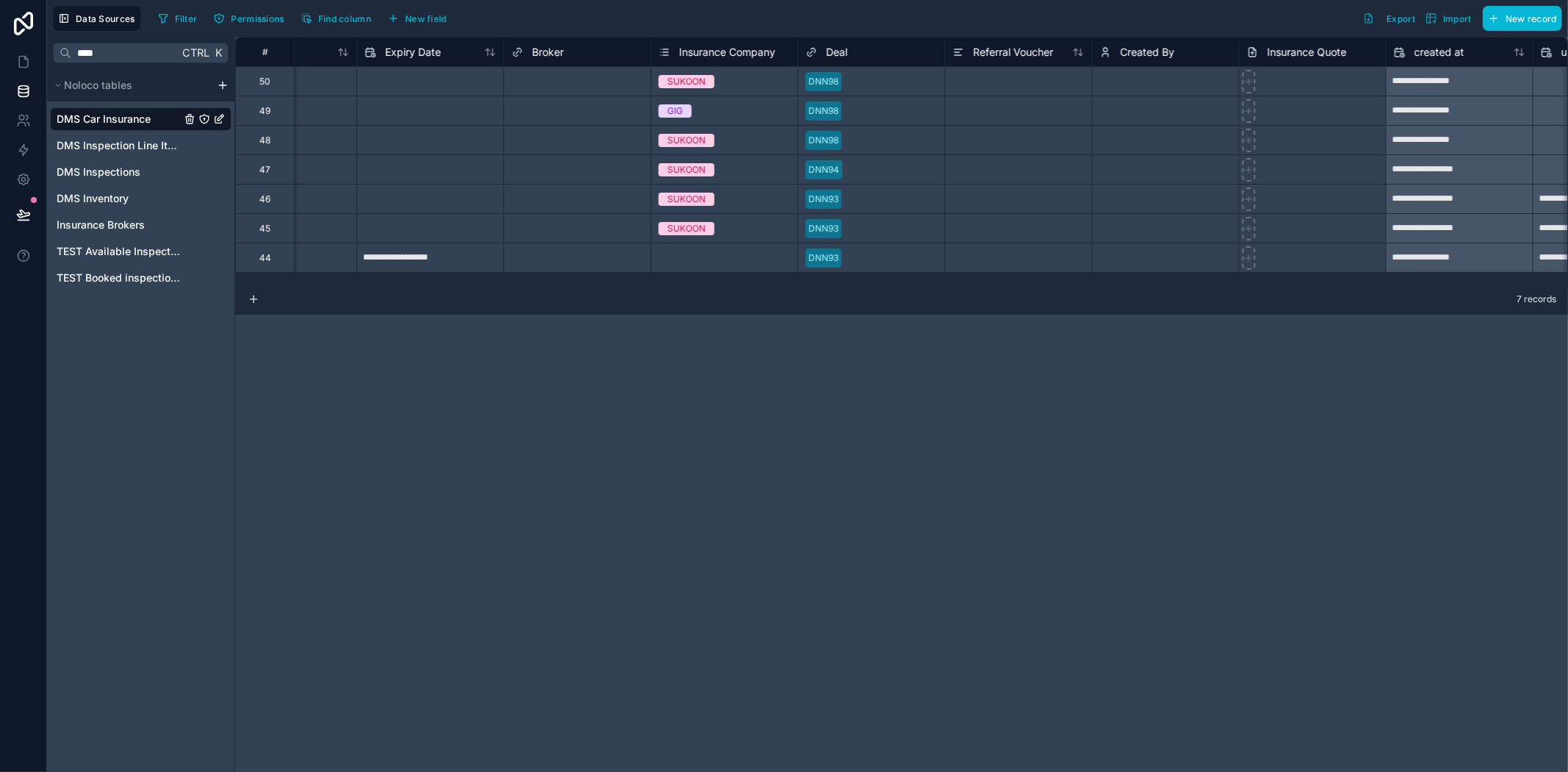
scroll to position [0, 1274]
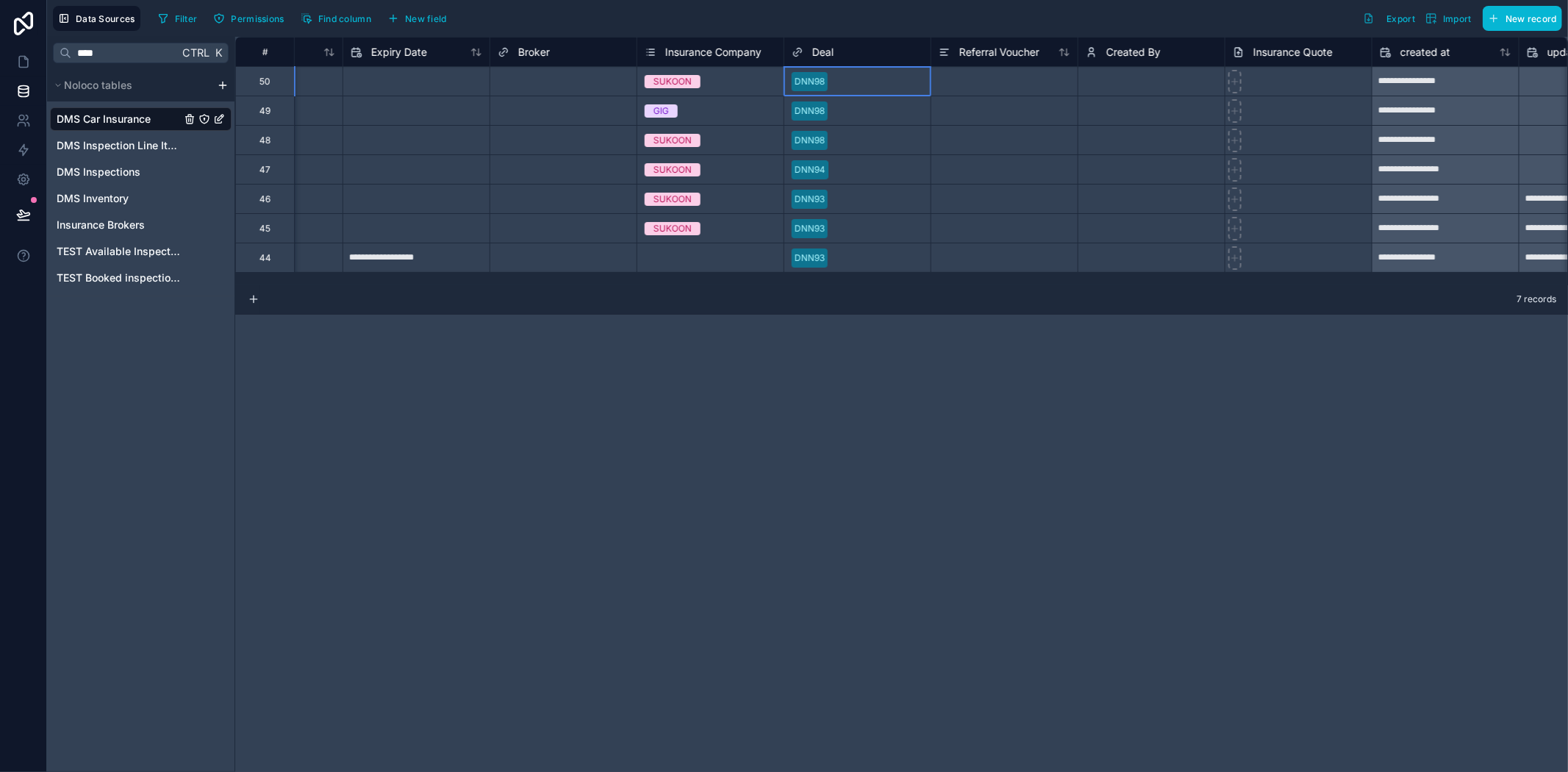
click at [846, 78] on div at bounding box center [878, 81] width 90 height 15
click at [846, 77] on div at bounding box center [878, 81] width 90 height 15
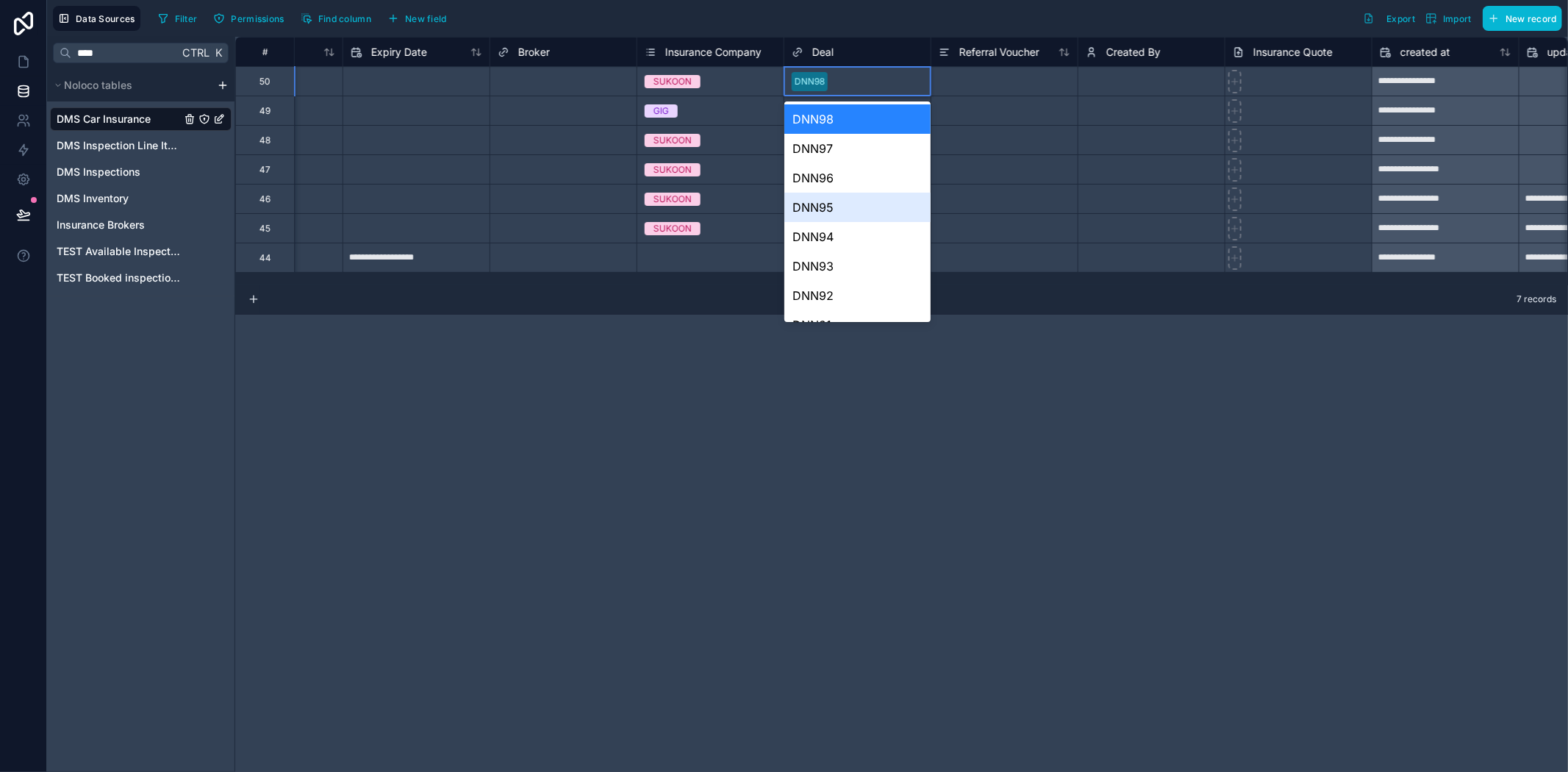
click at [838, 204] on div "DNN95" at bounding box center [857, 208] width 146 height 30
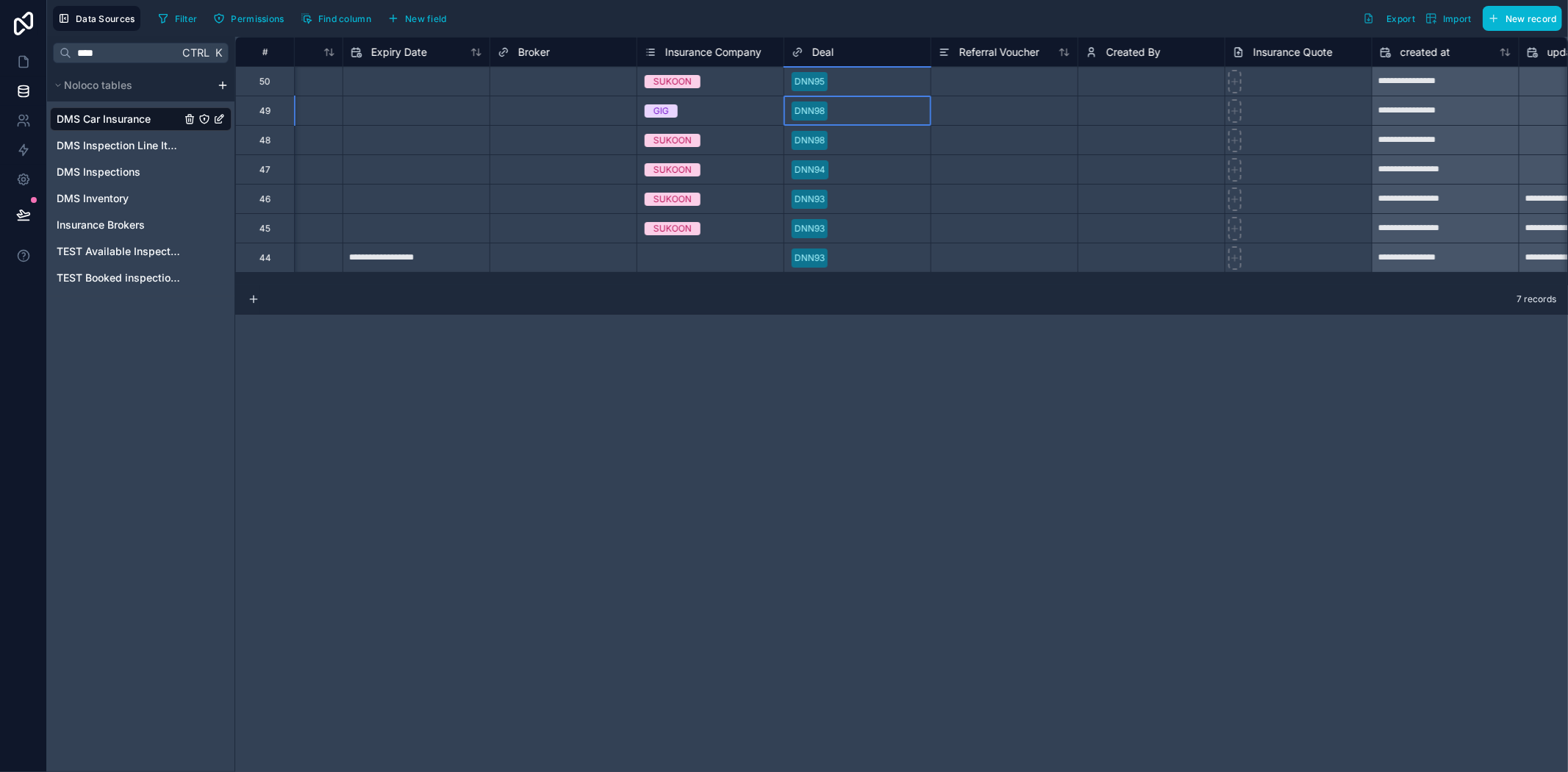
click at [853, 104] on div at bounding box center [878, 111] width 90 height 15
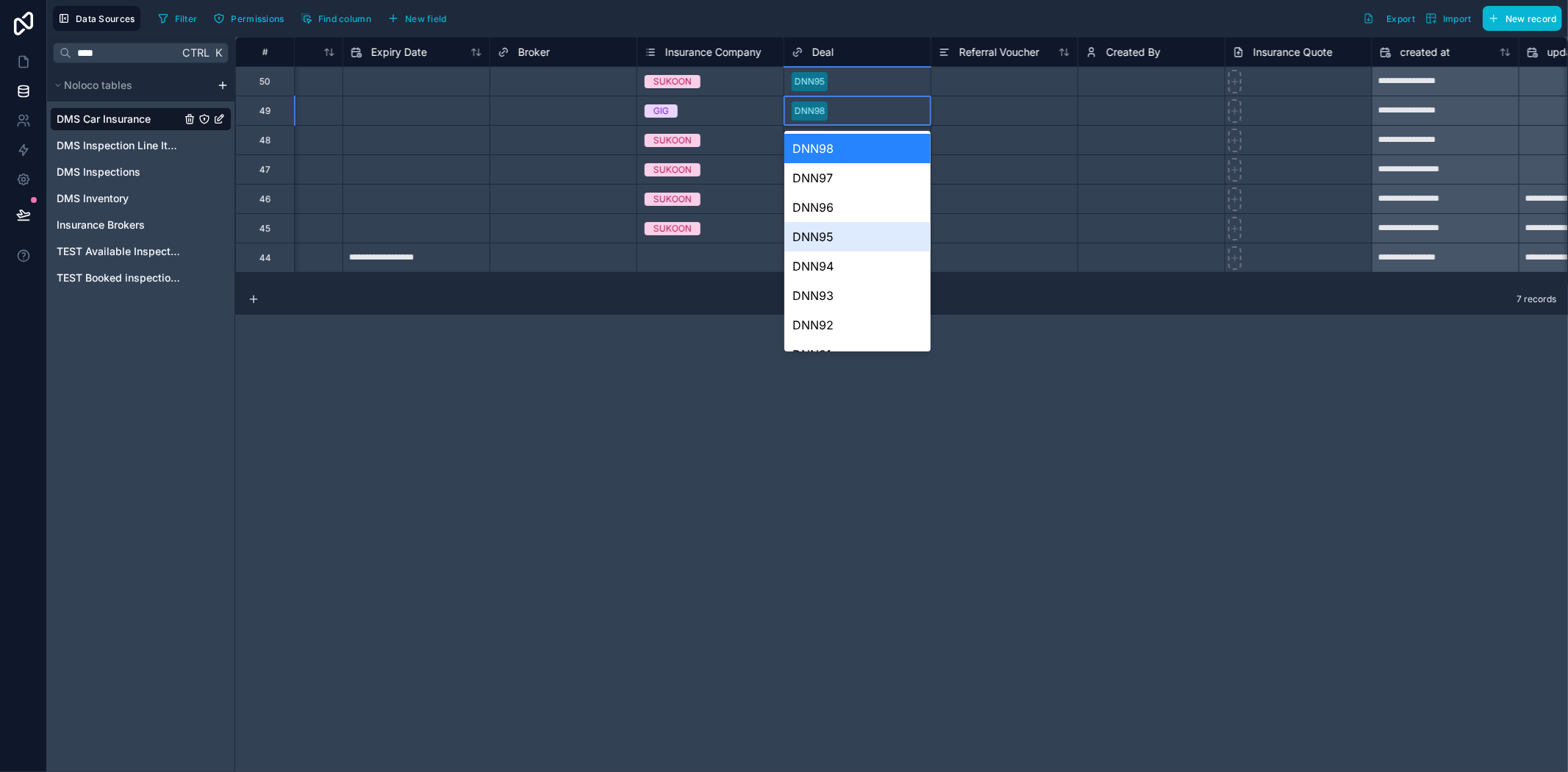
click at [828, 235] on div "DNN95" at bounding box center [857, 237] width 146 height 30
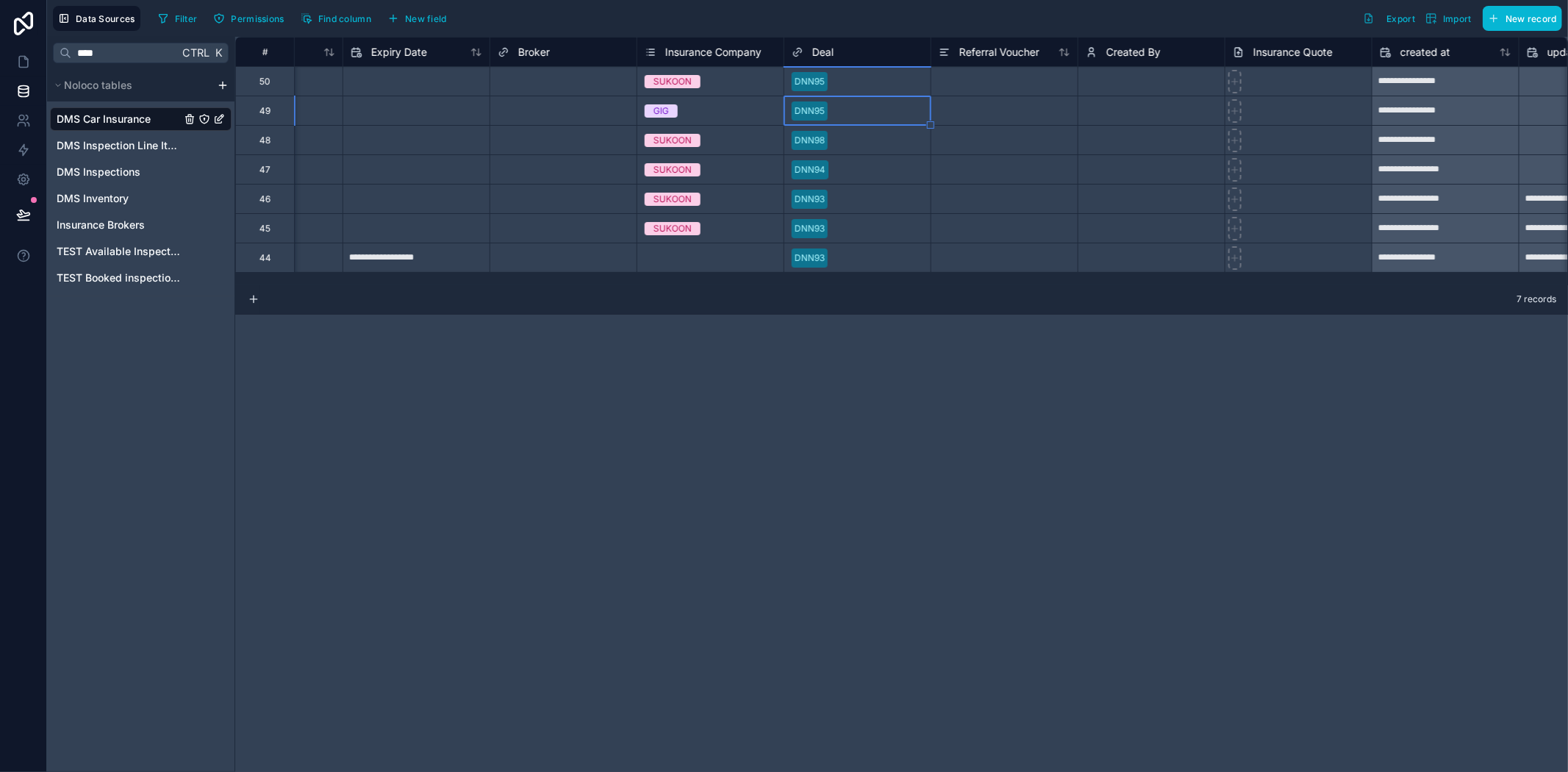
click at [850, 138] on div at bounding box center [878, 140] width 90 height 15
click at [850, 137] on div at bounding box center [878, 140] width 90 height 15
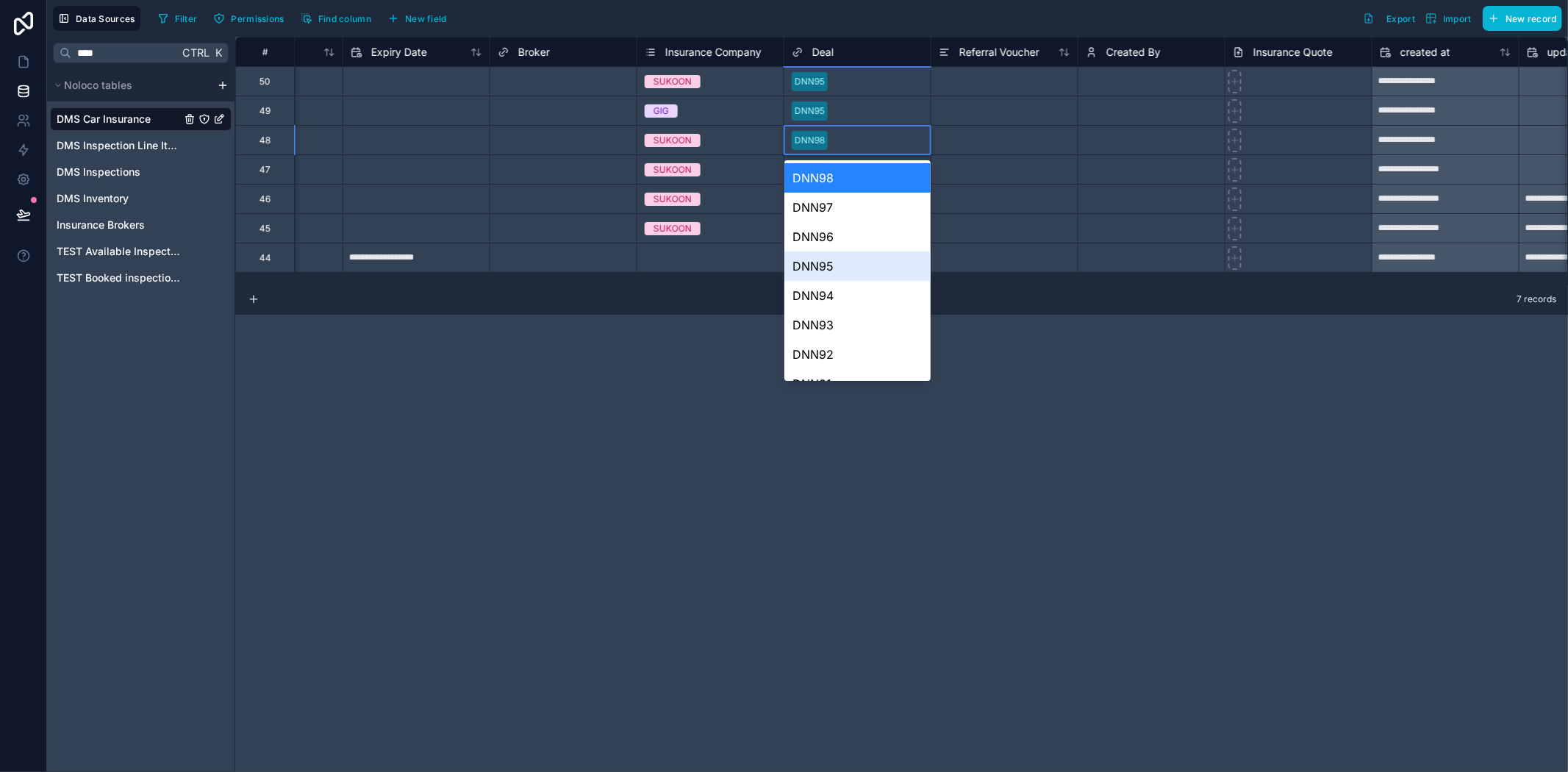
click at [849, 266] on div "DNN95" at bounding box center [857, 266] width 146 height 30
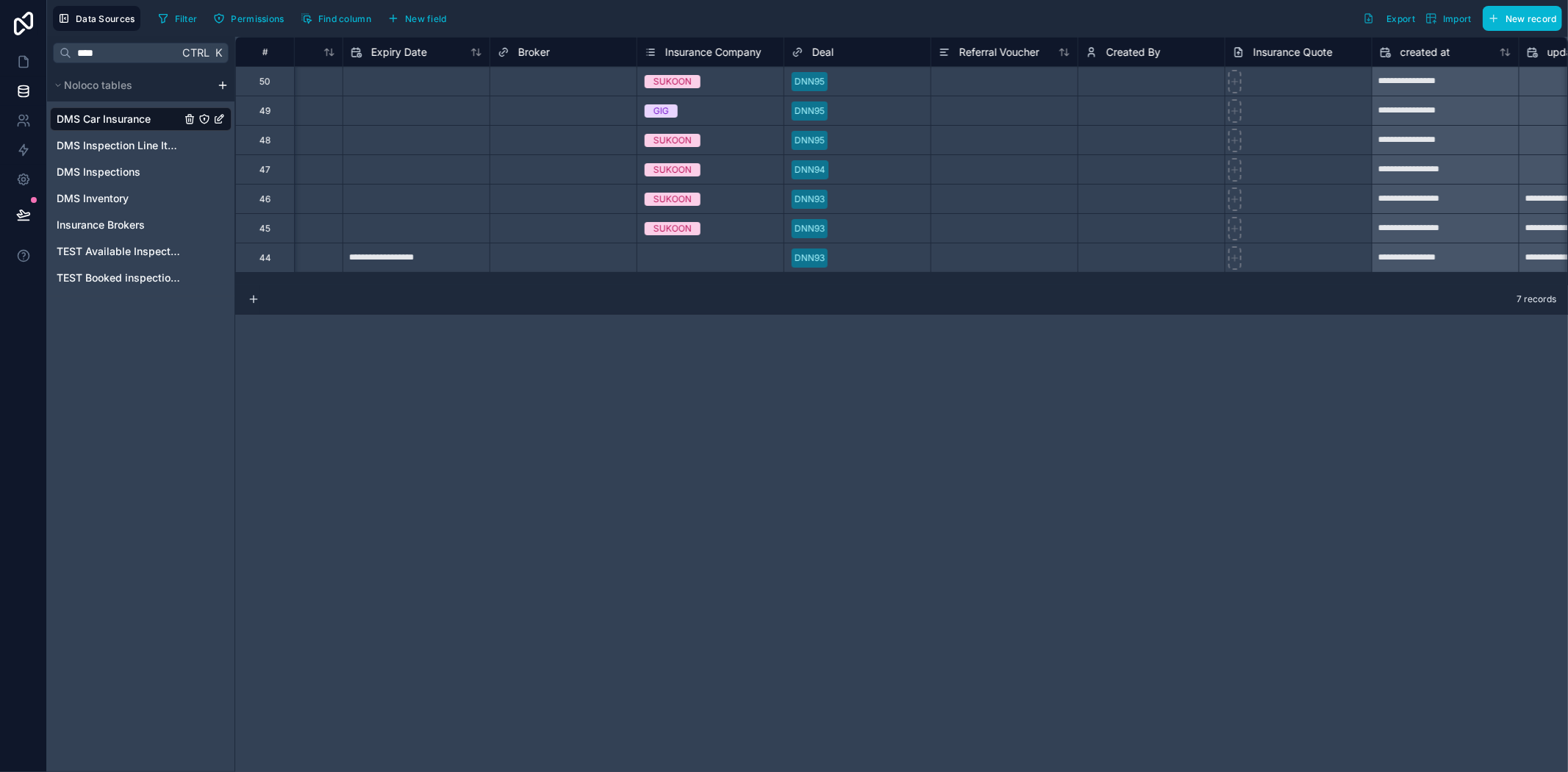
click at [939, 550] on div "**********" at bounding box center [902, 404] width 1333 height 735
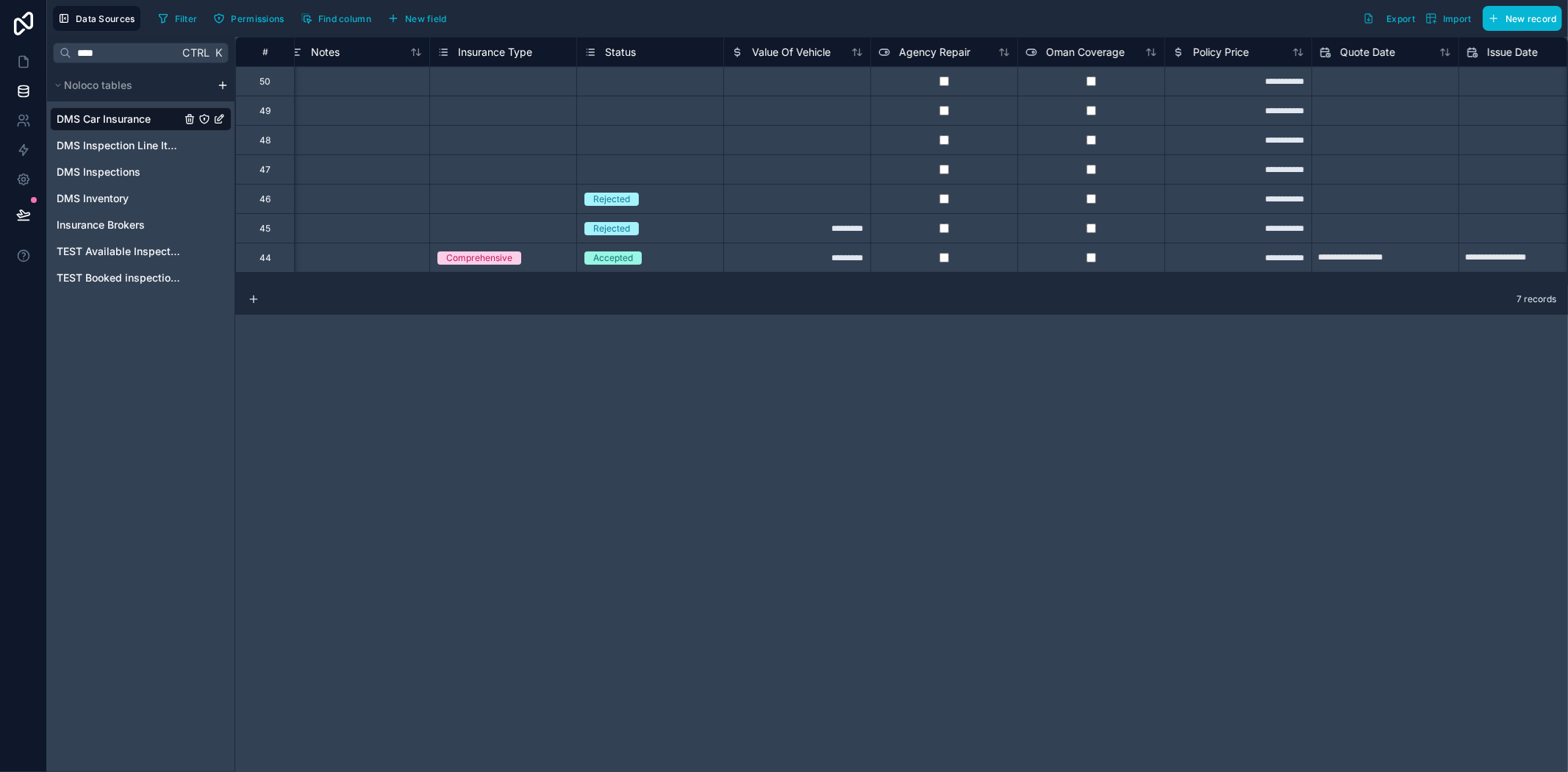
scroll to position [0, 0]
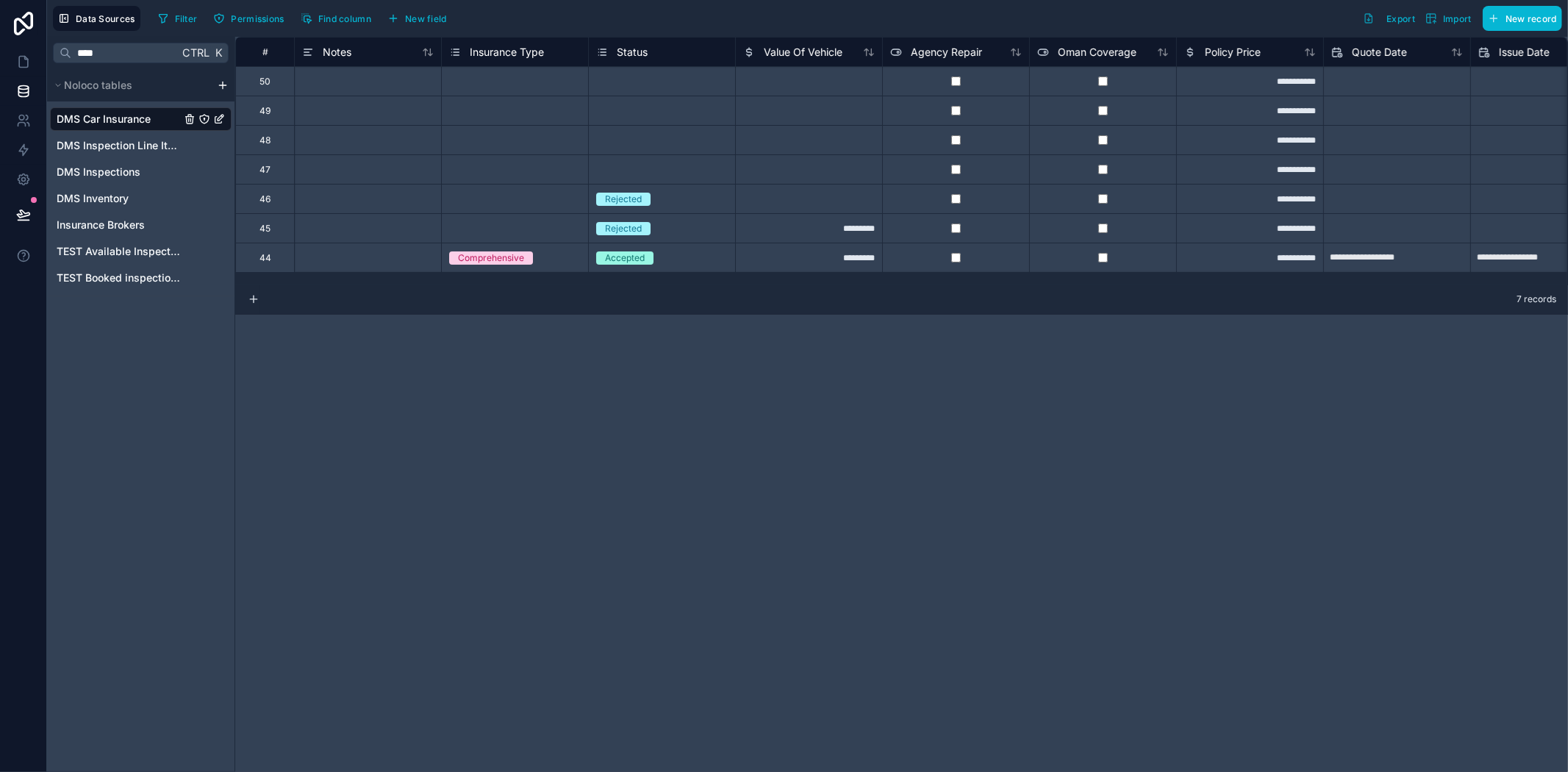
click at [710, 168] on div "Select a Status" at bounding box center [662, 170] width 146 height 15
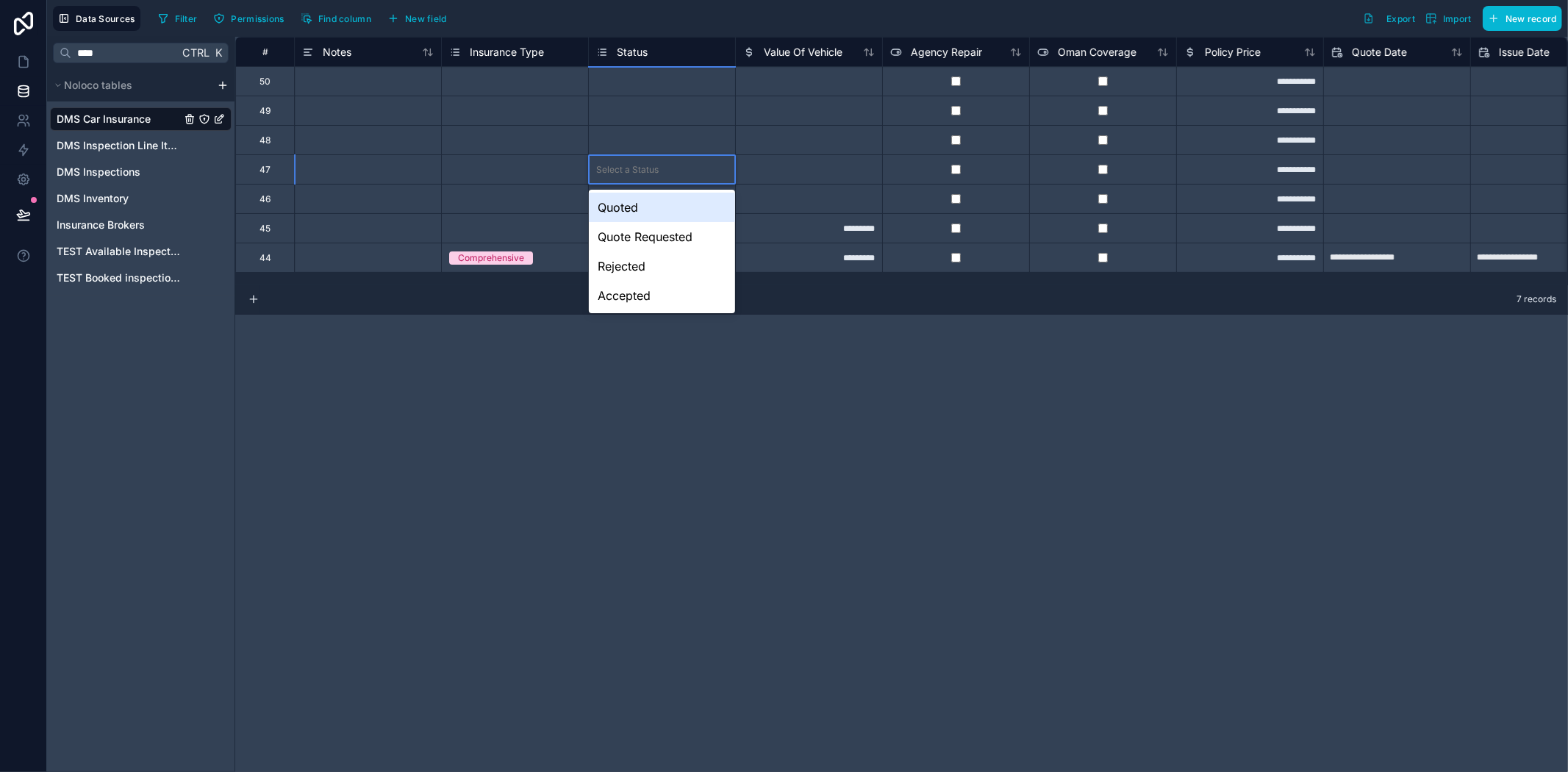
click at [675, 204] on div "Quoted" at bounding box center [662, 208] width 146 height 30
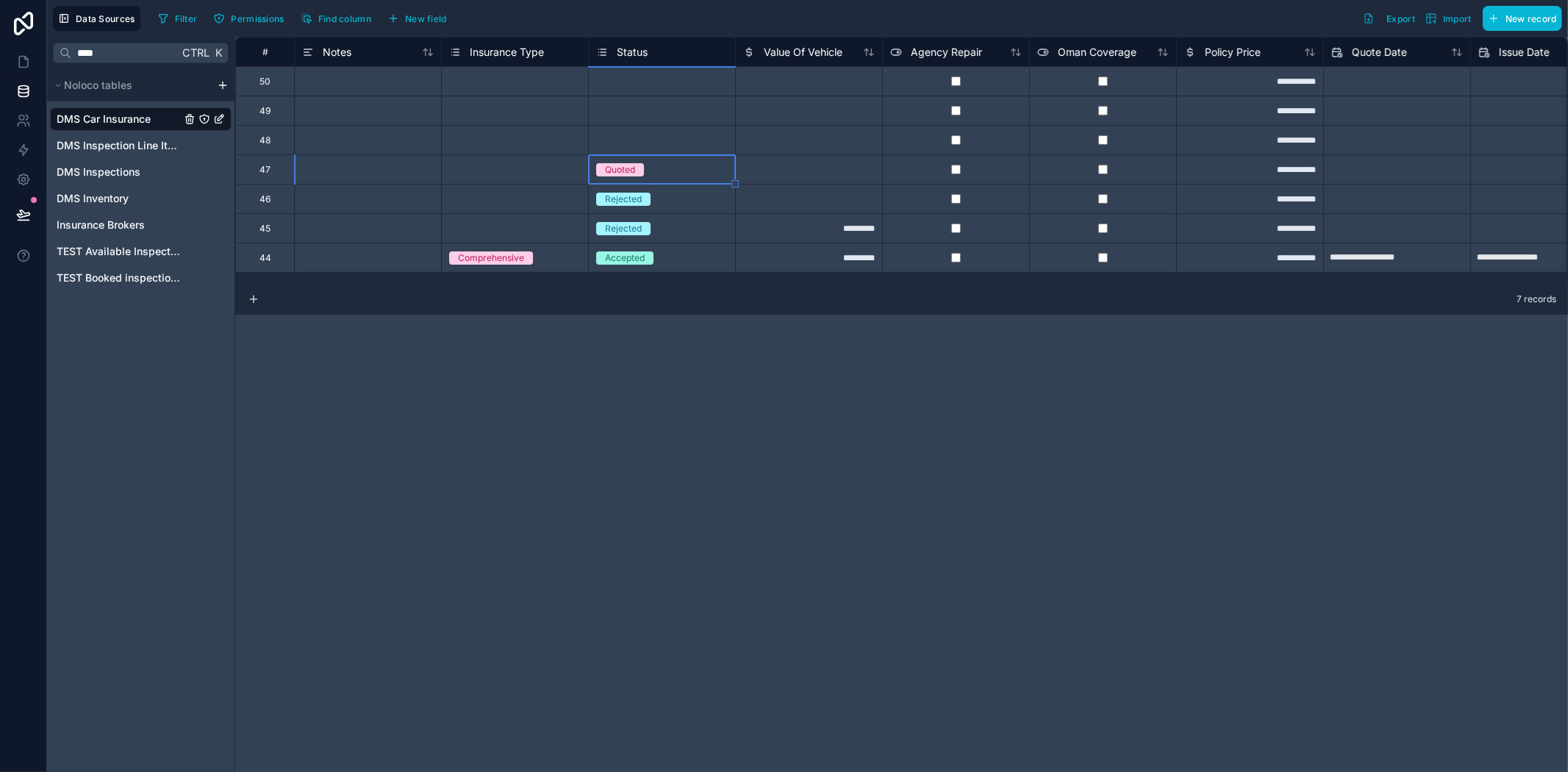
click at [669, 143] on div "Select a Status" at bounding box center [662, 140] width 146 height 15
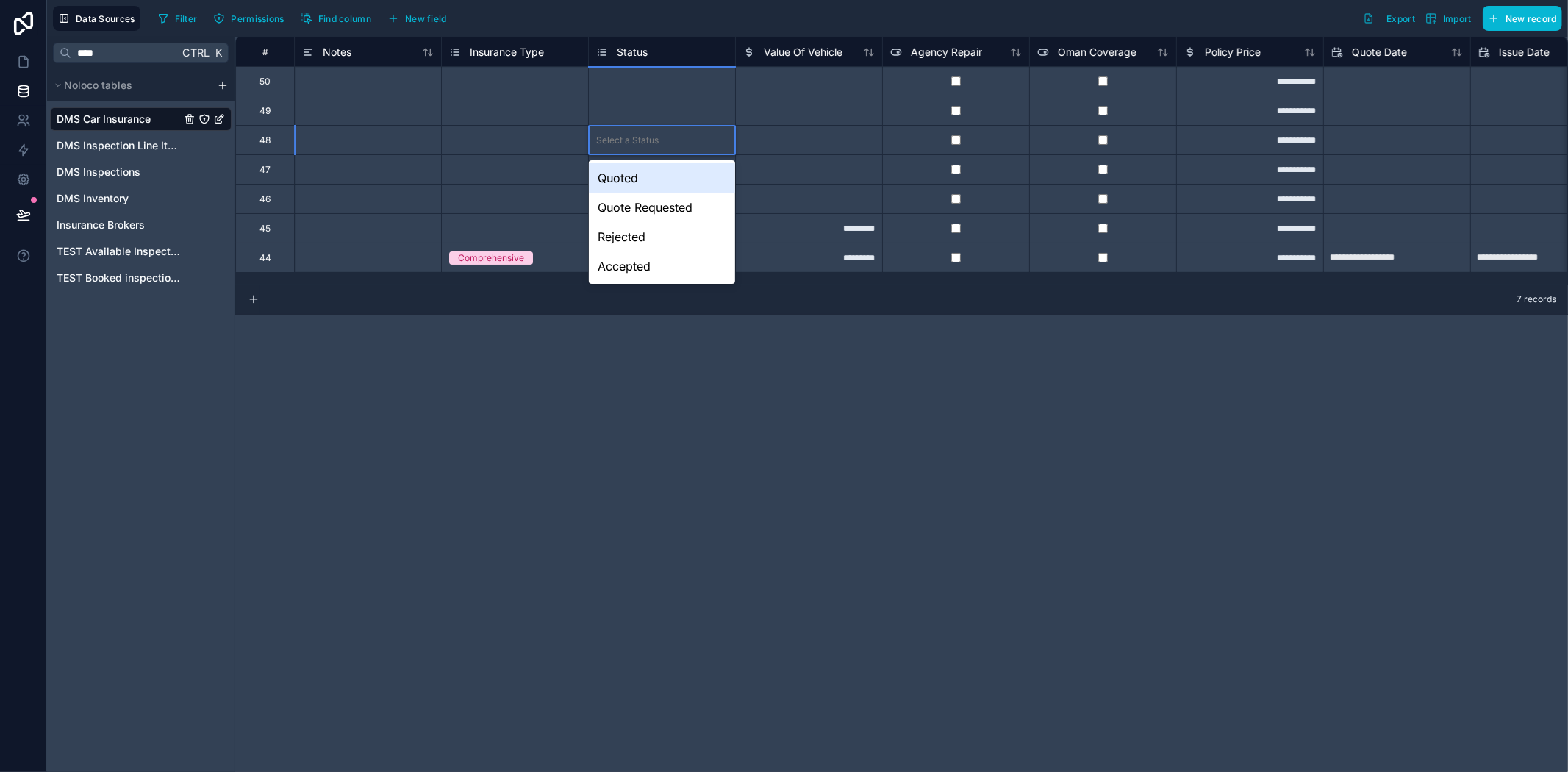
click at [665, 171] on div "Quoted" at bounding box center [662, 178] width 146 height 30
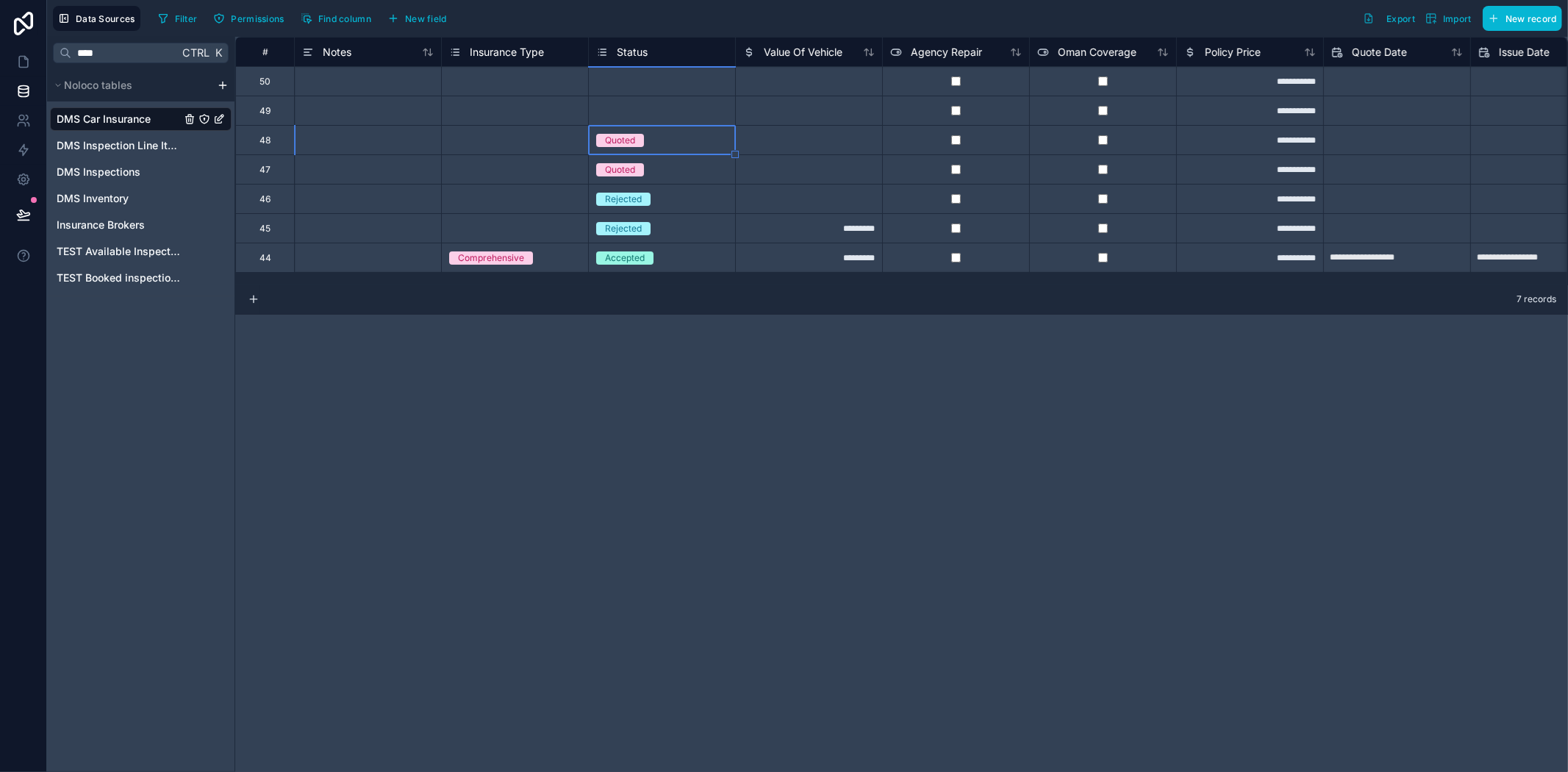
click at [677, 107] on div "Select a Status" at bounding box center [662, 111] width 146 height 15
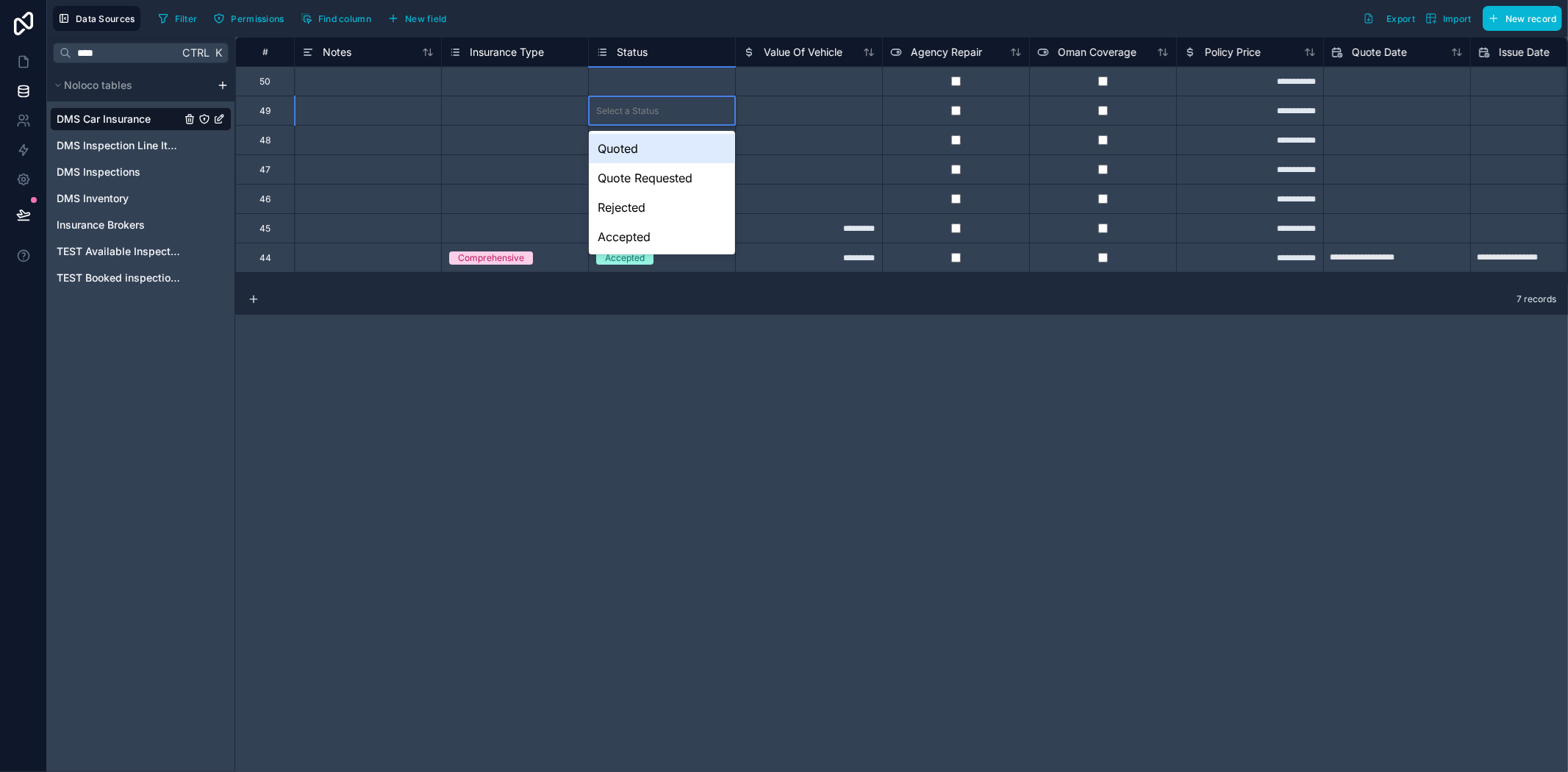
click at [657, 138] on div "Quoted" at bounding box center [662, 148] width 146 height 30
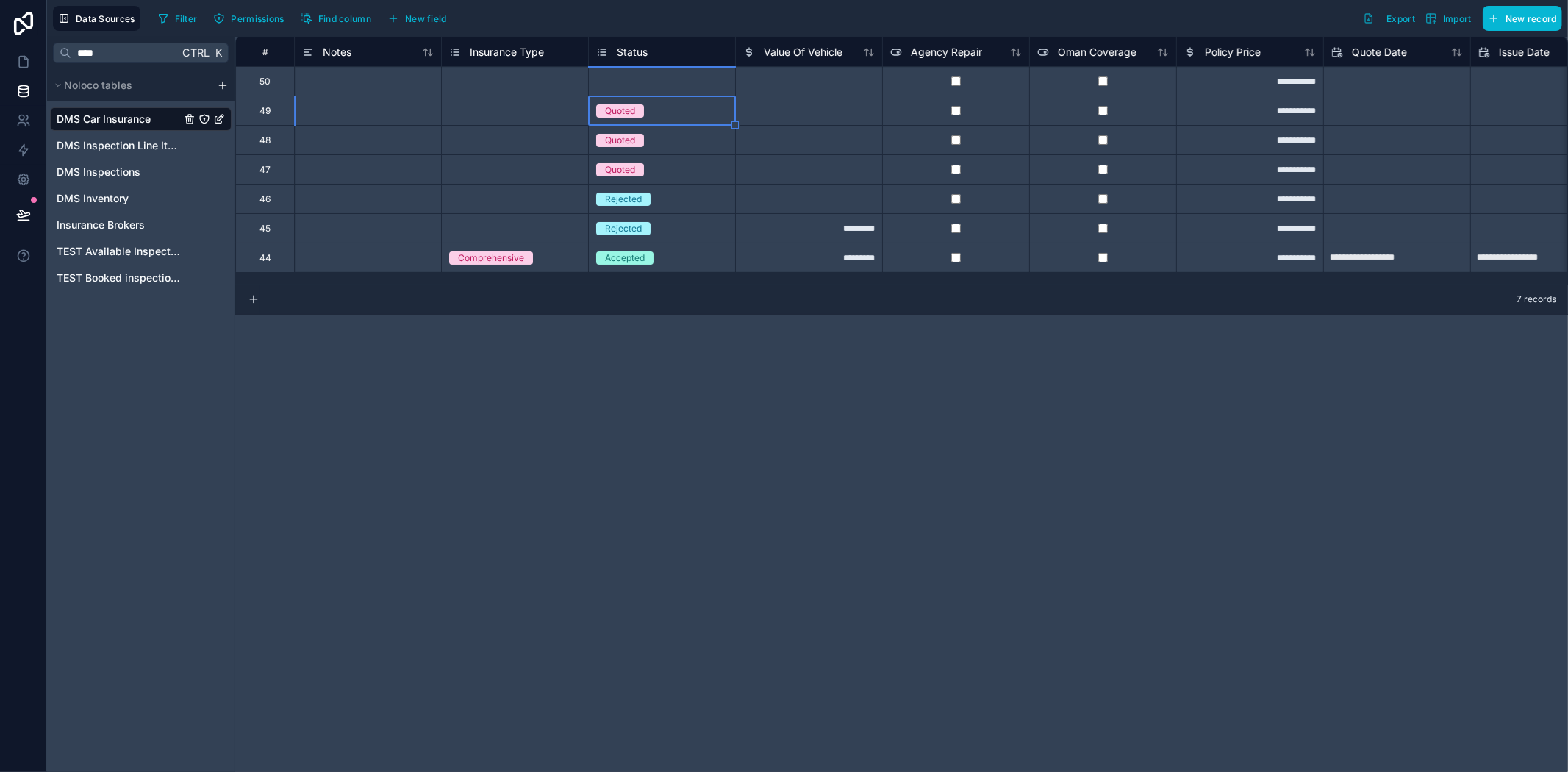
click at [670, 81] on div "Select a Status" at bounding box center [662, 81] width 146 height 15
click at [669, 82] on div "Select a Status" at bounding box center [662, 81] width 146 height 15
click at [658, 90] on div "Select a Status" at bounding box center [662, 81] width 146 height 29
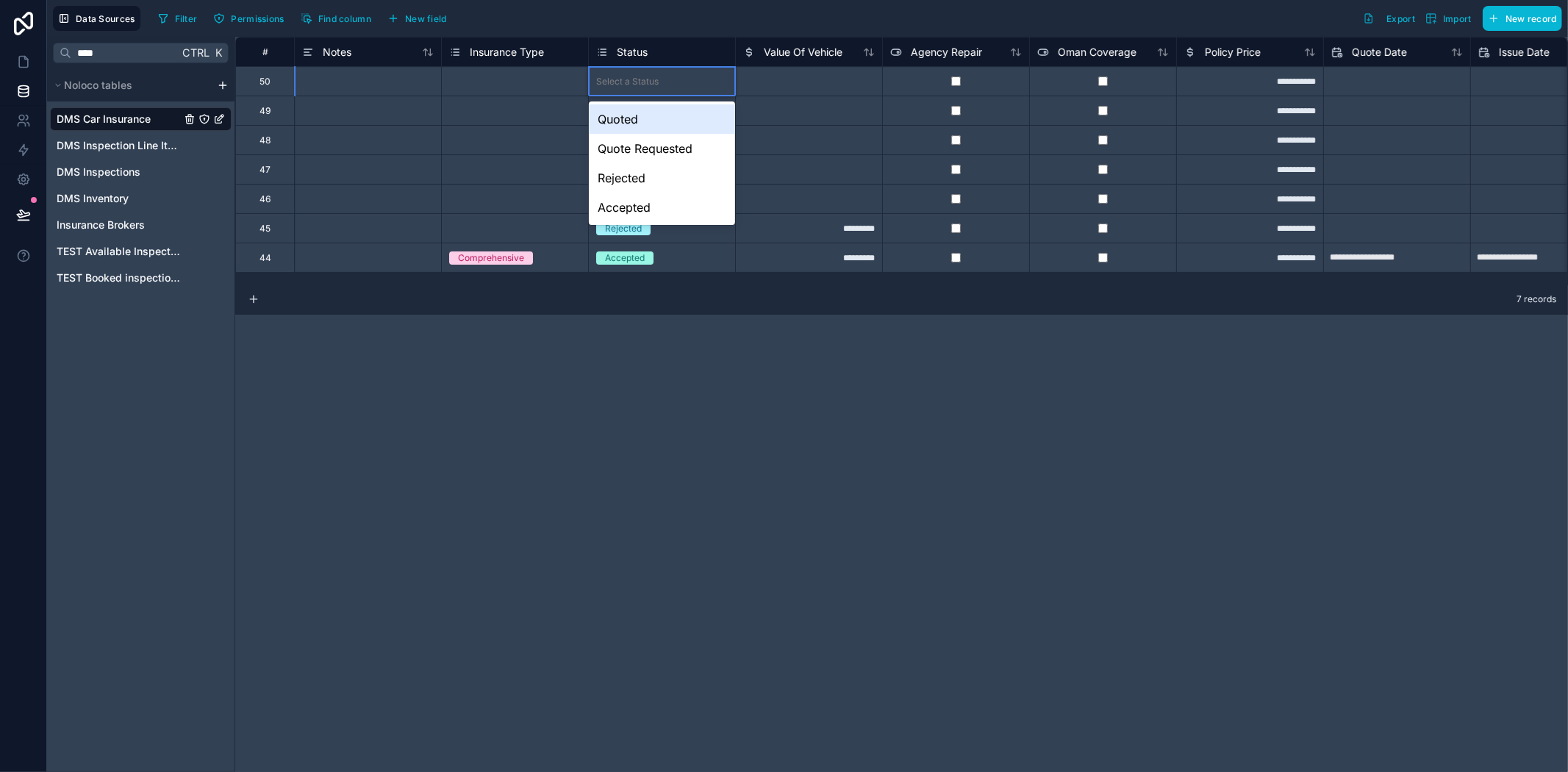
click at [652, 120] on div "Quoted" at bounding box center [662, 120] width 146 height 30
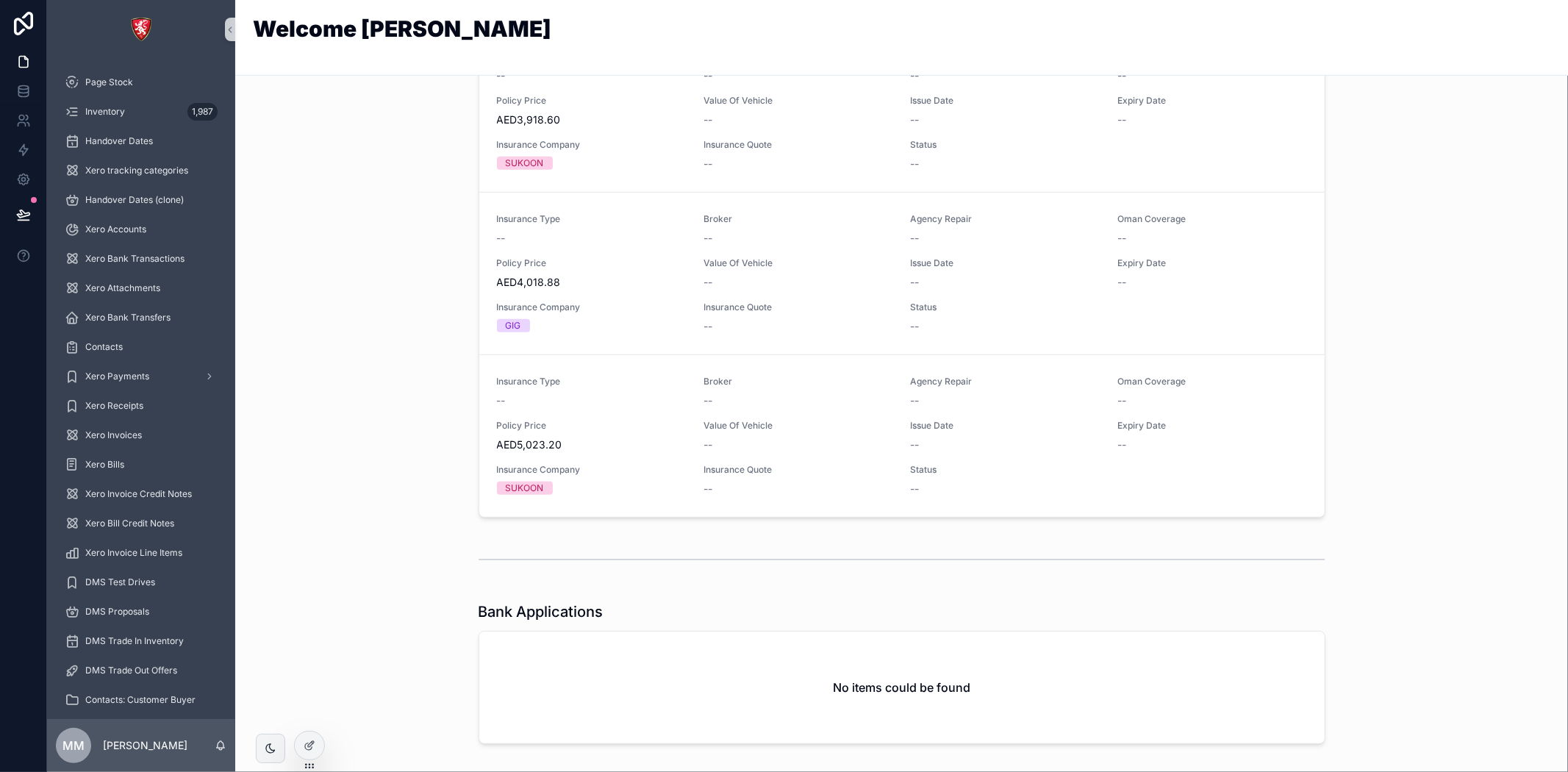
scroll to position [571, 0]
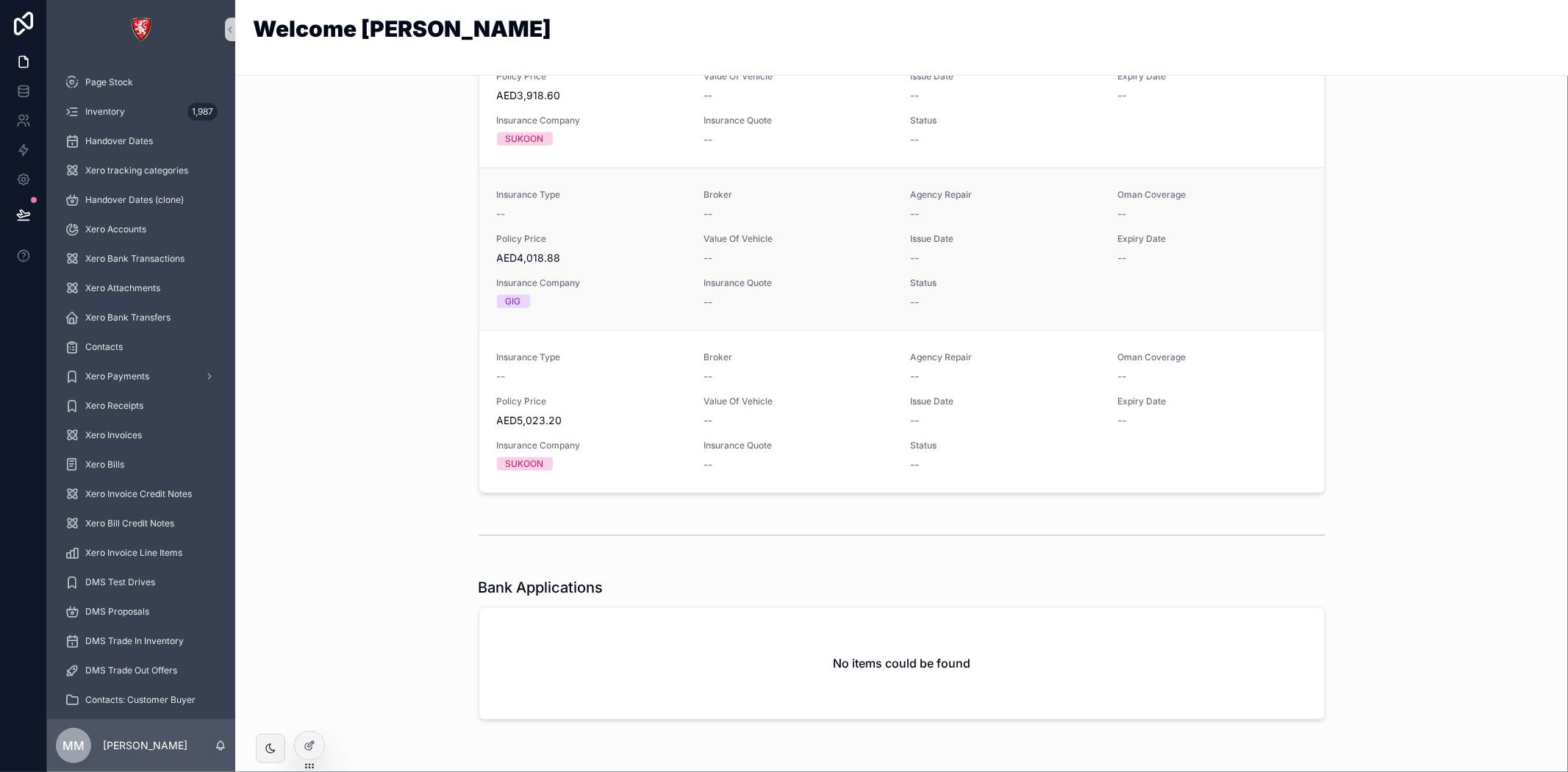
click at [1238, 239] on span "Expiry Date" at bounding box center [1212, 238] width 190 height 12
click at [1187, 289] on div "Insurance Type -- Broker -- Agency Repair -- [GEOGRAPHIC_DATA] Coverage -- Poli…" at bounding box center [902, 249] width 810 height 120
click at [1187, 284] on div "Insurance Type -- Broker -- Agency Repair -- [GEOGRAPHIC_DATA] Coverage -- Poli…" at bounding box center [902, 249] width 810 height 120
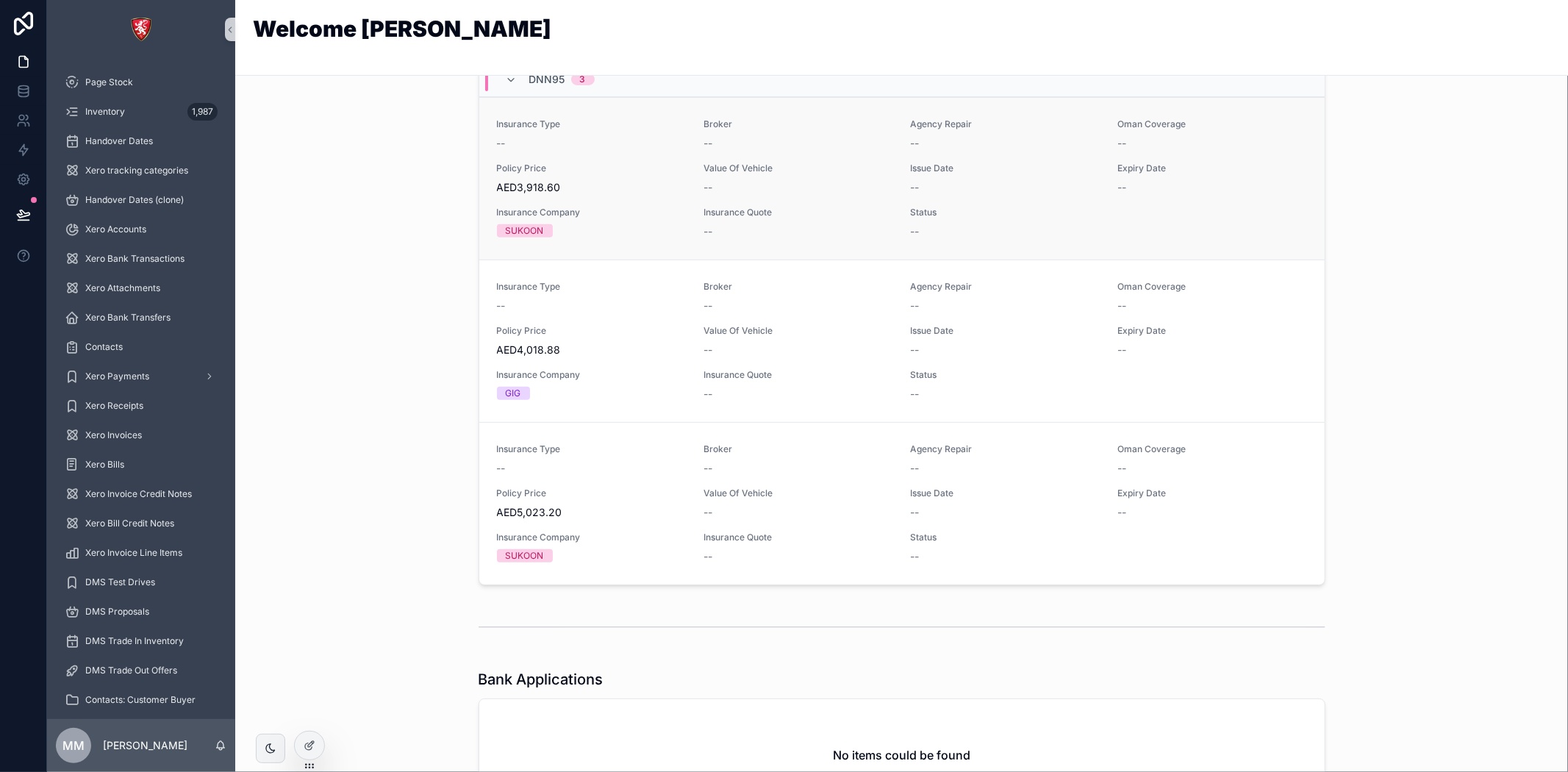
scroll to position [327, 0]
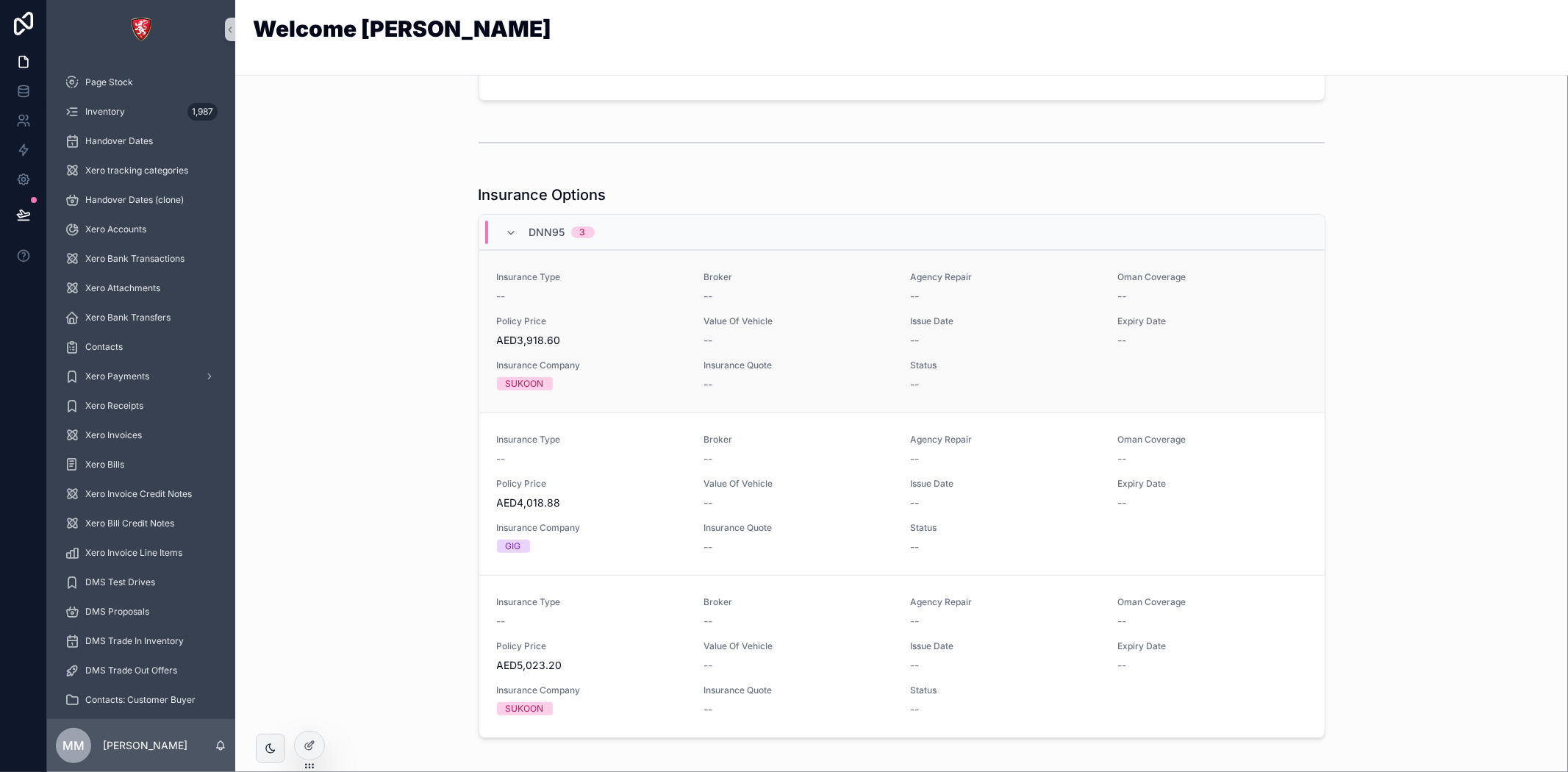
click at [880, 341] on div "--" at bounding box center [798, 340] width 190 height 15
click at [880, 343] on div "--" at bounding box center [798, 340] width 190 height 15
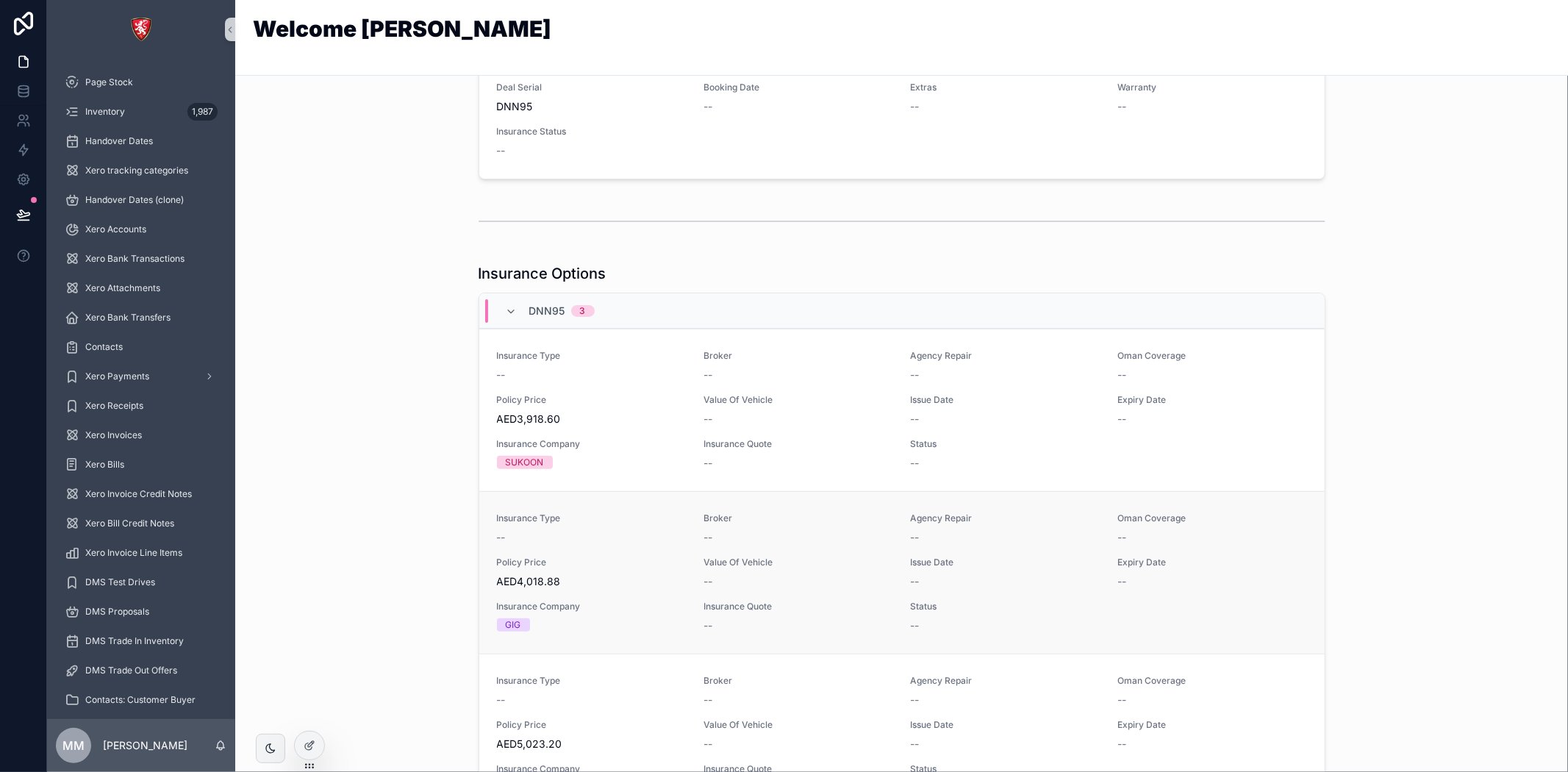
scroll to position [327, 0]
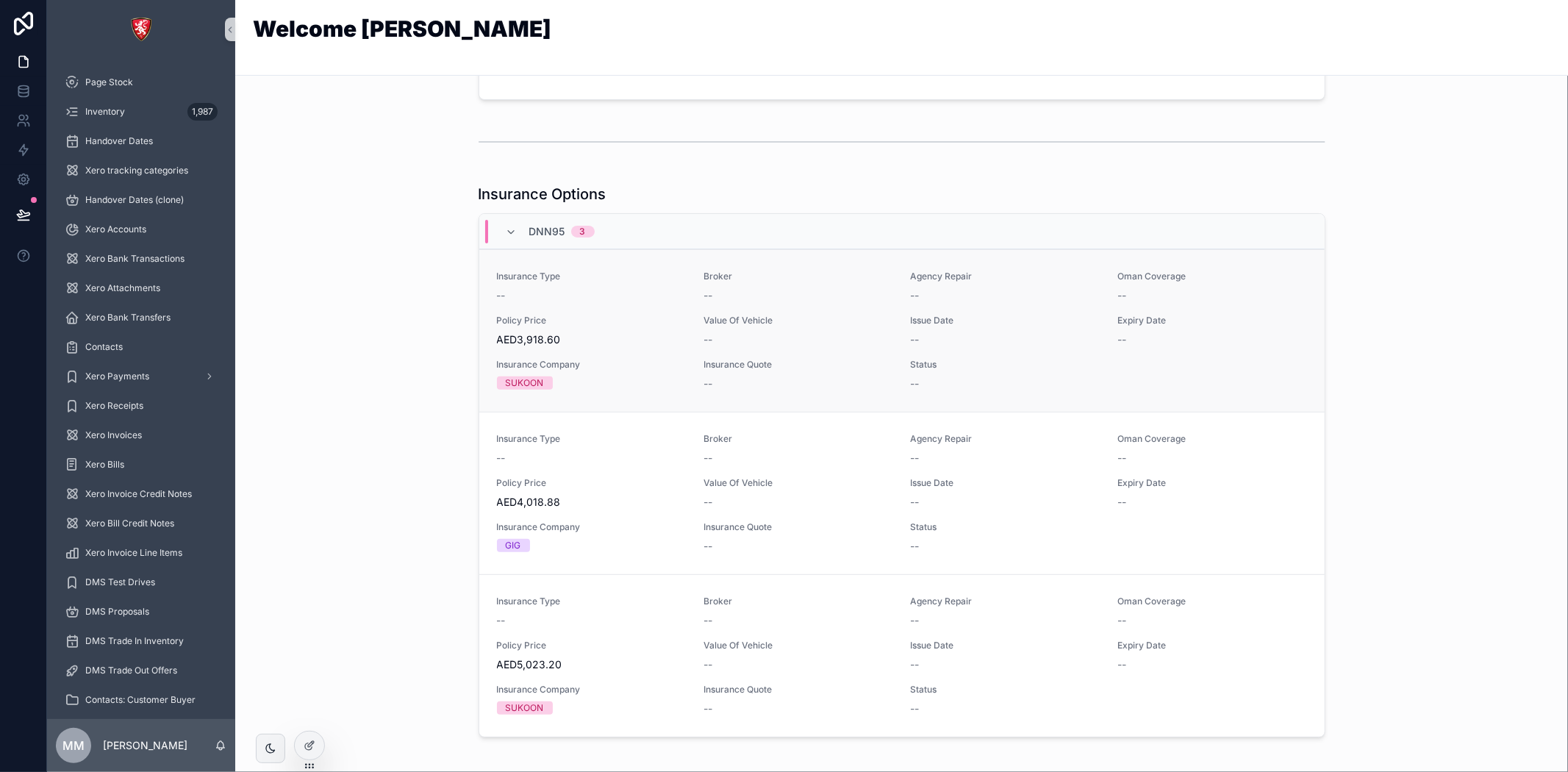
click at [1279, 311] on div "Insurance Type -- Broker -- Agency Repair -- [GEOGRAPHIC_DATA] Coverage -- Poli…" at bounding box center [902, 331] width 810 height 120
click at [1202, 530] on div "Insurance Type -- Broker -- Agency Repair -- [GEOGRAPHIC_DATA] Coverage -- Poli…" at bounding box center [902, 493] width 810 height 120
click at [1211, 636] on div "Insurance Type -- Broker -- Agency Repair -- [GEOGRAPHIC_DATA] Coverage -- Poli…" at bounding box center [902, 656] width 810 height 120
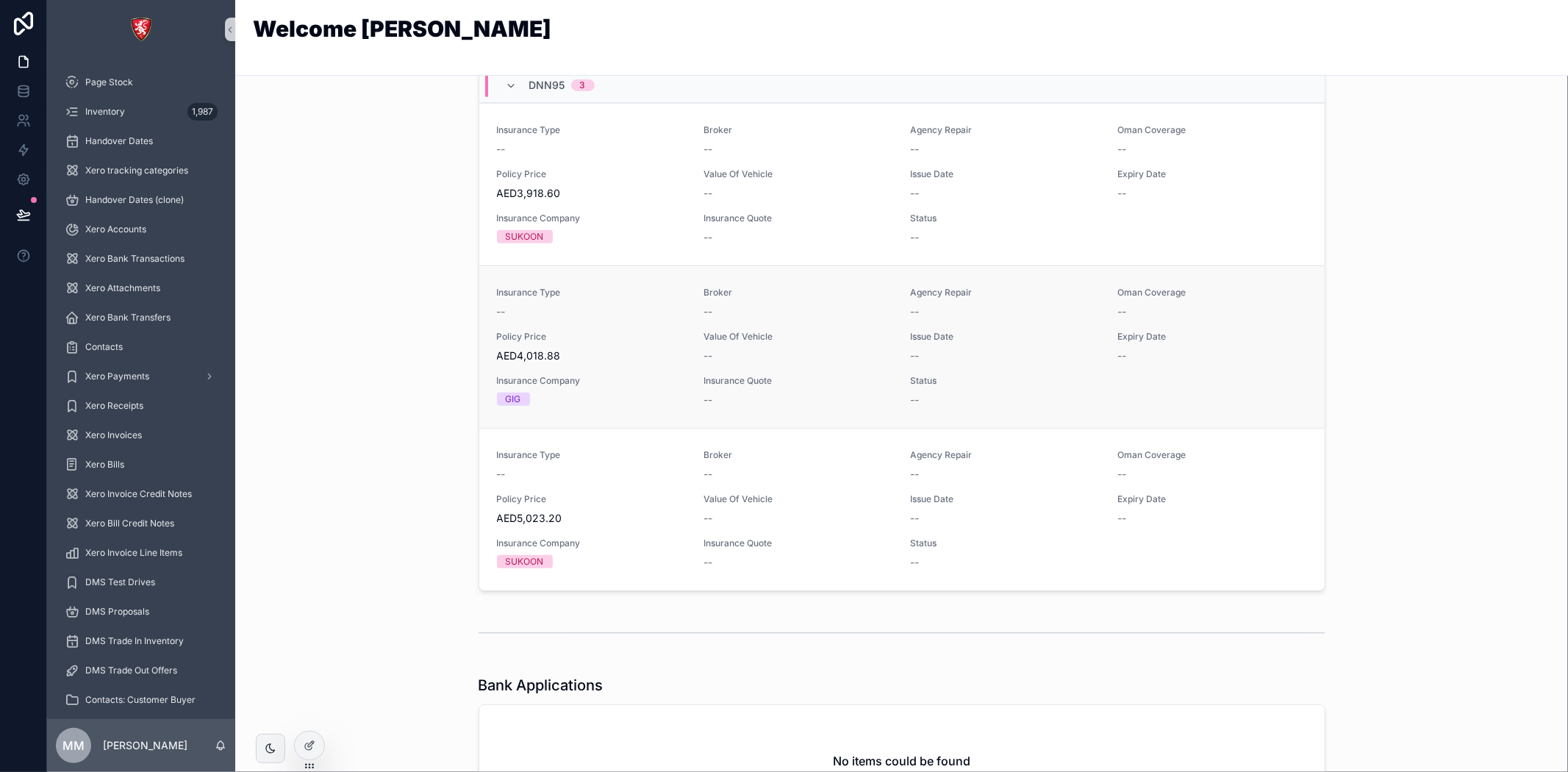
scroll to position [477, 0]
click at [1240, 155] on div "Insurance Type -- Broker -- Agency Repair -- [GEOGRAPHIC_DATA] Coverage -- Poli…" at bounding box center [902, 181] width 810 height 120
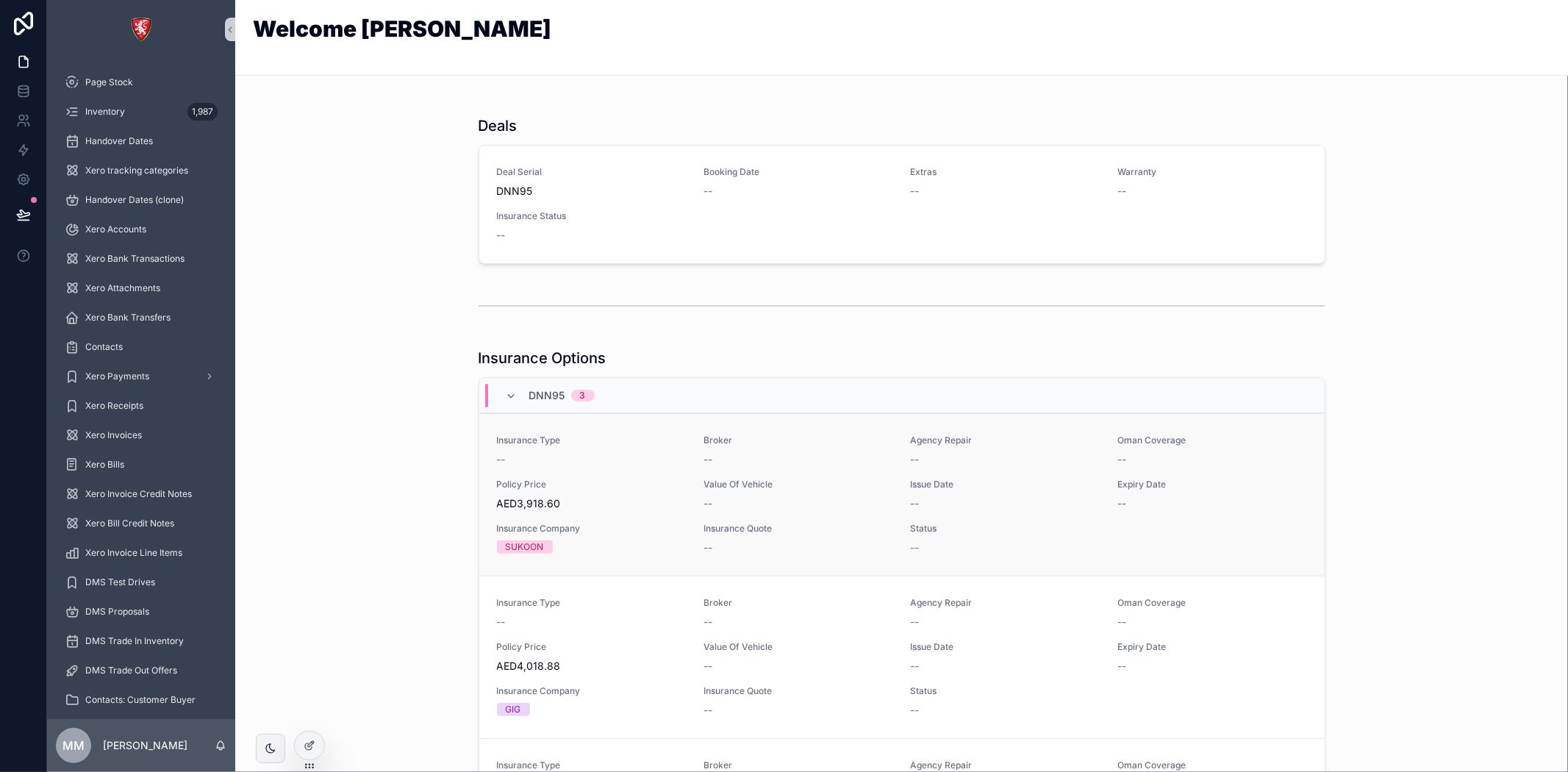
scroll to position [327, 0]
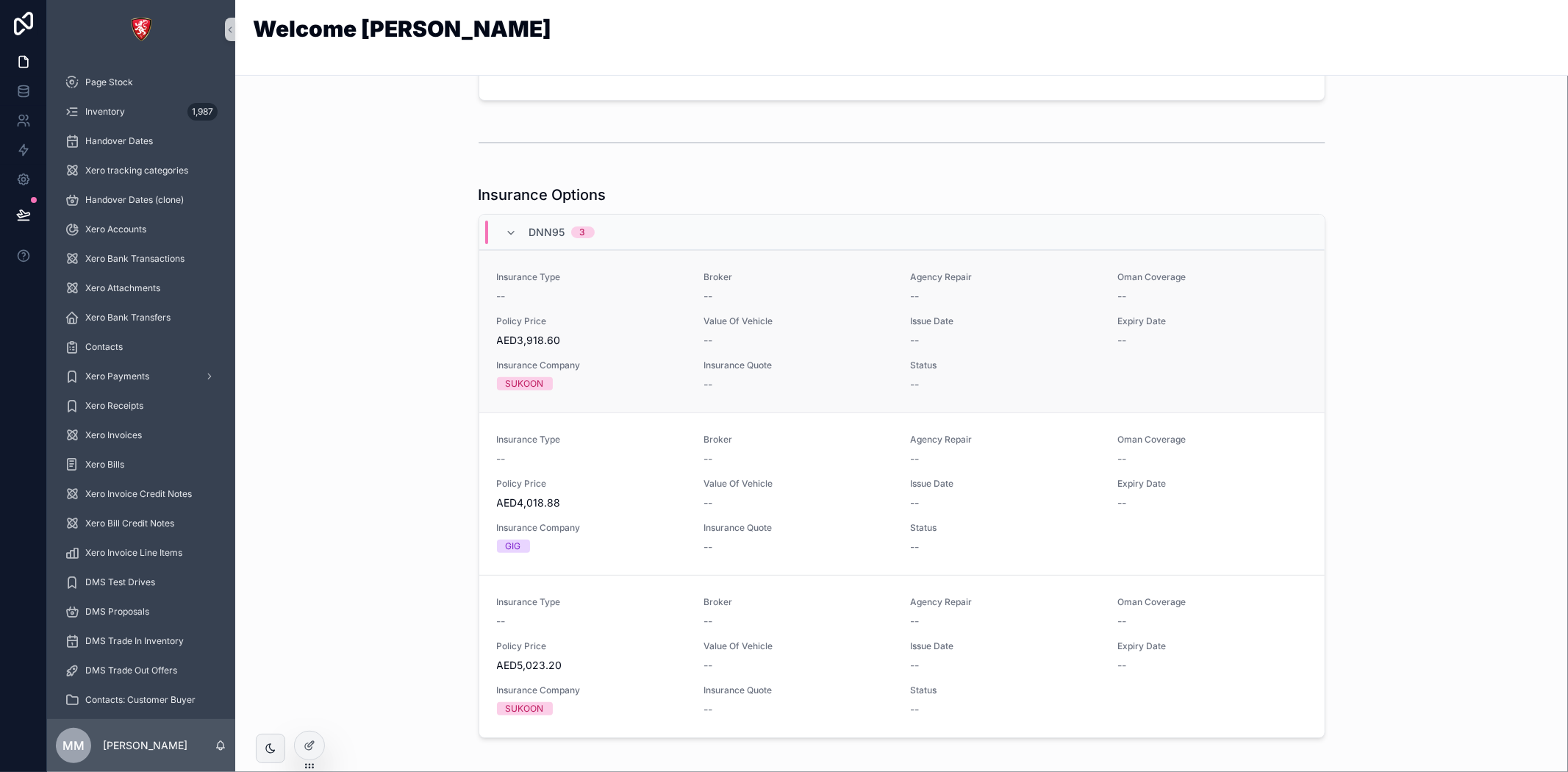
click at [911, 383] on span "--" at bounding box center [915, 384] width 9 height 15
click at [928, 363] on span "Status" at bounding box center [1005, 365] width 190 height 12
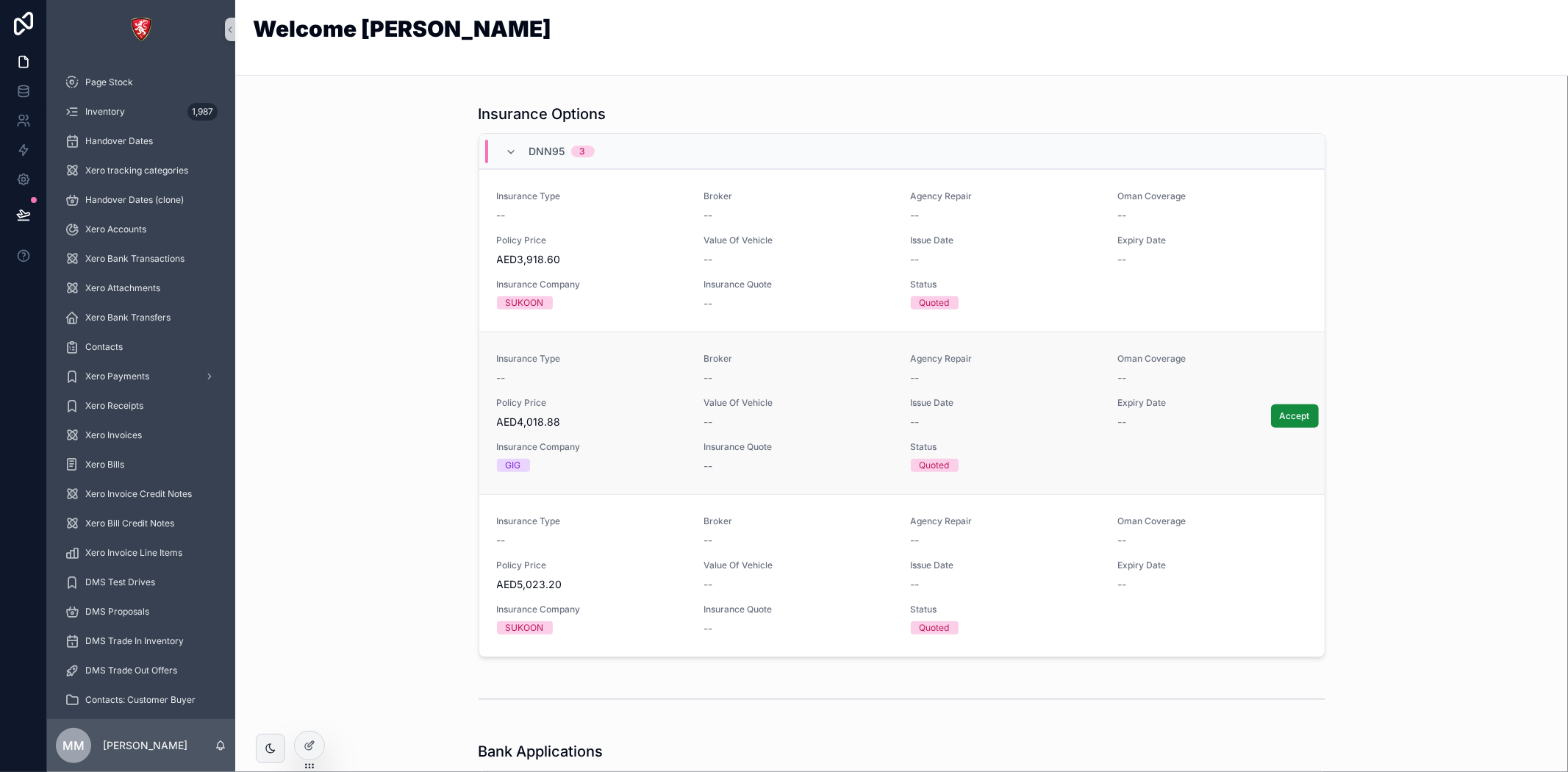
scroll to position [409, 0]
click at [309, 755] on div at bounding box center [309, 745] width 30 height 28
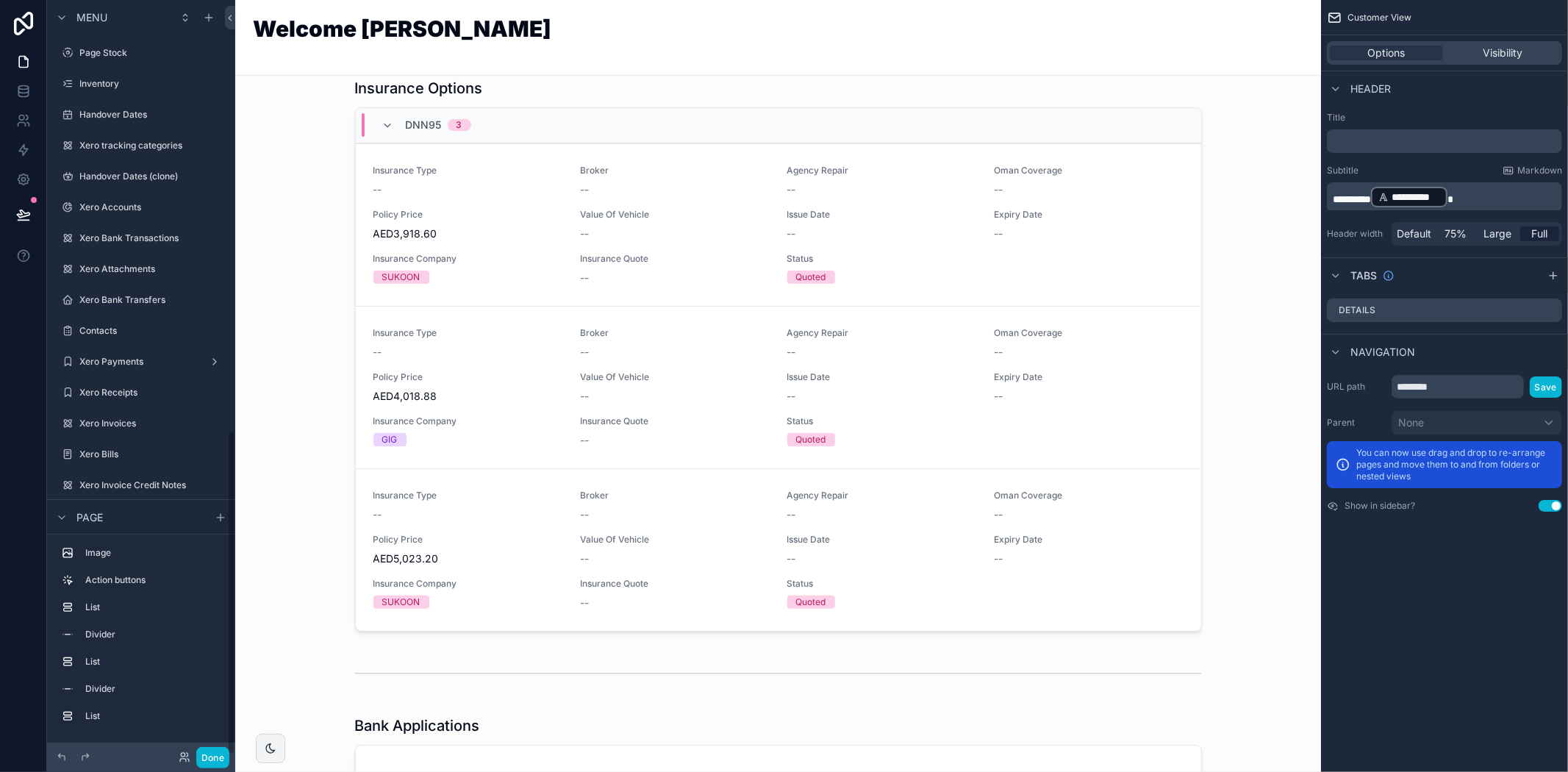
scroll to position [1001, 0]
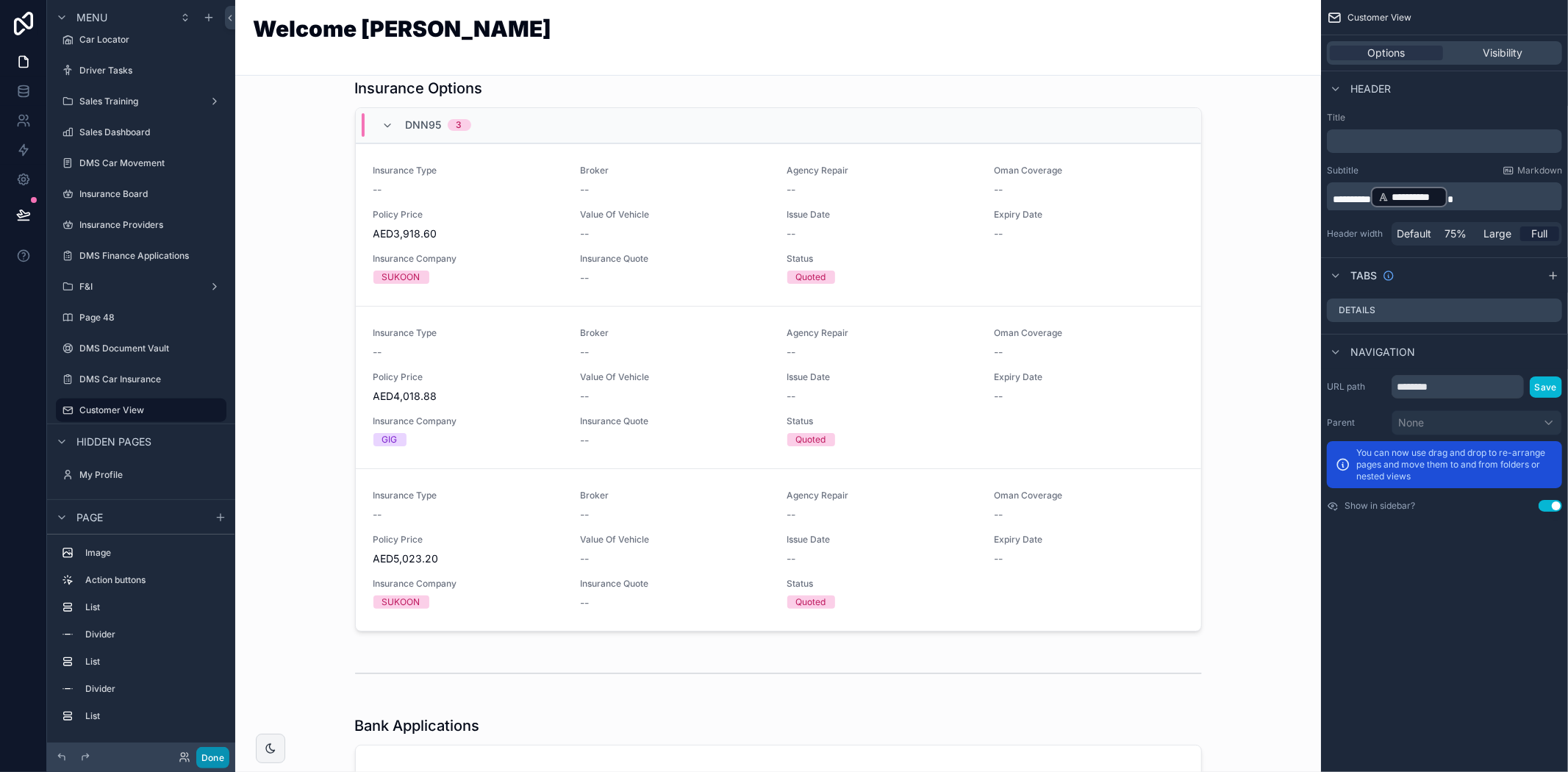
click at [198, 755] on button "Done" at bounding box center [213, 757] width 33 height 21
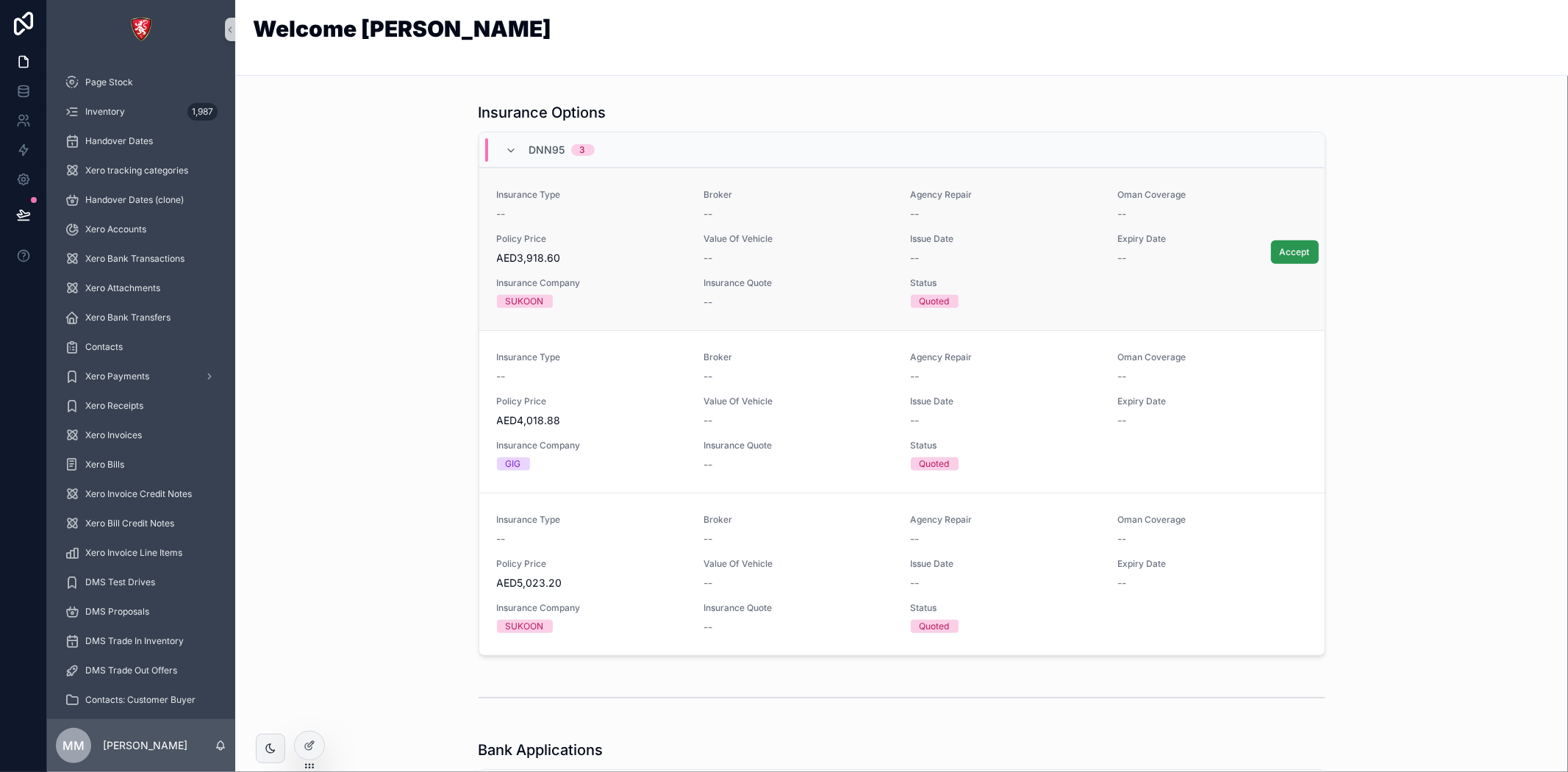
click at [1288, 251] on span "Accept" at bounding box center [1295, 252] width 30 height 12
click at [724, 268] on div "Insurance Type -- Broker -- Agency Repair -- [GEOGRAPHIC_DATA] Coverage -- Poli…" at bounding box center [902, 248] width 810 height 120
click at [304, 745] on icon at bounding box center [309, 745] width 12 height 12
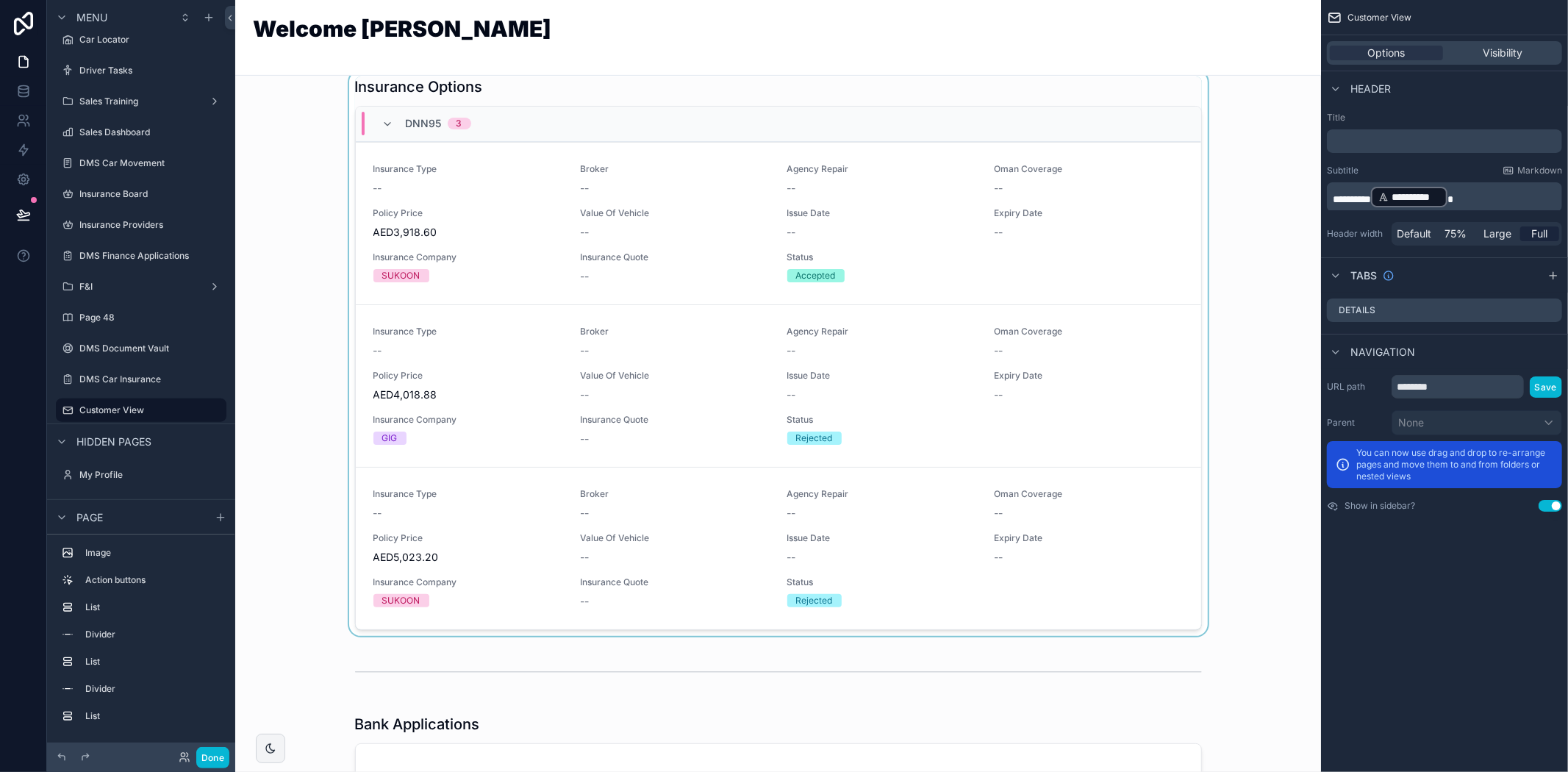
click at [680, 229] on div "scrollable content" at bounding box center [778, 353] width 1063 height 566
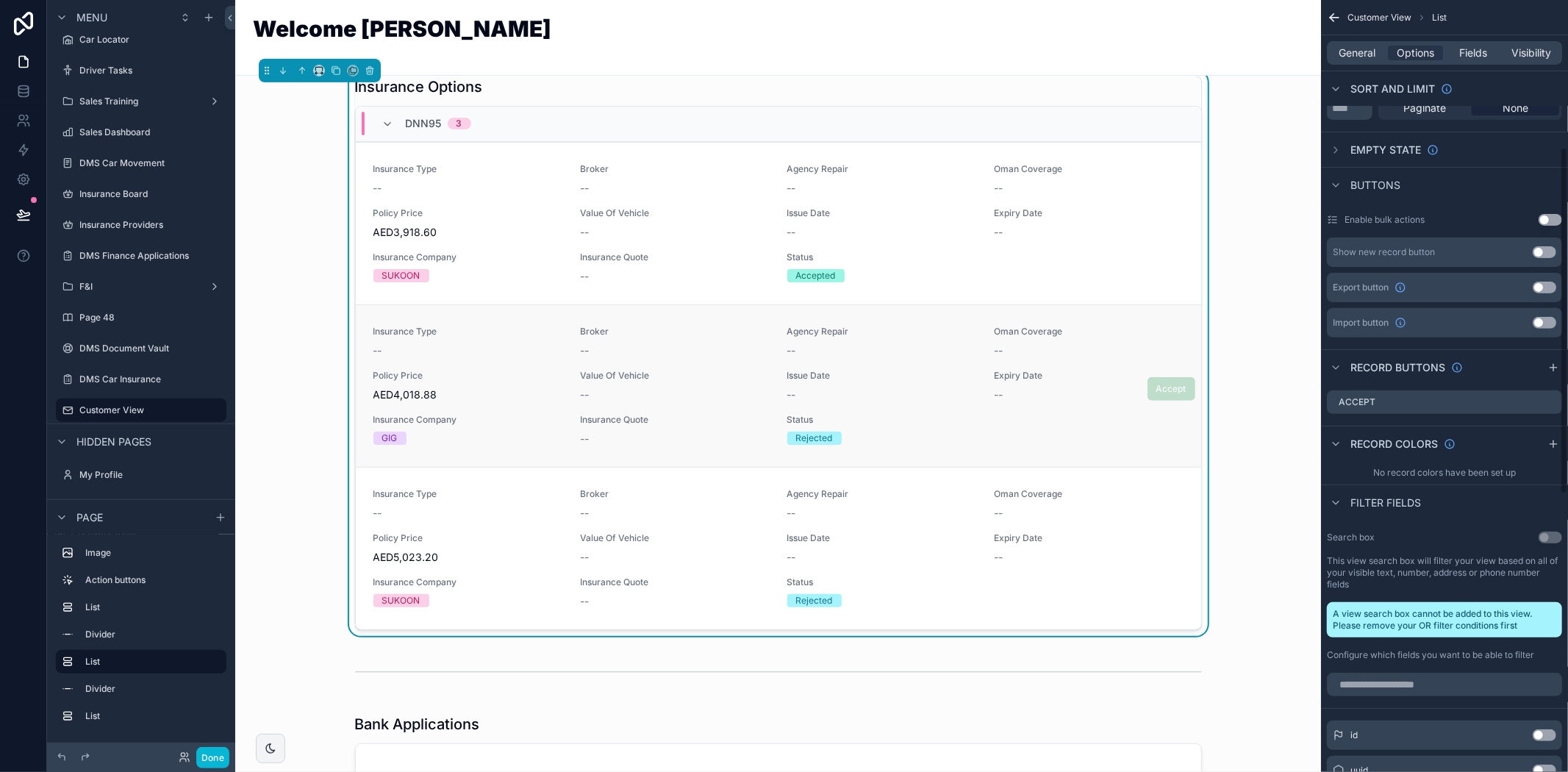
scroll to position [327, 0]
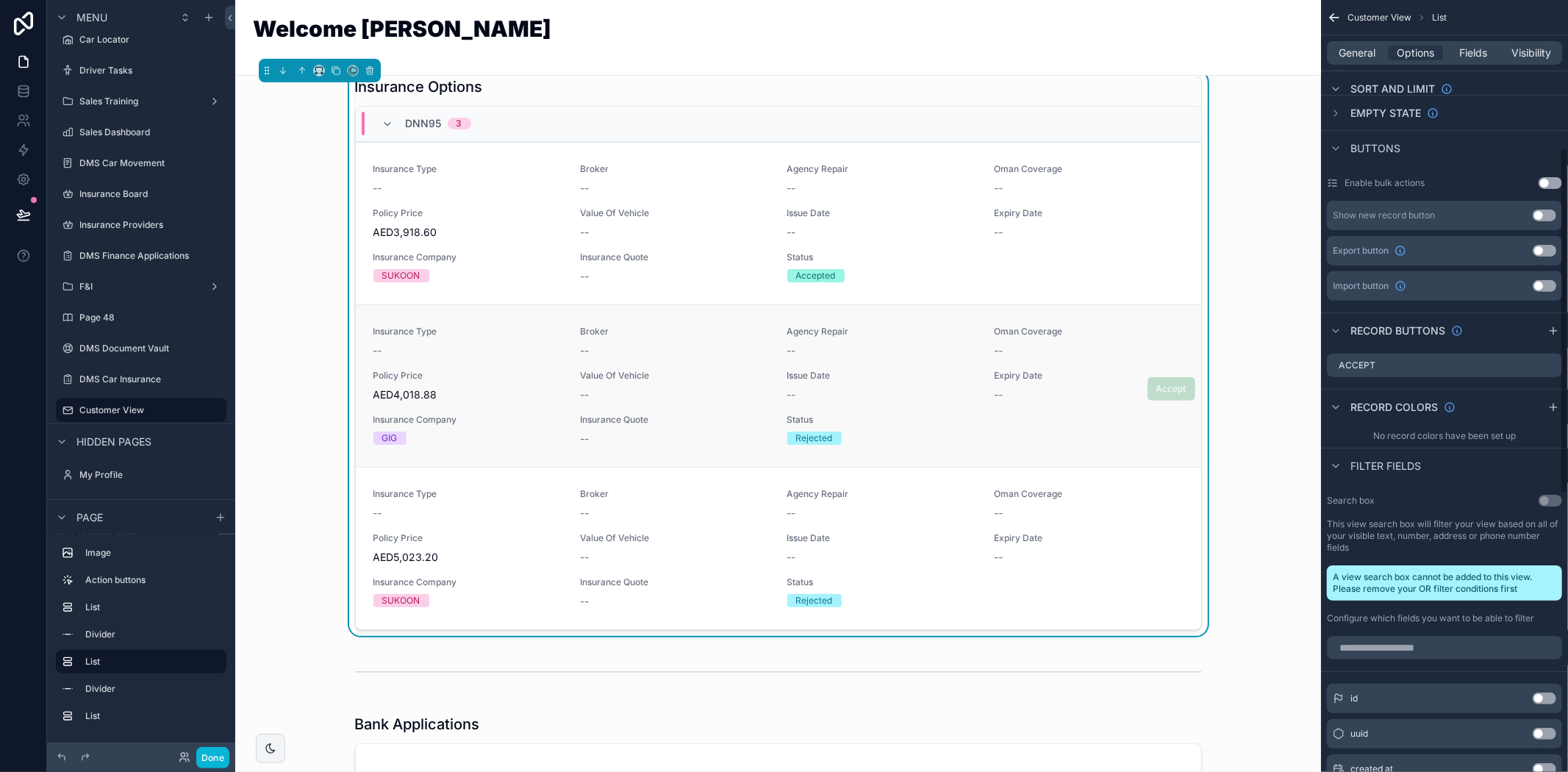
click at [1013, 404] on div "Insurance Type -- Broker -- Agency Repair -- [GEOGRAPHIC_DATA] Coverage -- Poli…" at bounding box center [778, 386] width 810 height 120
click at [1246, 239] on div "Insurance Options DNN95 3 Insurance Type -- Broker -- Agency Repair -- Oman Cov…" at bounding box center [778, 353] width 1063 height 566
click at [22, 94] on icon at bounding box center [23, 91] width 15 height 15
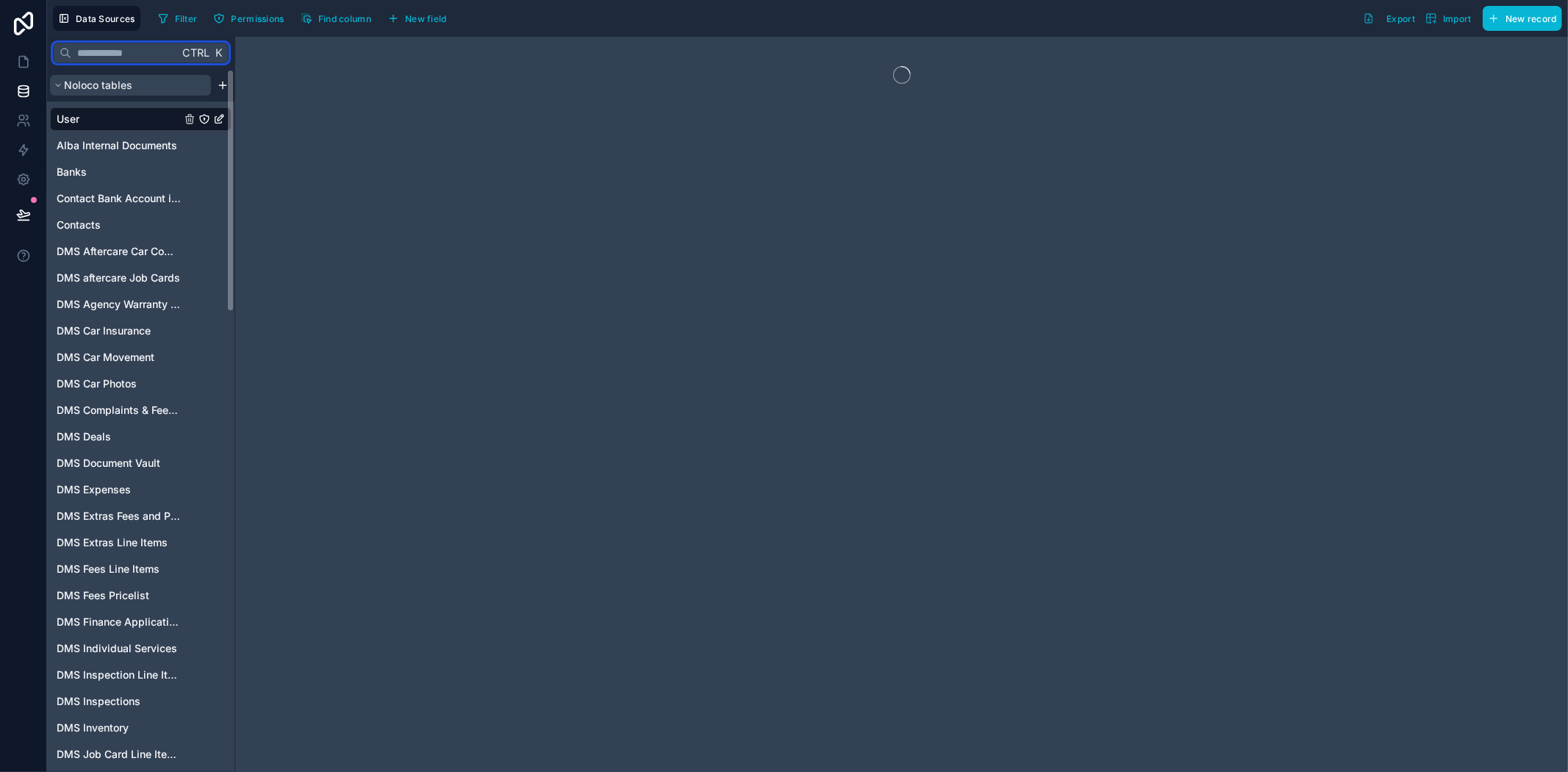
click at [145, 48] on input "text" at bounding box center [124, 53] width 107 height 27
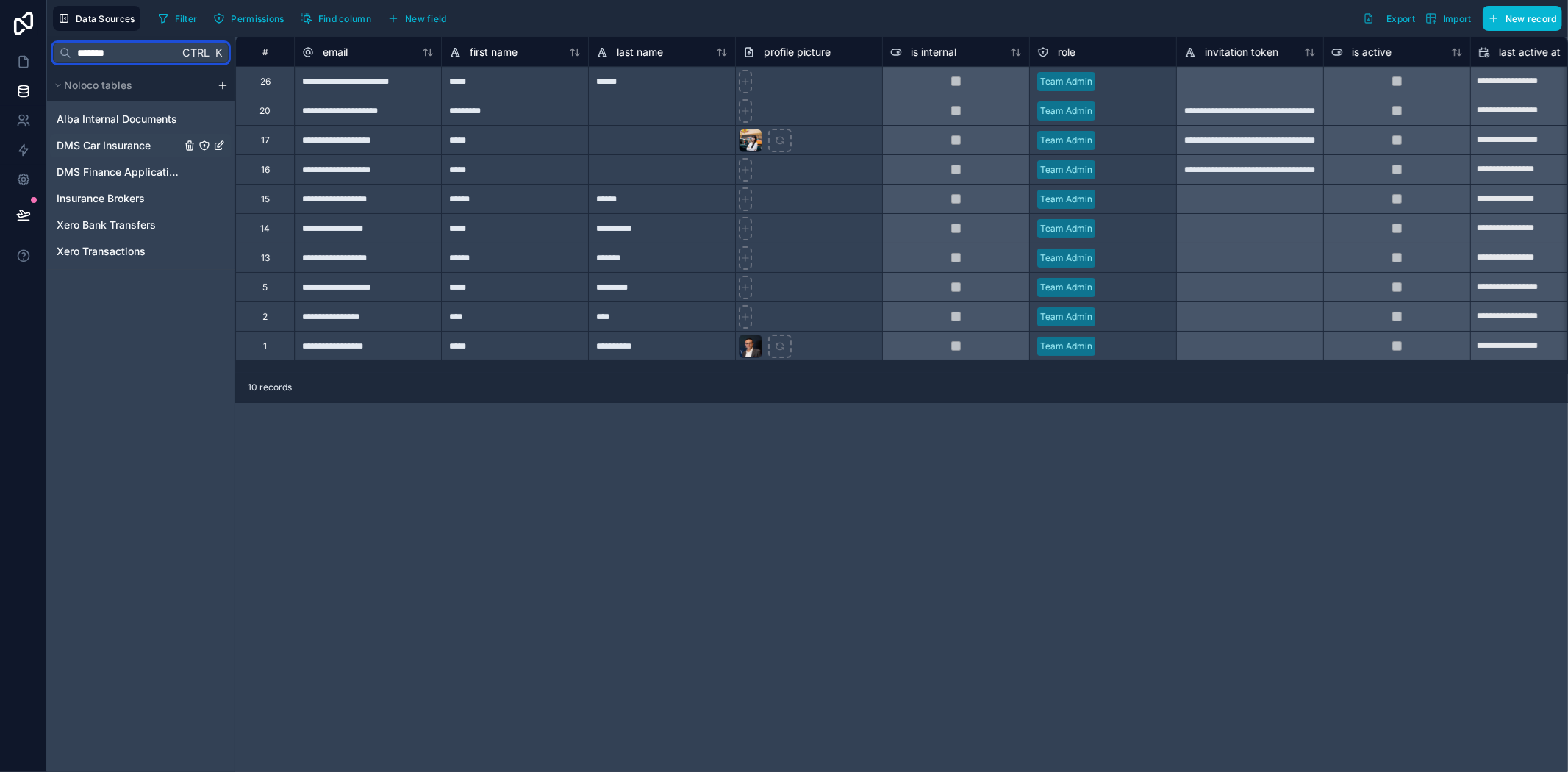
type input "*******"
click at [134, 143] on span "DMS Car Insurance" at bounding box center [103, 145] width 94 height 15
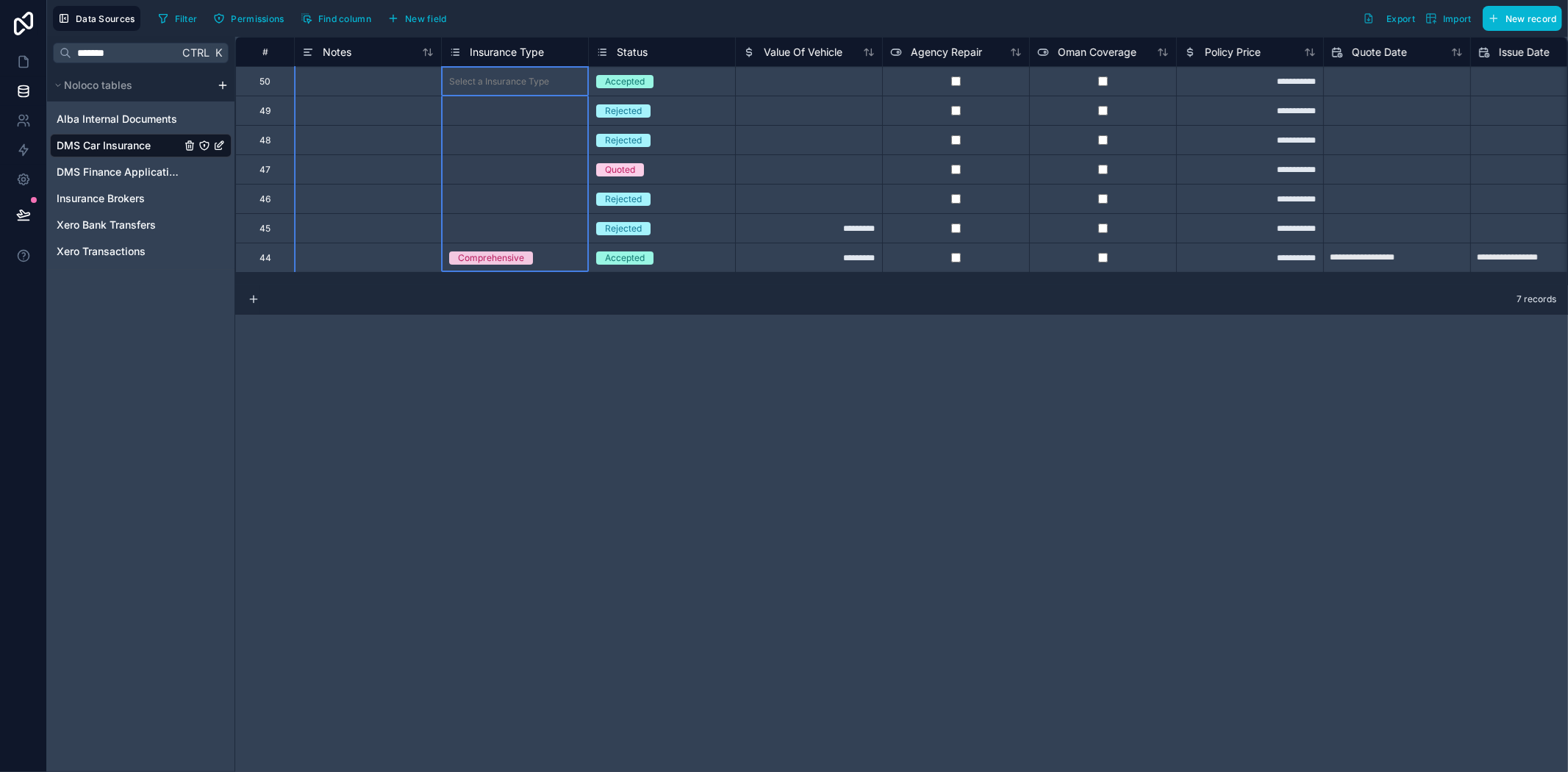
click at [496, 62] on div "Insurance Type" at bounding box center [515, 52] width 147 height 30
click at [501, 45] on span "Insurance Type" at bounding box center [506, 52] width 74 height 15
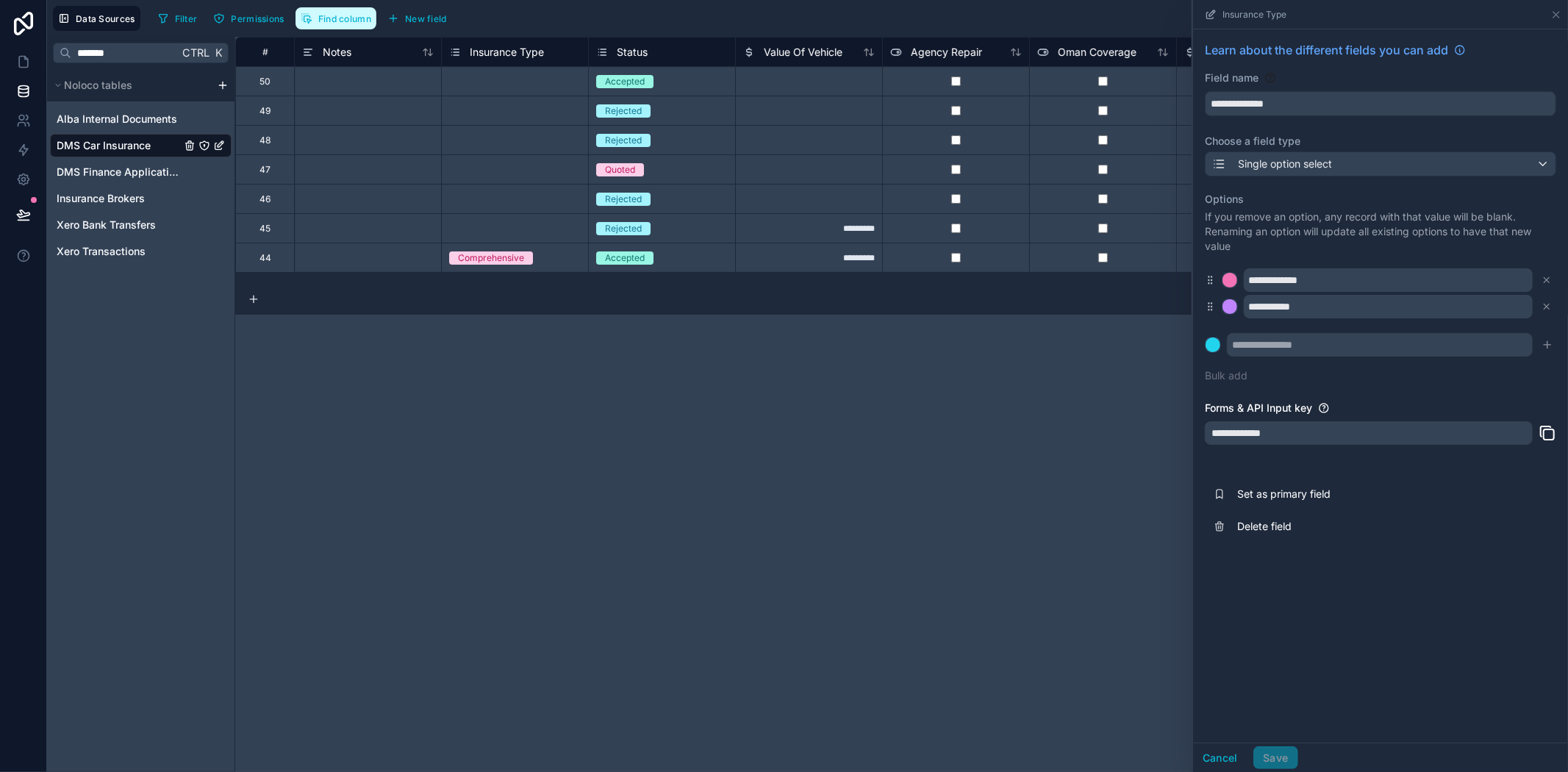
click at [349, 18] on span "Find column" at bounding box center [345, 19] width 53 height 11
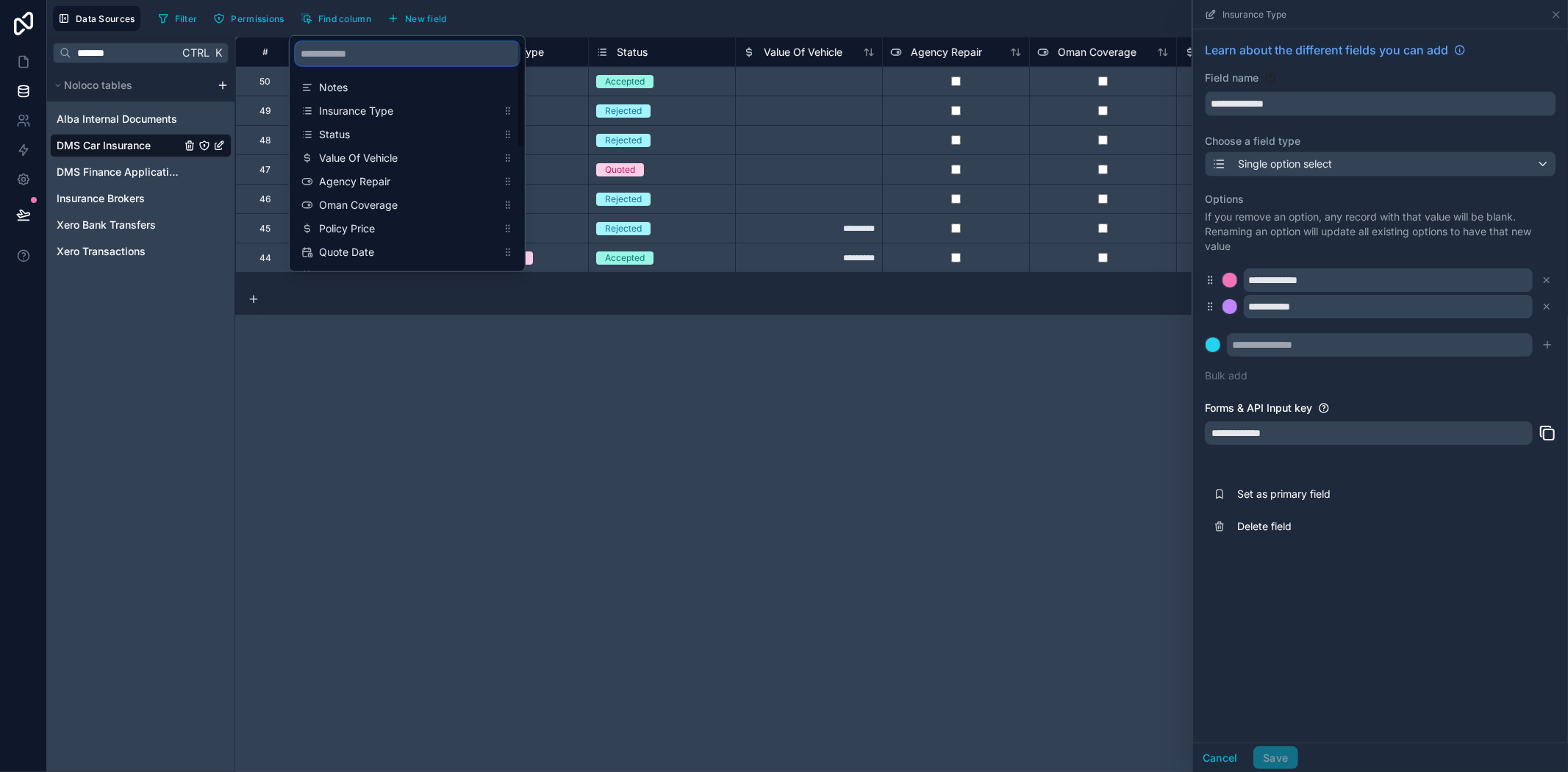
drag, startPoint x: 353, startPoint y: 64, endPoint x: 362, endPoint y: 59, distance: 10.3
click at [354, 64] on input "scrollable content" at bounding box center [407, 54] width 223 height 23
click at [362, 59] on input "scrollable content" at bounding box center [407, 54] width 223 height 23
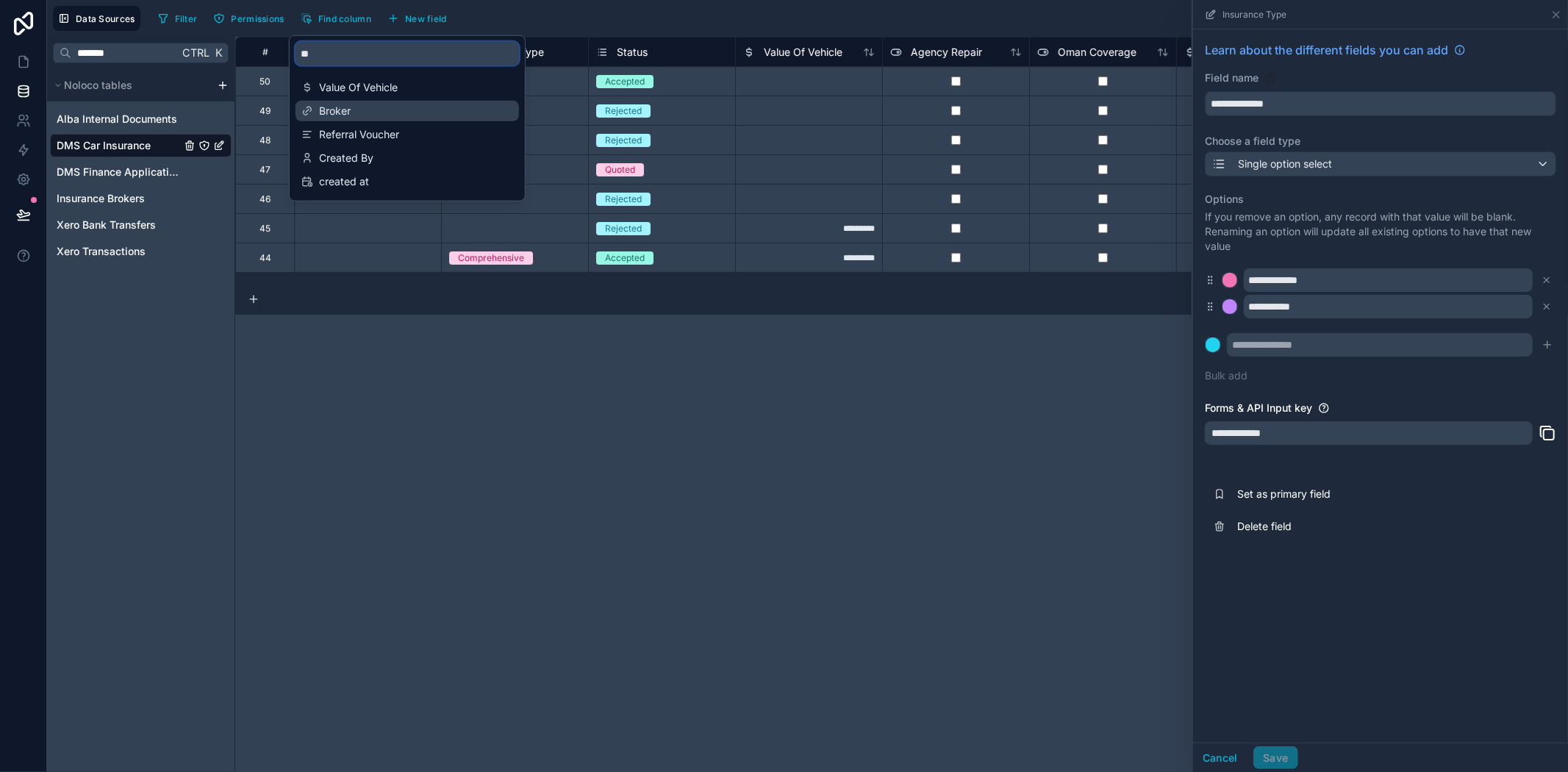
type input "**"
click at [379, 109] on span "Broker" at bounding box center [408, 111] width 178 height 15
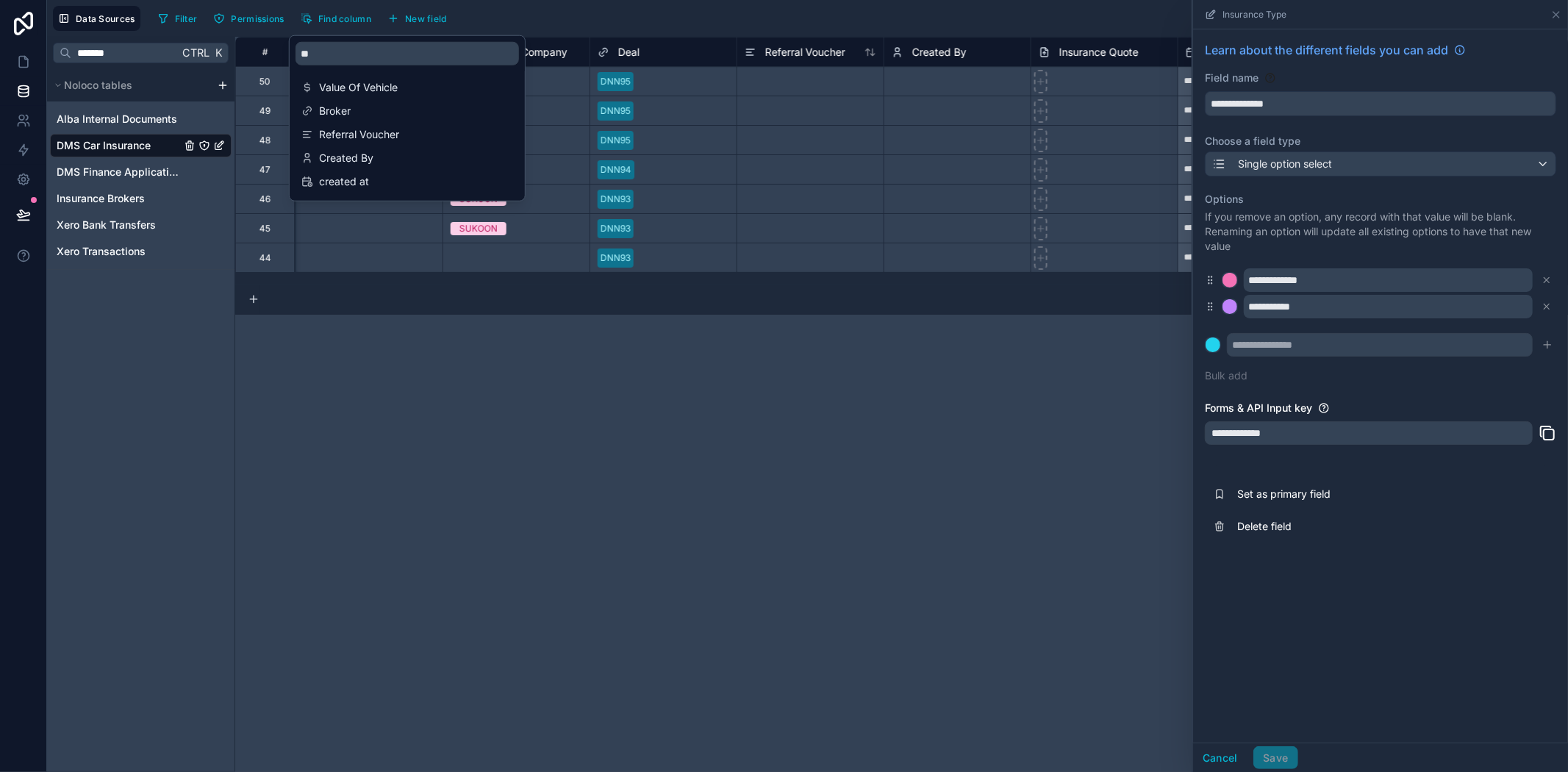
scroll to position [0, 1470]
drag, startPoint x: 588, startPoint y: 13, endPoint x: 452, endPoint y: 48, distance: 140.4
click at [590, 13] on div "Filter Permissions Find column New field Export Import New record" at bounding box center [857, 19] width 1410 height 25
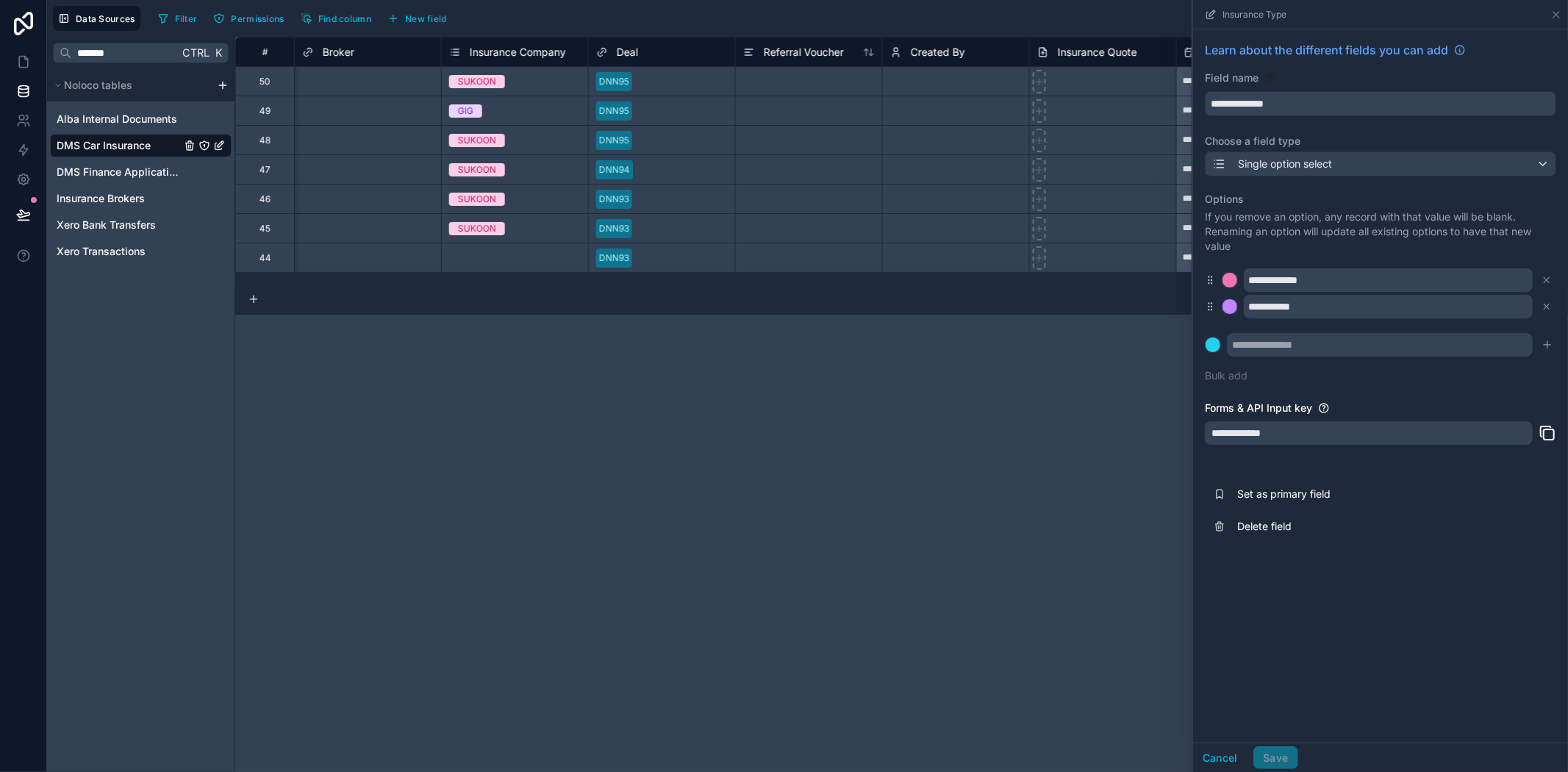
click at [367, 63] on div "Broker" at bounding box center [367, 52] width 147 height 30
click at [365, 53] on div "Broker" at bounding box center [368, 52] width 131 height 18
click at [325, 49] on span "Broker" at bounding box center [338, 52] width 31 height 15
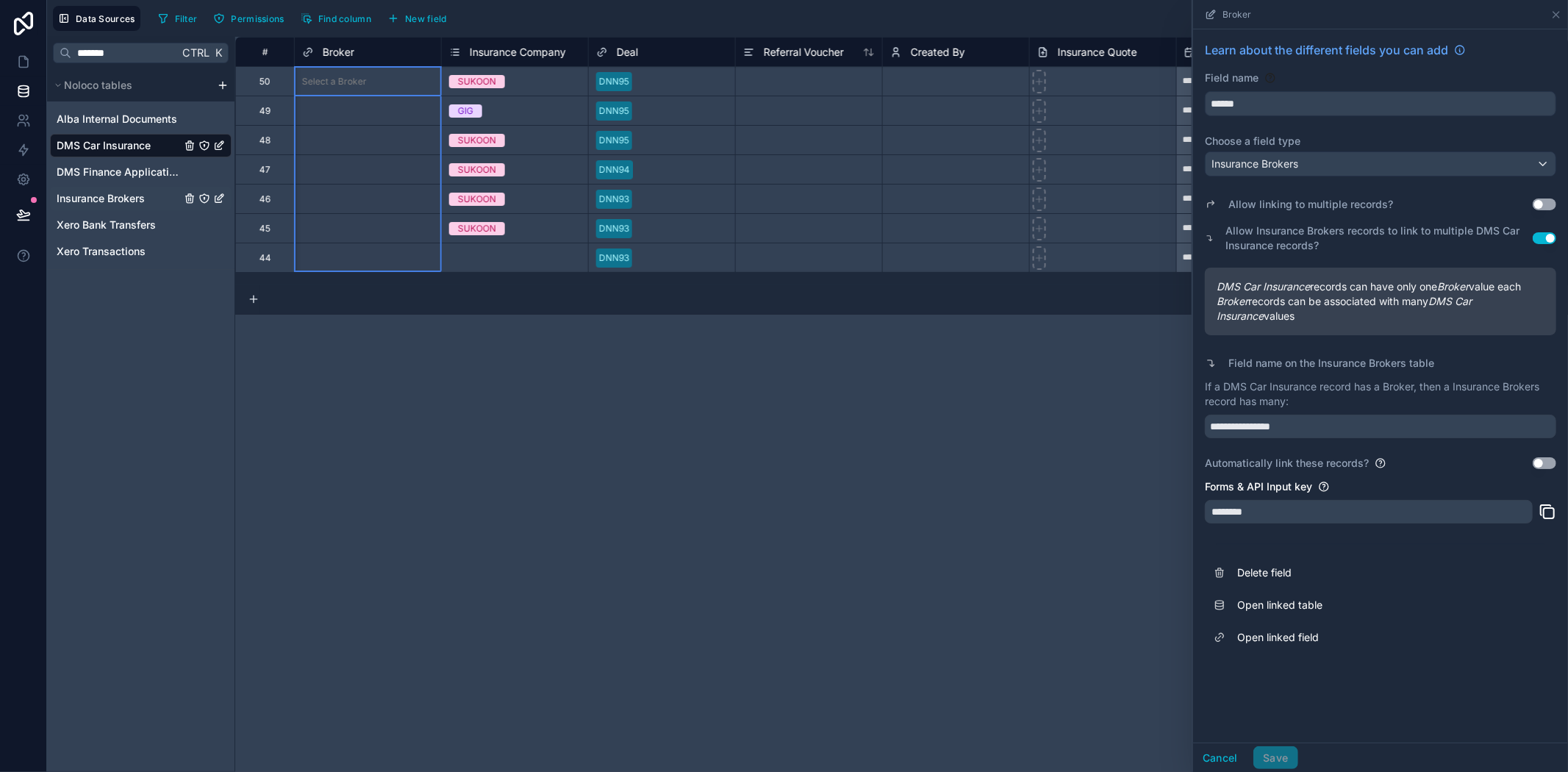
click at [113, 195] on span "Insurance Brokers" at bounding box center [100, 198] width 88 height 15
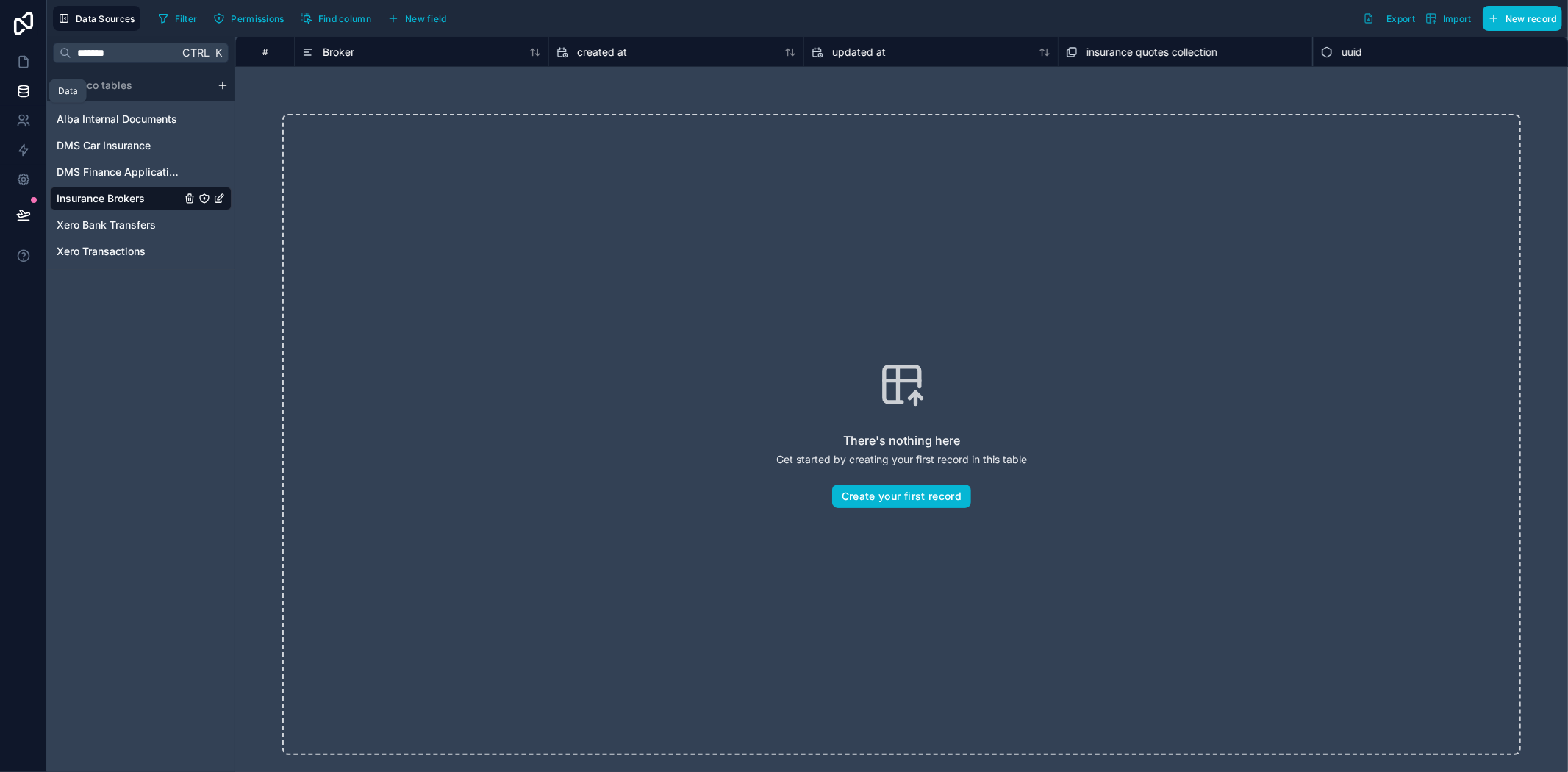
click at [17, 89] on icon at bounding box center [23, 91] width 15 height 15
drag, startPoint x: 15, startPoint y: 57, endPoint x: 0, endPoint y: 739, distance: 682.2
click at [16, 57] on link at bounding box center [23, 62] width 46 height 30
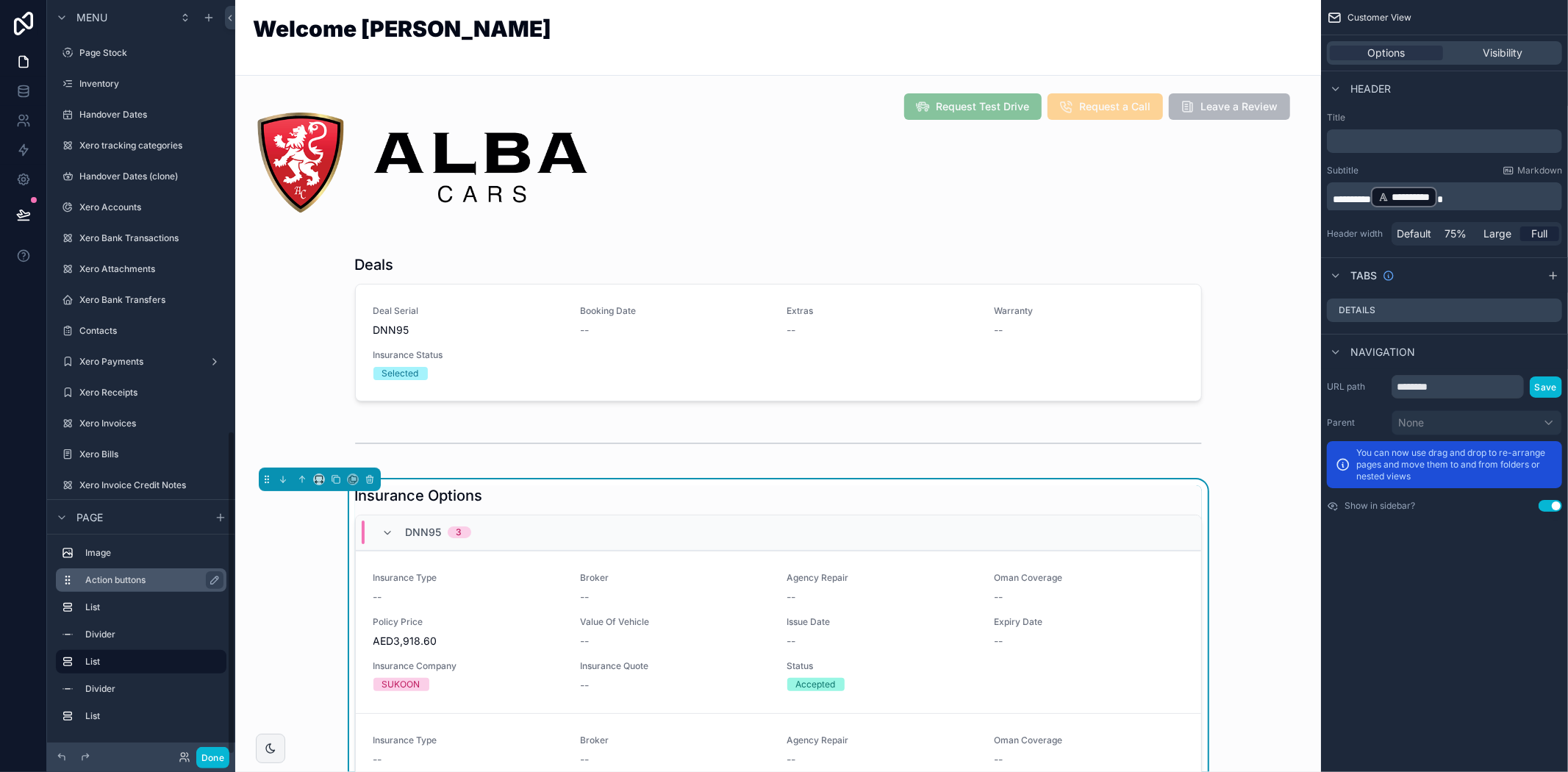
scroll to position [1001, 0]
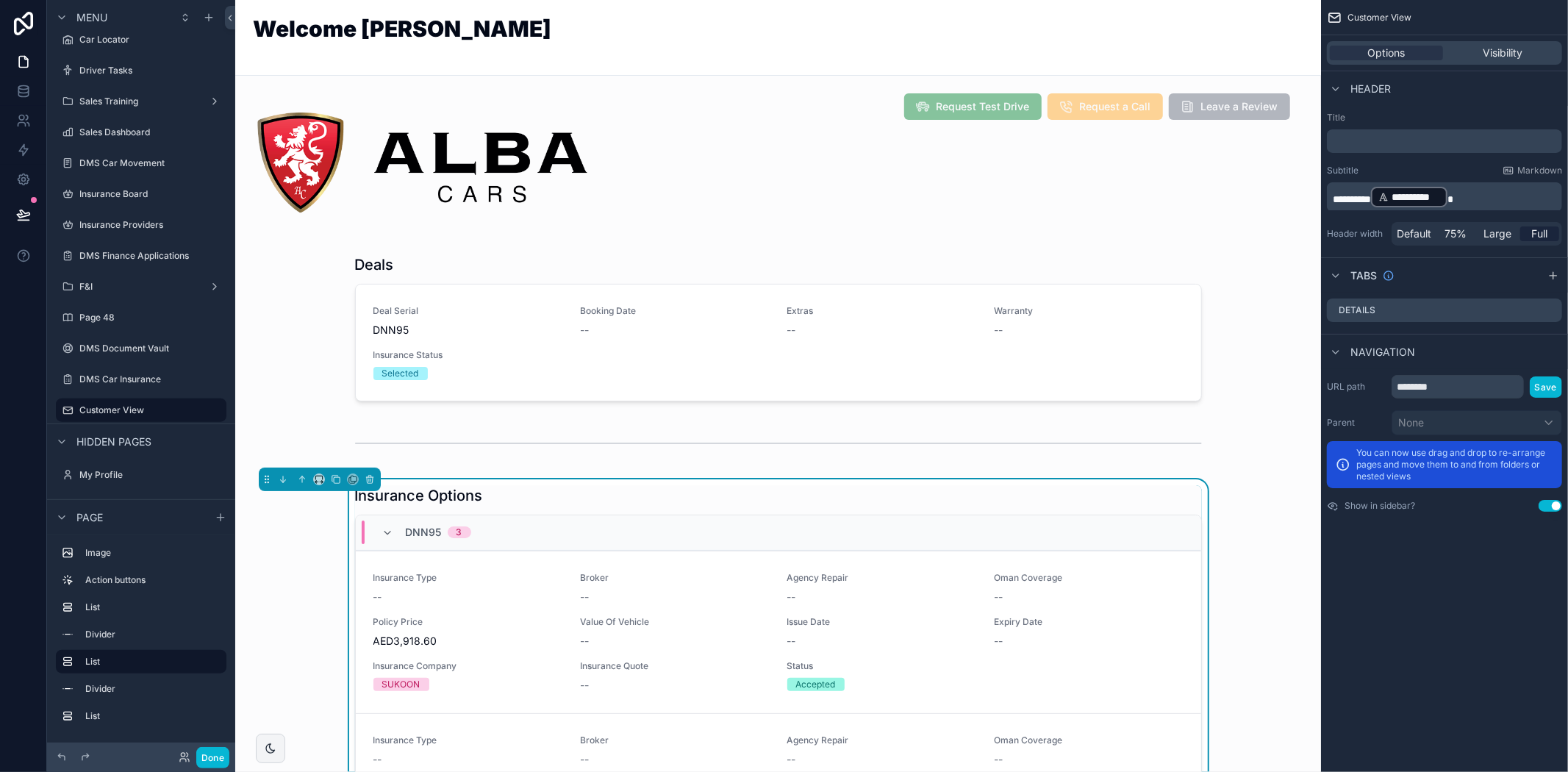
click at [94, 392] on div "scrollable content" at bounding box center [141, 394] width 188 height 3
click at [94, 388] on div "DMS Car Insurance" at bounding box center [141, 379] width 165 height 23
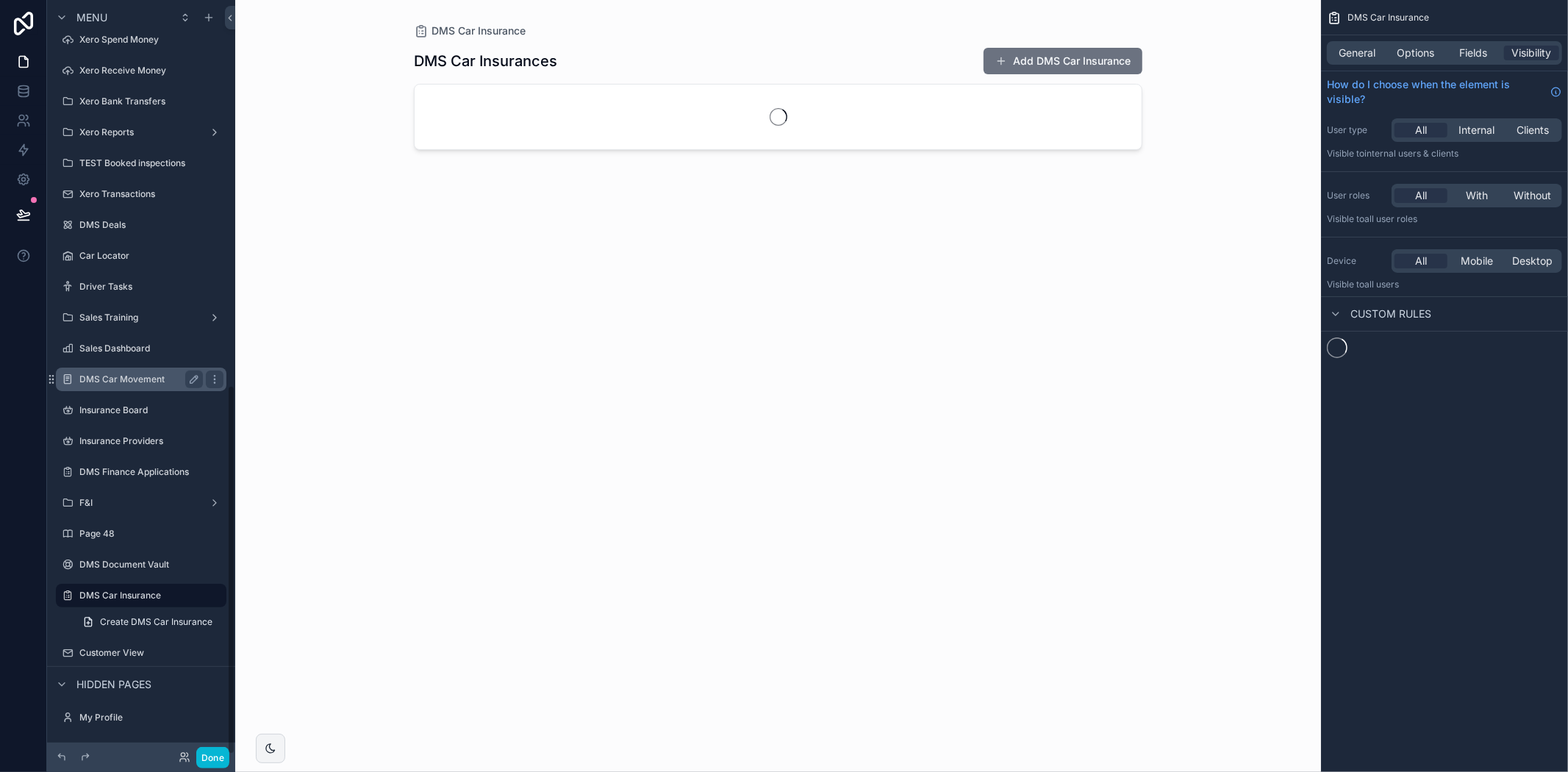
scroll to position [785, 0]
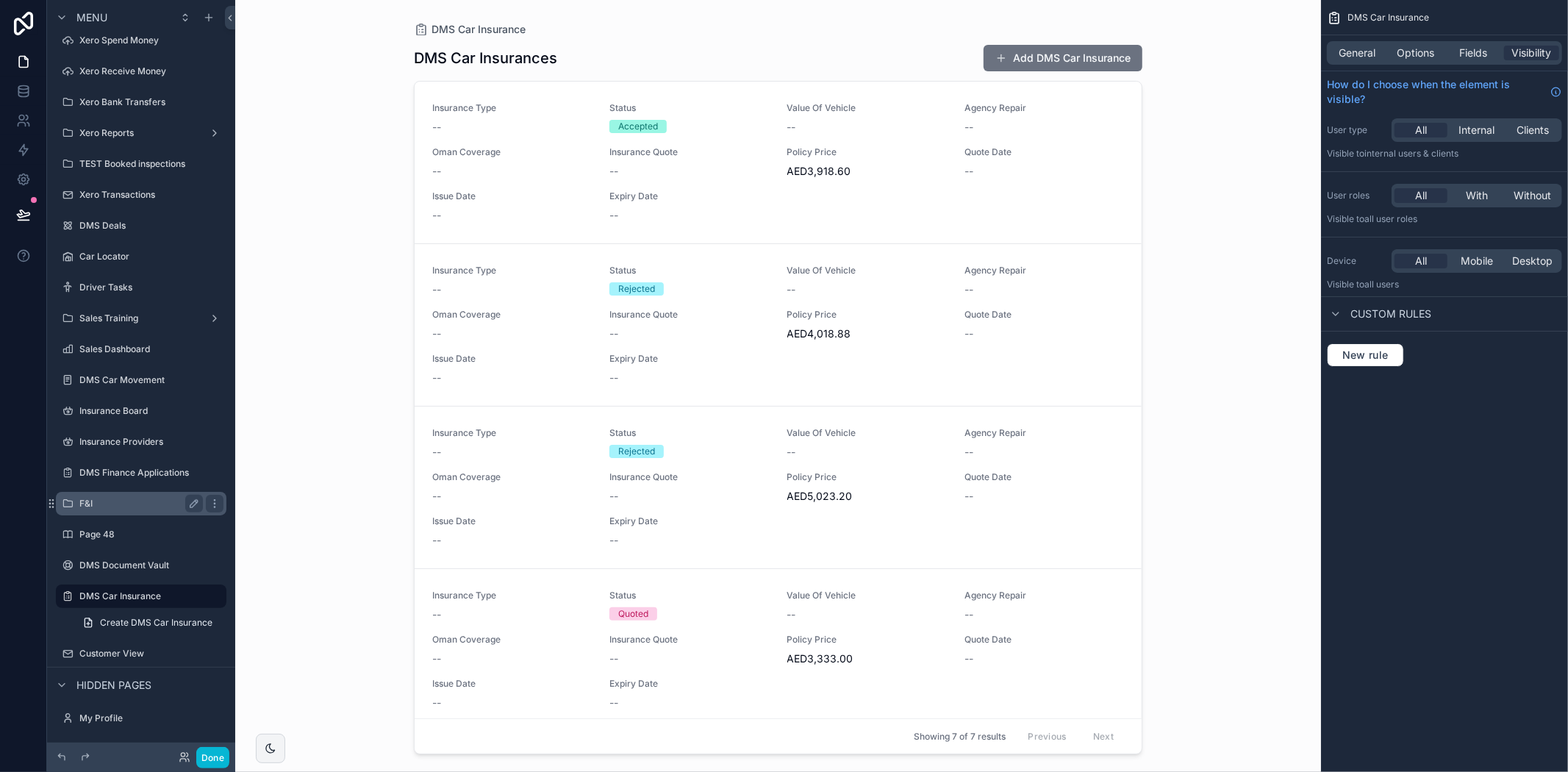
click at [118, 491] on div "F&I" at bounding box center [141, 503] width 165 height 23
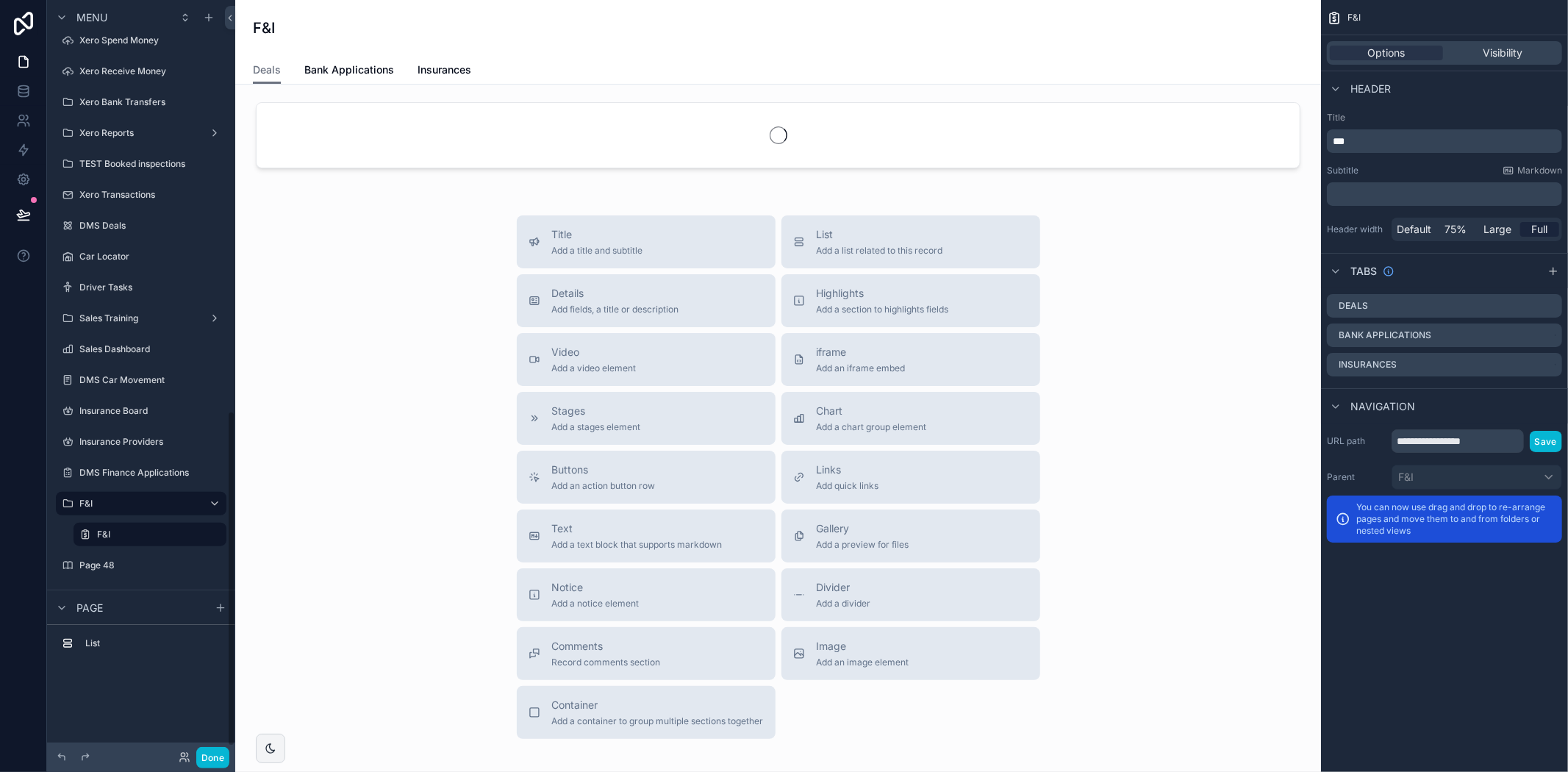
scroll to position [924, 0]
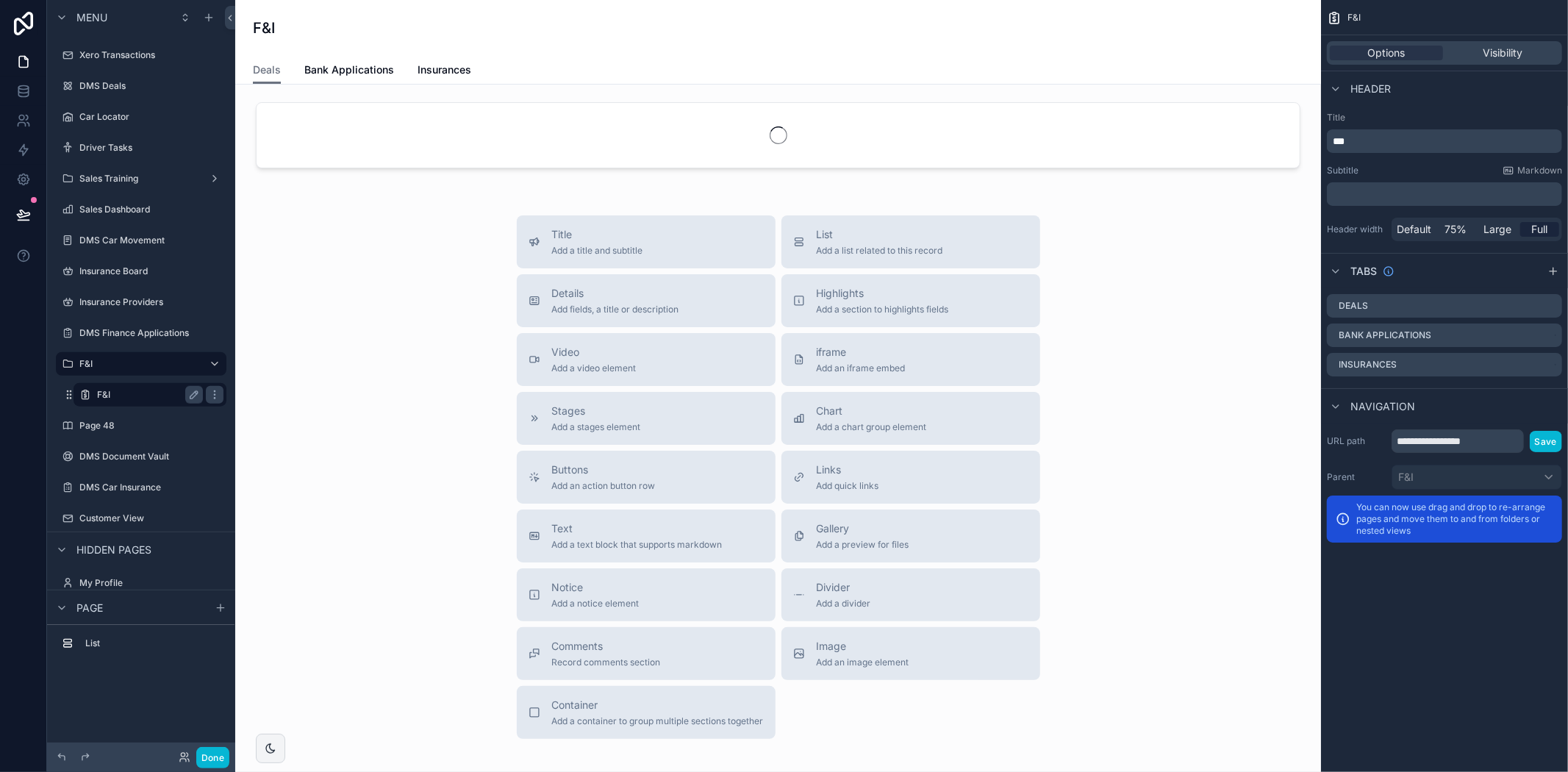
click at [144, 389] on label "F&I" at bounding box center [147, 395] width 100 height 12
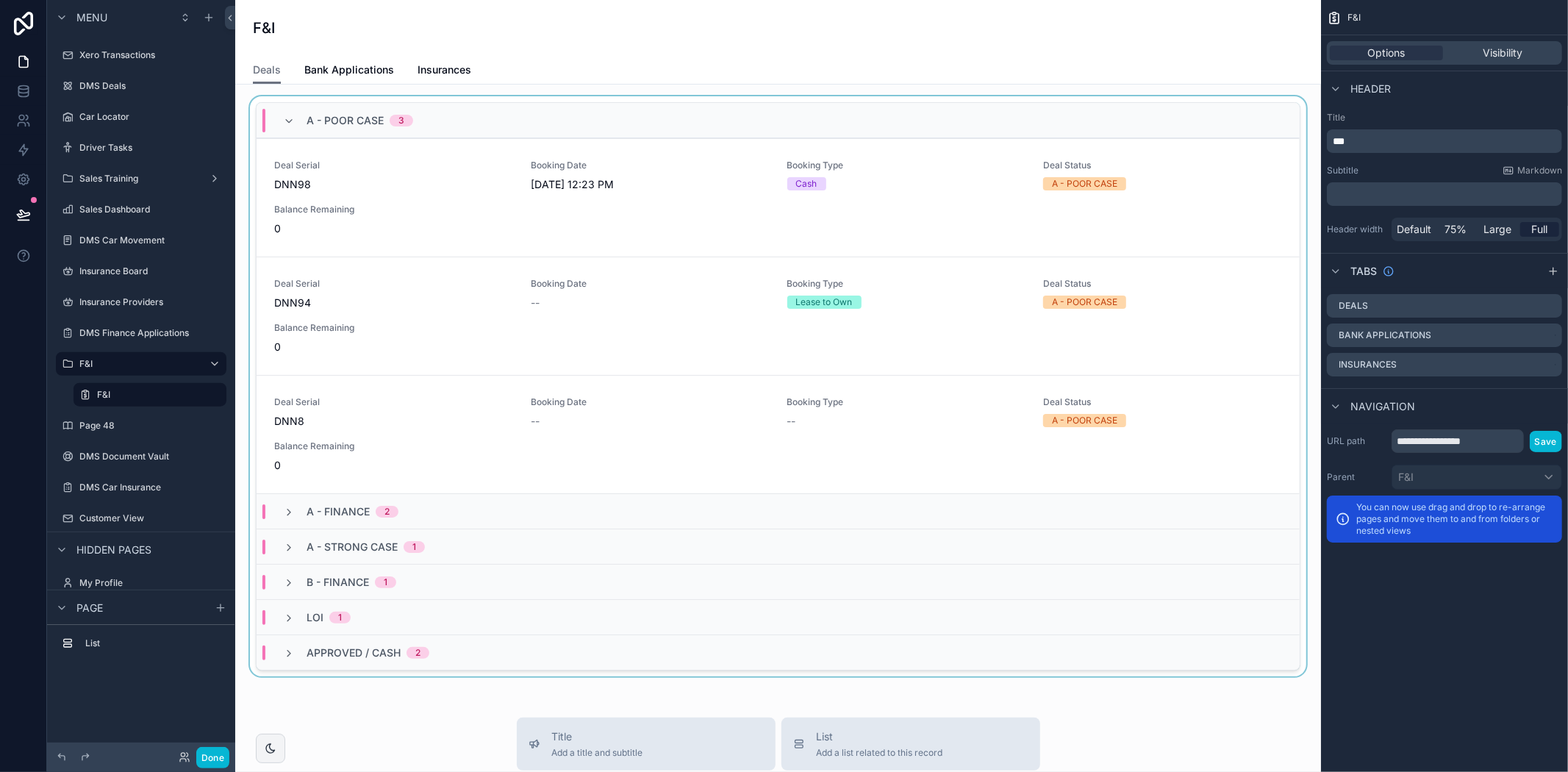
click at [545, 207] on div "scrollable content" at bounding box center [778, 389] width 1063 height 586
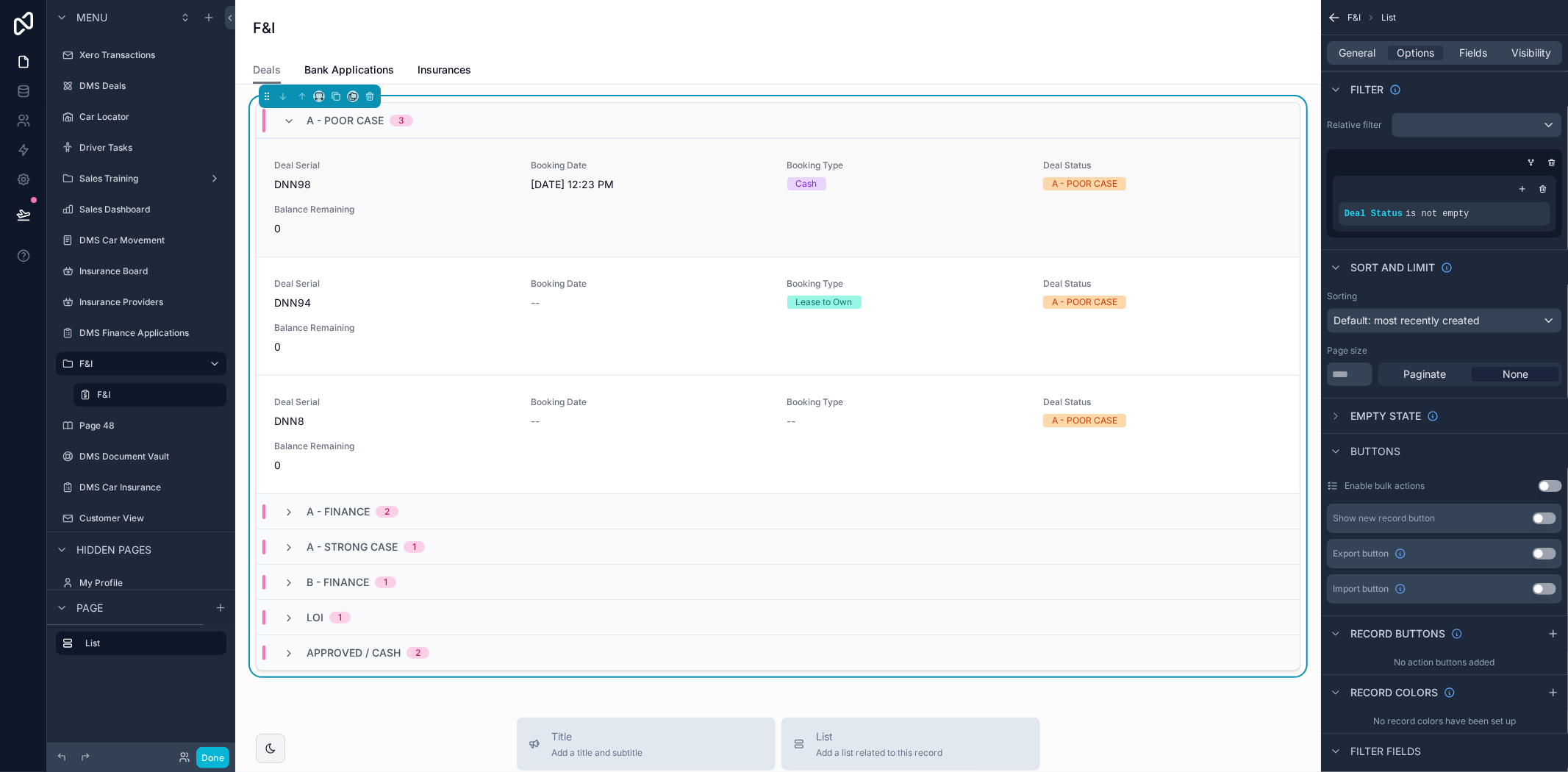
click at [388, 180] on span "DNN98" at bounding box center [394, 184] width 239 height 15
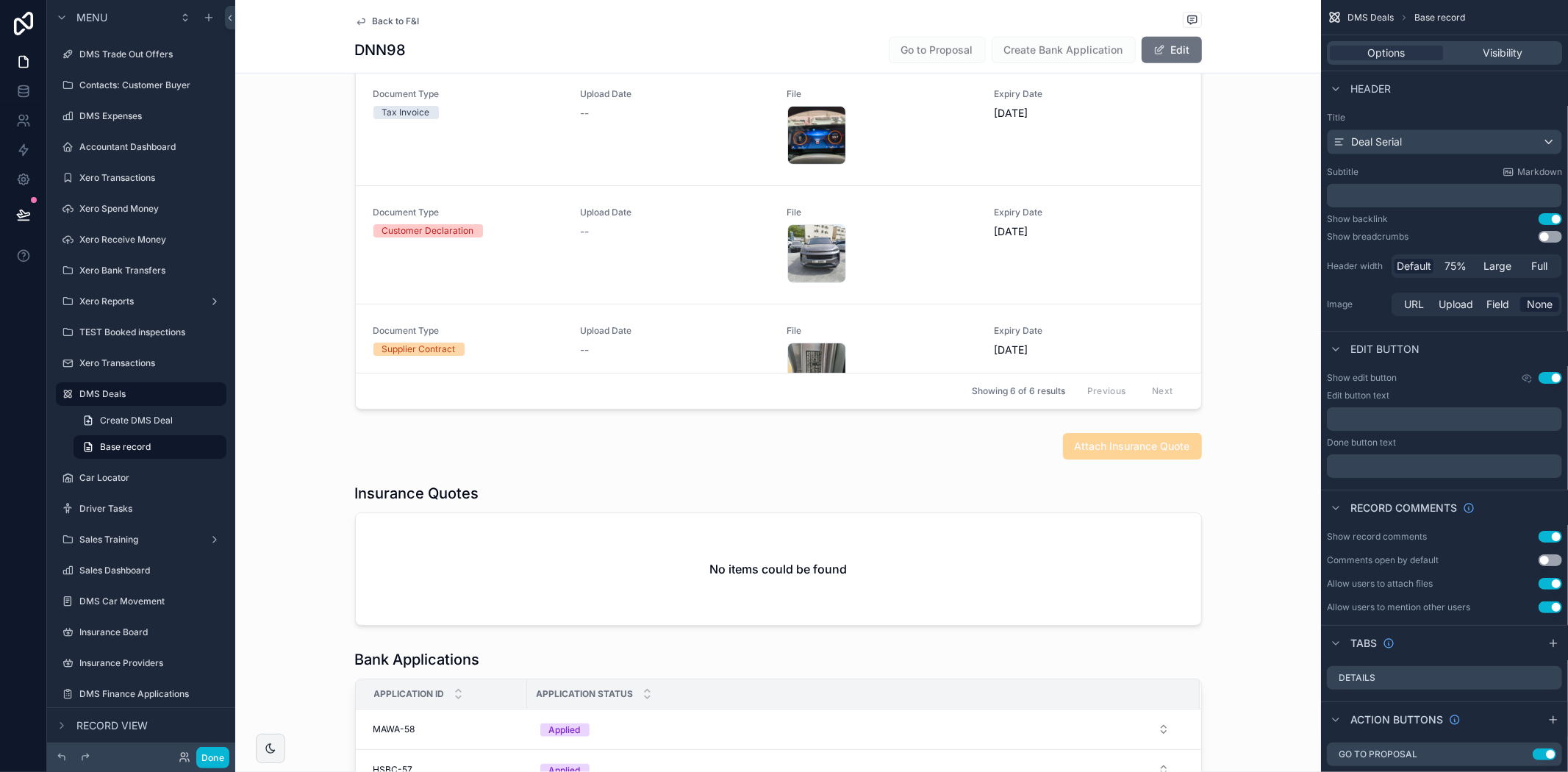
scroll to position [817, 0]
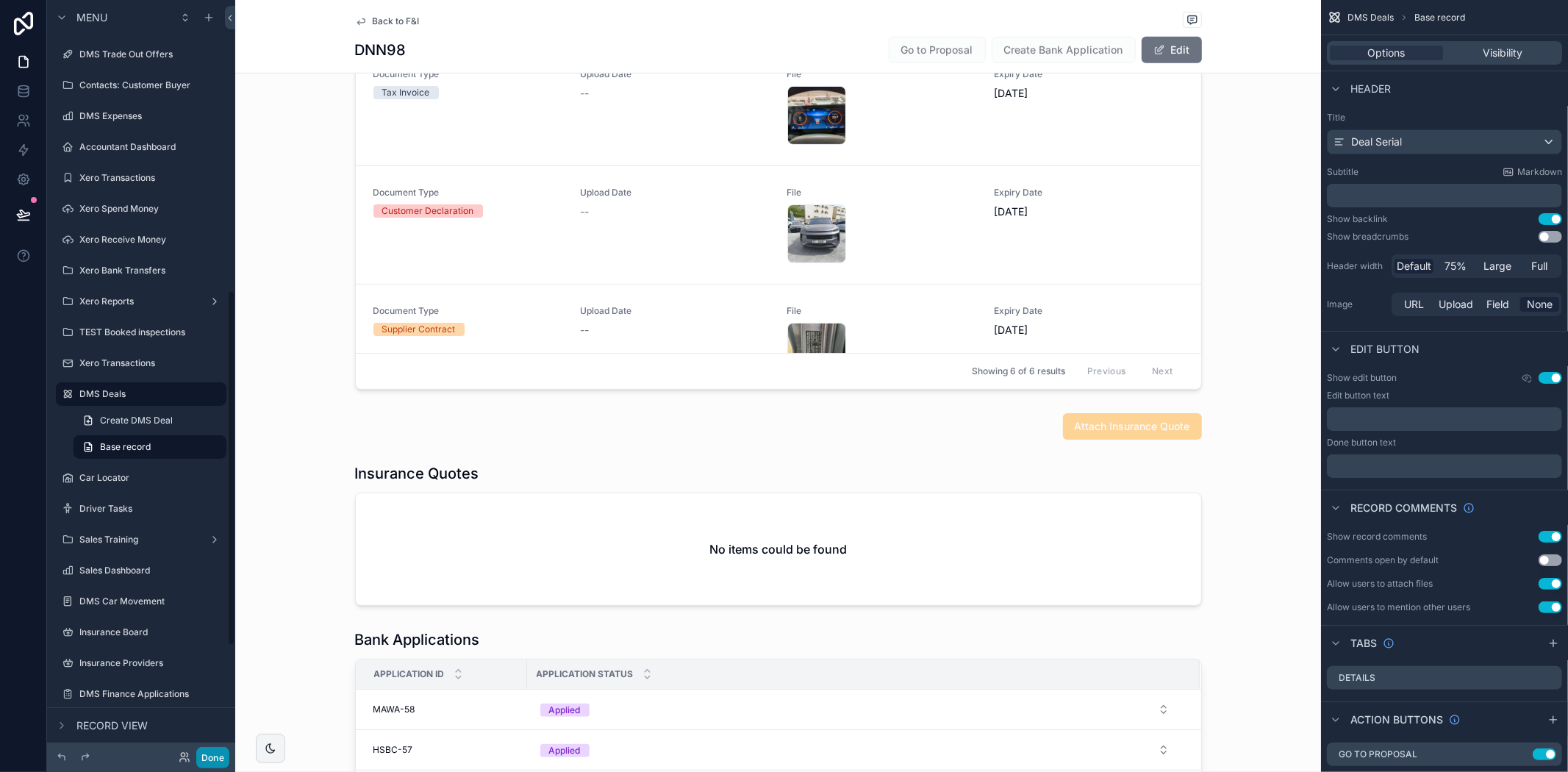
click at [209, 760] on button "Done" at bounding box center [213, 757] width 33 height 21
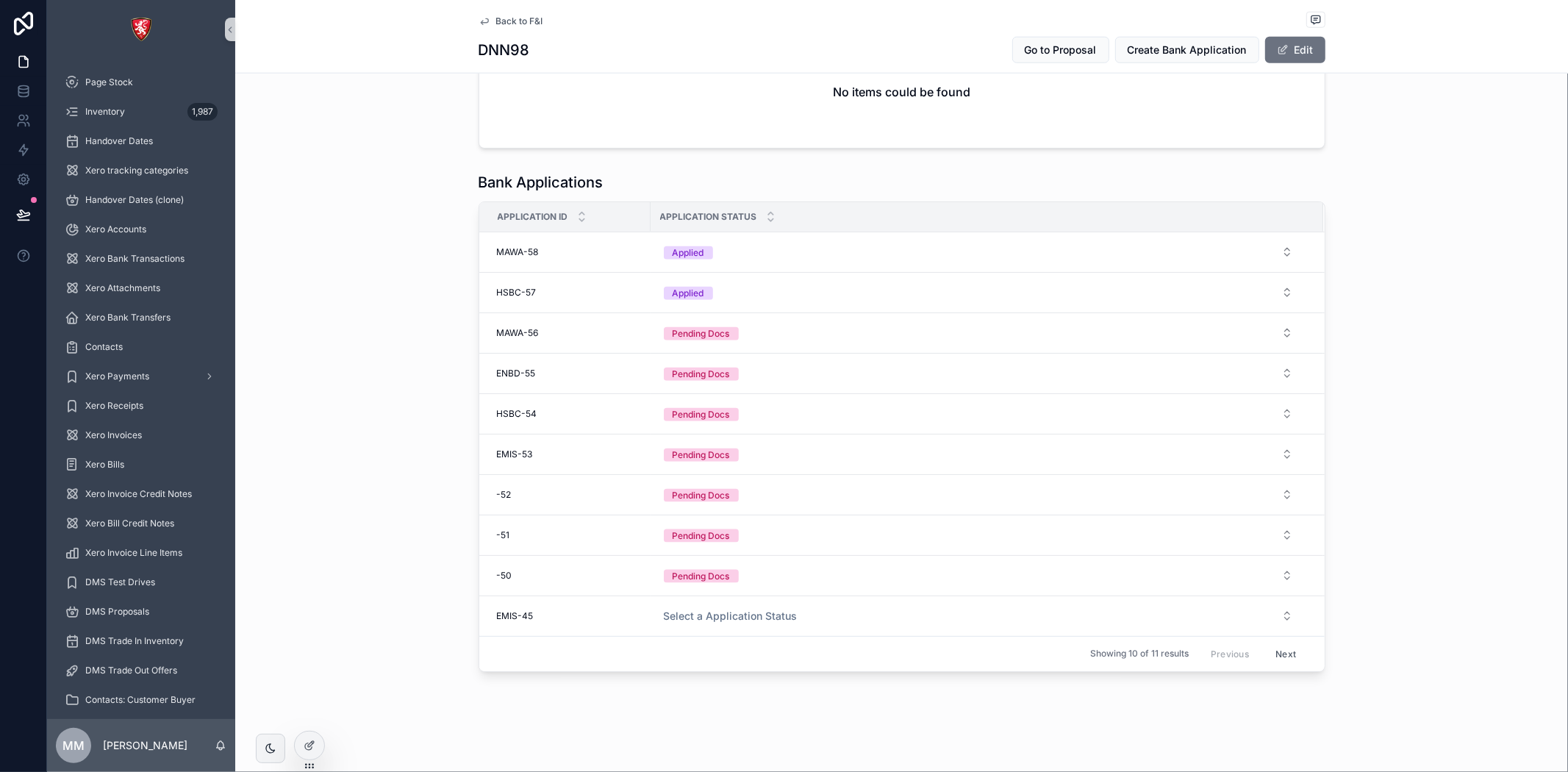
scroll to position [866, 0]
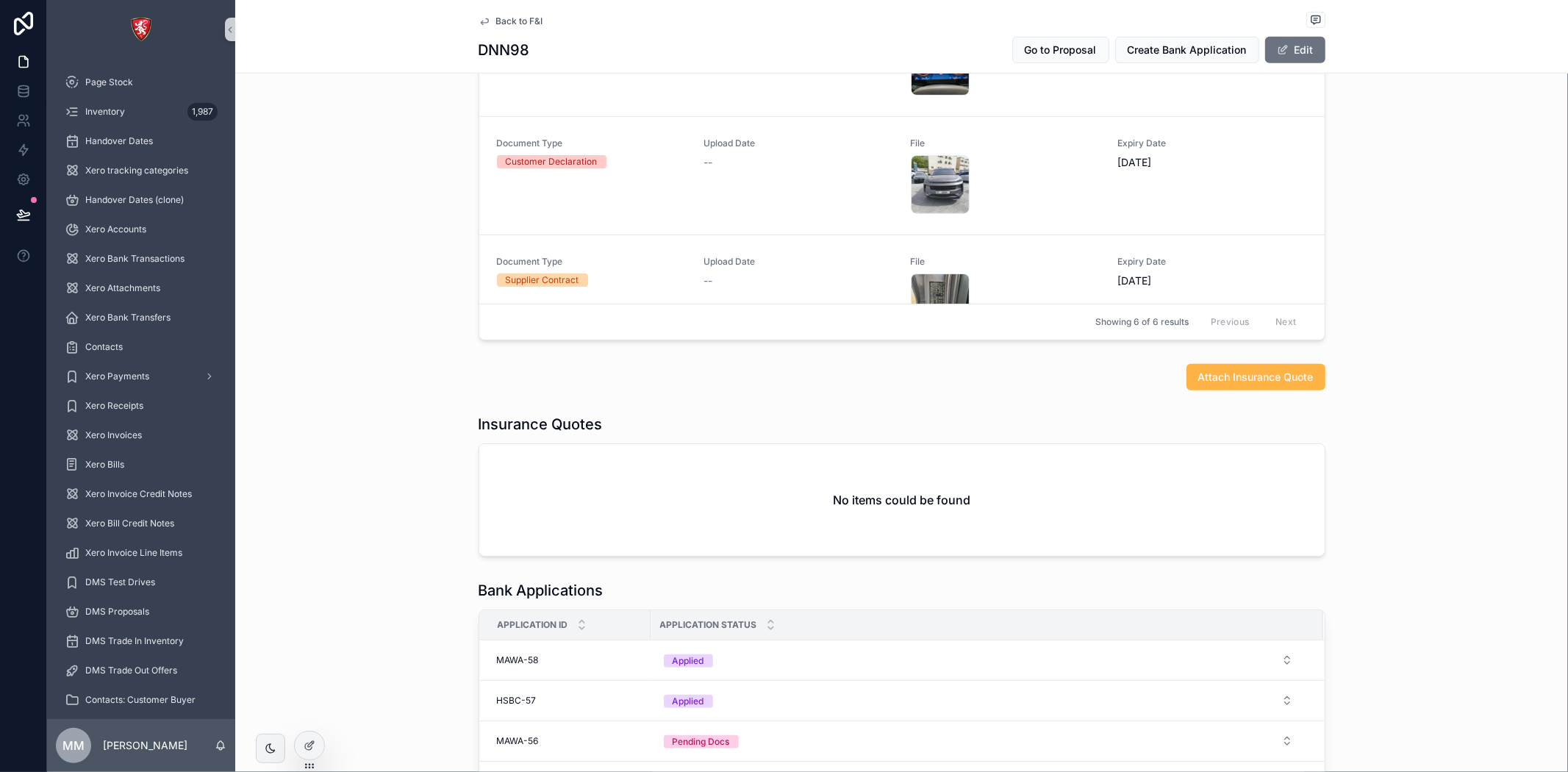
click at [1213, 377] on span "Attach Insurance Quote" at bounding box center [1256, 377] width 116 height 15
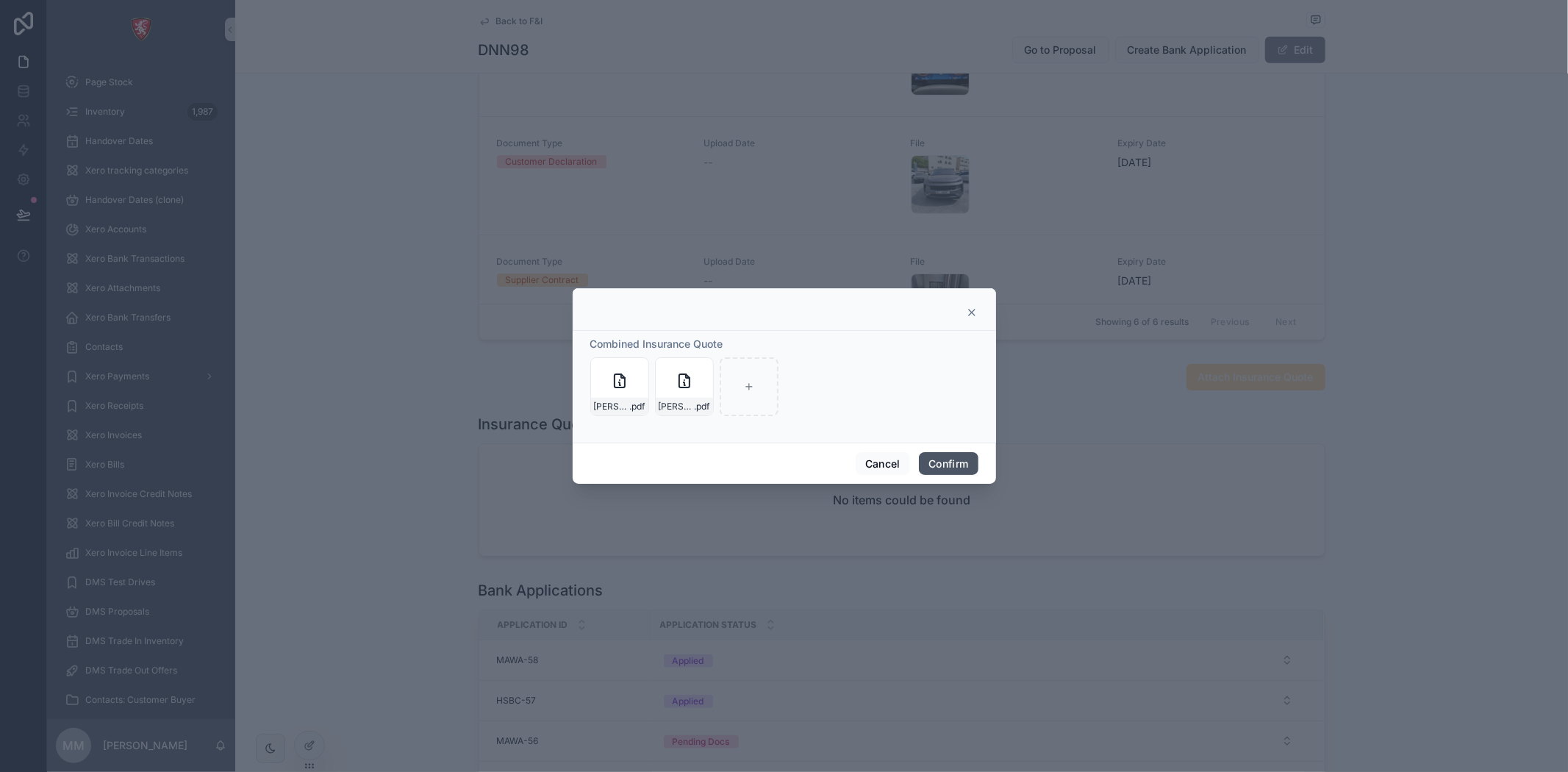
click at [952, 458] on button "Confirm" at bounding box center [948, 464] width 59 height 23
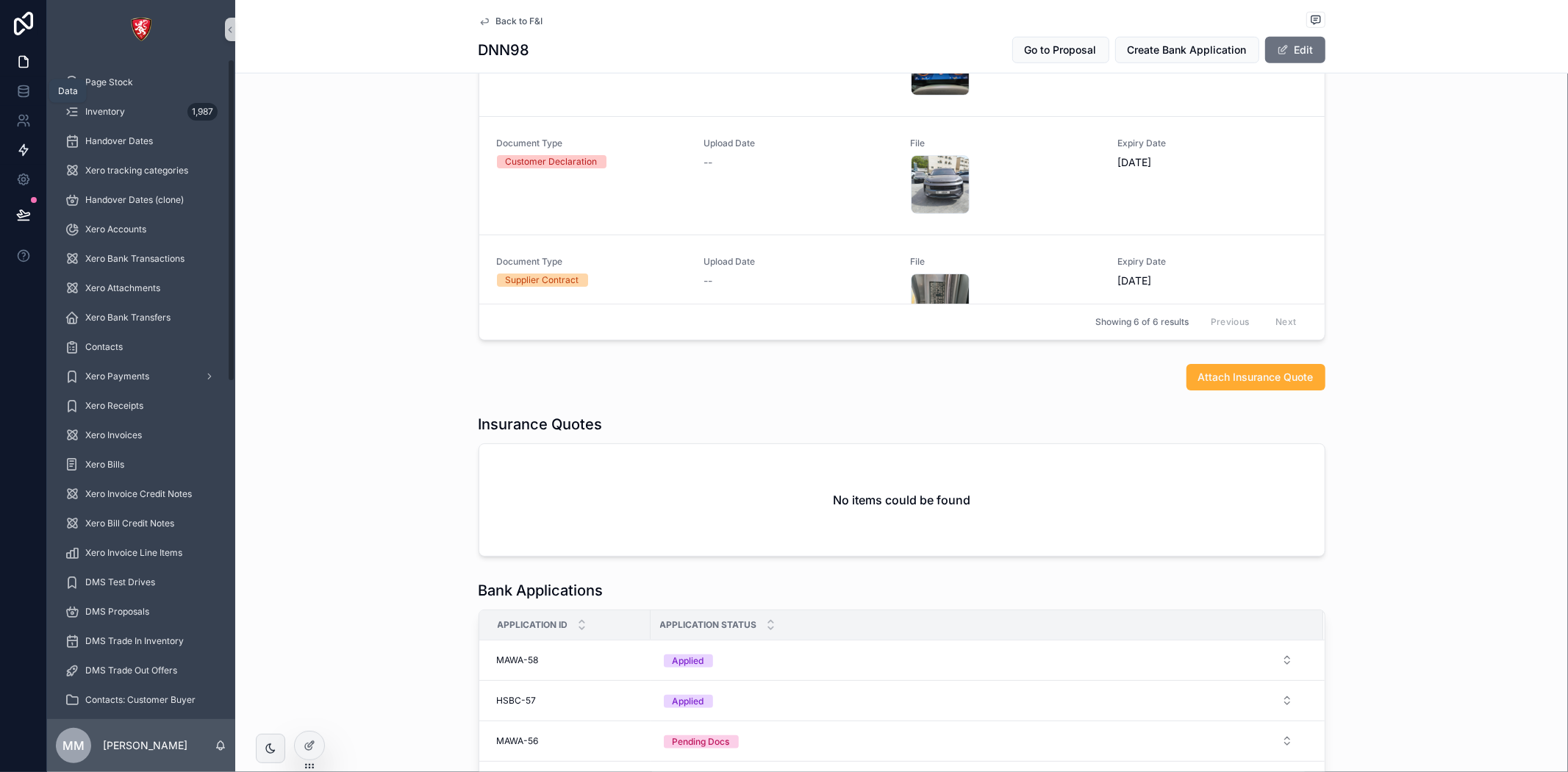
drag, startPoint x: 16, startPoint y: 92, endPoint x: 5, endPoint y: 144, distance: 53.2
click at [16, 92] on icon at bounding box center [23, 91] width 15 height 15
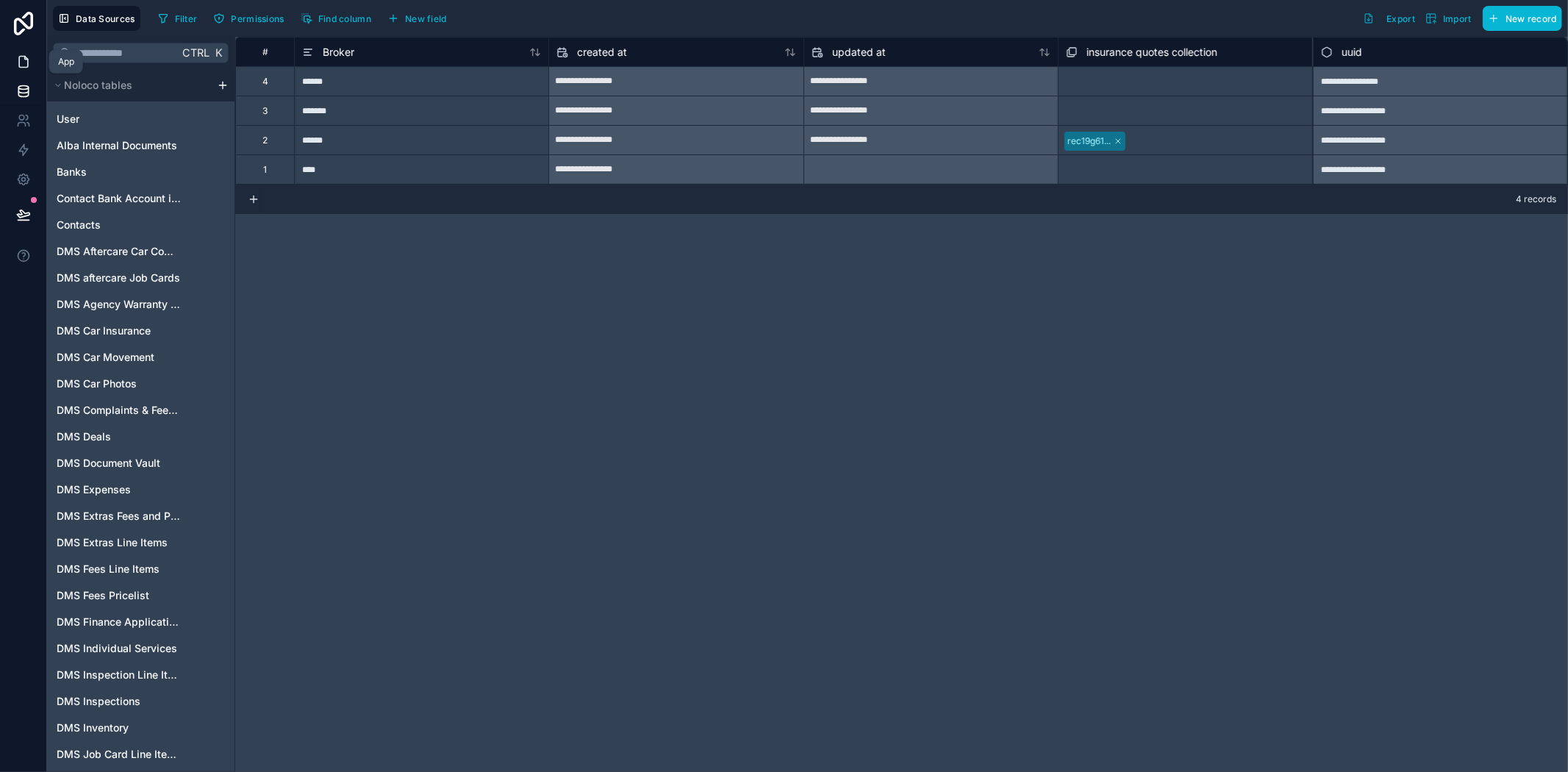
click at [23, 56] on icon at bounding box center [23, 62] width 15 height 15
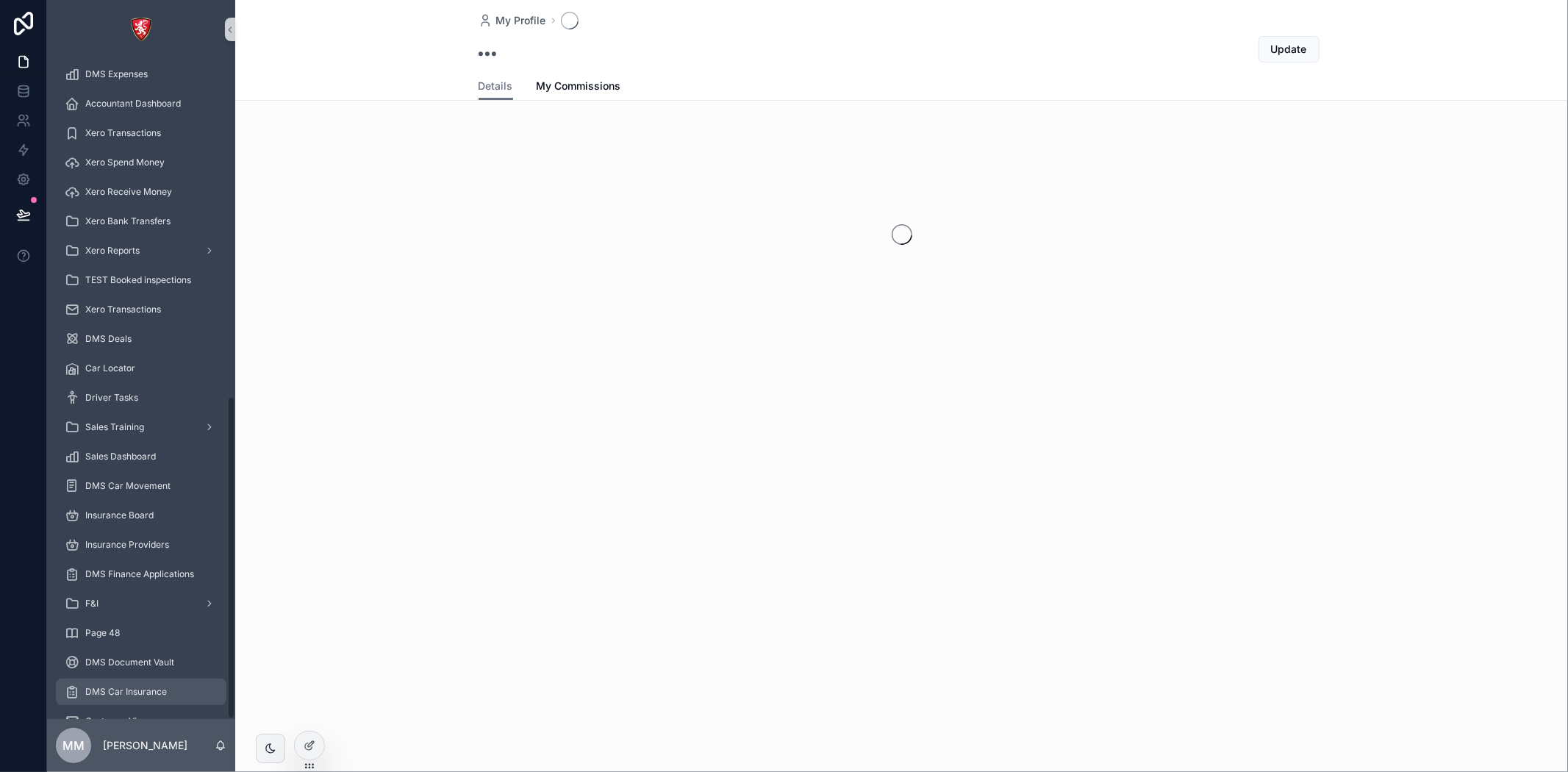
scroll to position [689, 0]
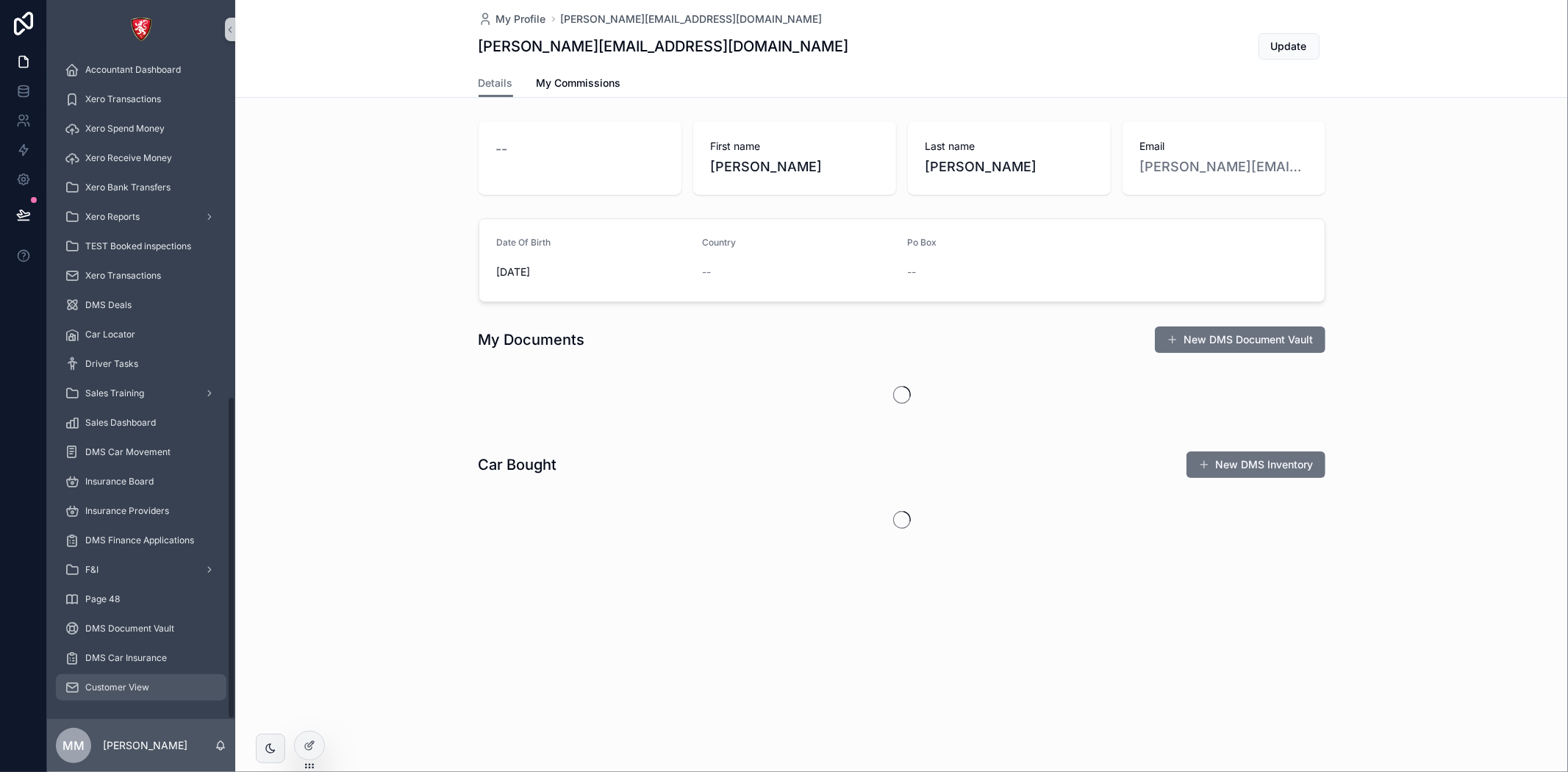
click at [162, 676] on div "Customer View" at bounding box center [141, 688] width 153 height 23
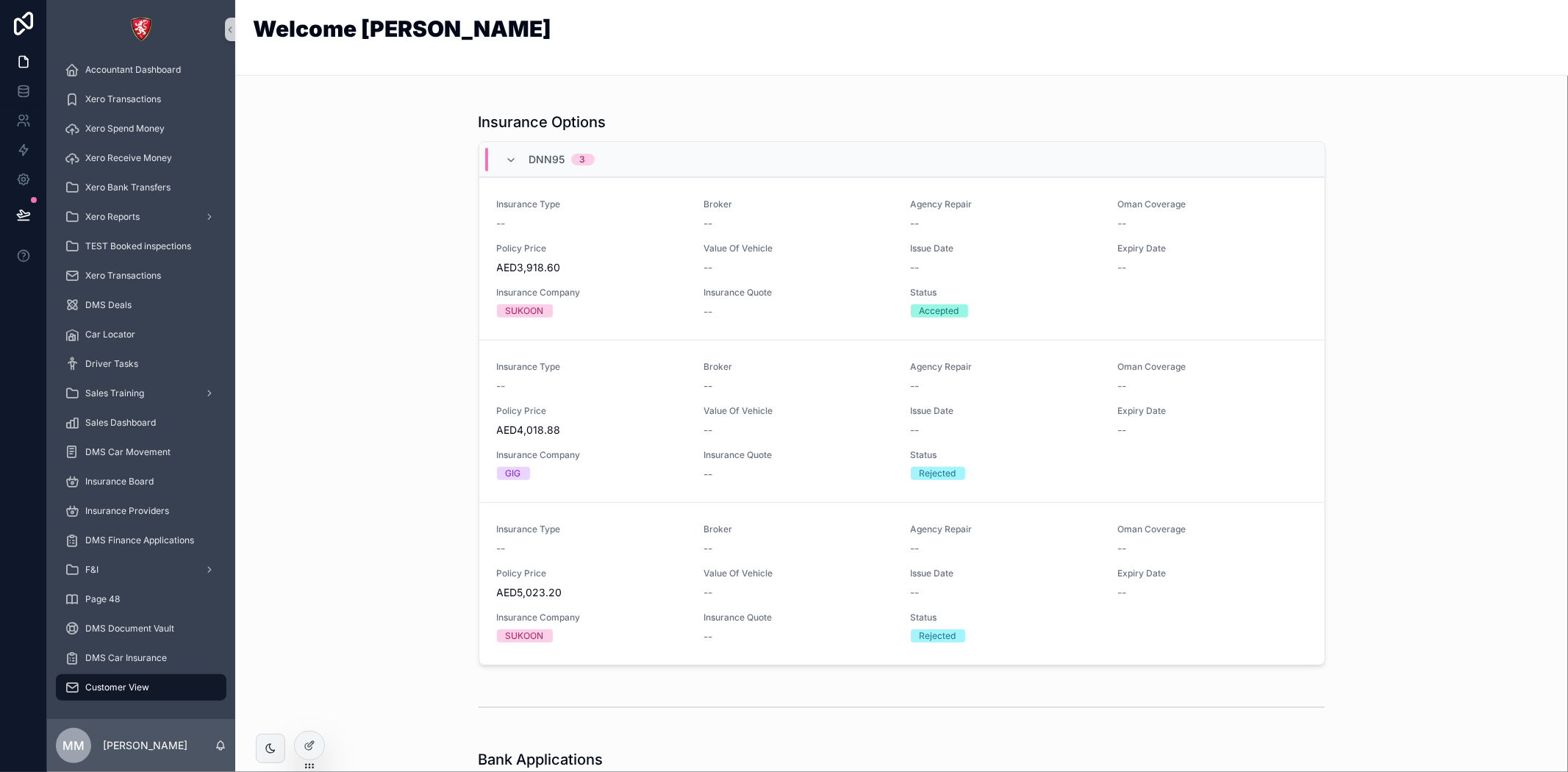
scroll to position [313, 0]
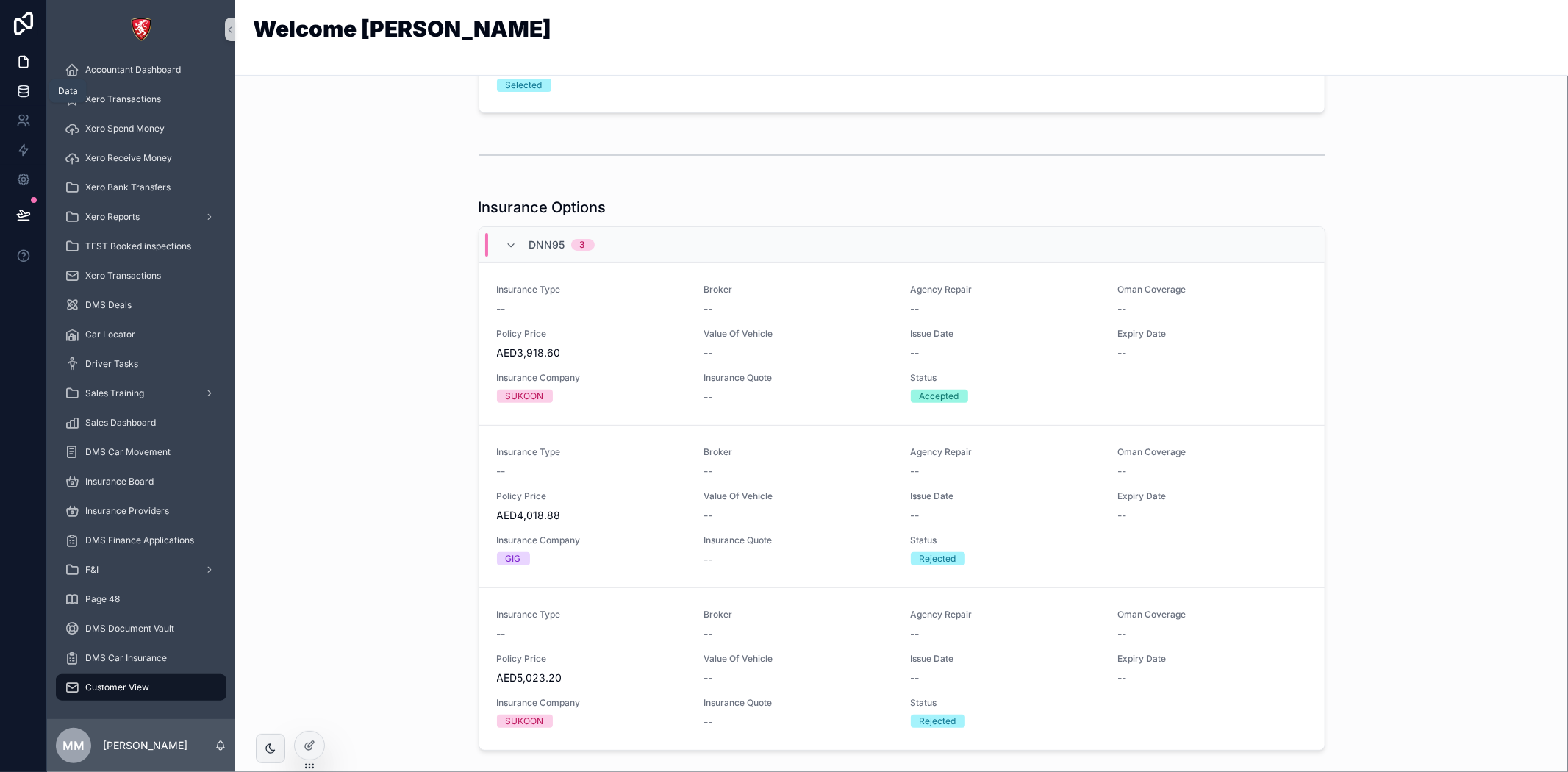
click at [27, 86] on icon at bounding box center [23, 88] width 9 height 4
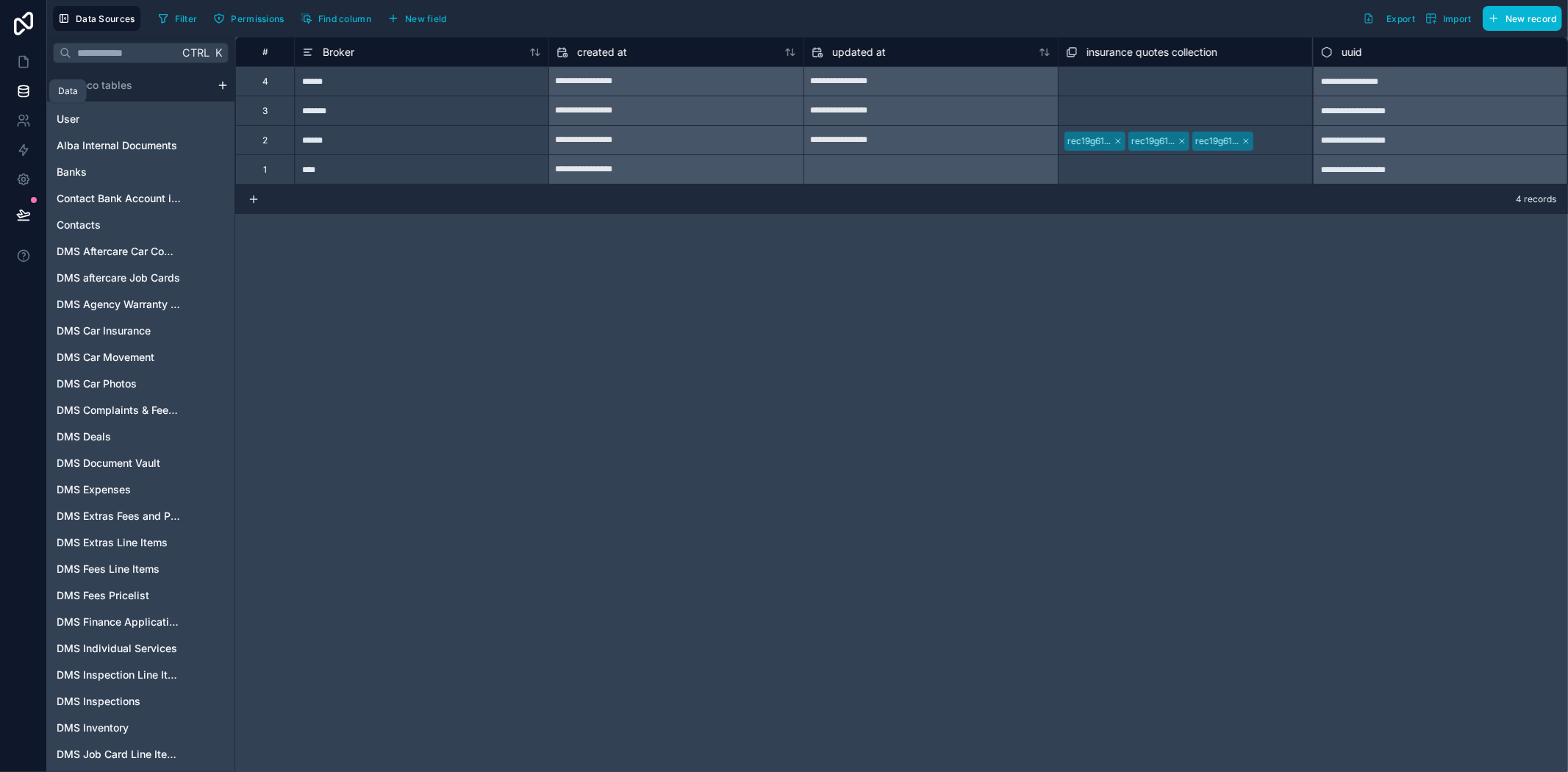
click at [18, 85] on icon at bounding box center [23, 91] width 15 height 15
click at [19, 57] on icon at bounding box center [23, 62] width 9 height 11
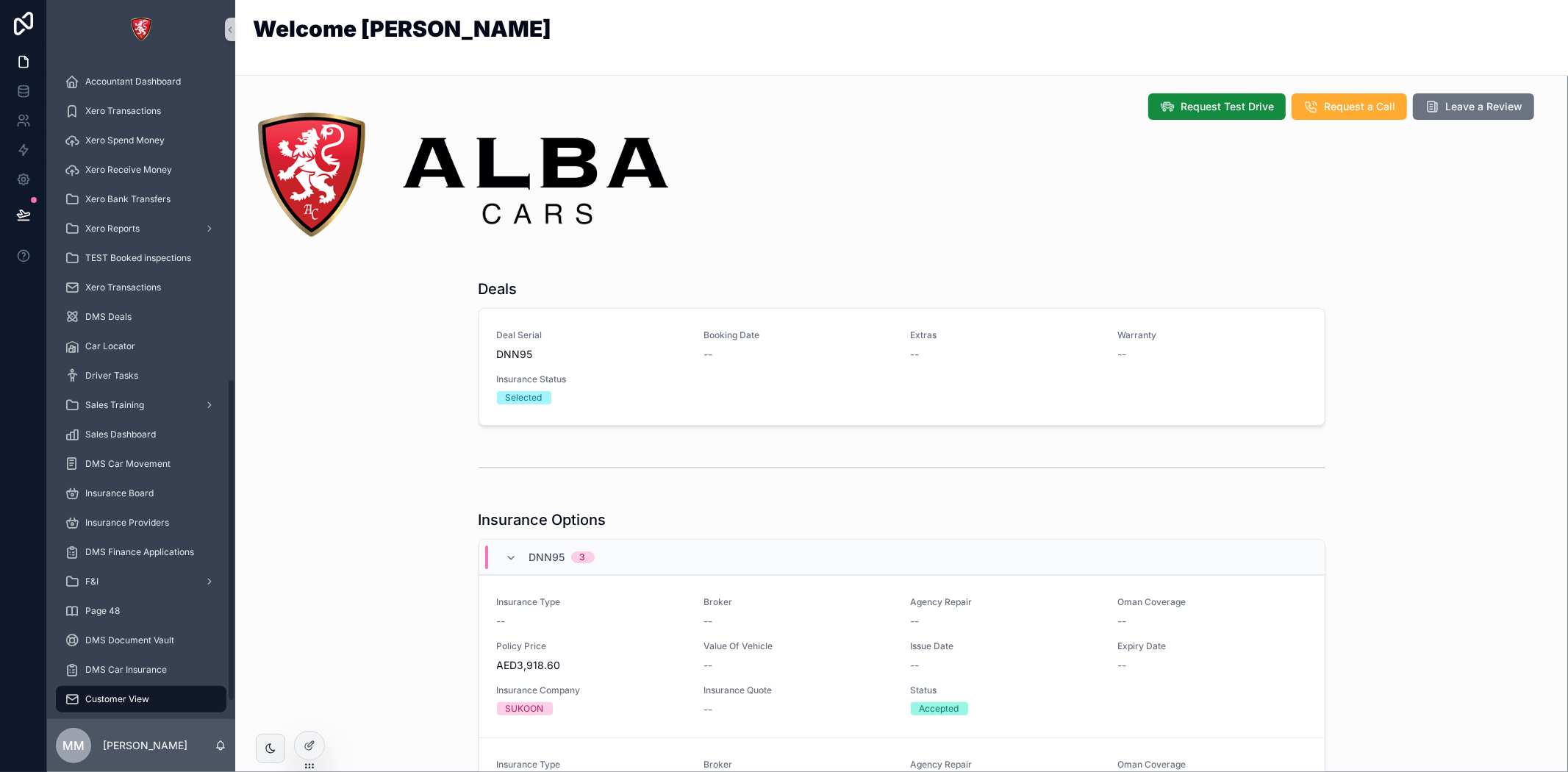
scroll to position [689, 0]
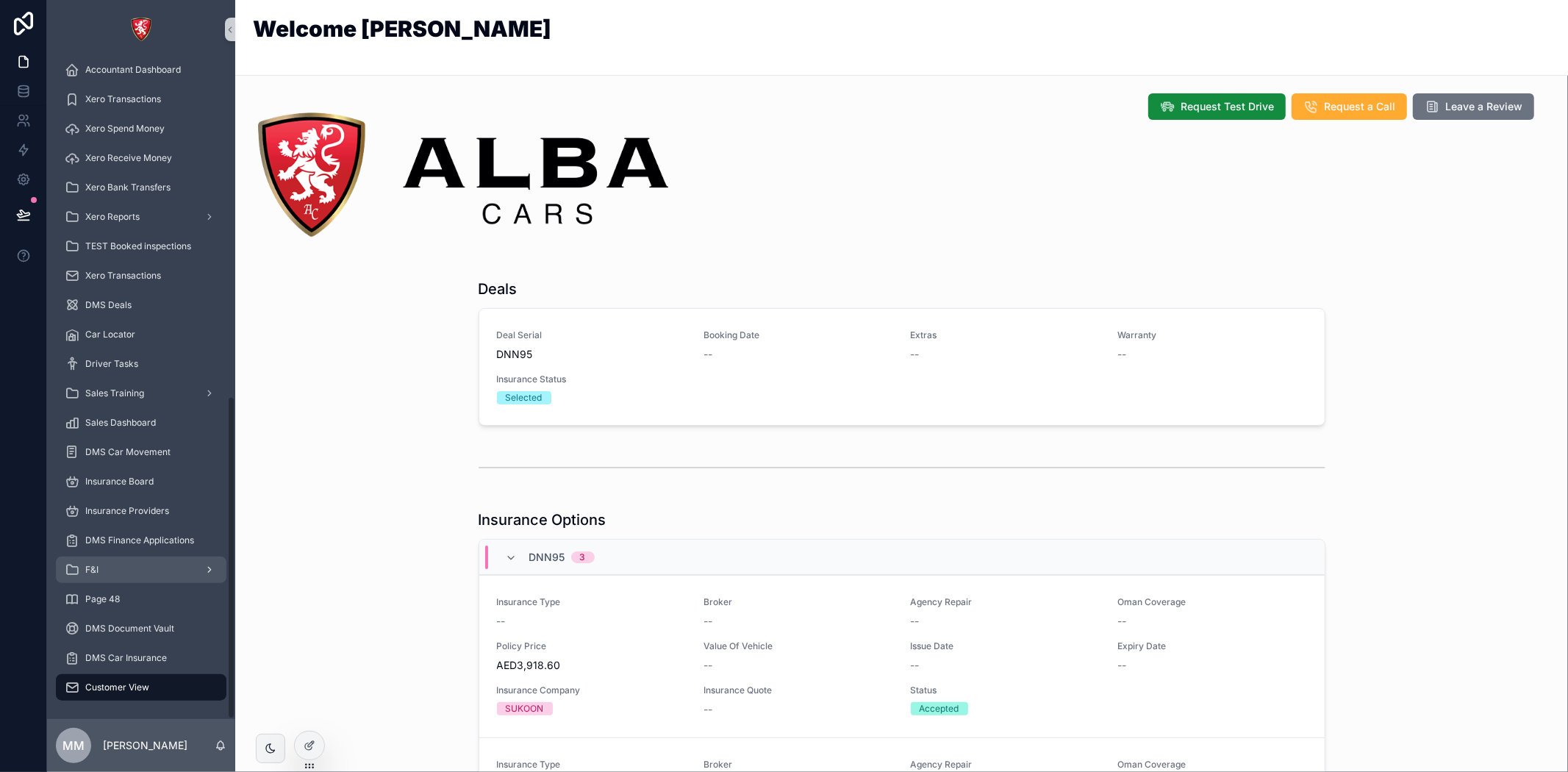
click at [120, 575] on div "F&I" at bounding box center [141, 570] width 153 height 23
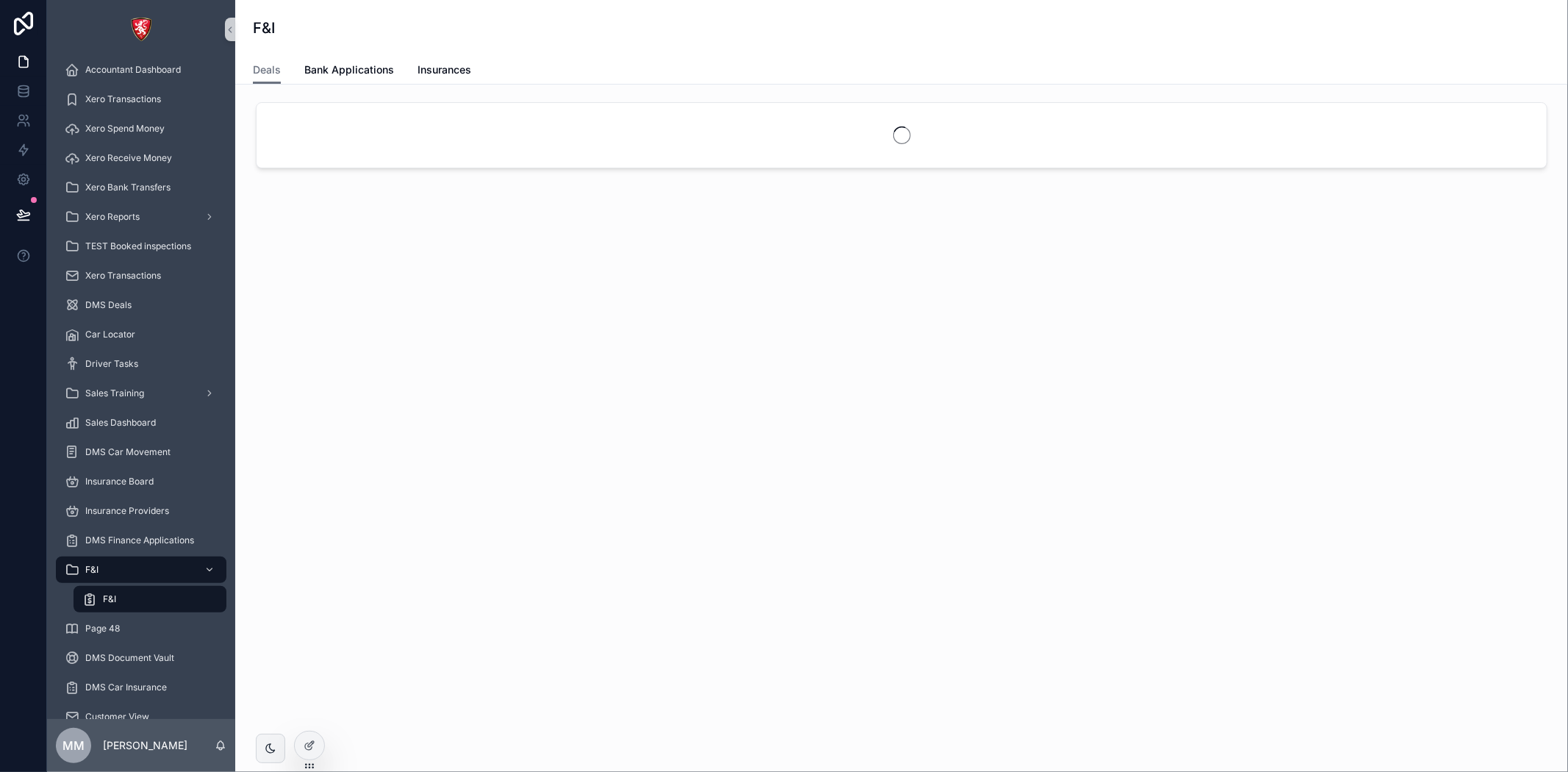
click at [115, 605] on div "F&I" at bounding box center [149, 599] width 135 height 23
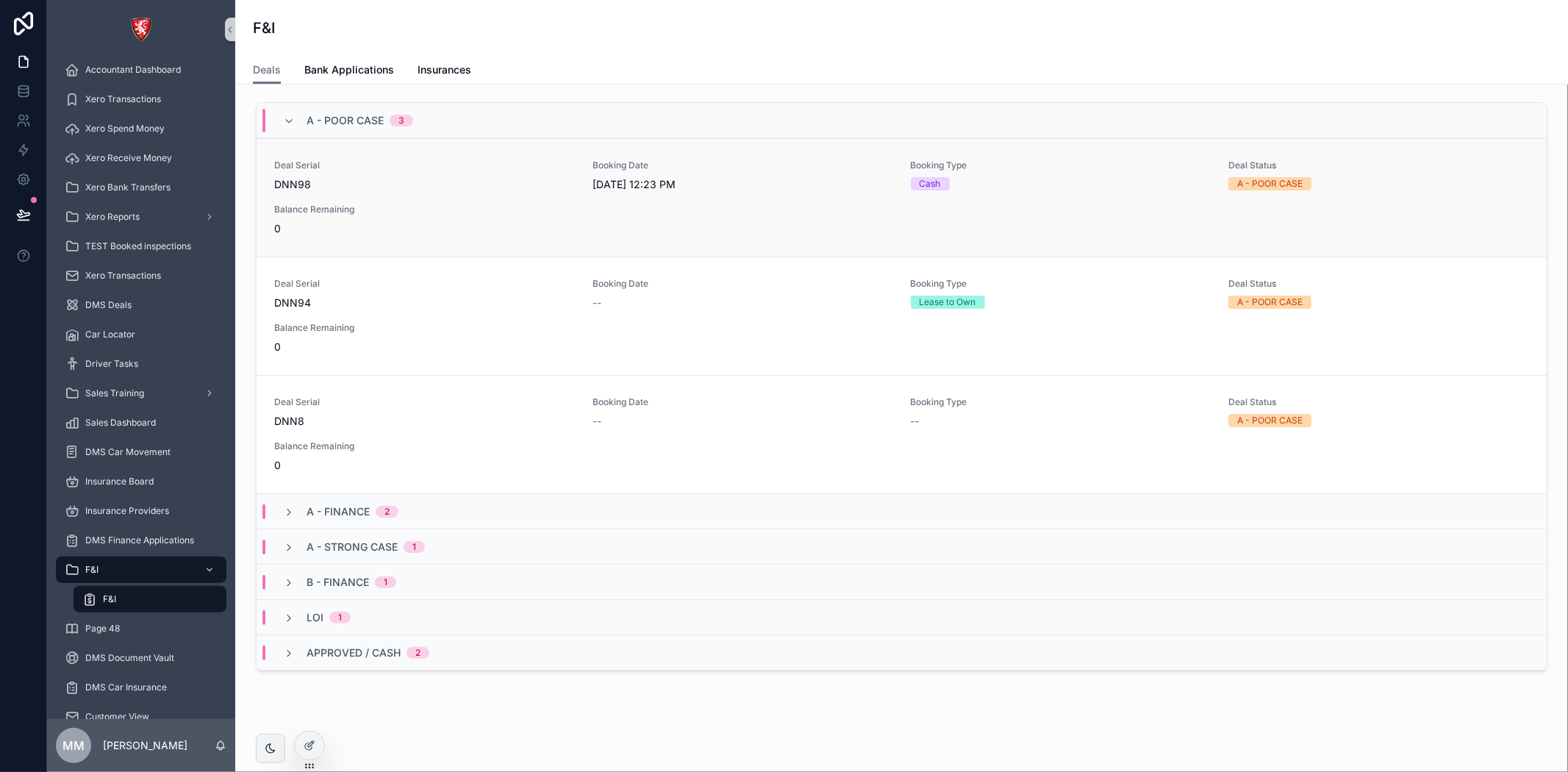
click at [839, 216] on div "Deal Serial DNN98 Booking Date [DATE] 12:23 PM Booking Type Cash Deal Status A …" at bounding box center [902, 198] width 1255 height 77
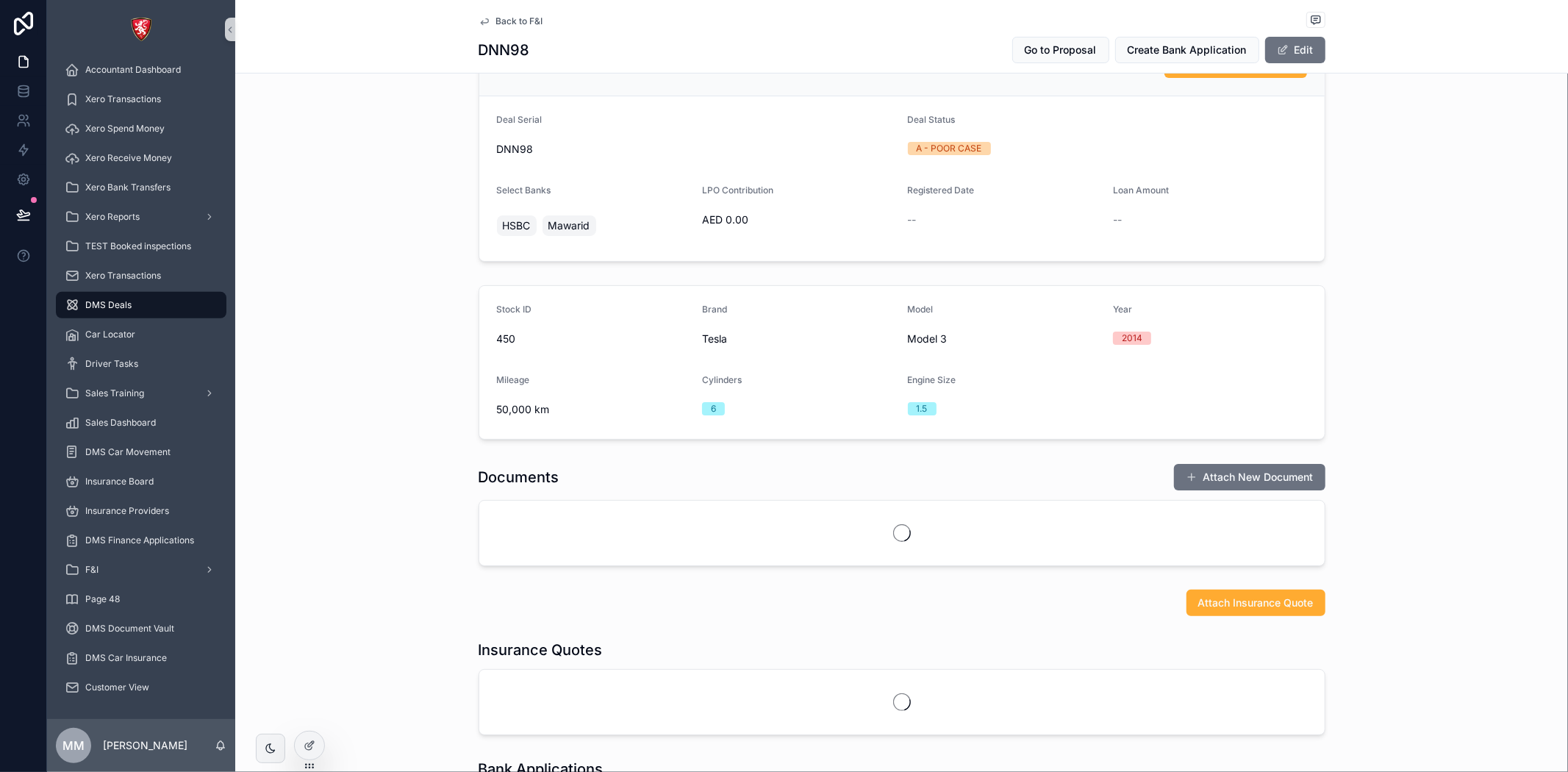
scroll to position [310, 0]
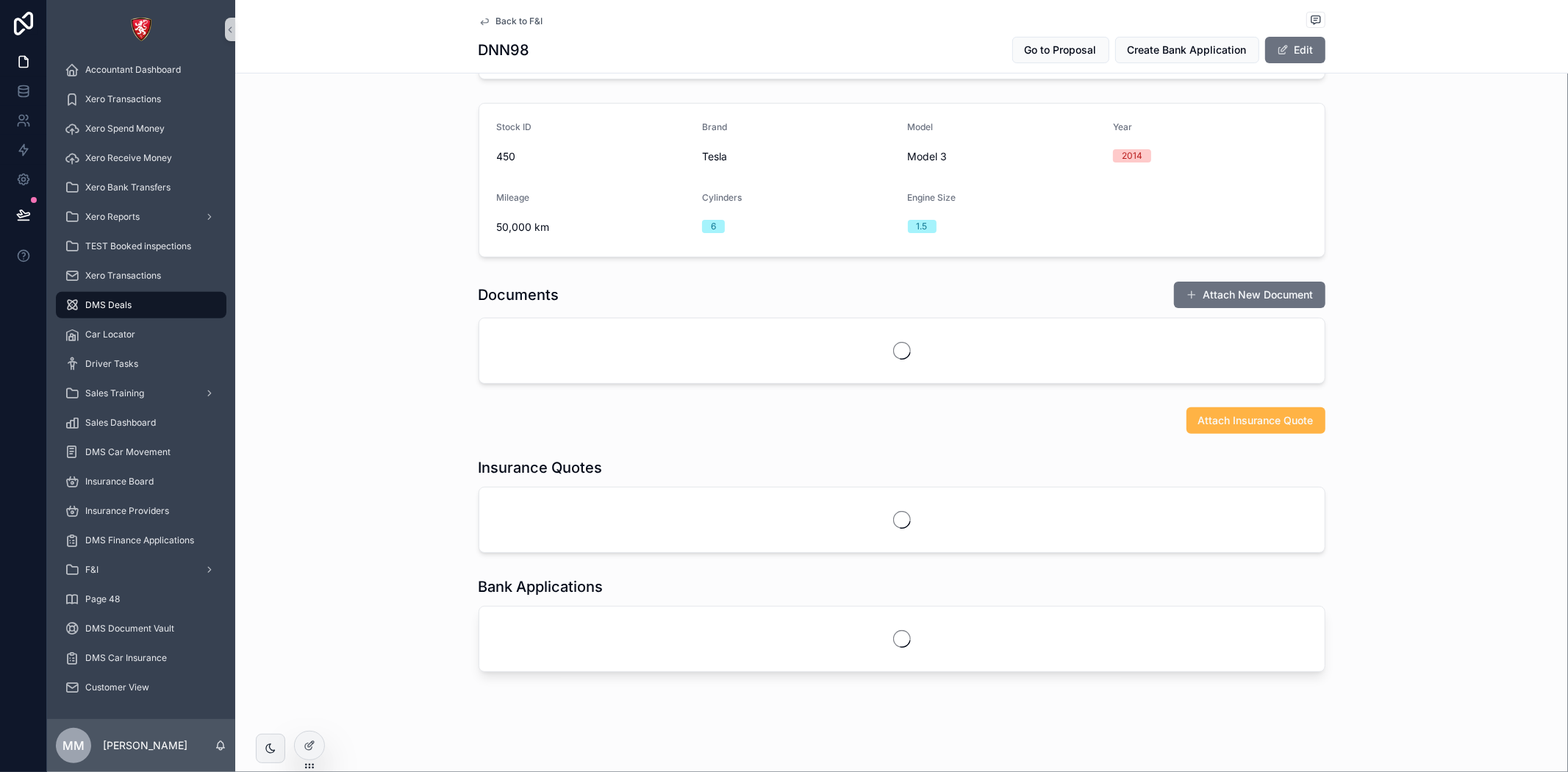
click at [1229, 424] on span "Attach Insurance Quote" at bounding box center [1256, 420] width 116 height 15
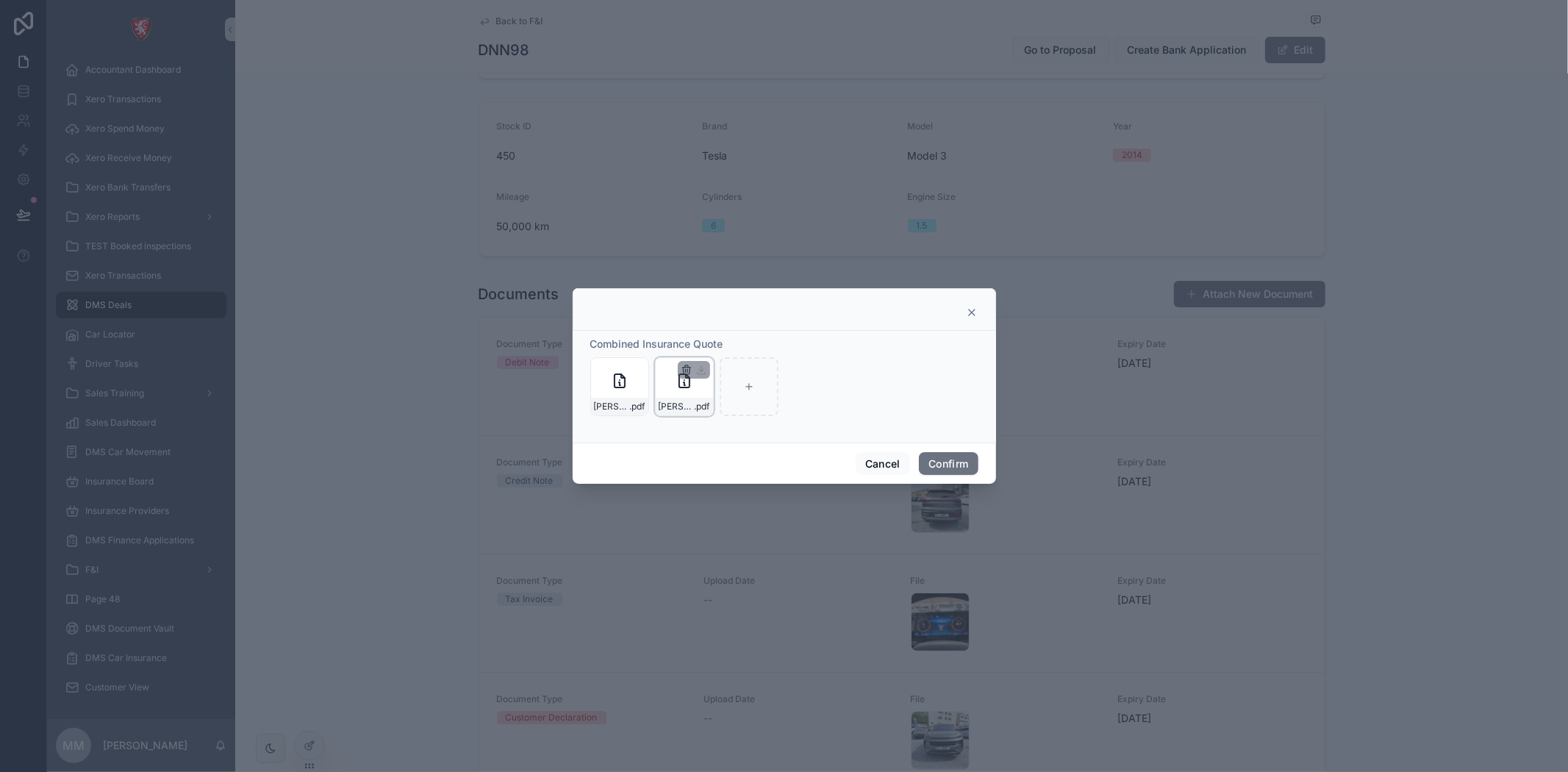
click at [682, 366] on icon "button" at bounding box center [686, 370] width 12 height 12
click at [681, 368] on icon "button" at bounding box center [686, 370] width 12 height 12
click at [687, 366] on icon "button" at bounding box center [686, 366] width 8 height 0
click at [718, 341] on icon "button" at bounding box center [716, 343] width 12 height 12
click at [684, 383] on icon at bounding box center [684, 386] width 10 height 10
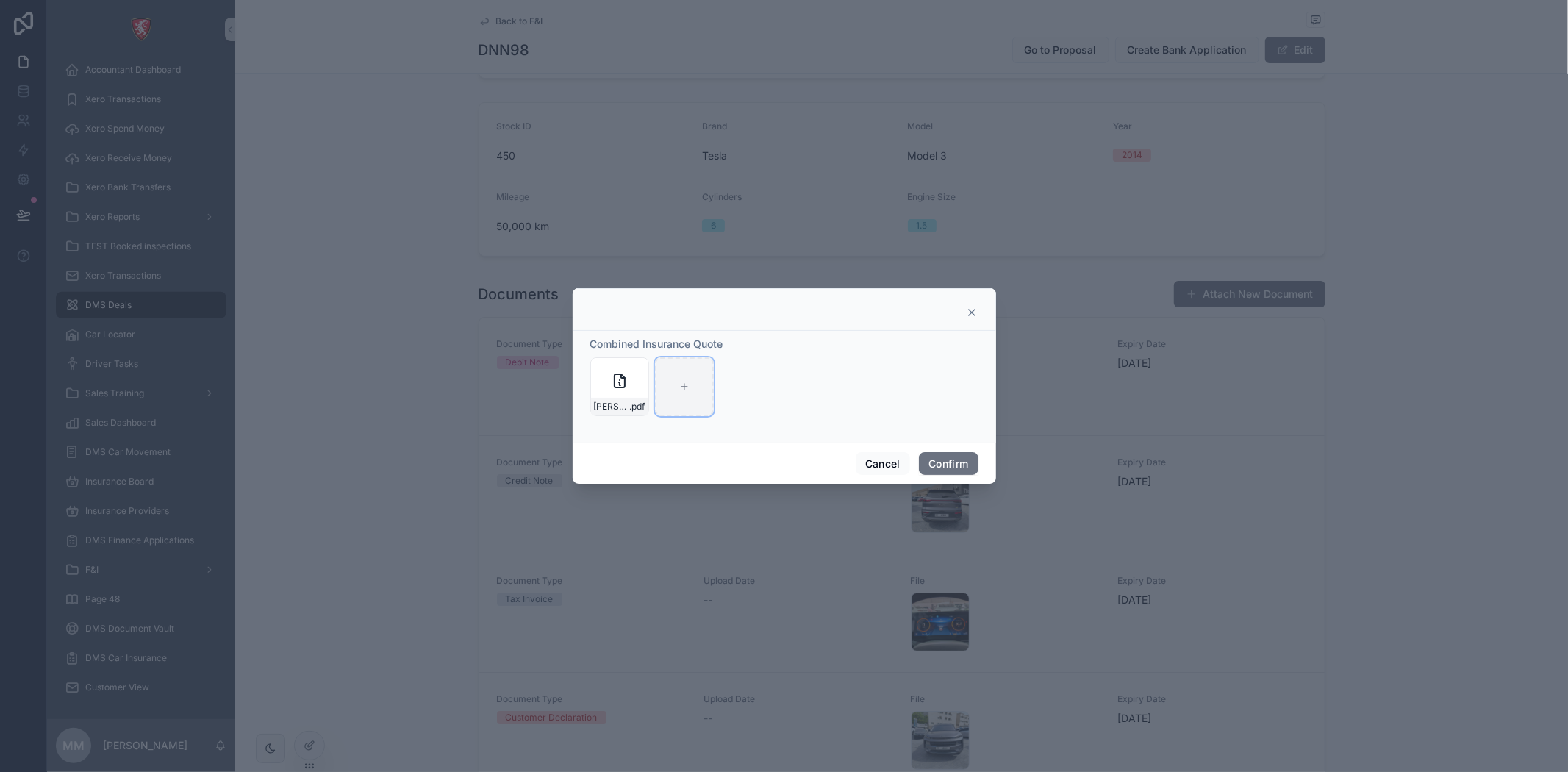
type input "**********"
drag, startPoint x: 943, startPoint y: 463, endPoint x: 945, endPoint y: 477, distance: 14.1
click at [945, 463] on button "Confirm" at bounding box center [948, 464] width 59 height 23
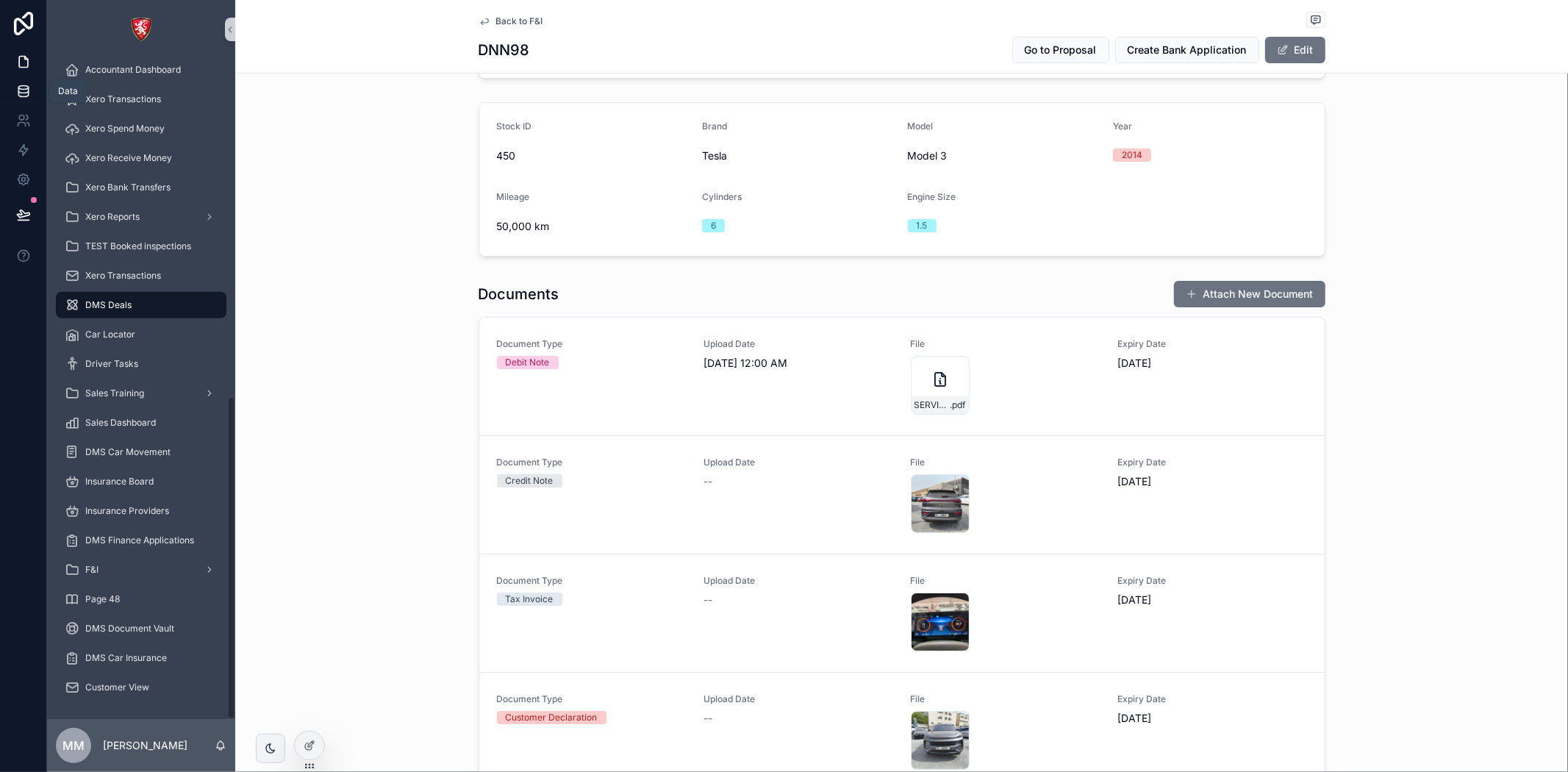
click at [27, 89] on icon at bounding box center [23, 88] width 9 height 4
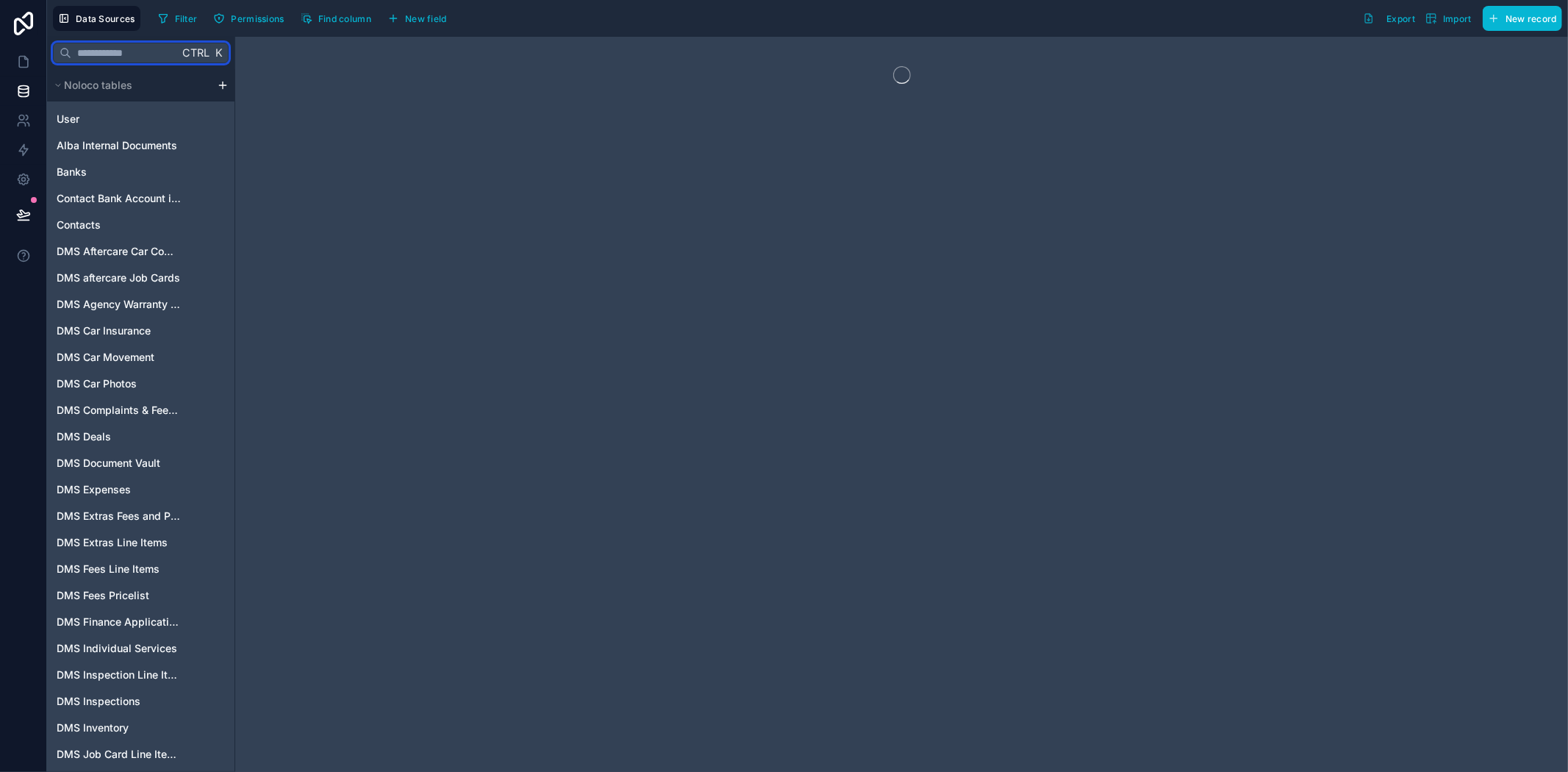
click at [150, 48] on input "text" at bounding box center [124, 53] width 107 height 27
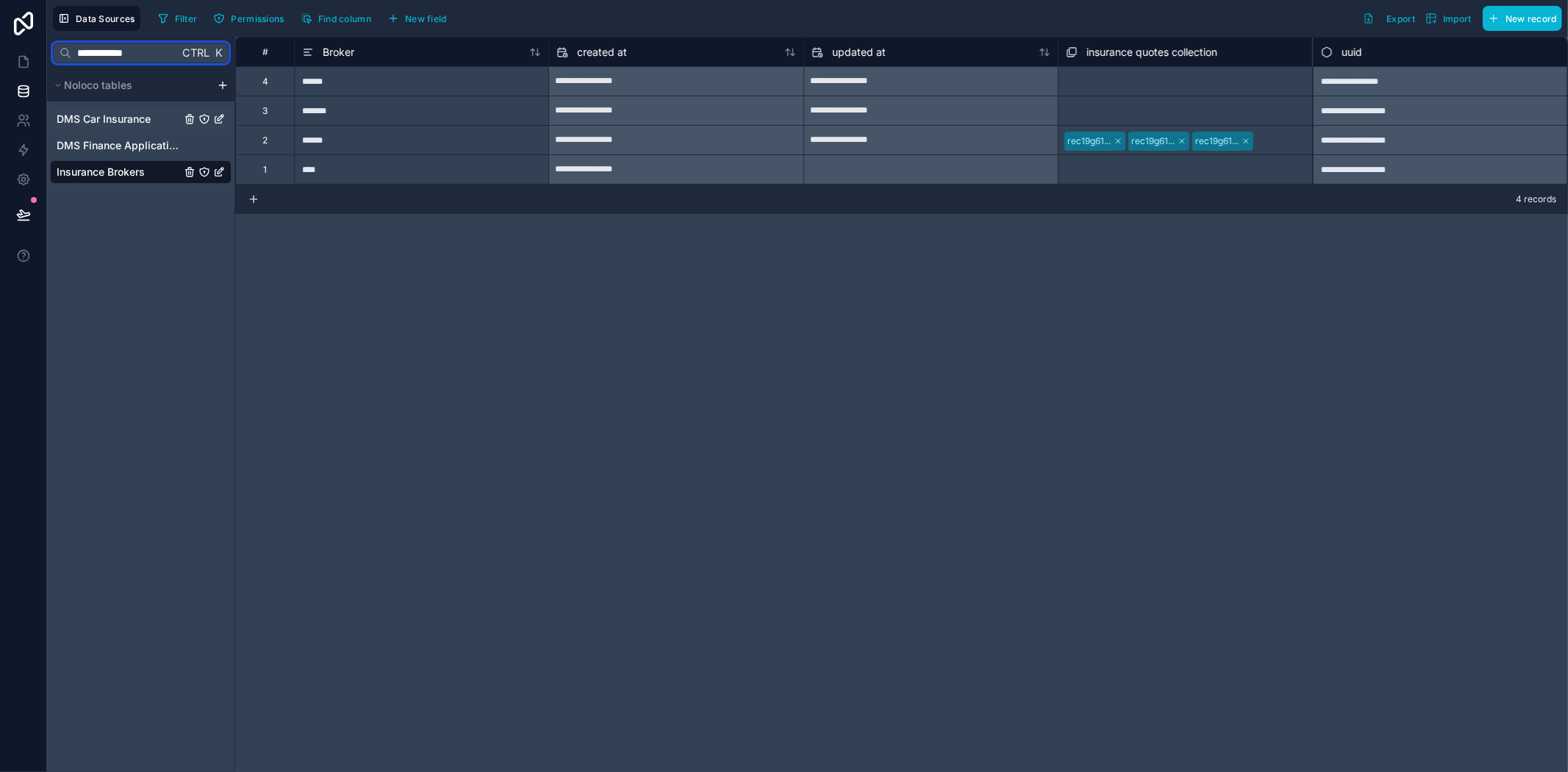
type input "**********"
click at [102, 110] on div "DMS Car Insurance" at bounding box center [141, 119] width 181 height 23
click at [119, 118] on span "DMS Car Insurance" at bounding box center [103, 119] width 94 height 15
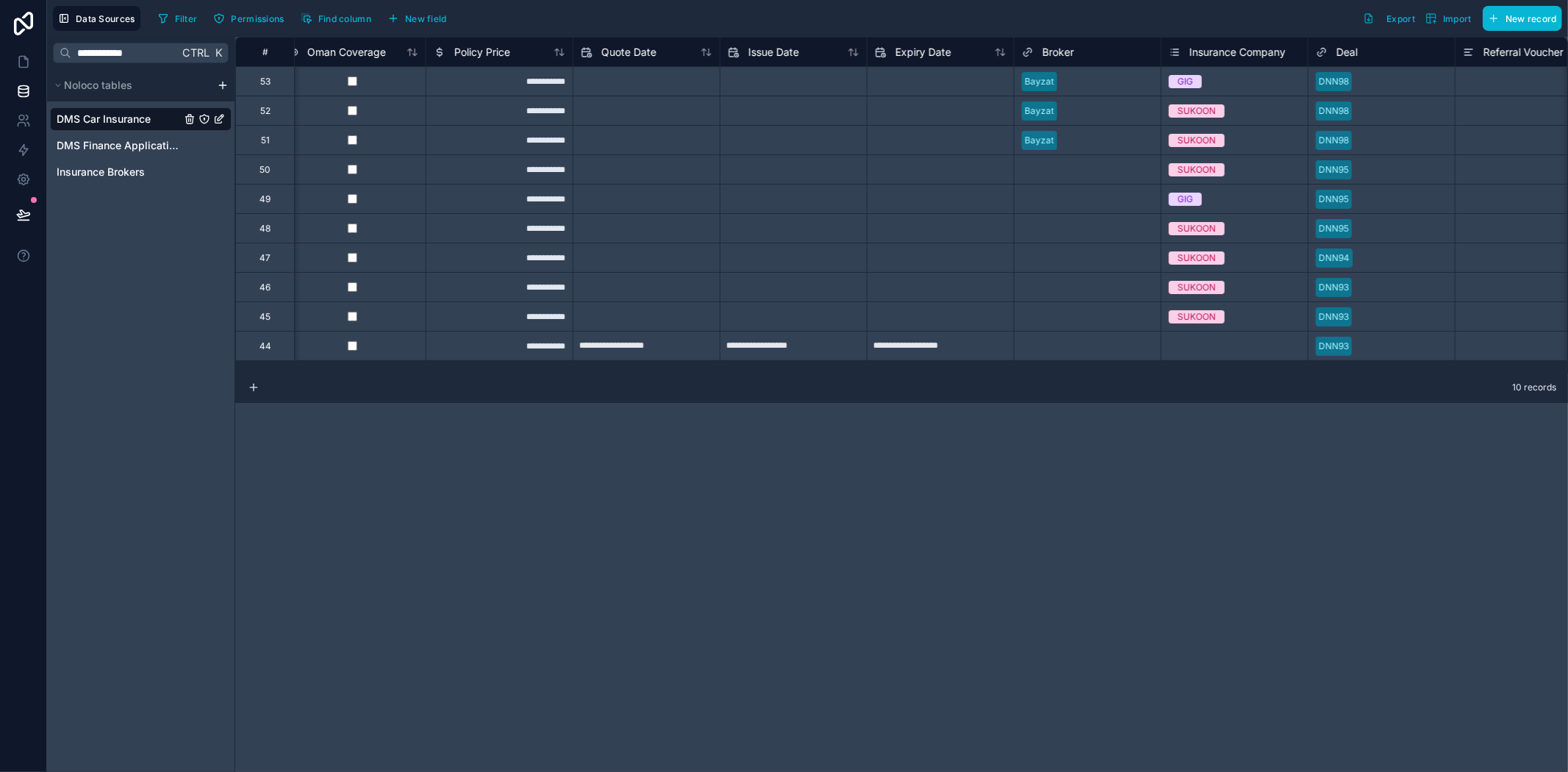
scroll to position [0, 844]
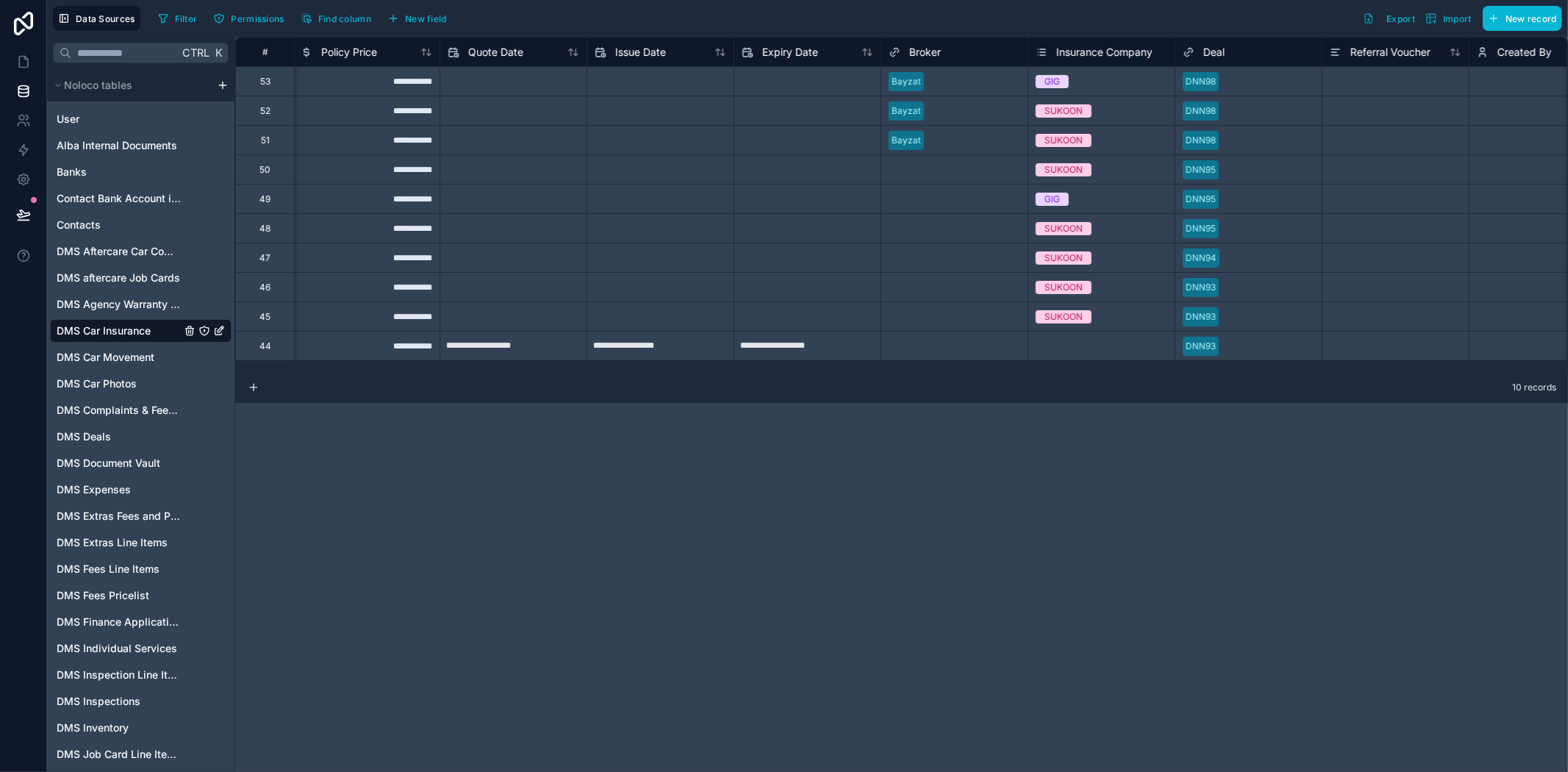
scroll to position [0, 885]
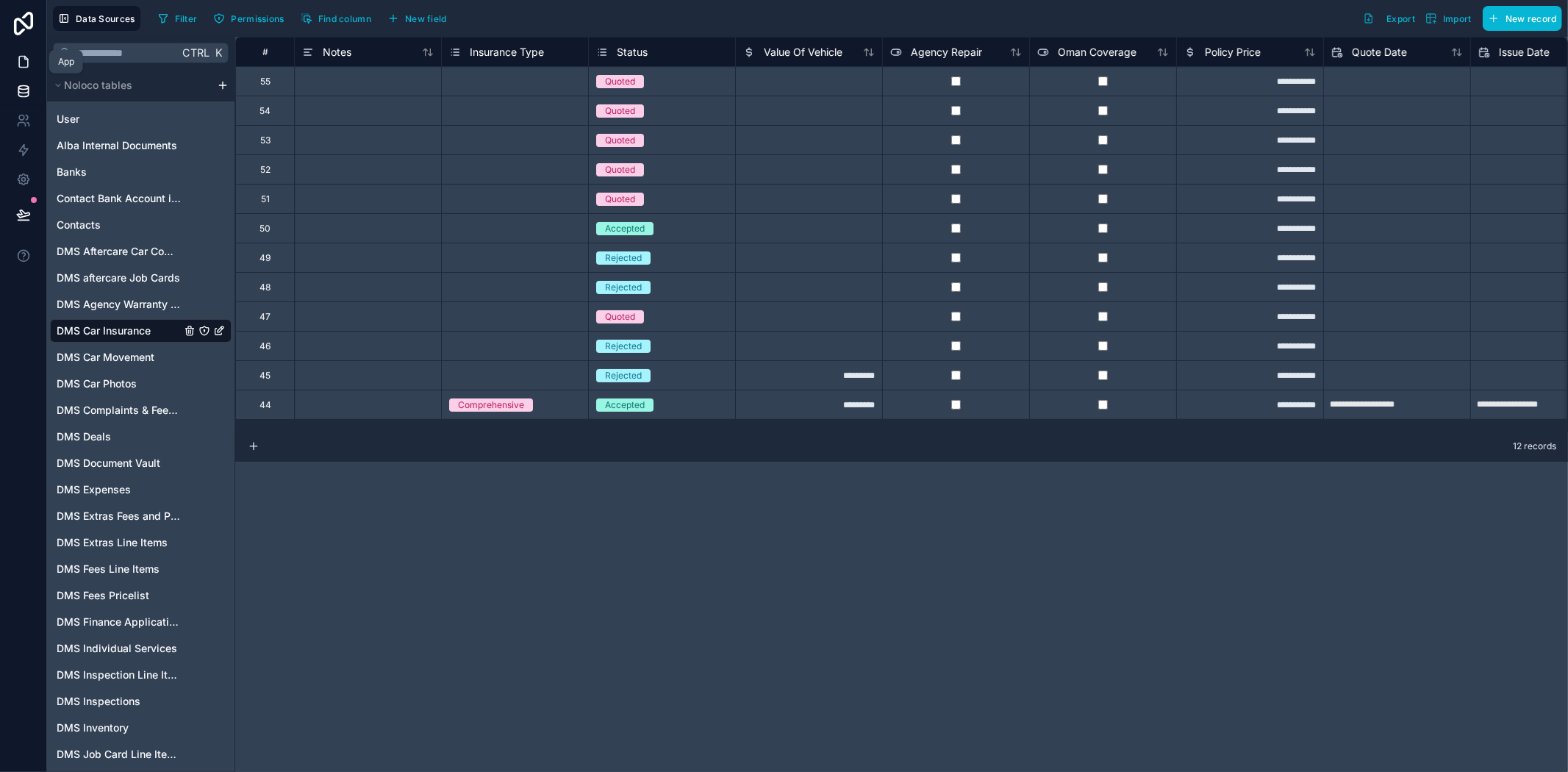
click at [26, 60] on icon at bounding box center [23, 62] width 15 height 15
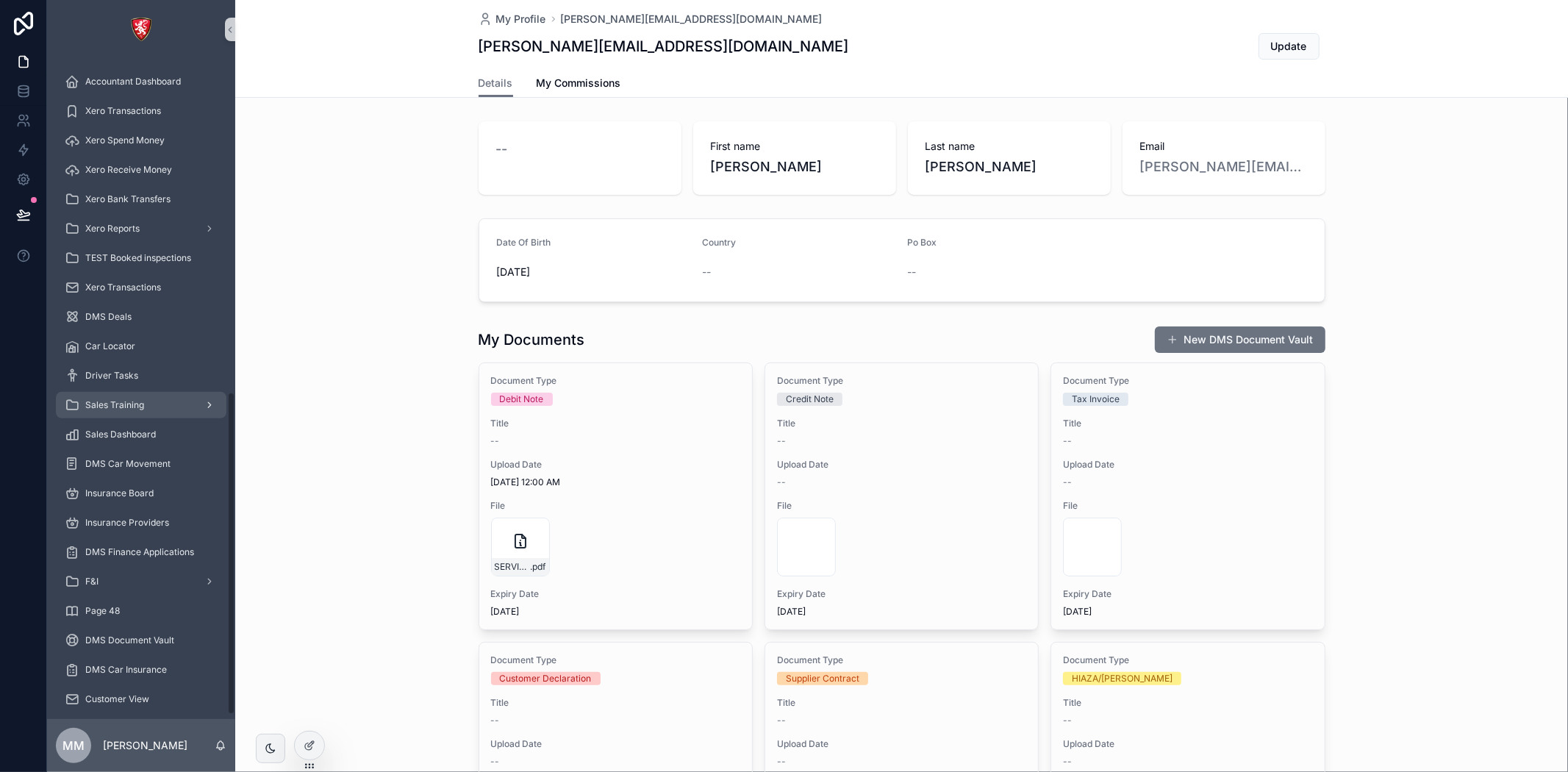
scroll to position [689, 0]
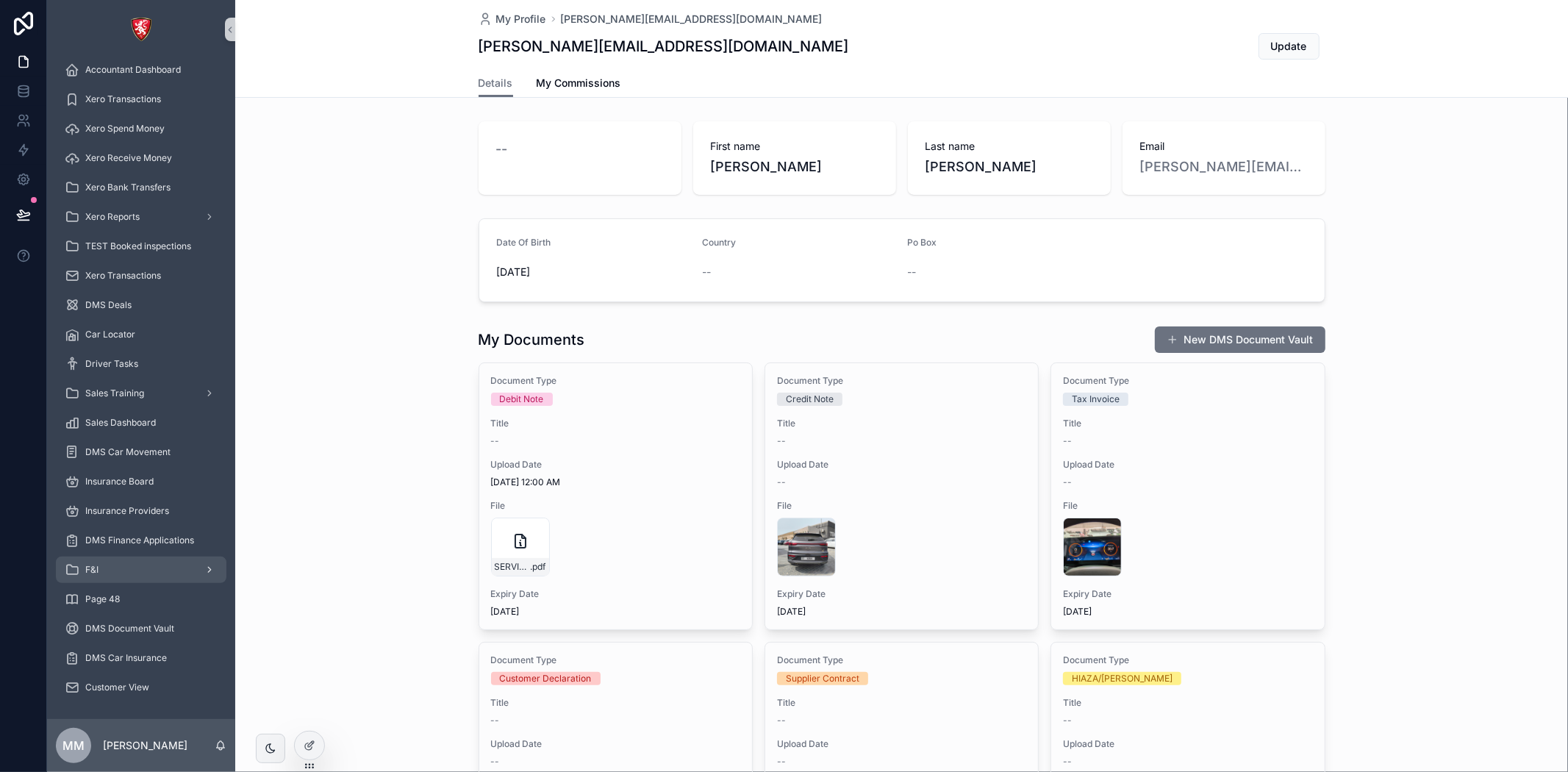
click at [169, 558] on div "F&I" at bounding box center [141, 570] width 153 height 23
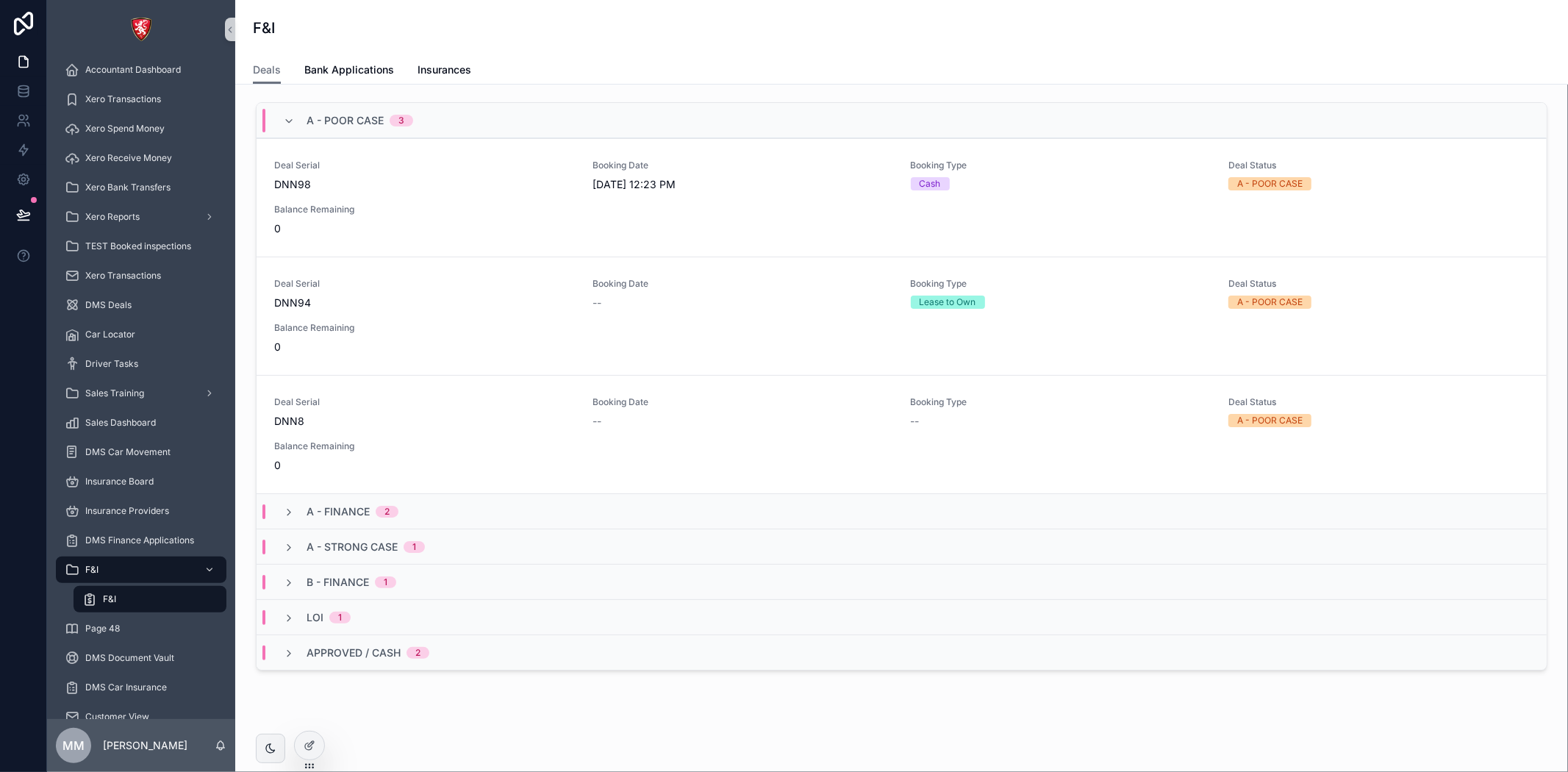
click at [141, 601] on div "F&I" at bounding box center [149, 599] width 135 height 23
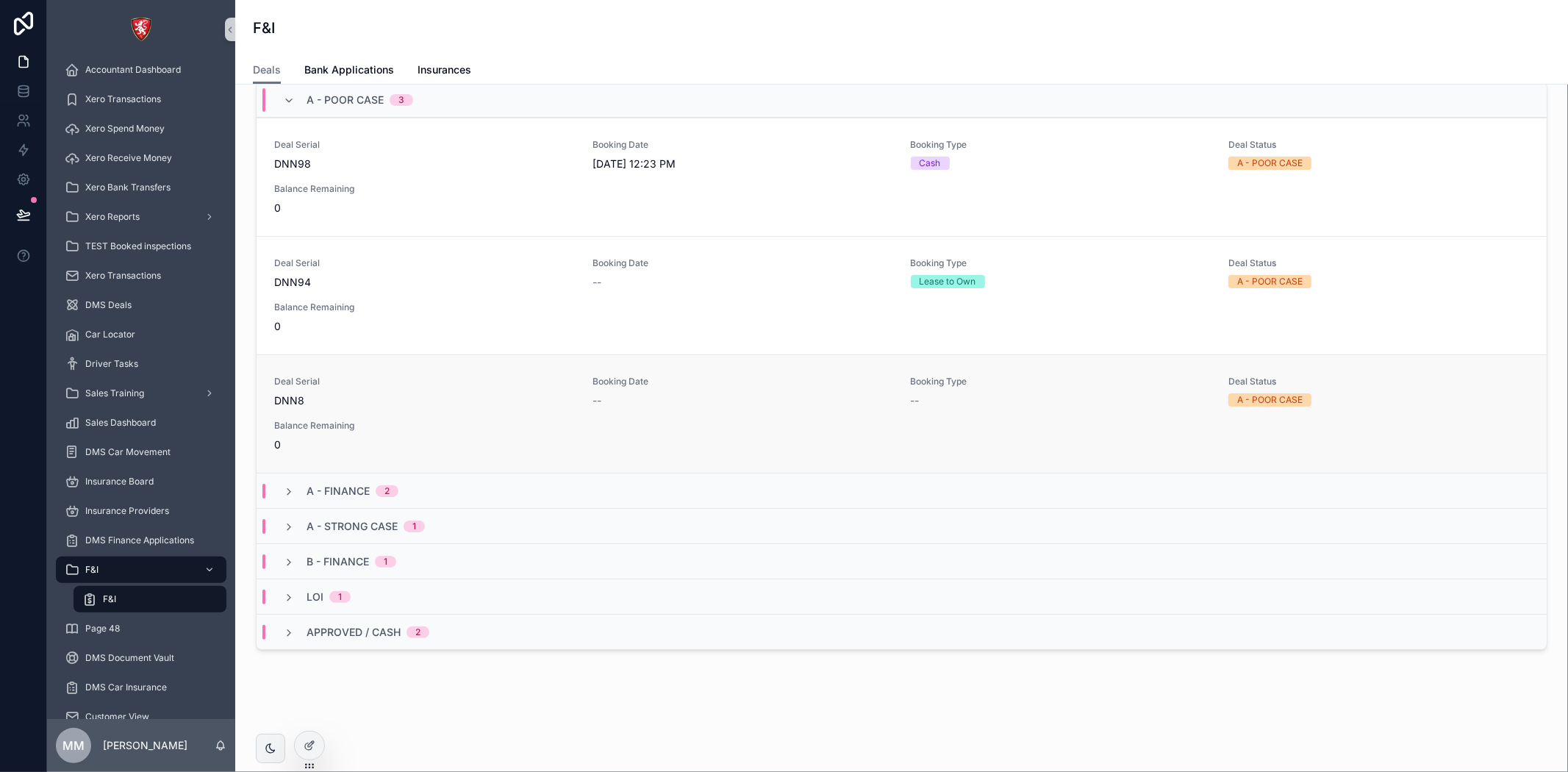
scroll to position [27, 0]
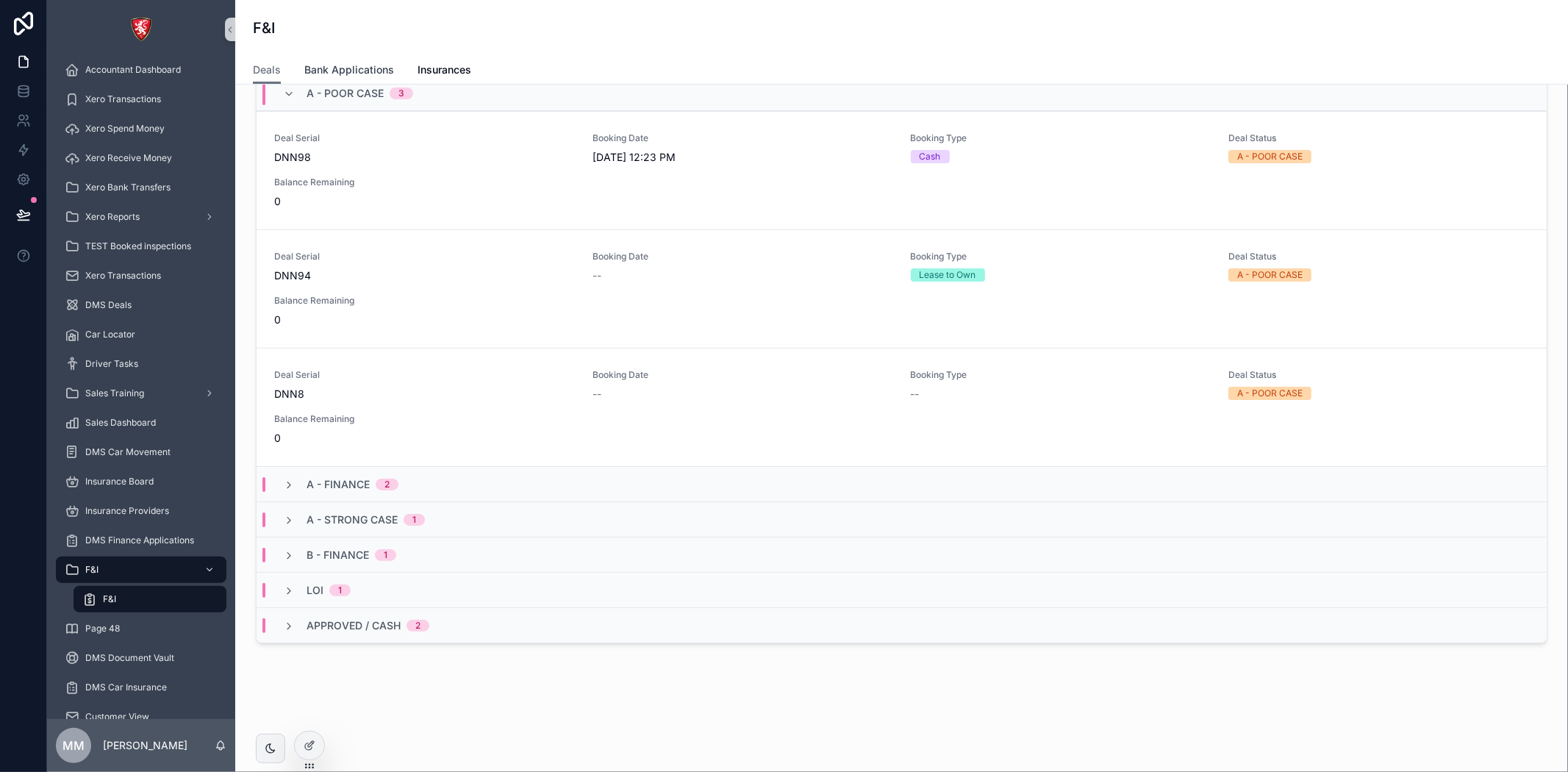
click at [317, 69] on span "Bank Applications" at bounding box center [349, 70] width 90 height 15
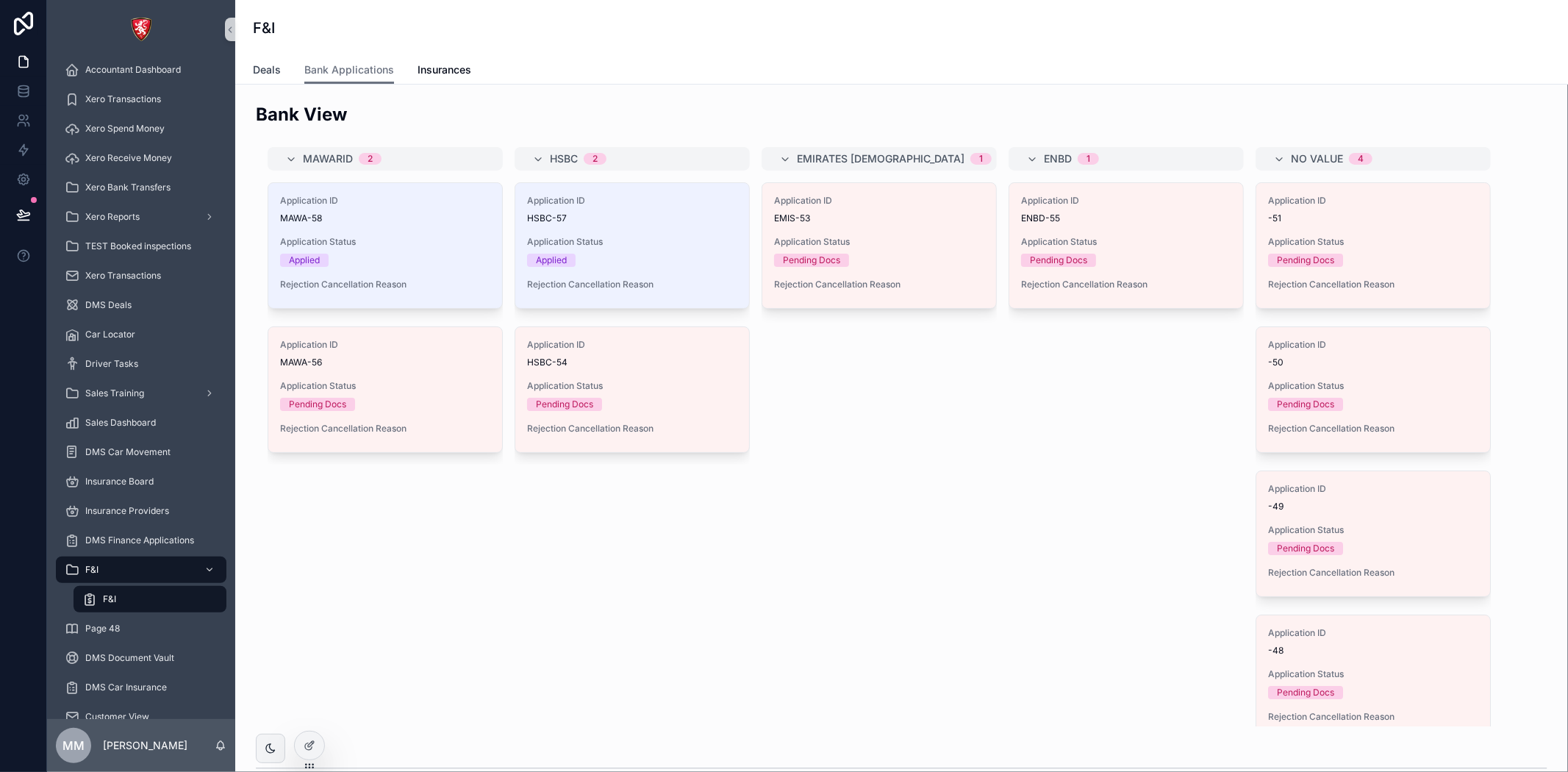
click at [269, 70] on span "Deals" at bounding box center [267, 70] width 28 height 15
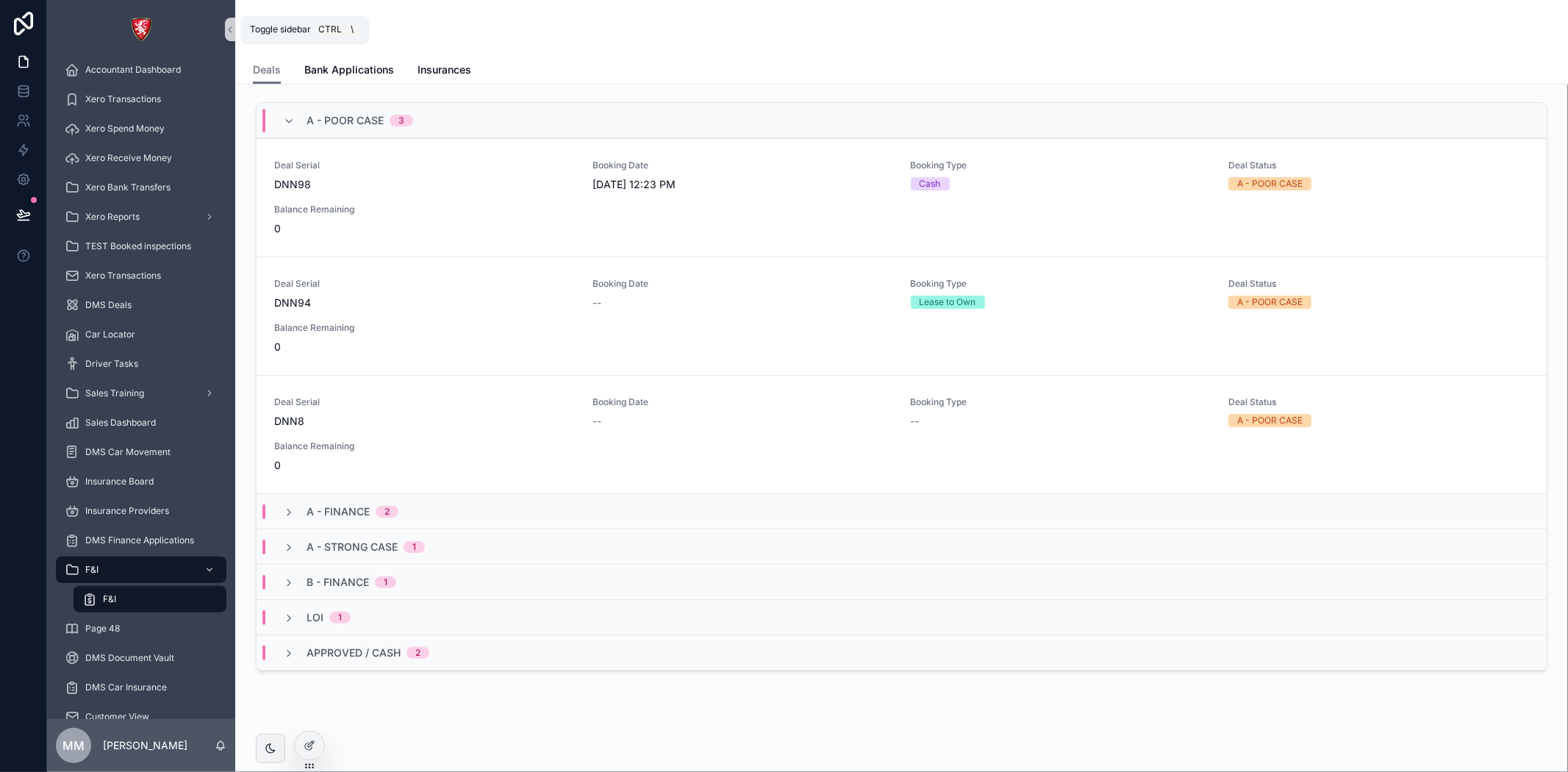
click at [231, 30] on icon "scrollable content" at bounding box center [230, 30] width 10 height 11
